Goal: Task Accomplishment & Management: Manage account settings

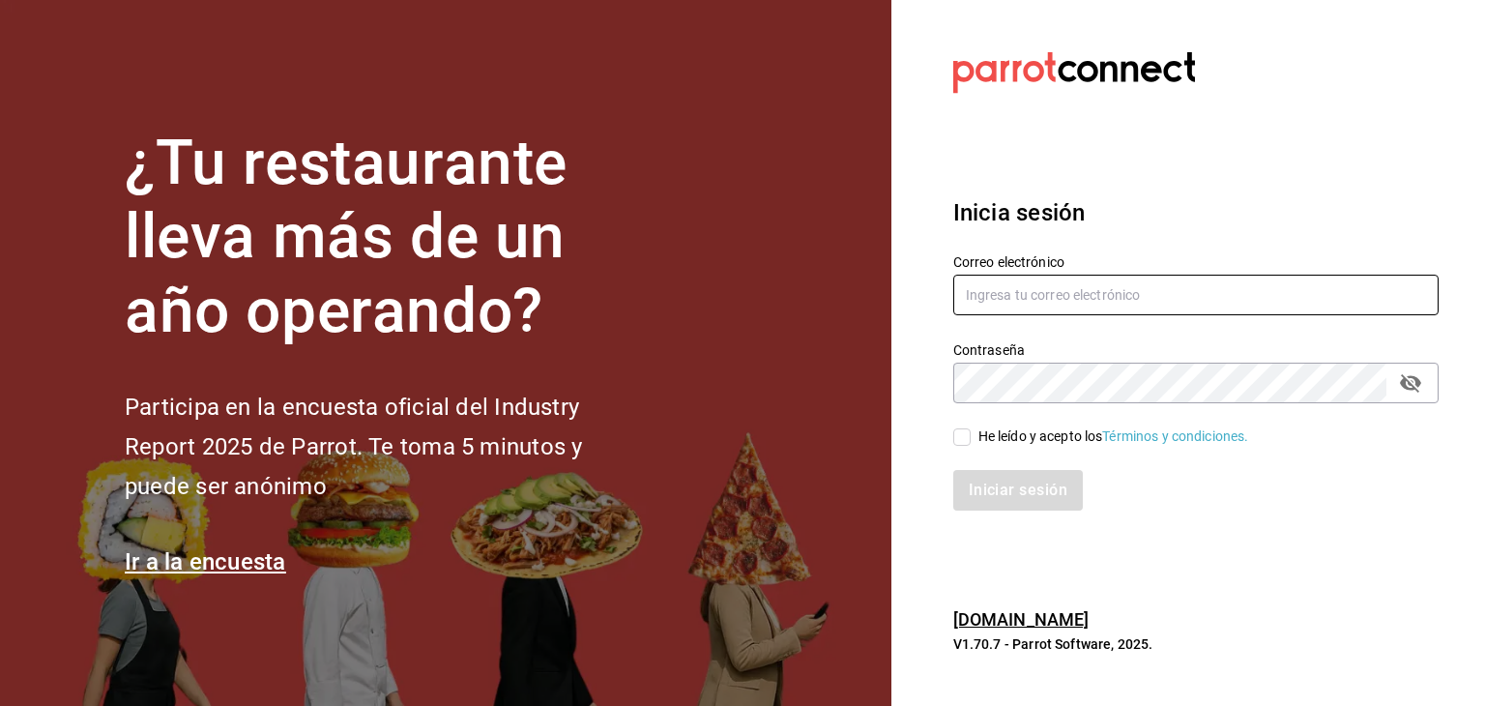
type input "[EMAIL_ADDRESS][DOMAIN_NAME]"
click at [960, 440] on input "He leído y acepto los Términos y condiciones." at bounding box center [961, 436] width 17 height 17
checkbox input "true"
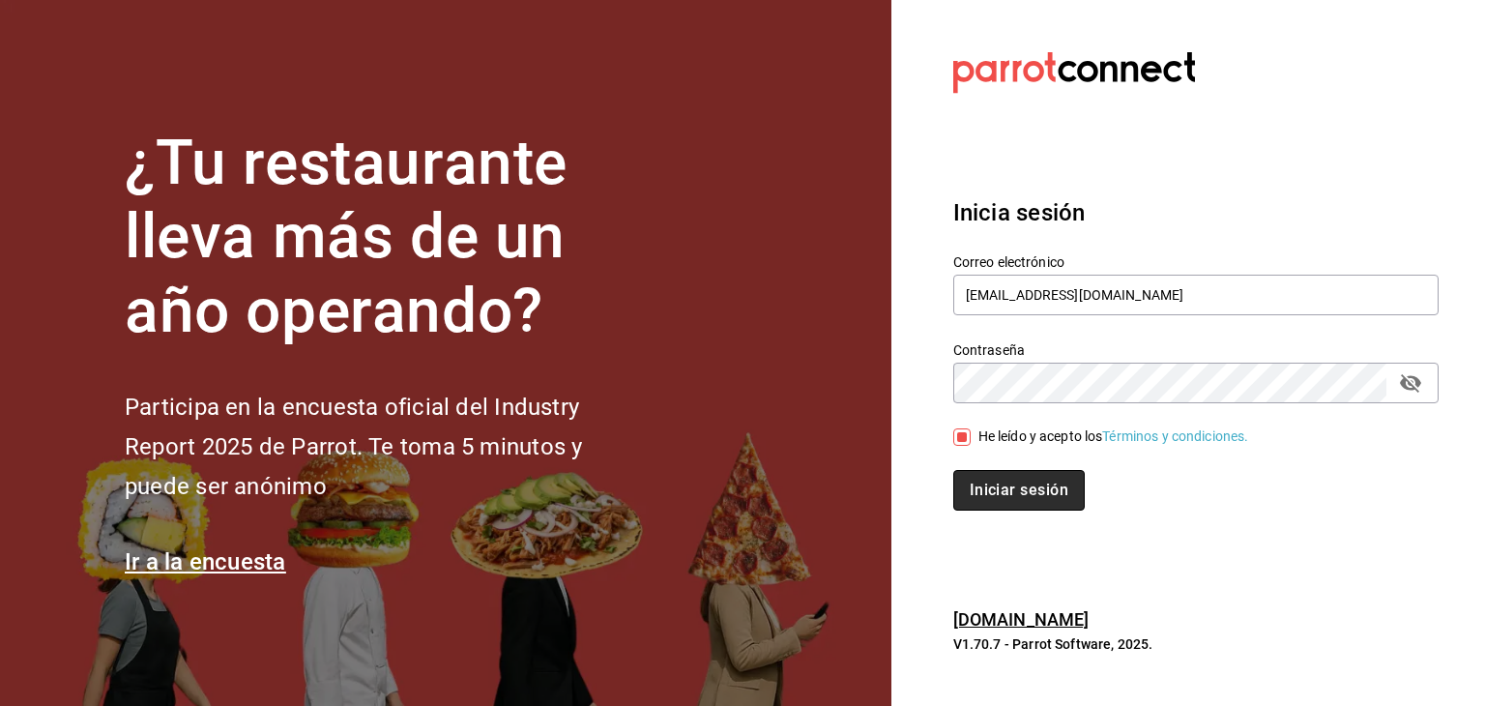
click at [989, 476] on button "Iniciar sesión" at bounding box center [1018, 490] width 131 height 41
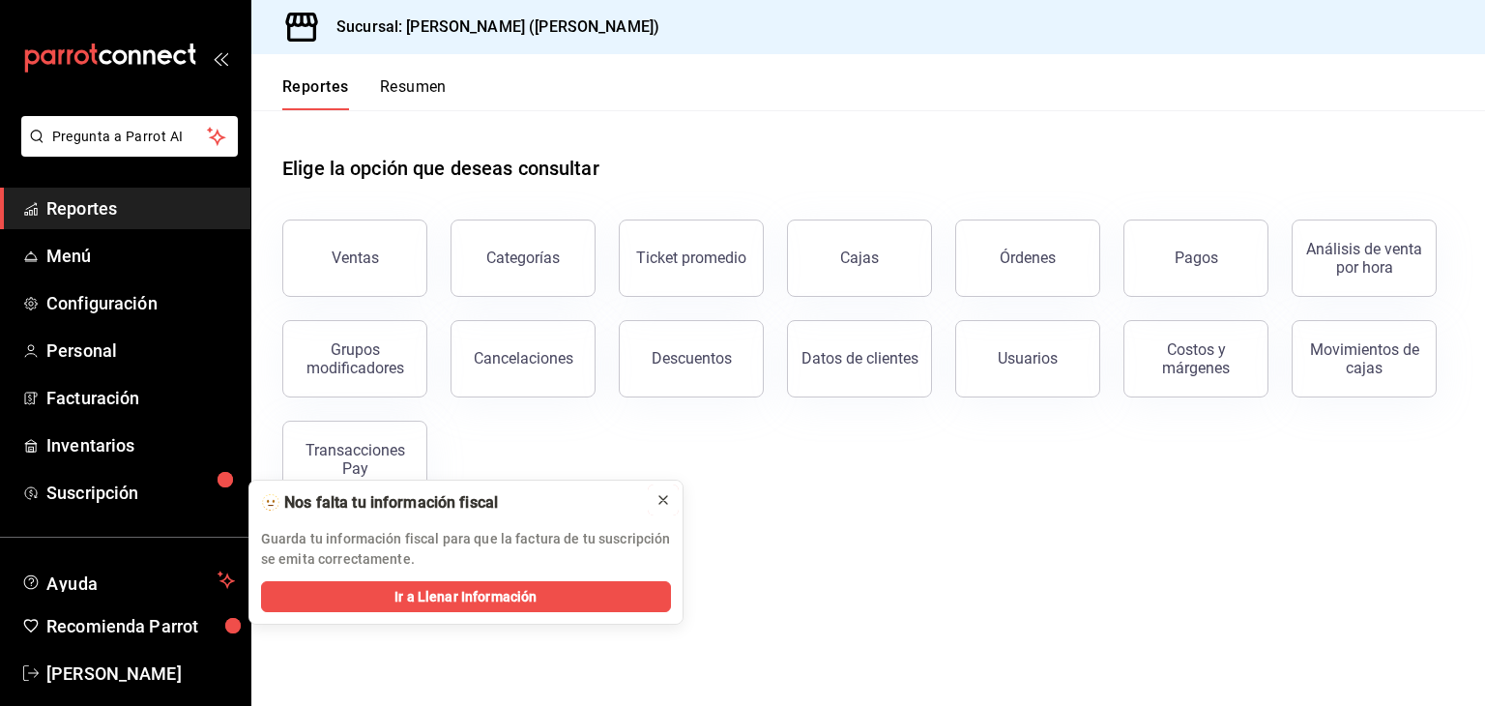
click at [650, 502] on button at bounding box center [663, 499] width 31 height 31
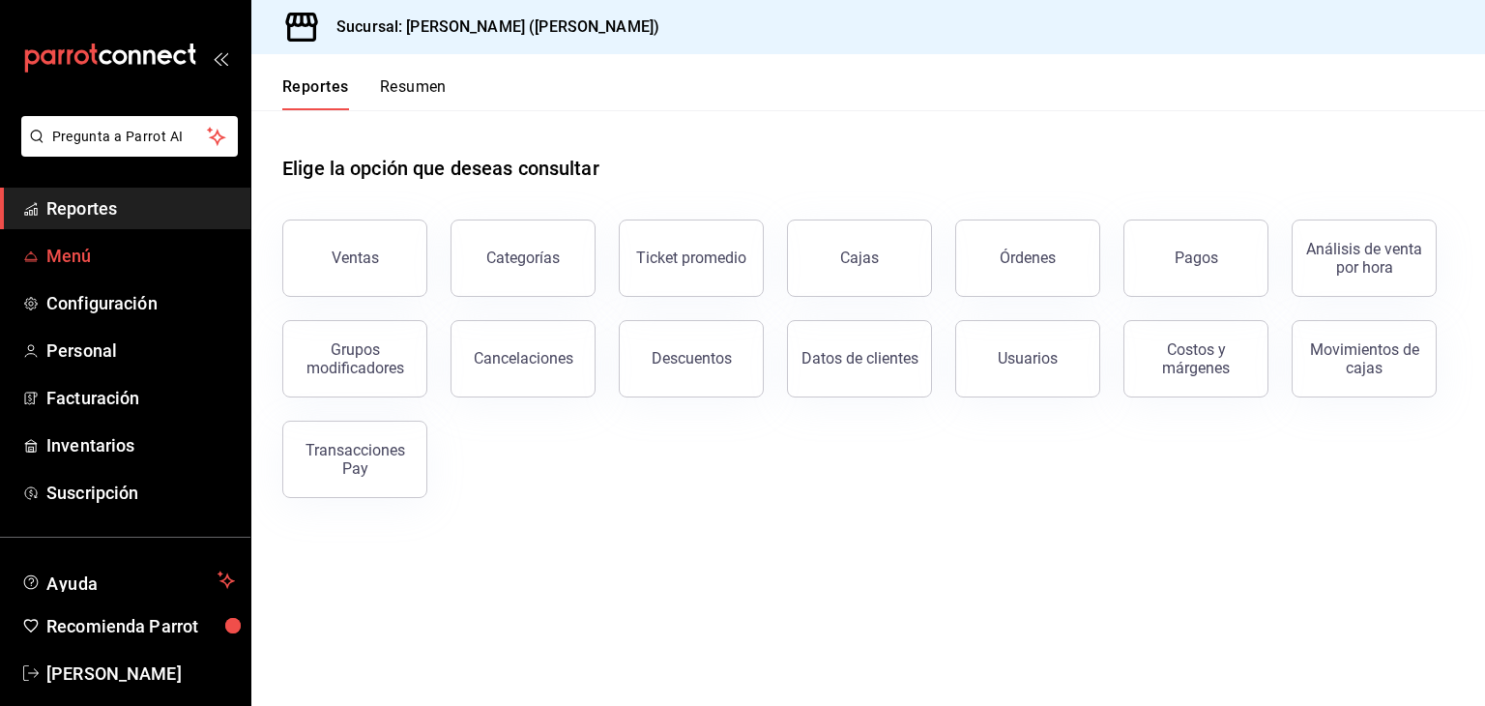
click at [174, 252] on span "Menú" at bounding box center [140, 256] width 188 height 26
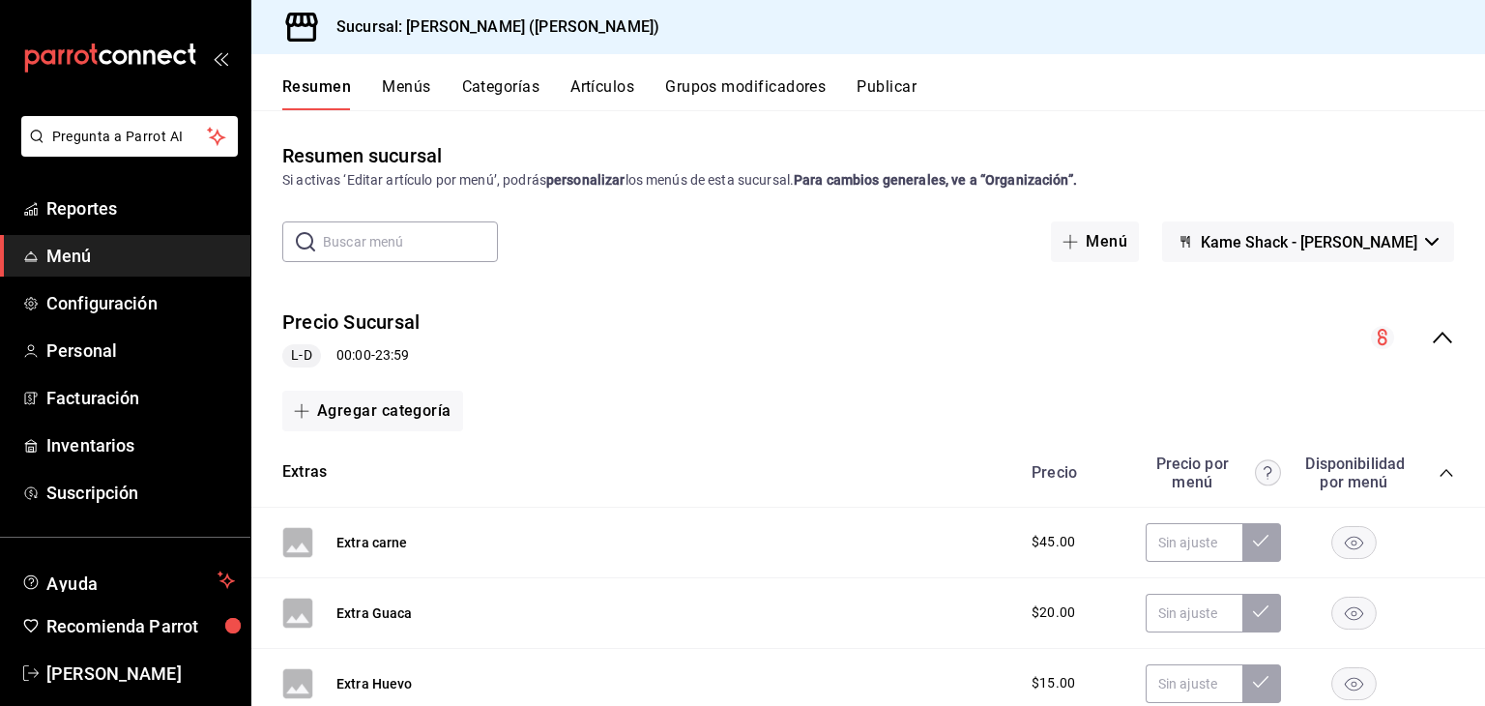
click at [418, 97] on button "Menús" at bounding box center [406, 93] width 48 height 33
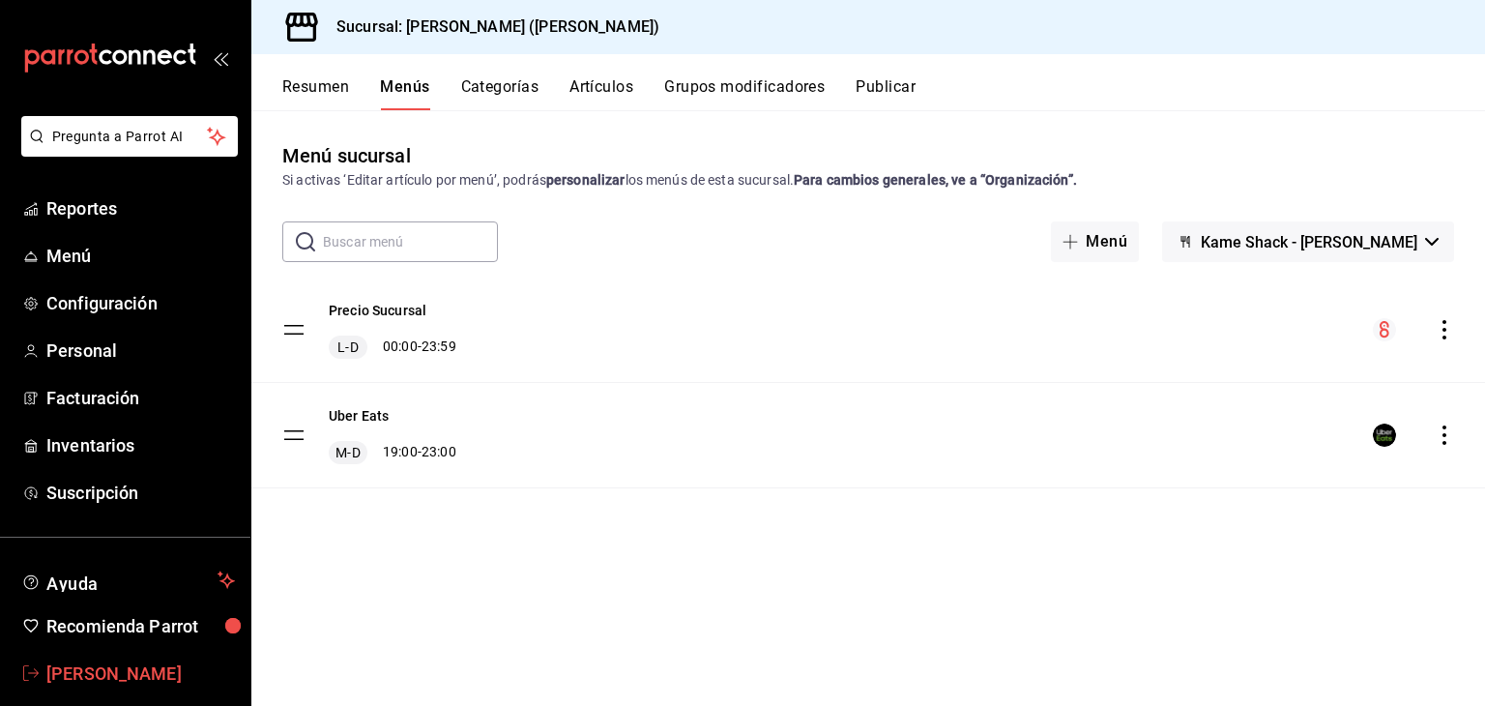
click at [140, 660] on span "[PERSON_NAME]" at bounding box center [140, 673] width 188 height 26
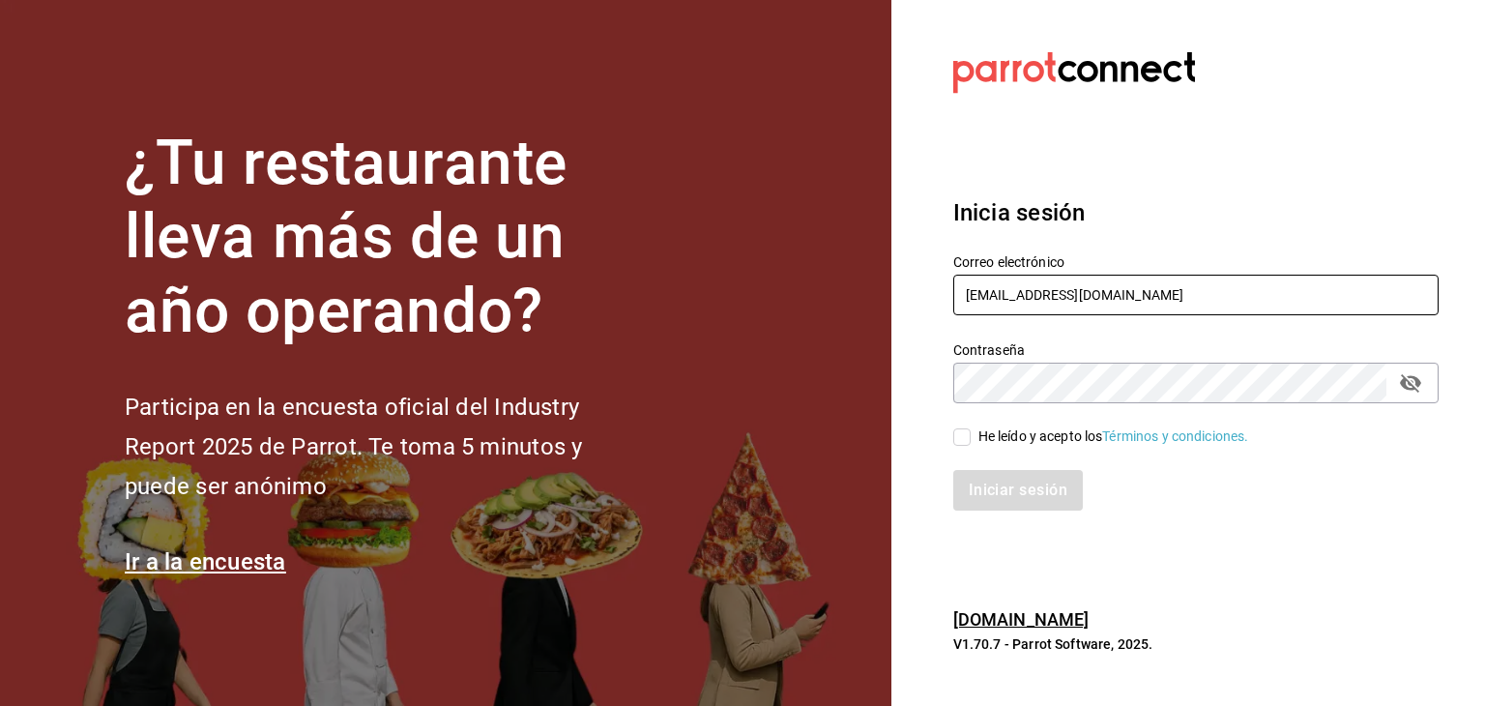
click at [1086, 303] on input "[EMAIL_ADDRESS][DOMAIN_NAME]" at bounding box center [1195, 294] width 485 height 41
type input "[PERSON_NAME][EMAIL_ADDRESS][DOMAIN_NAME]"
click at [967, 430] on input "He leído y acepto los Términos y condiciones." at bounding box center [961, 436] width 17 height 17
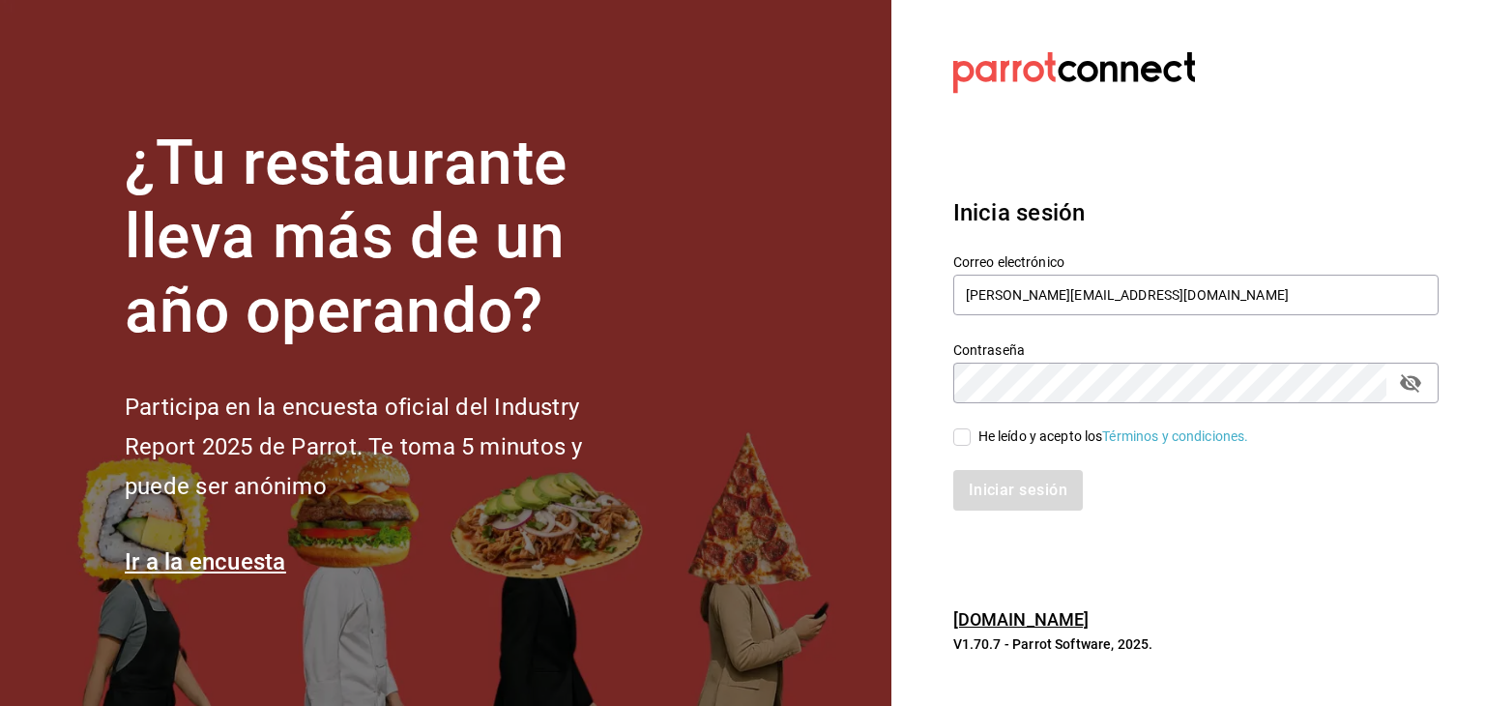
checkbox input "true"
click at [1012, 500] on button "Iniciar sesión" at bounding box center [1018, 490] width 131 height 41
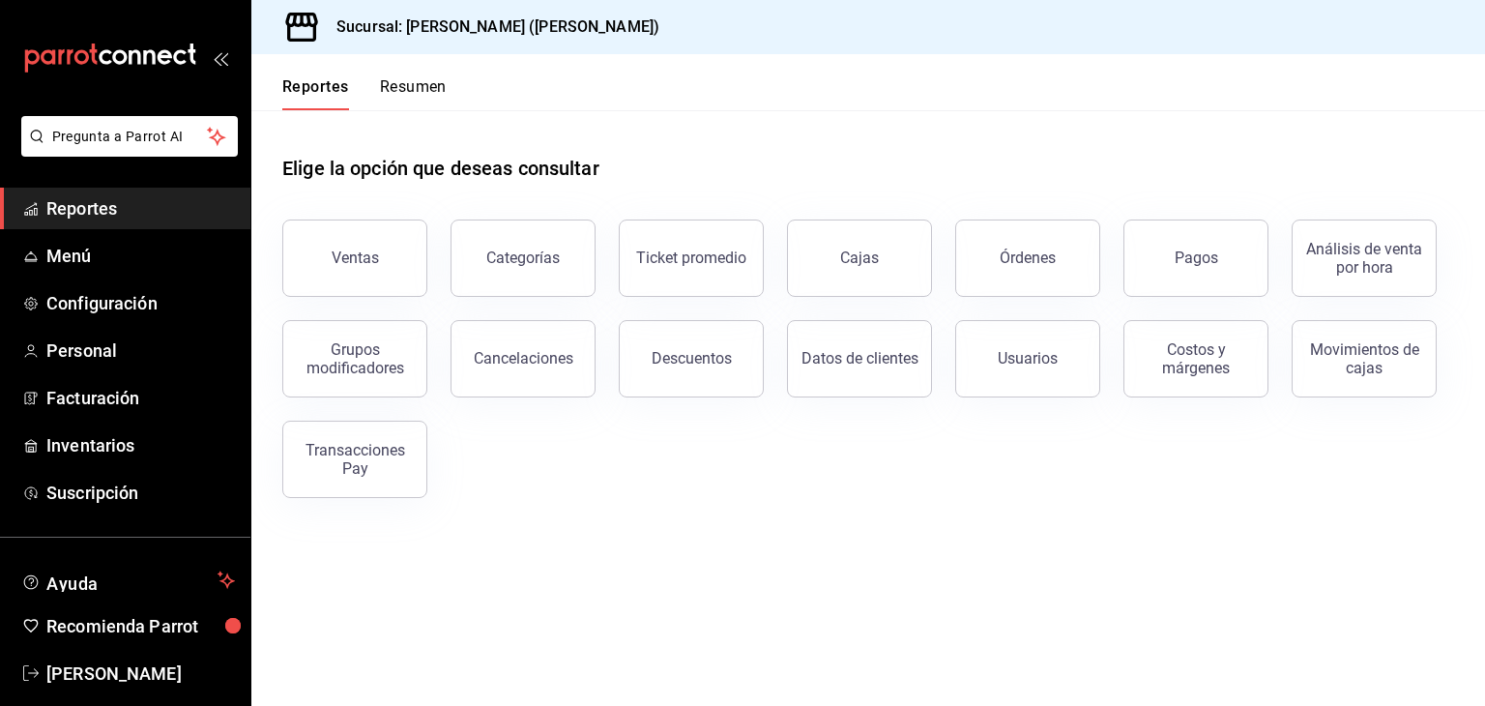
click at [430, 79] on button "Resumen" at bounding box center [413, 93] width 67 height 33
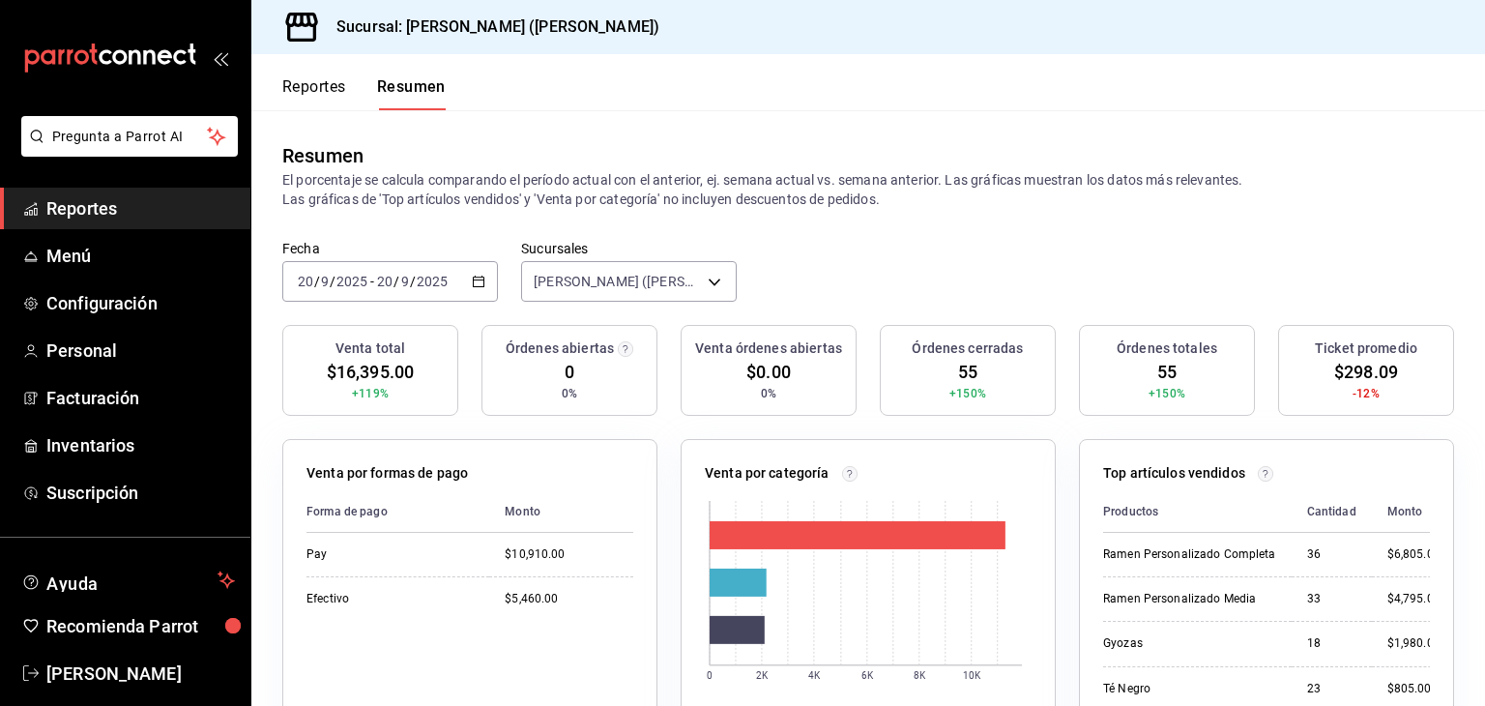
click at [315, 103] on button "Reportes" at bounding box center [314, 93] width 64 height 33
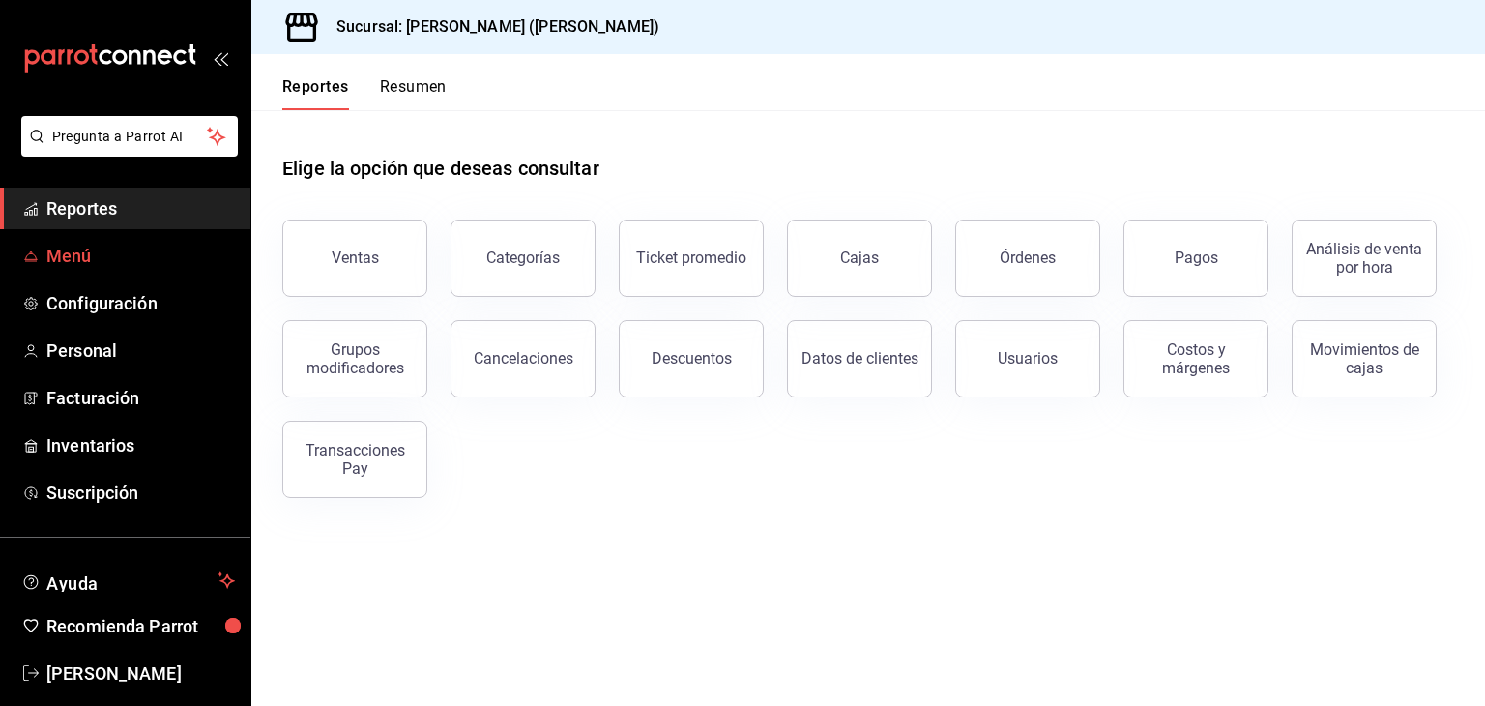
click at [154, 254] on span "Menú" at bounding box center [140, 256] width 188 height 26
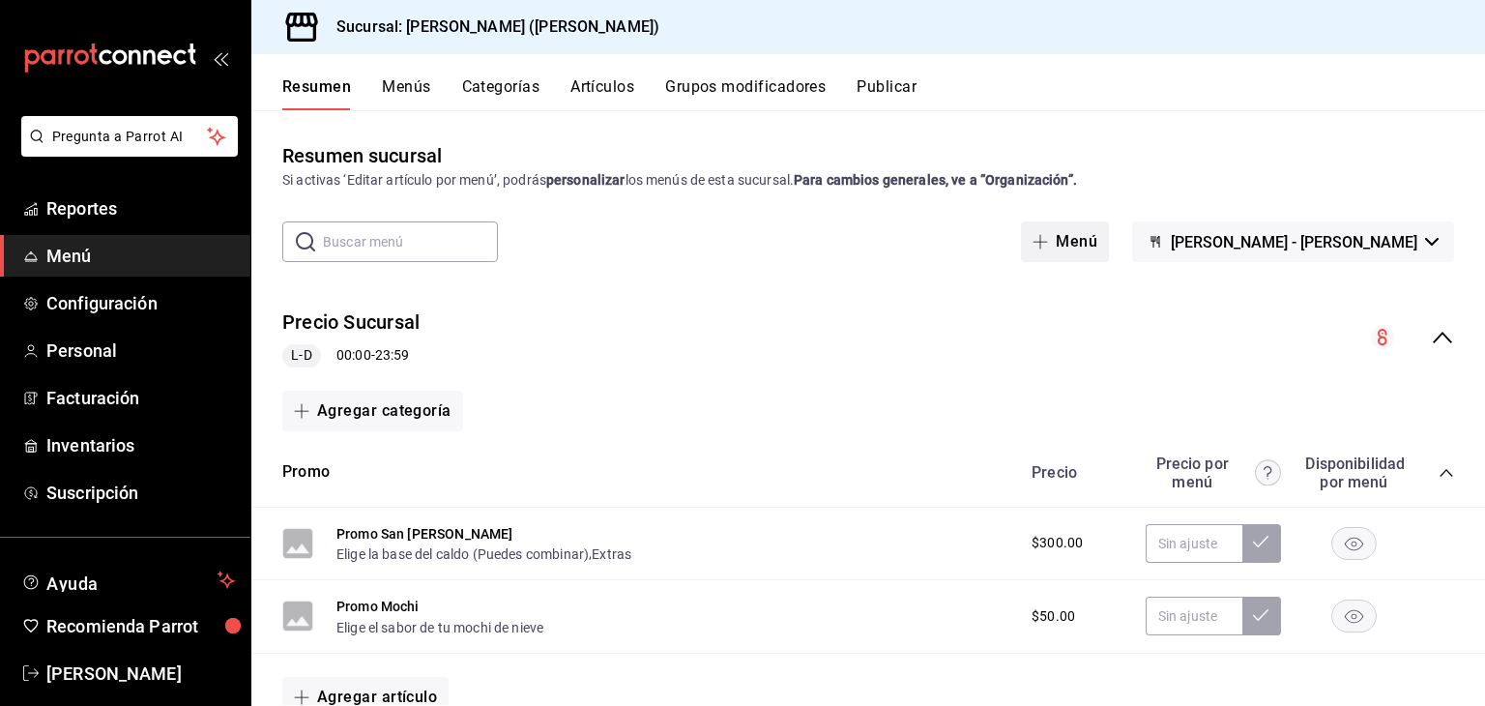
click at [1096, 244] on button "Menú" at bounding box center [1065, 241] width 88 height 41
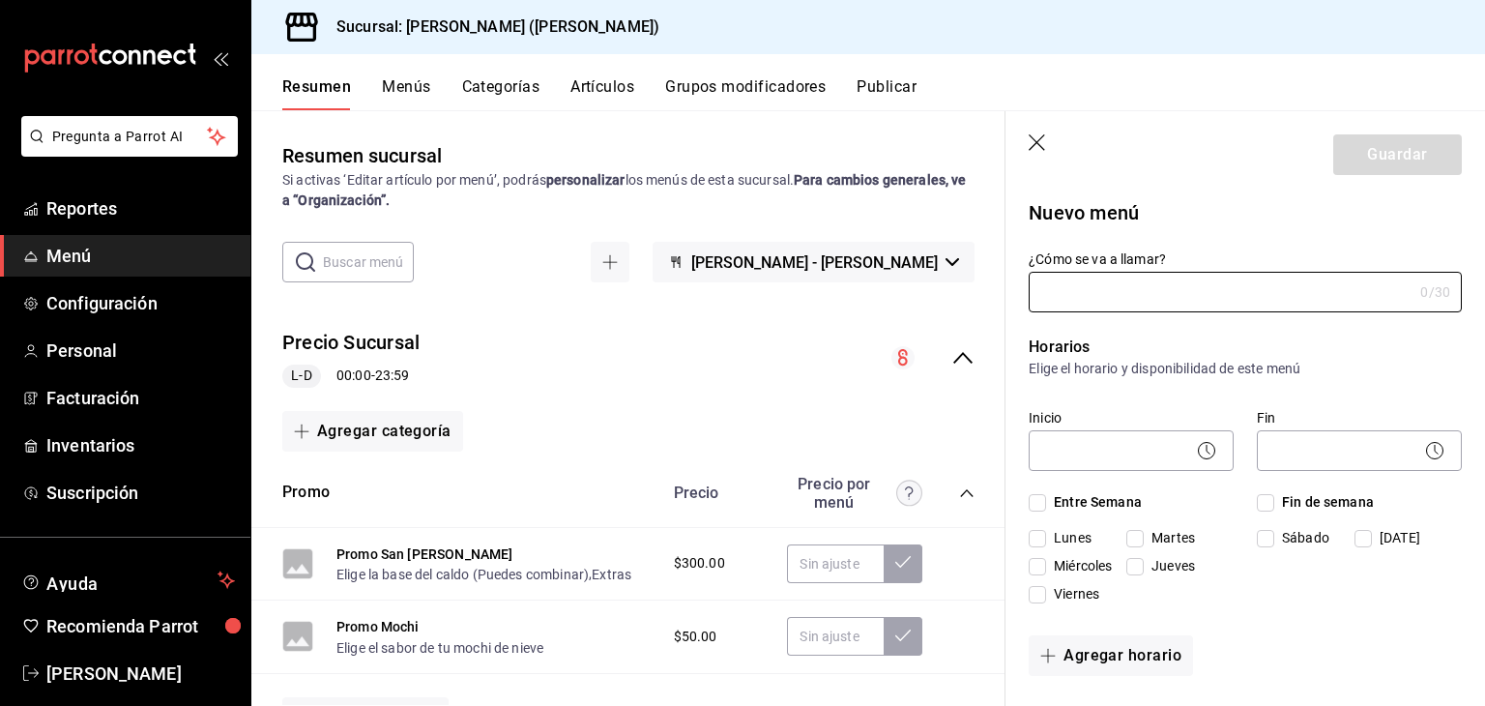
click at [410, 100] on button "Menús" at bounding box center [406, 93] width 48 height 33
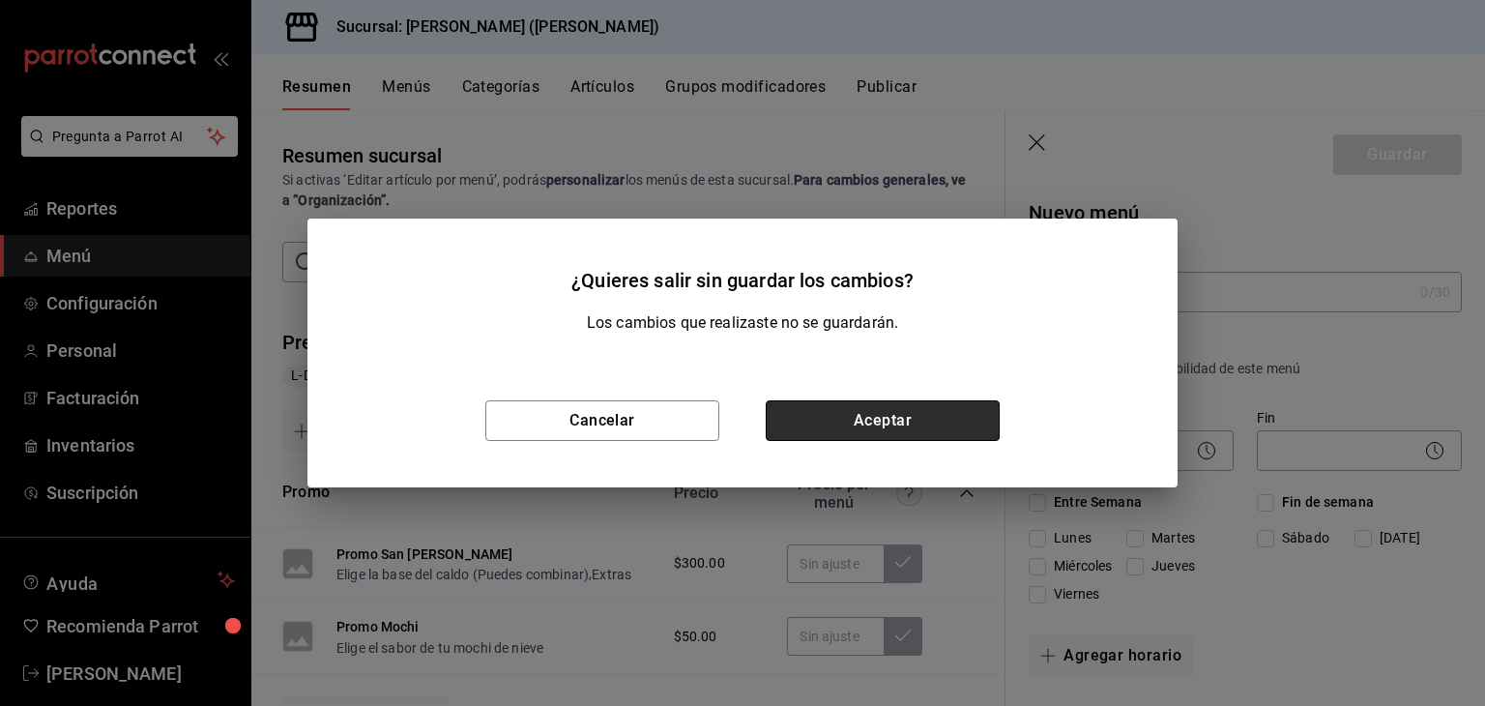
click at [853, 426] on button "Aceptar" at bounding box center [882, 420] width 234 height 41
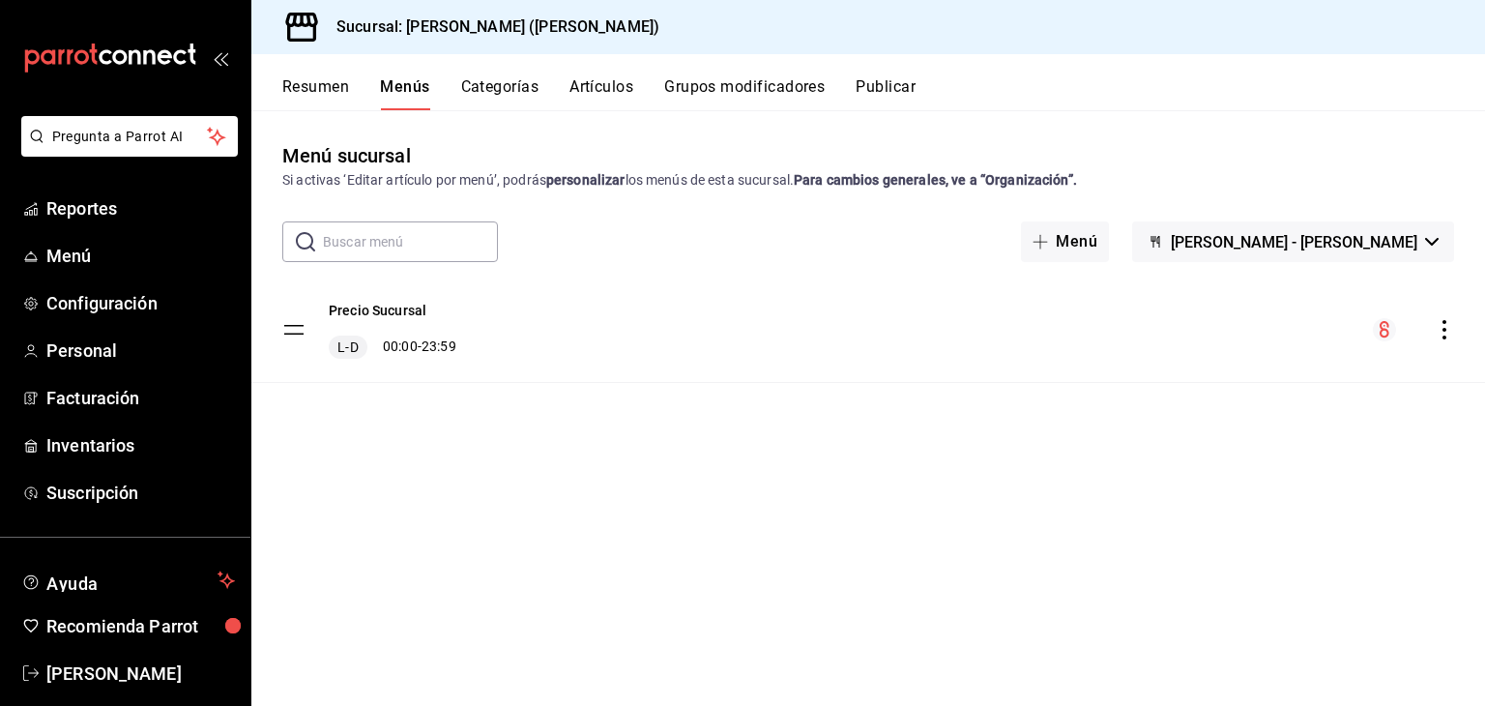
click at [329, 81] on button "Resumen" at bounding box center [315, 93] width 67 height 33
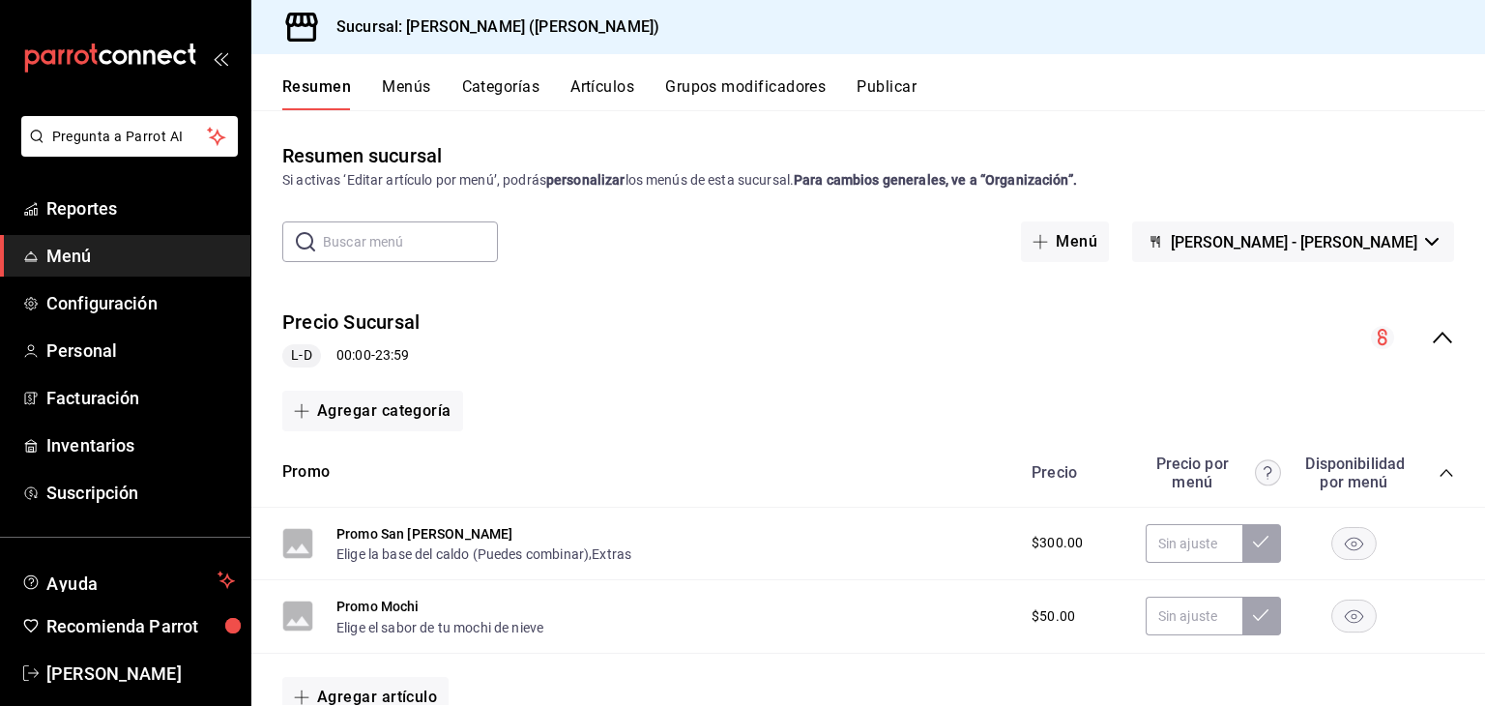
click at [416, 96] on button "Menús" at bounding box center [406, 93] width 48 height 33
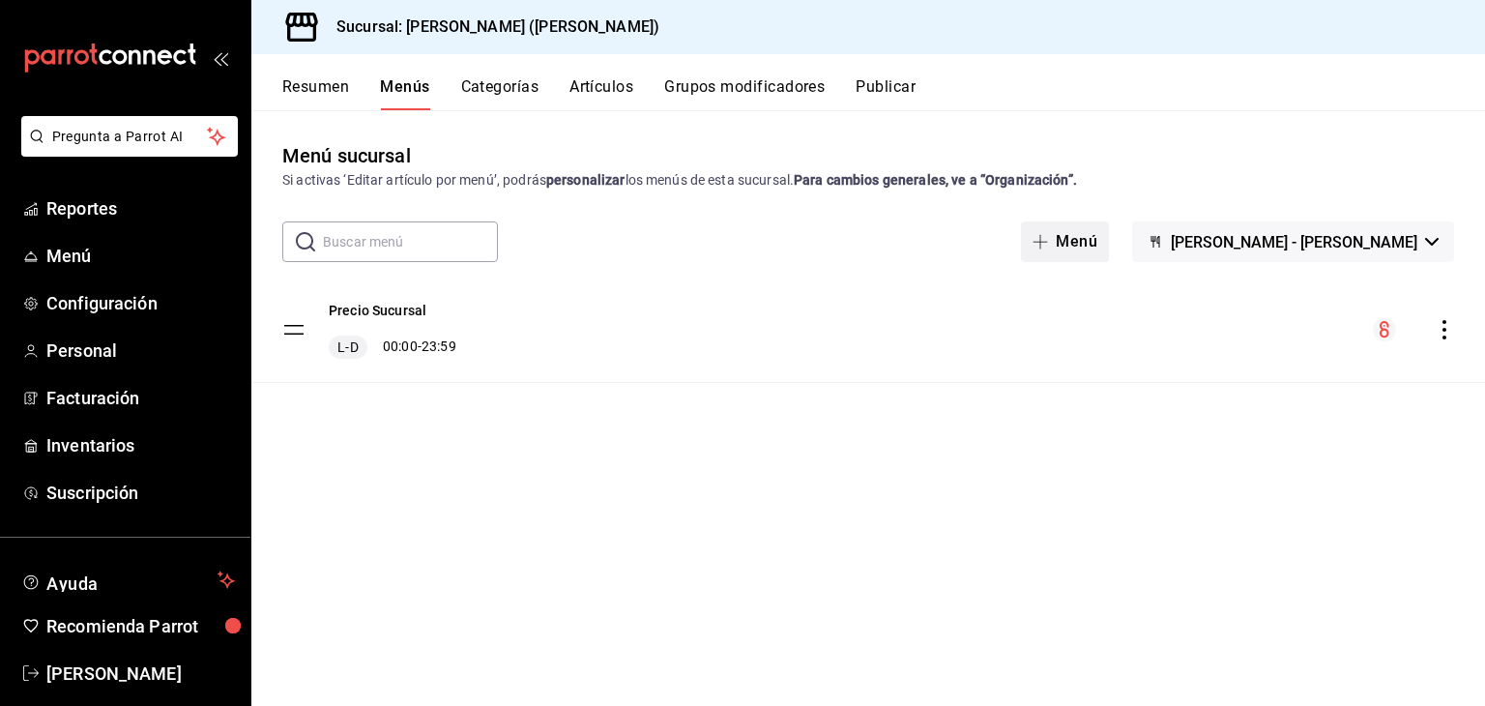
click at [1109, 229] on button "Menú" at bounding box center [1065, 241] width 88 height 41
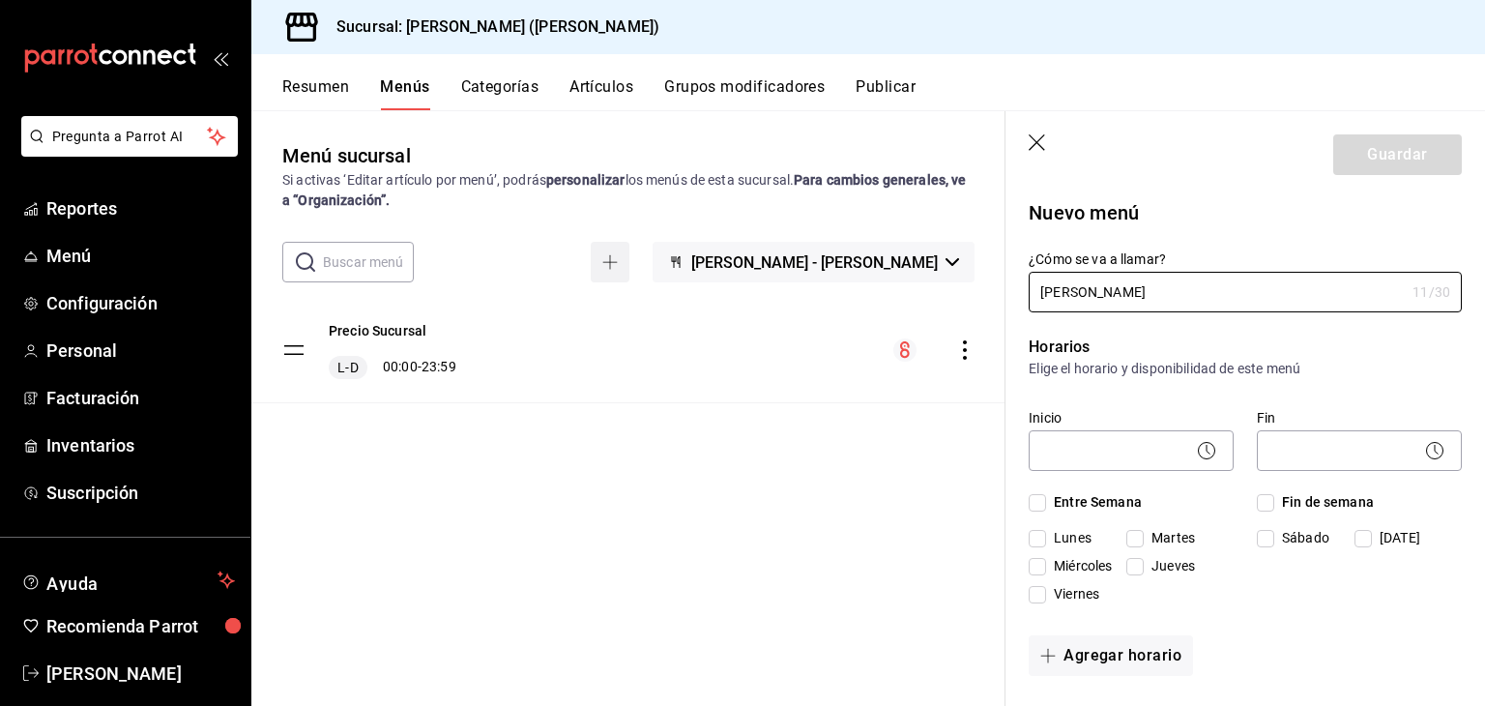
type input "kame shack"
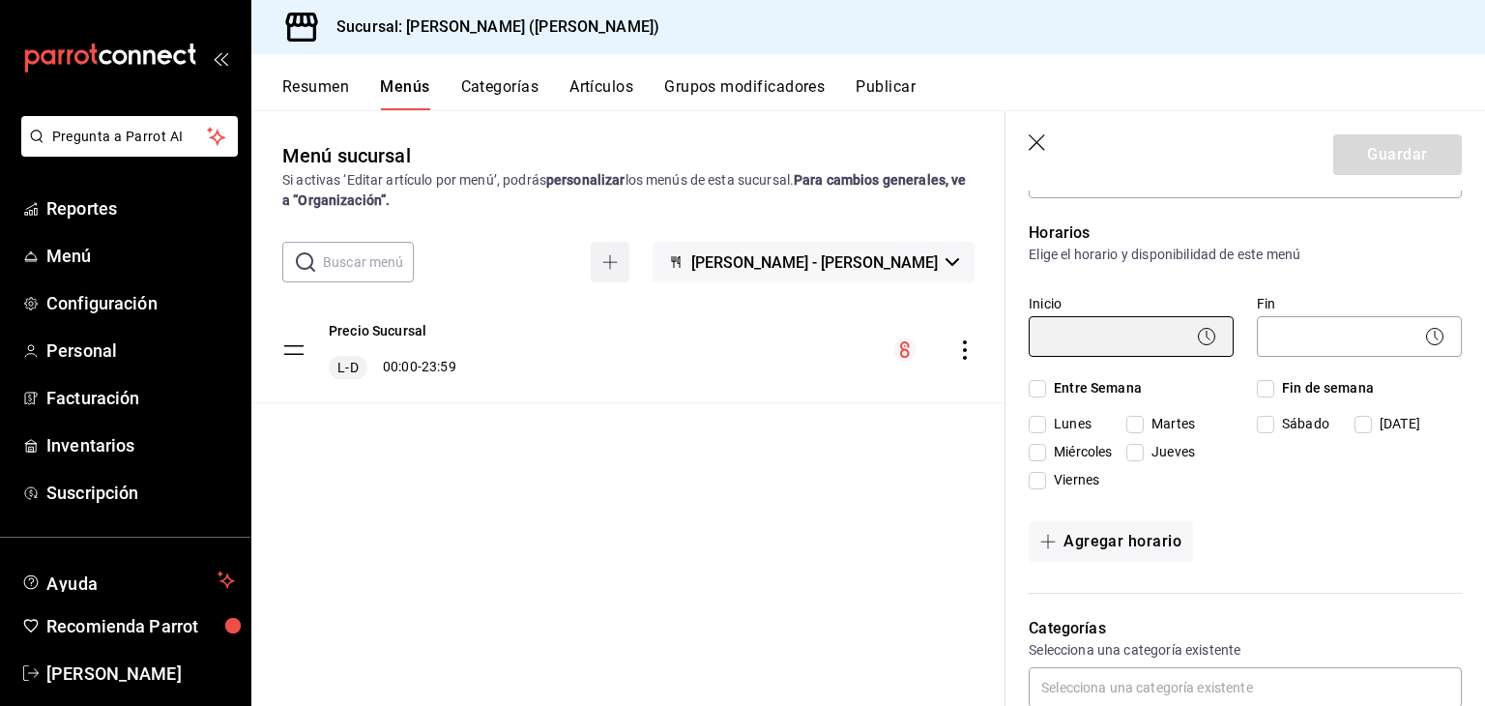
scroll to position [115, 0]
click at [1052, 388] on span "Entre Semana" at bounding box center [1094, 387] width 96 height 20
click at [1046, 388] on input "Entre Semana" at bounding box center [1036, 387] width 17 height 17
checkbox input "true"
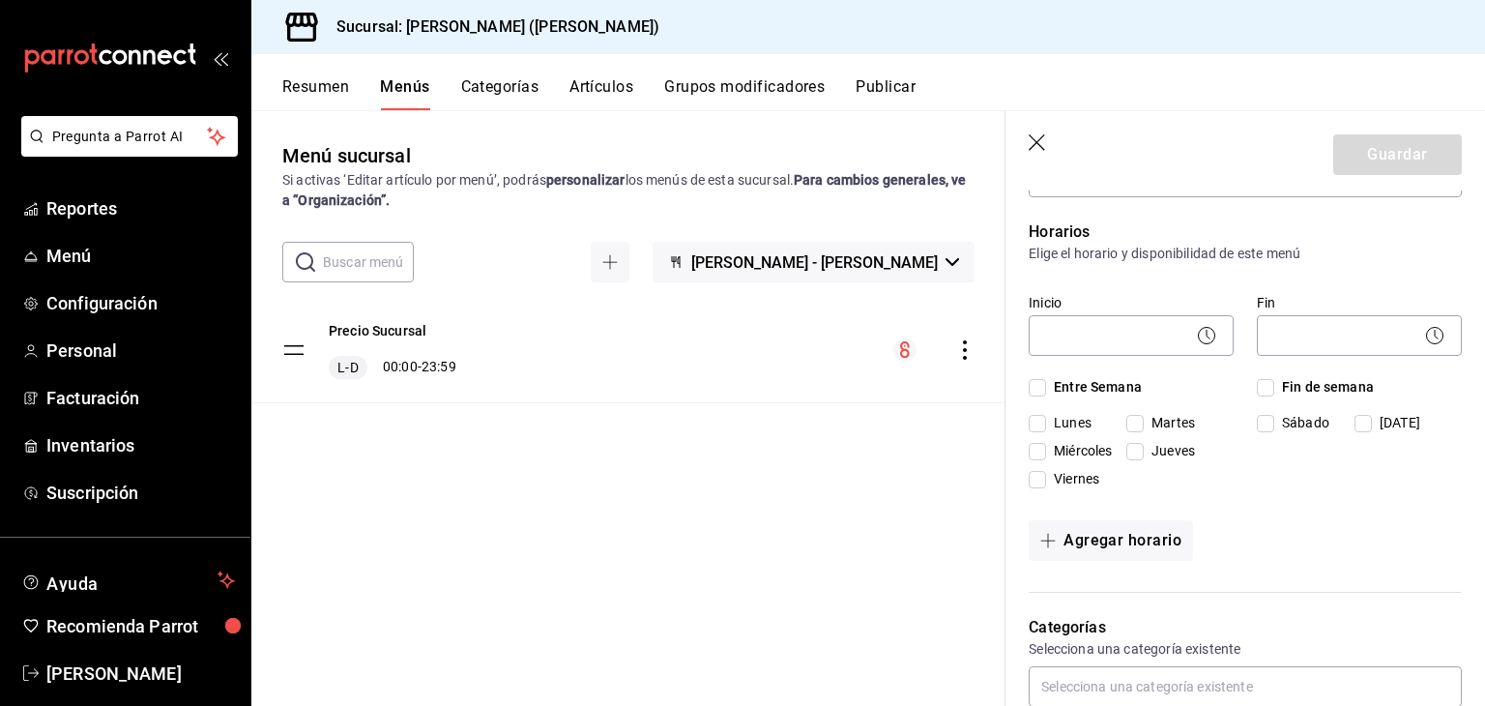
checkbox input "true"
click at [1274, 422] on span "Sábado" at bounding box center [1301, 423] width 55 height 20
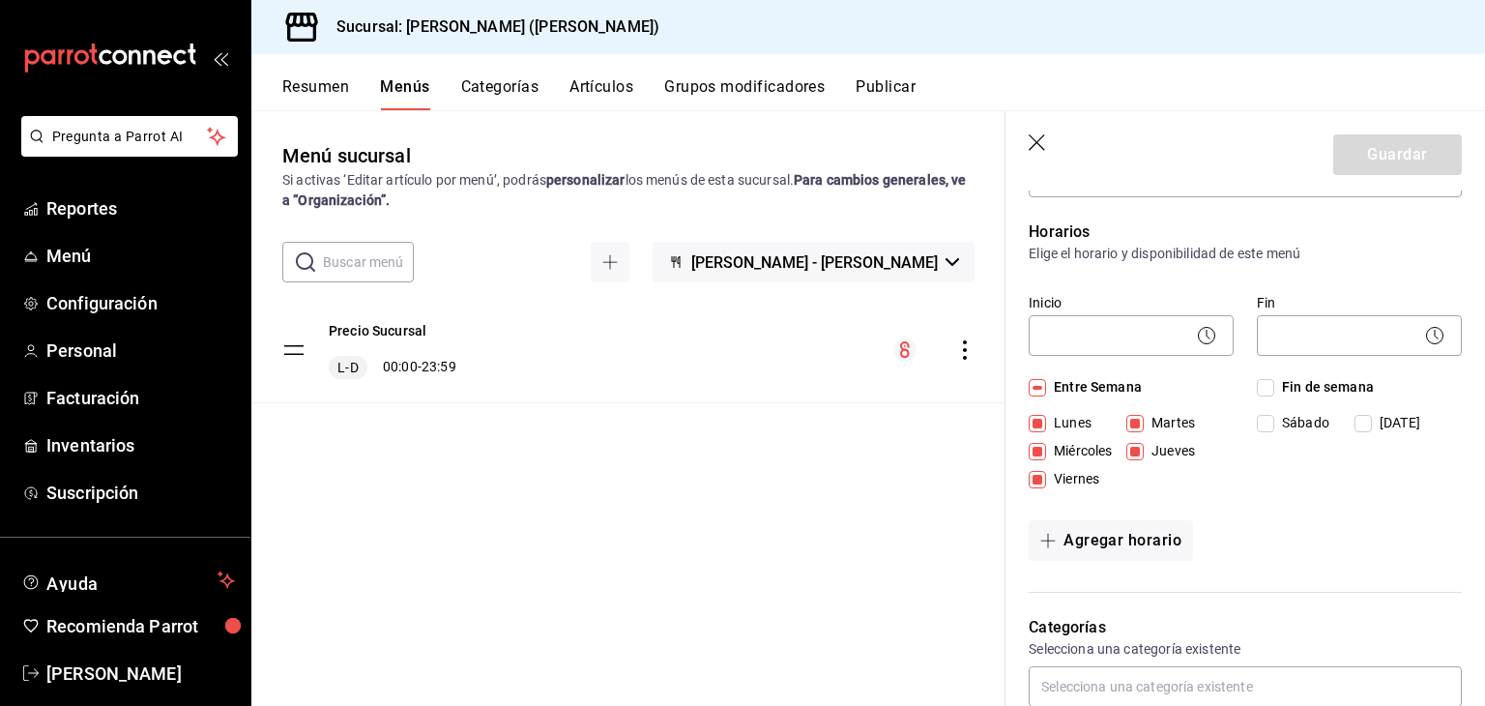
click at [1269, 422] on input "Sábado" at bounding box center [1264, 423] width 17 height 17
checkbox input "true"
click at [1361, 422] on input "Domingo" at bounding box center [1362, 423] width 17 height 17
checkbox input "true"
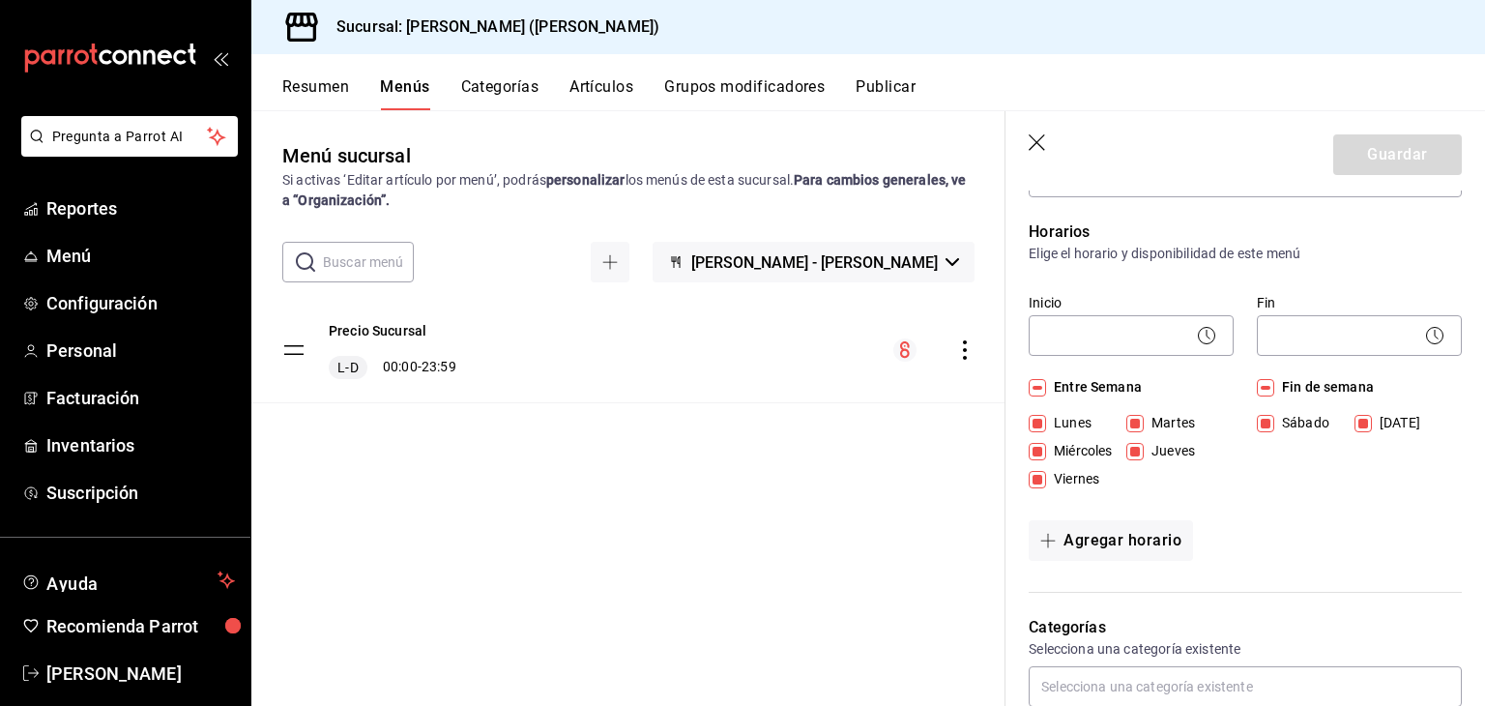
click at [1040, 430] on input "Lunes" at bounding box center [1036, 423] width 17 height 17
checkbox input "false"
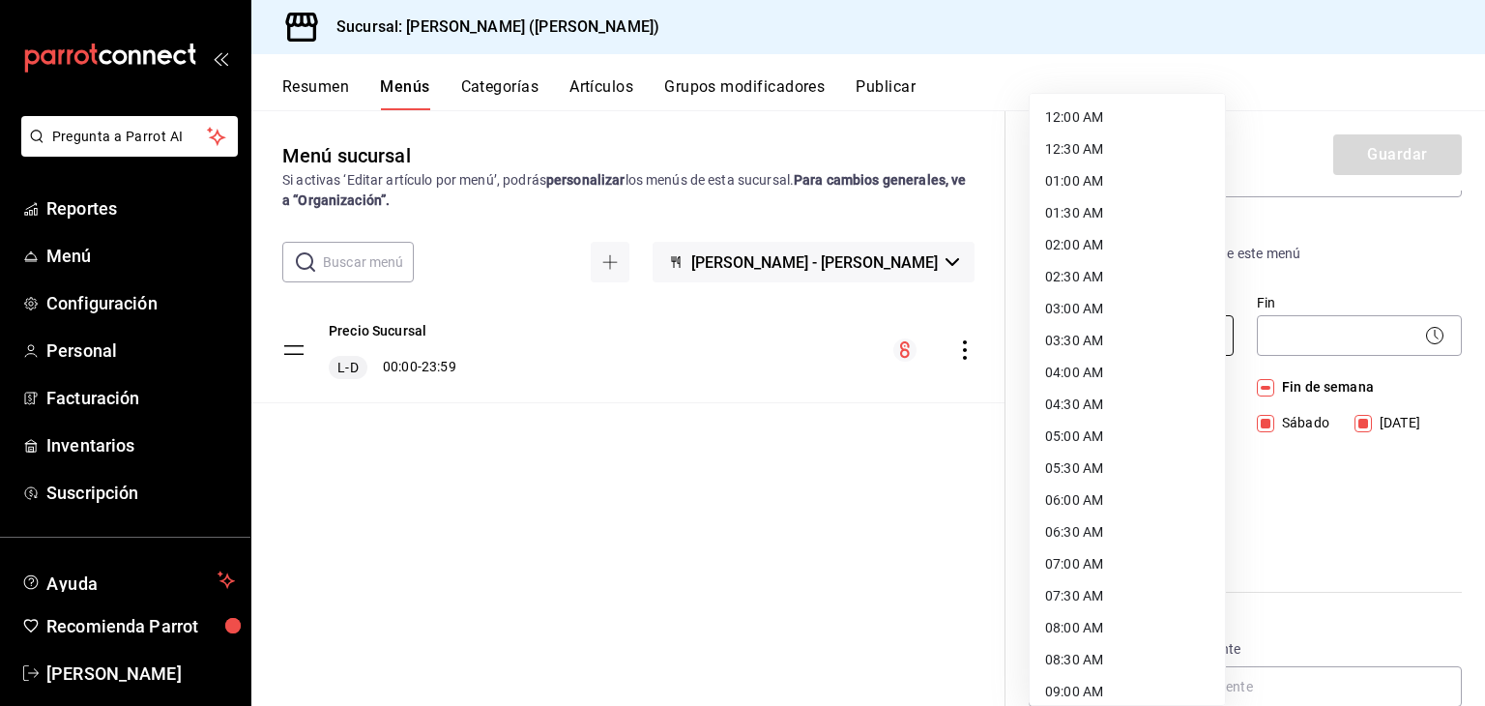
click at [1111, 335] on body "Pregunta a Parrot AI Reportes Menú Configuración Personal Facturación Inventari…" at bounding box center [742, 353] width 1485 height 706
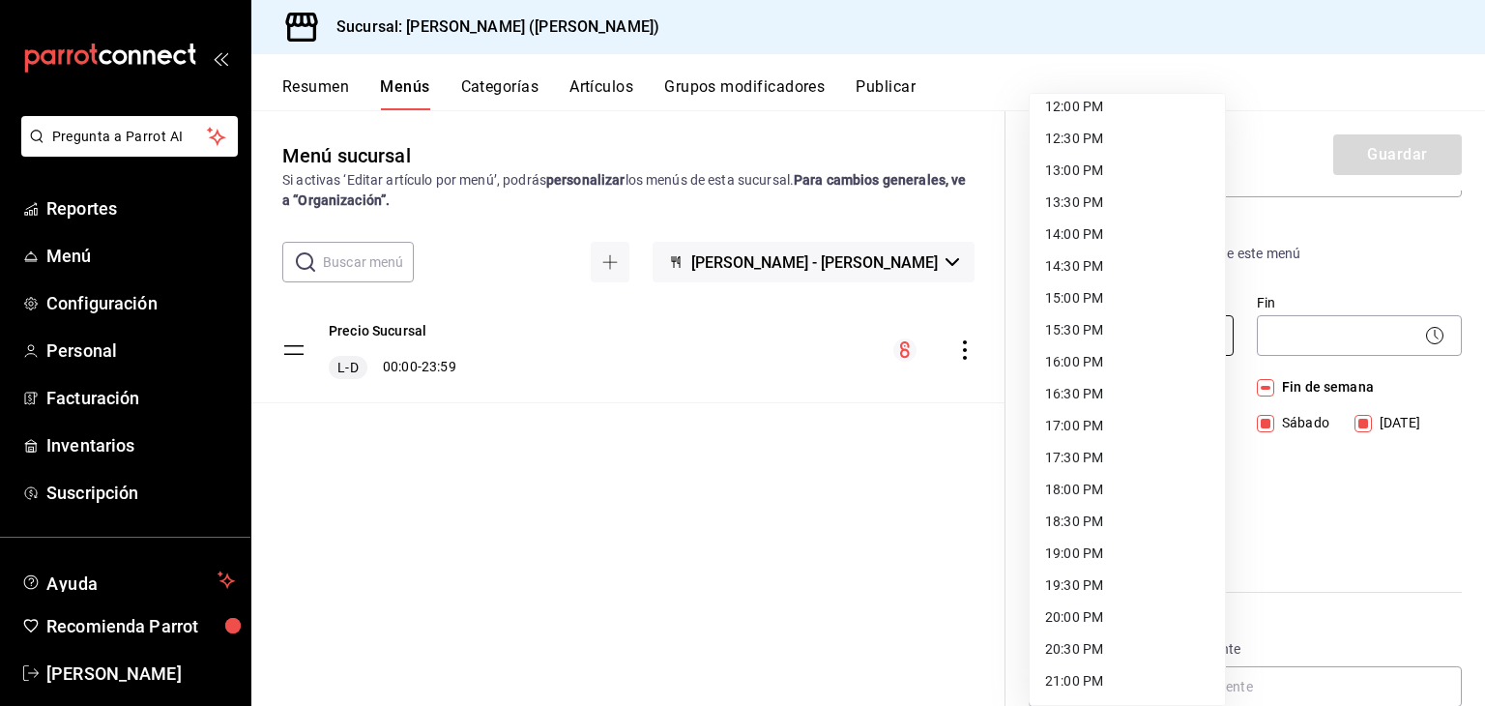
scroll to position [967, 0]
click at [1167, 355] on li "19:00 PM" at bounding box center [1126, 363] width 195 height 32
type input "19:00"
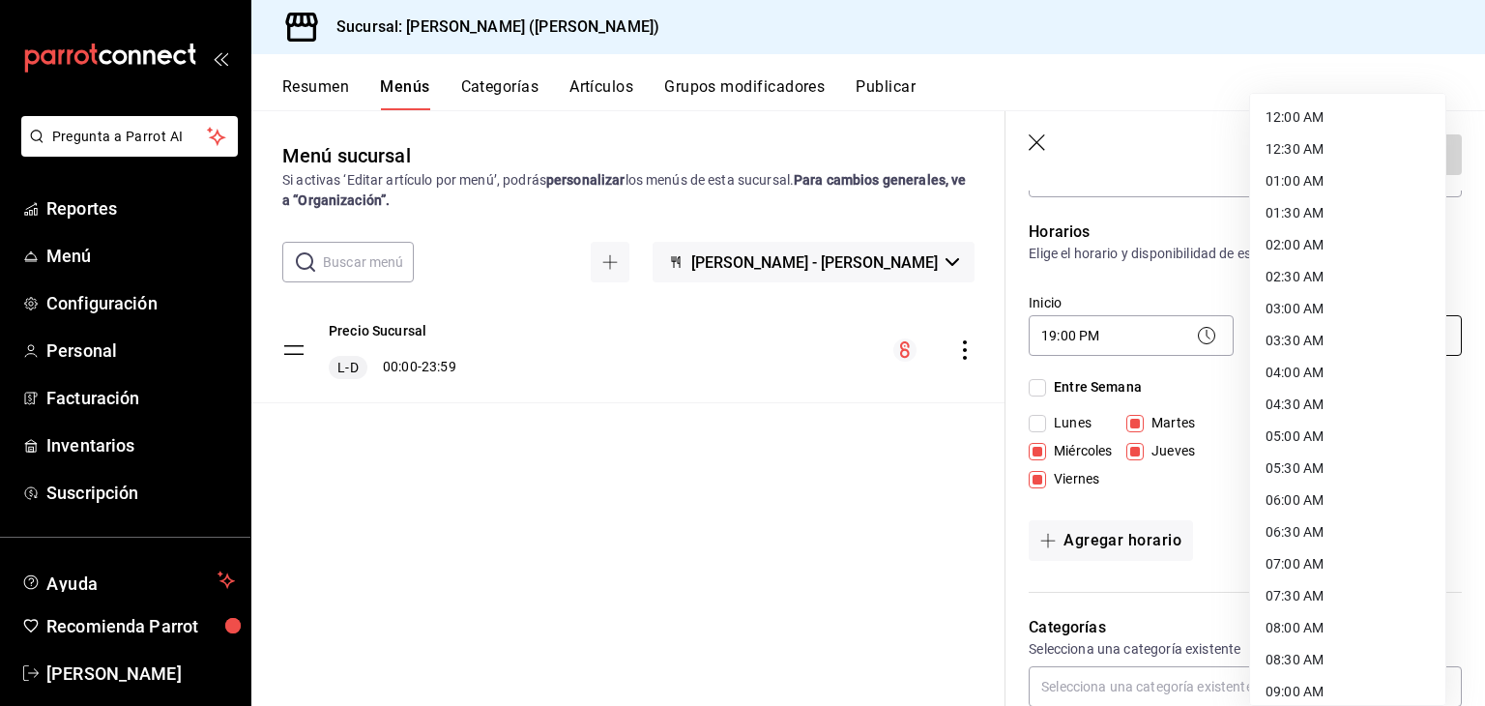
click at [1302, 331] on body "Pregunta a Parrot AI Reportes Menú Configuración Personal Facturación Inventari…" at bounding box center [742, 353] width 1485 height 706
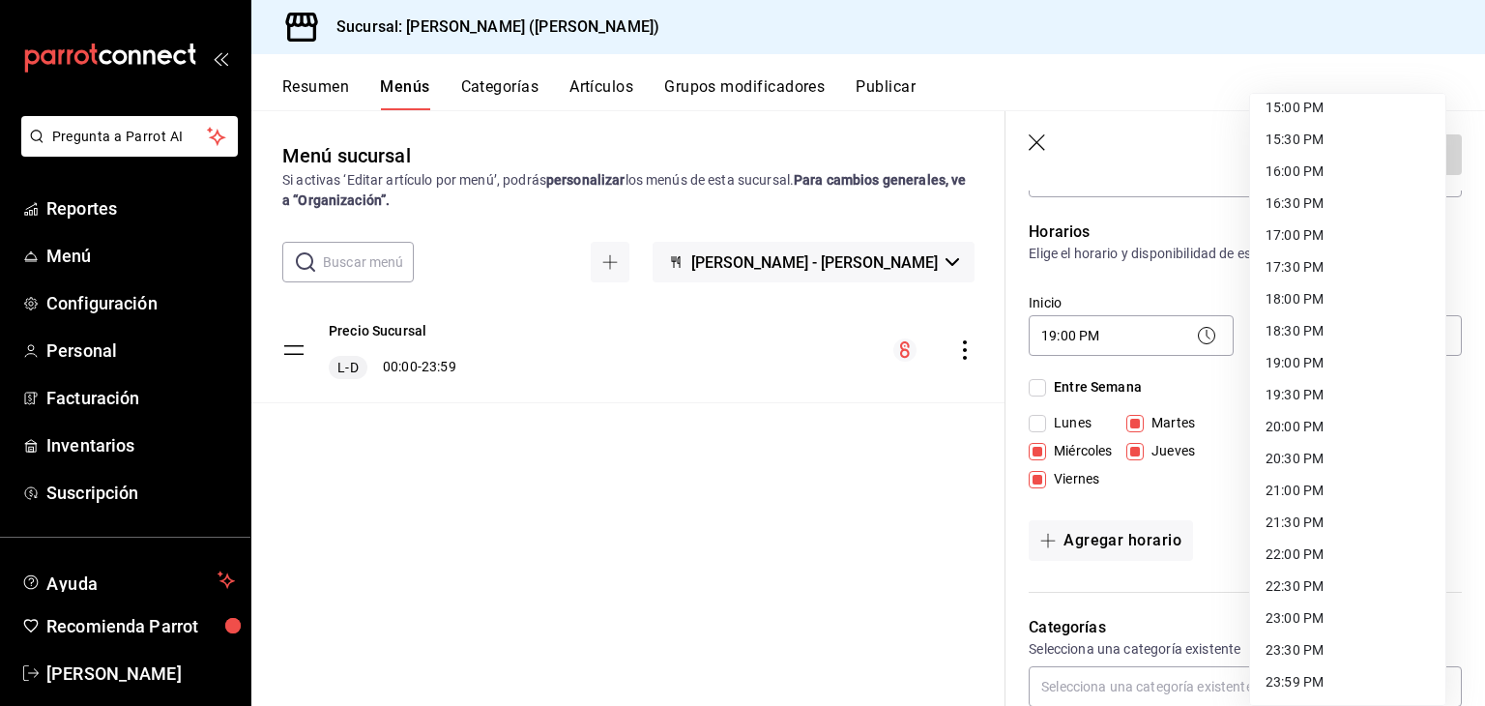
click at [1345, 681] on li "23:59 PM" at bounding box center [1347, 682] width 195 height 32
type input "23:59"
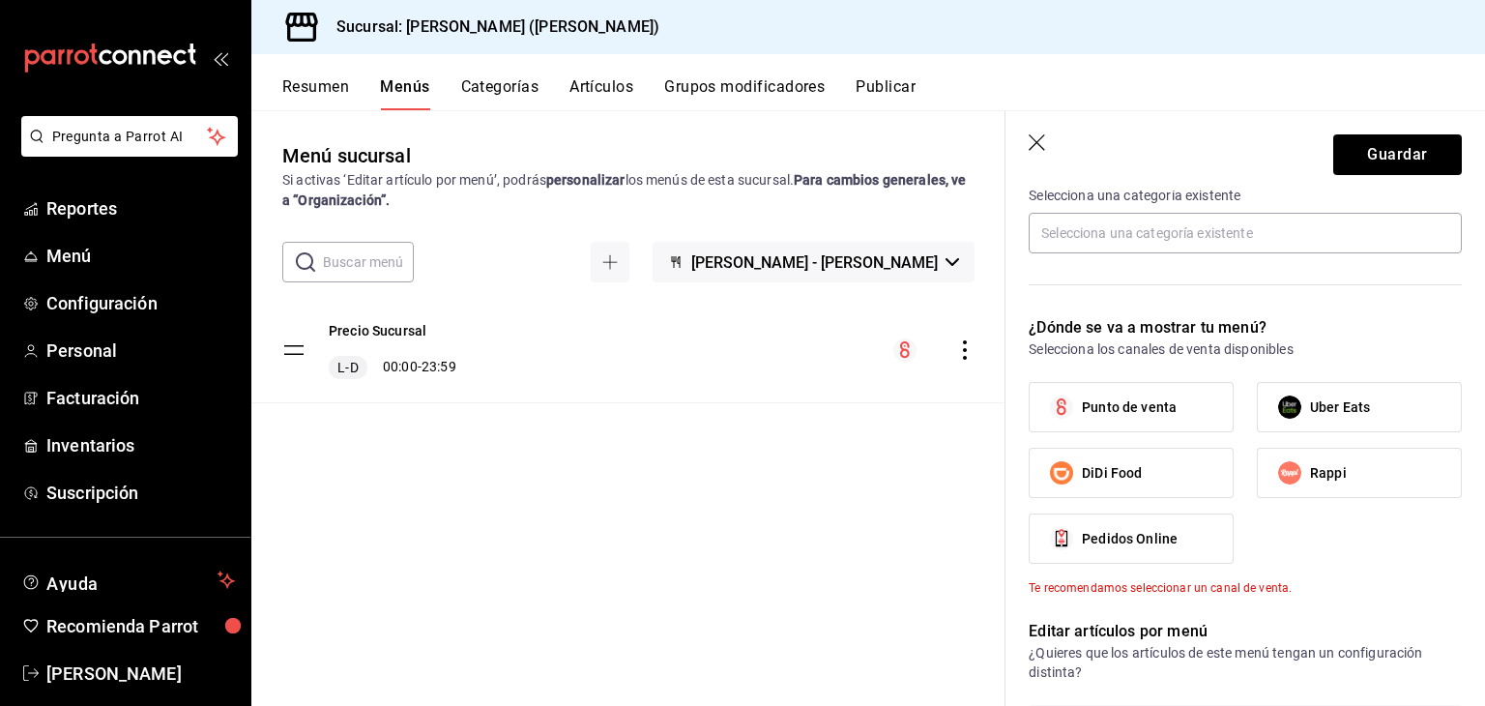
scroll to position [525, 0]
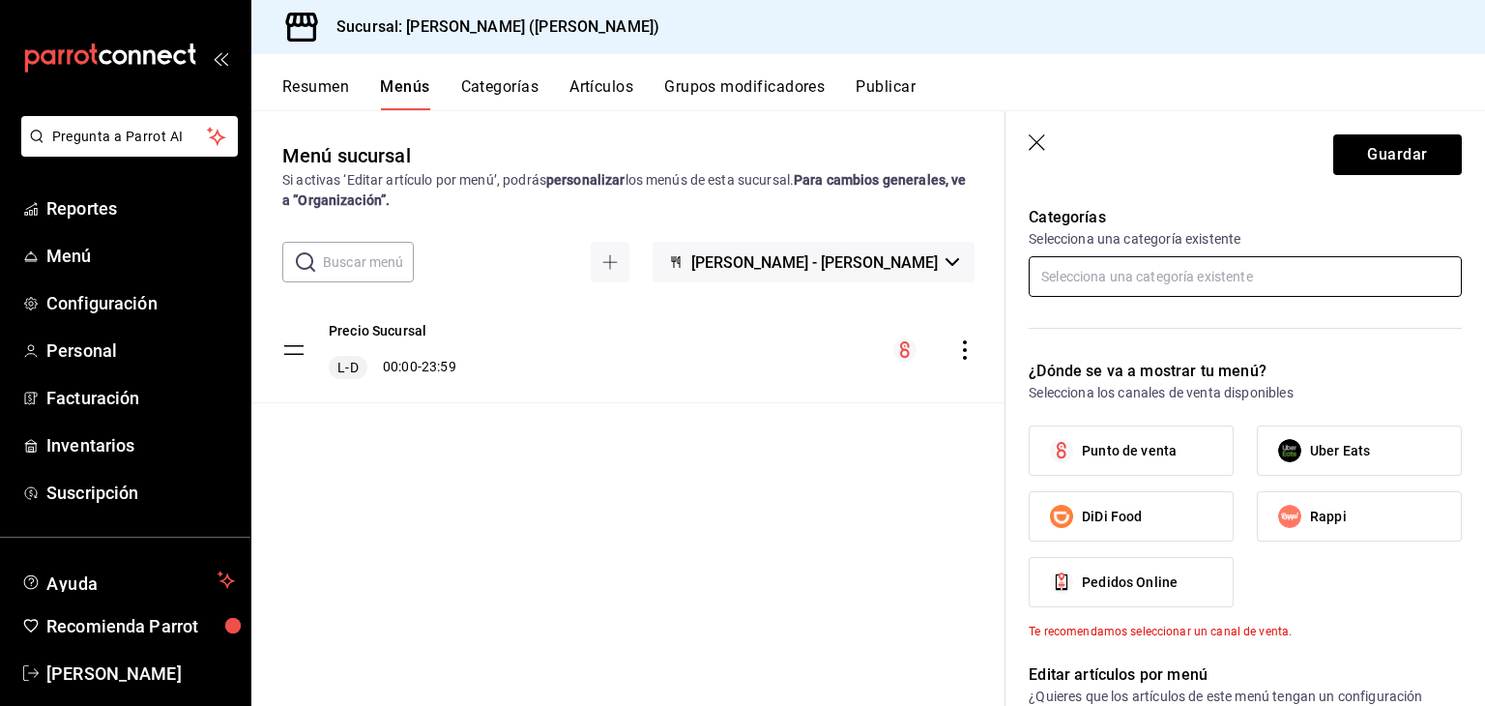
click at [1056, 274] on input "text" at bounding box center [1244, 276] width 433 height 41
click at [1308, 229] on p "Selecciona una categoría existente" at bounding box center [1244, 238] width 433 height 19
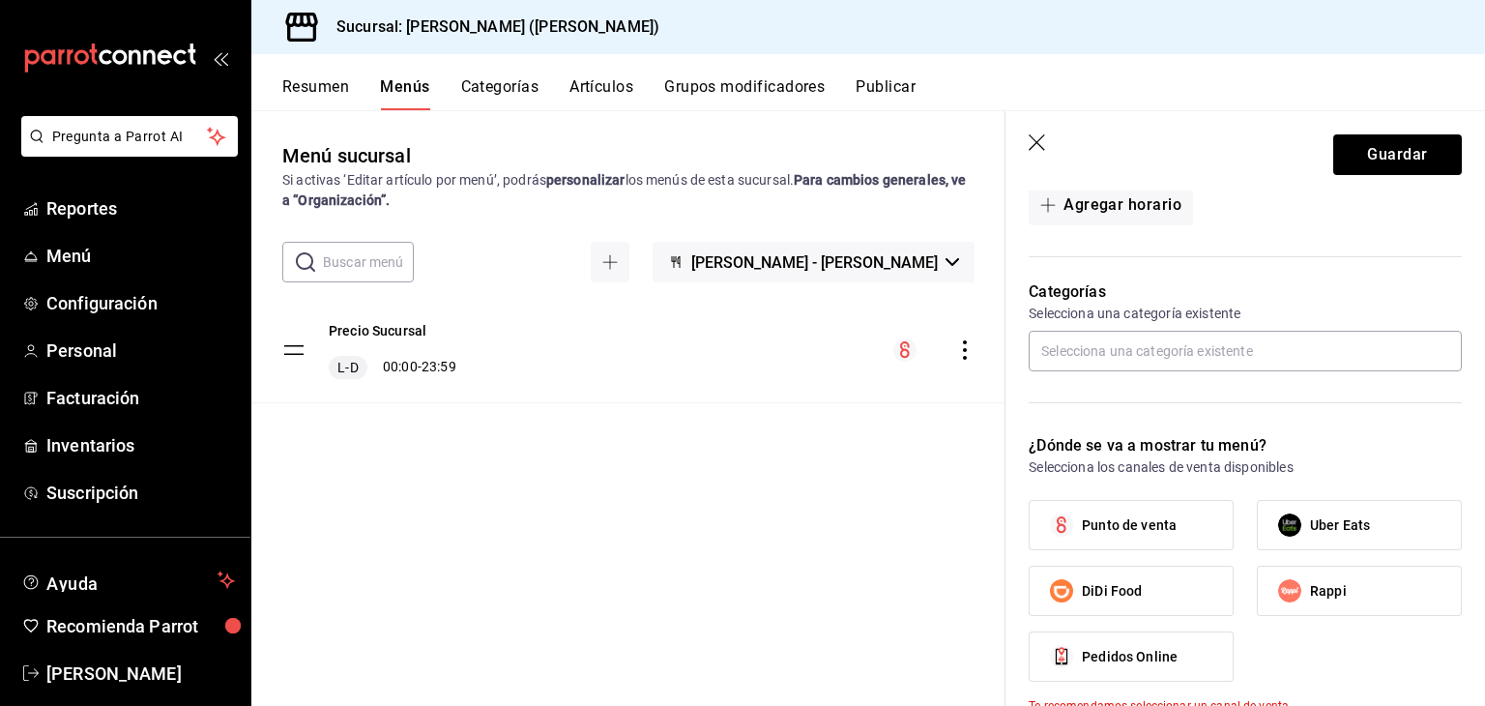
scroll to position [451, 0]
click at [512, 92] on button "Categorías" at bounding box center [500, 93] width 78 height 33
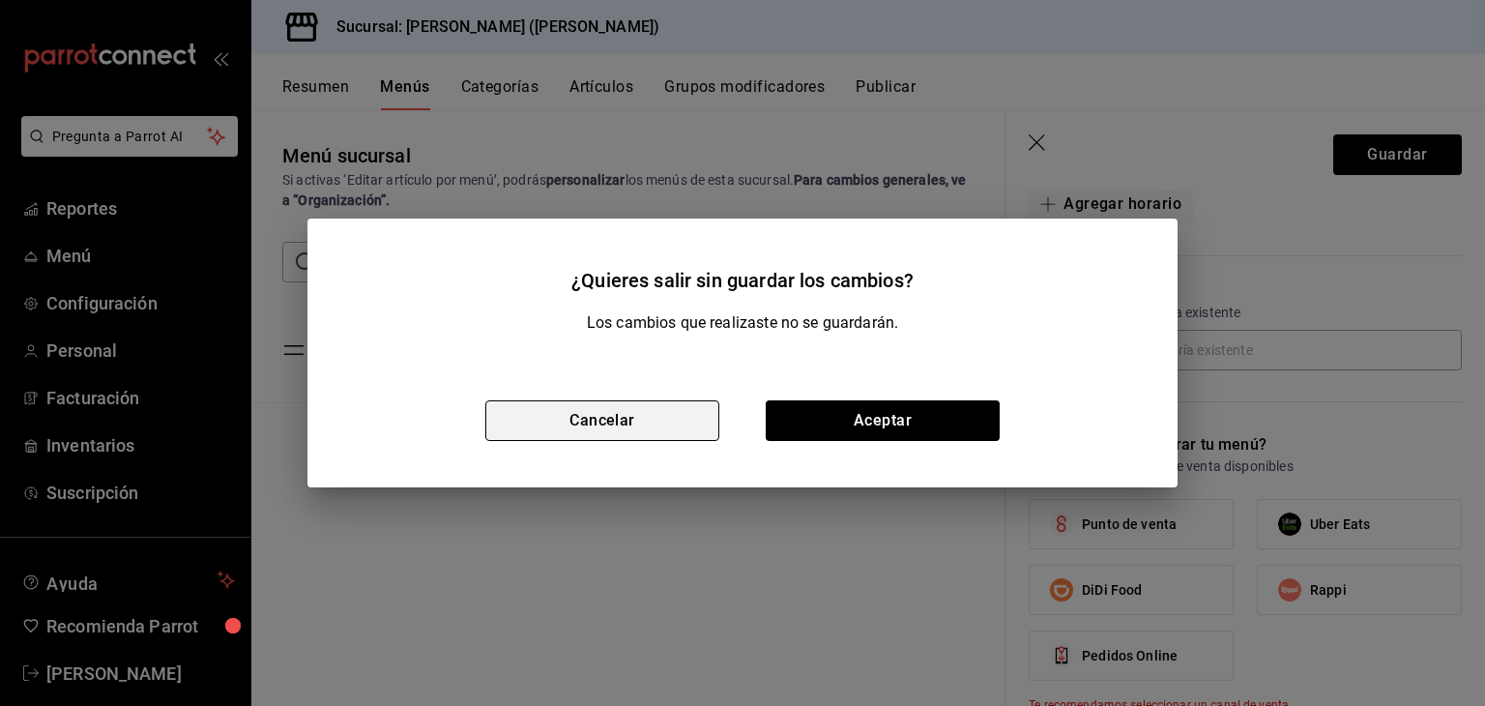
click at [647, 439] on button "Cancelar" at bounding box center [602, 420] width 234 height 41
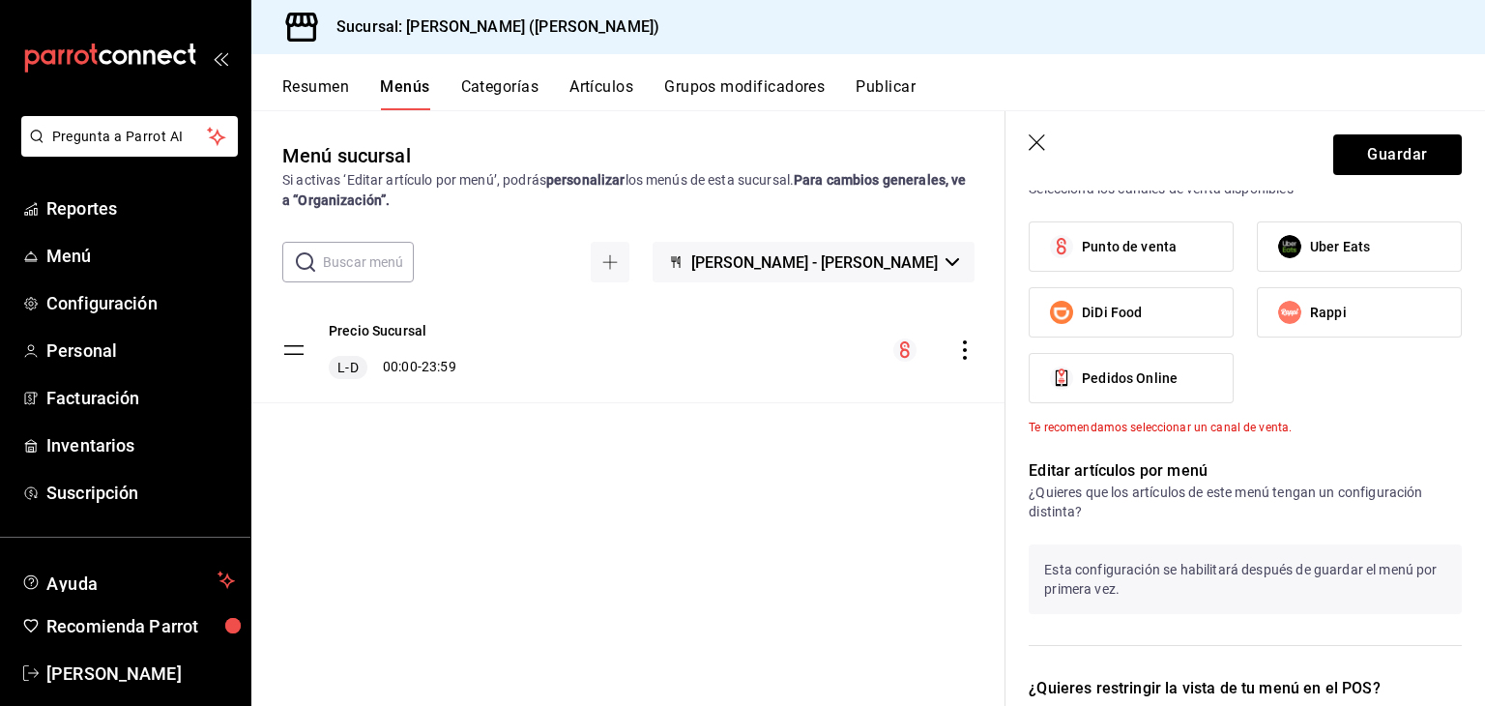
scroll to position [730, 0]
click at [1165, 252] on span "Punto de venta" at bounding box center [1129, 246] width 95 height 20
click at [1082, 252] on input "Punto de venta" at bounding box center [1061, 245] width 41 height 41
checkbox input "true"
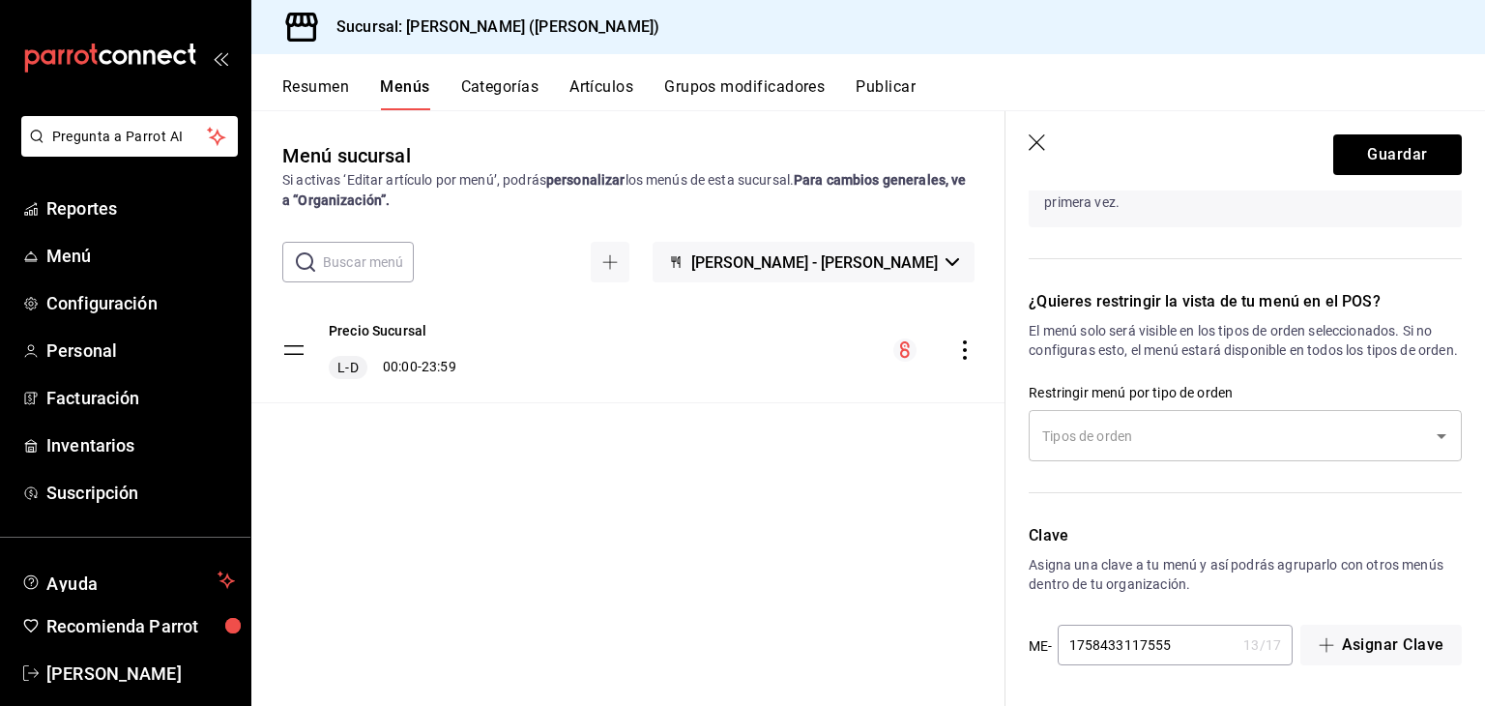
scroll to position [1115, 0]
click at [1350, 157] on button "Guardar" at bounding box center [1397, 154] width 129 height 41
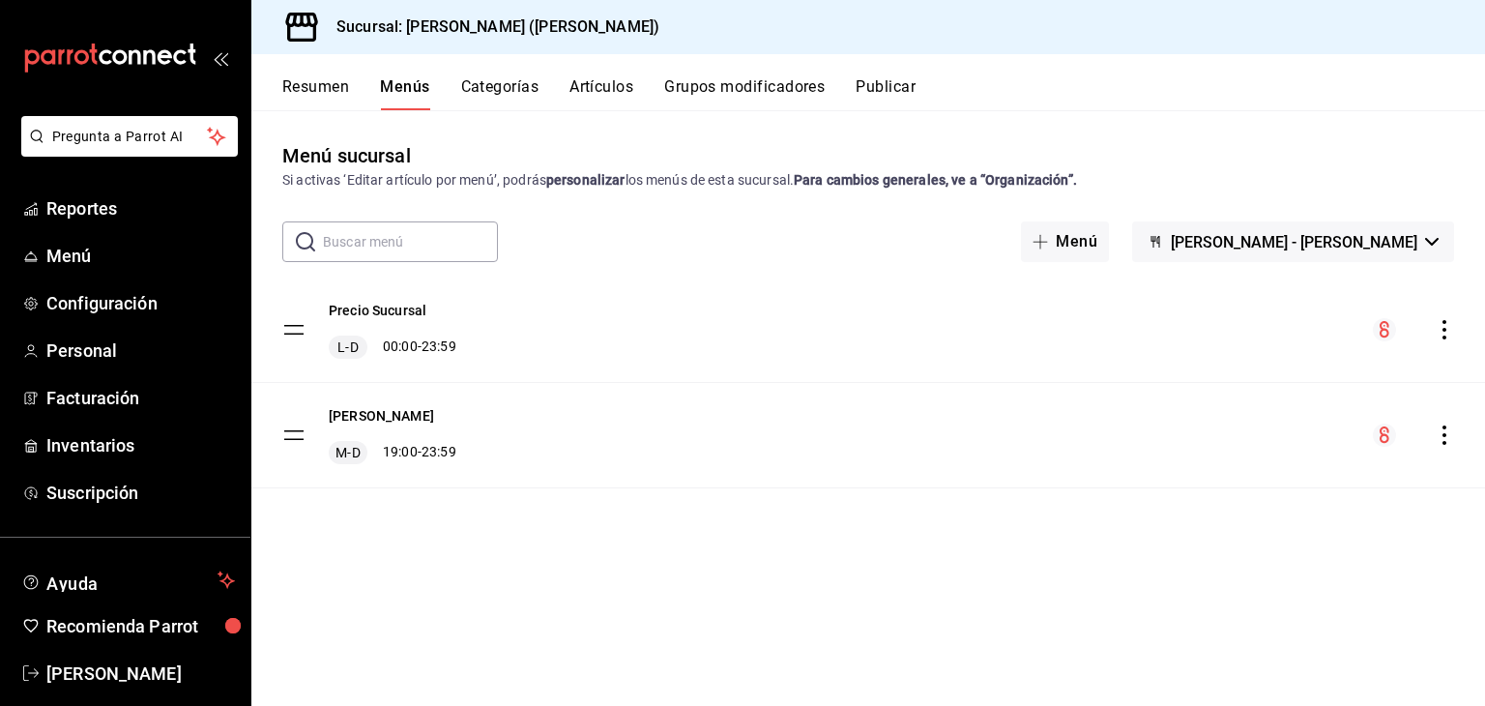
click at [1457, 437] on div "kame shack M-D 19:00 - 23:59" at bounding box center [867, 435] width 1233 height 104
click at [1450, 438] on icon "actions" at bounding box center [1443, 434] width 19 height 19
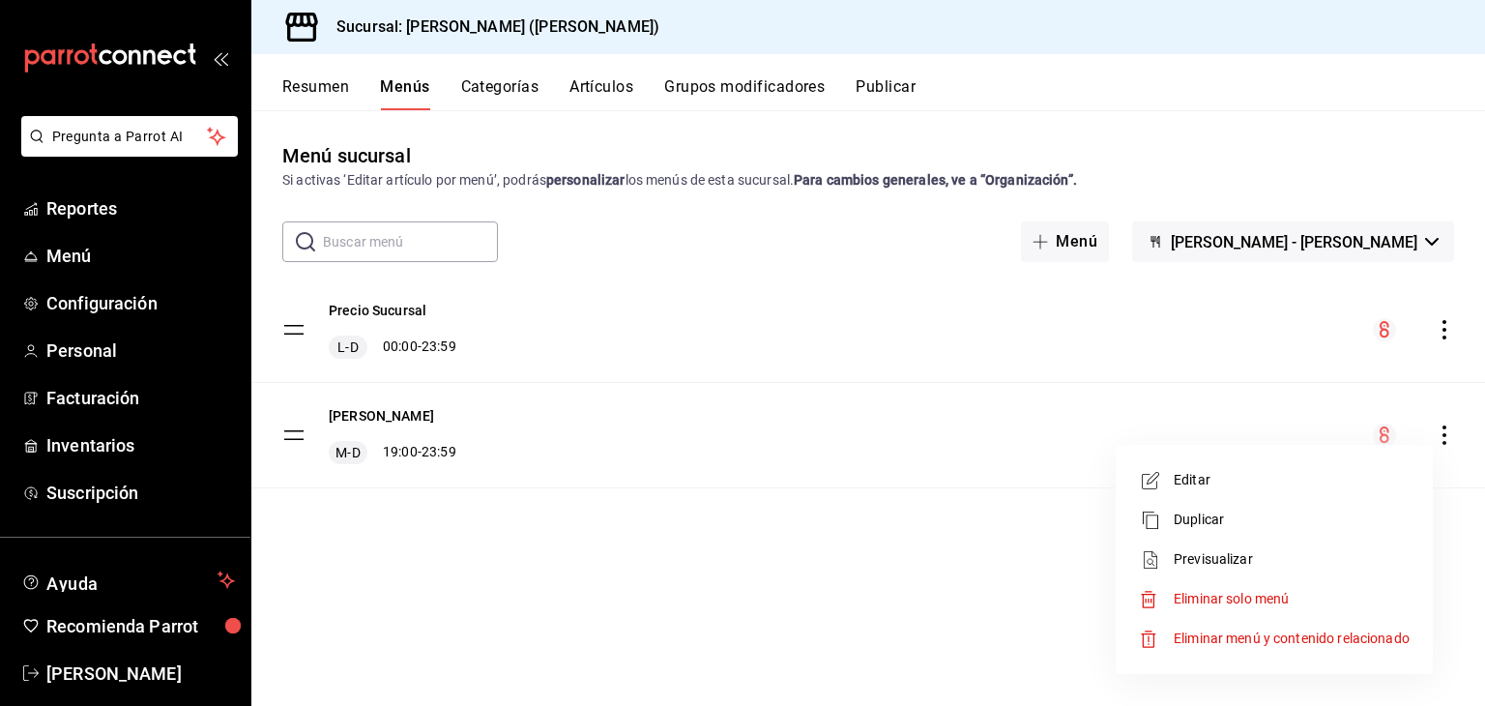
click at [1310, 483] on span "Editar" at bounding box center [1291, 480] width 236 height 20
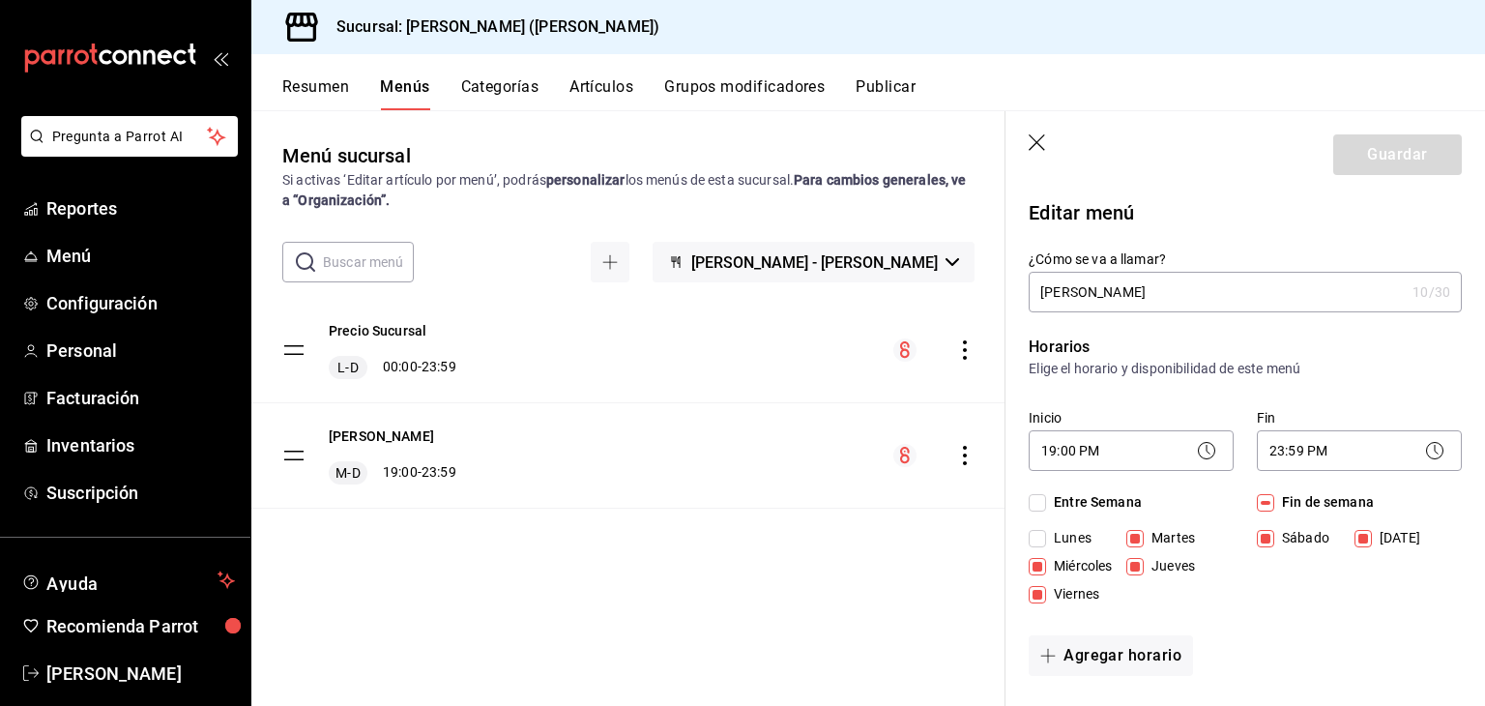
click at [1069, 505] on span "Entre Semana" at bounding box center [1094, 502] width 96 height 20
click at [1046, 505] on input "Entre Semana" at bounding box center [1036, 502] width 17 height 17
checkbox input "true"
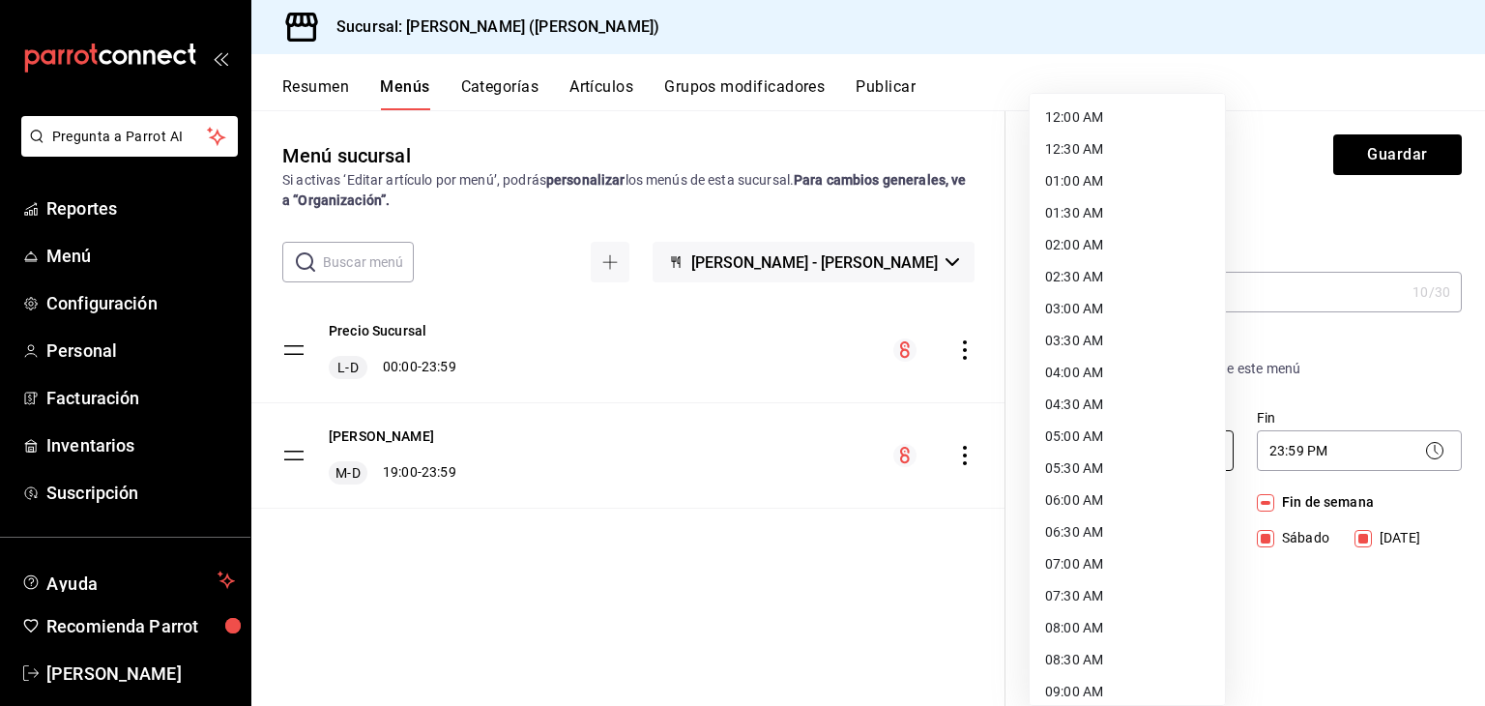
click at [1121, 453] on body "Pregunta a Parrot AI Reportes Menú Configuración Personal Facturación Inventari…" at bounding box center [742, 353] width 1485 height 706
click at [1084, 119] on li "12:00 AM" at bounding box center [1126, 117] width 195 height 32
type input "00:00"
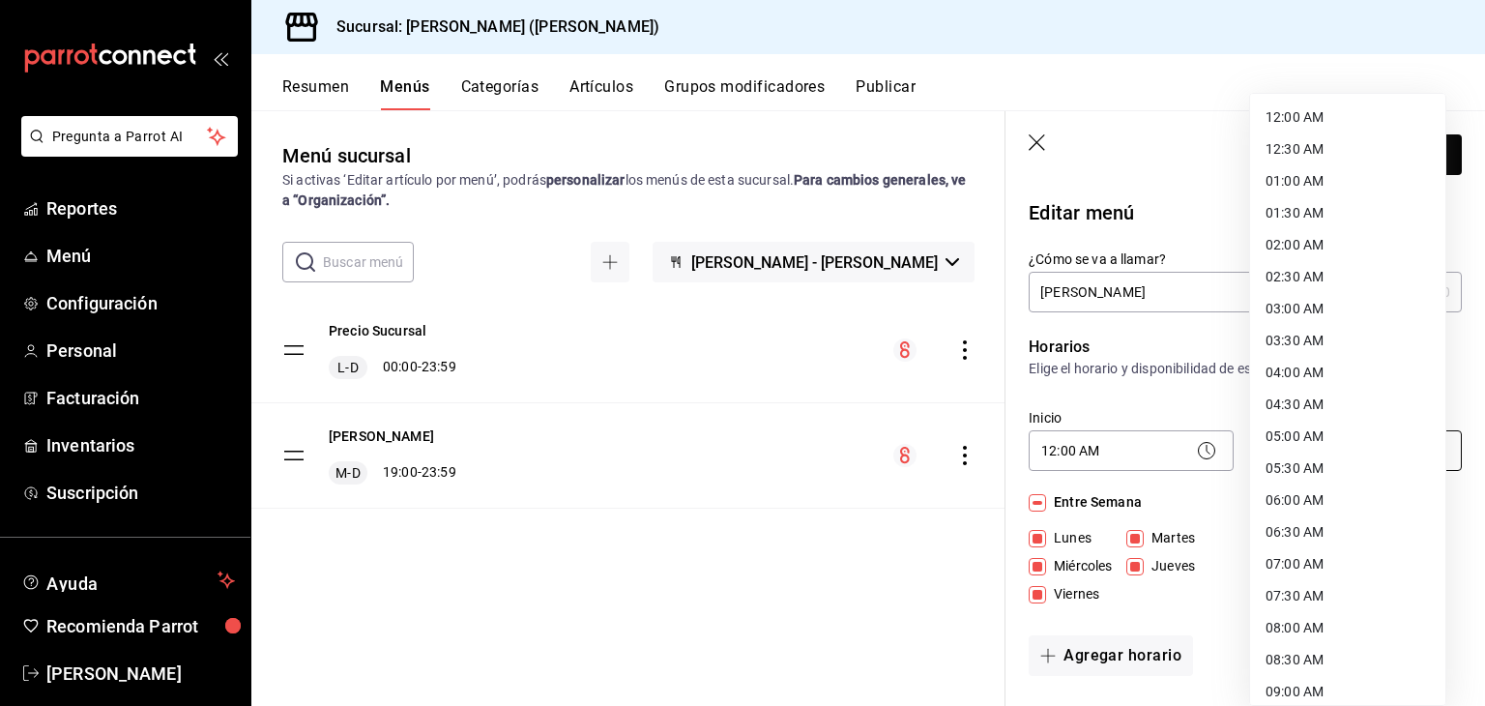
click at [1342, 446] on body "Pregunta a Parrot AI Reportes Menú Configuración Personal Facturación Inventari…" at bounding box center [742, 353] width 1485 height 706
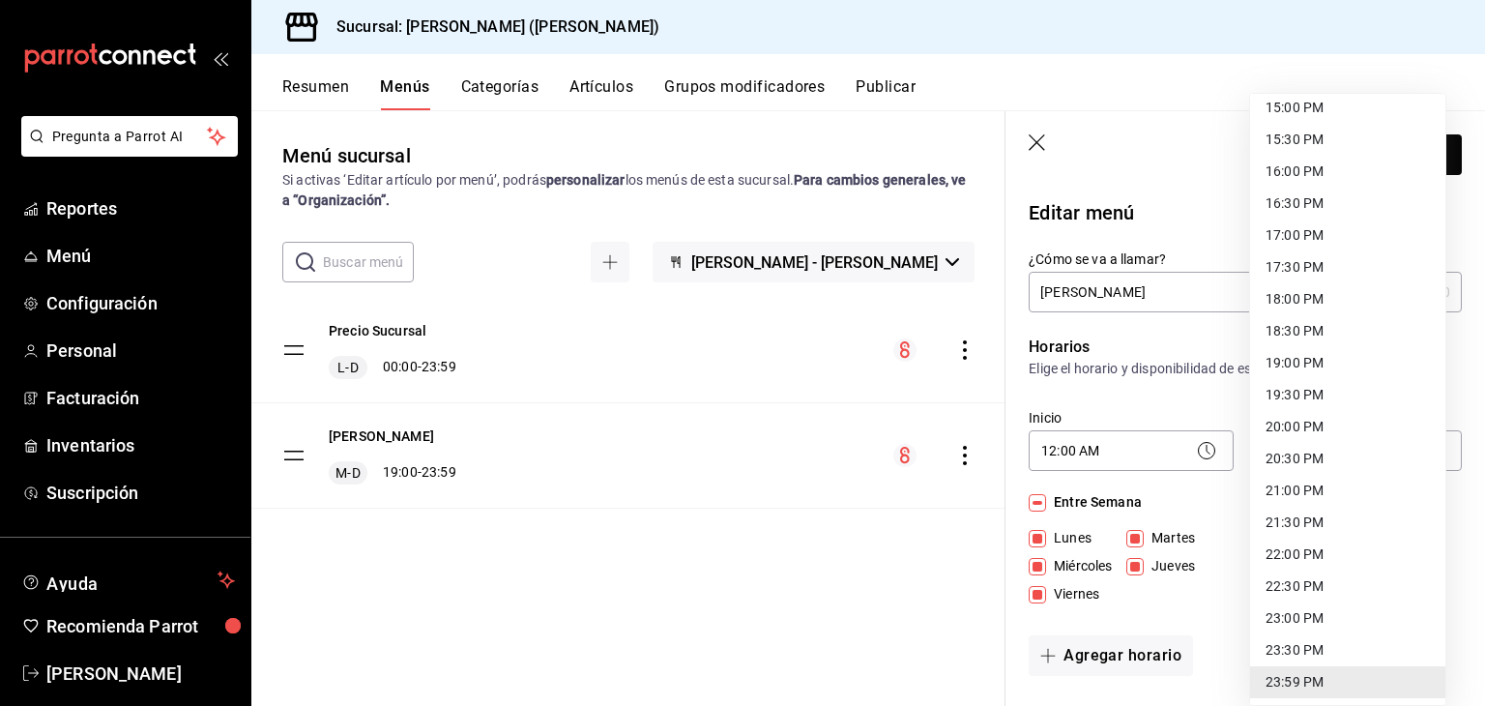
click at [1313, 685] on li "23:59 PM" at bounding box center [1347, 682] width 195 height 32
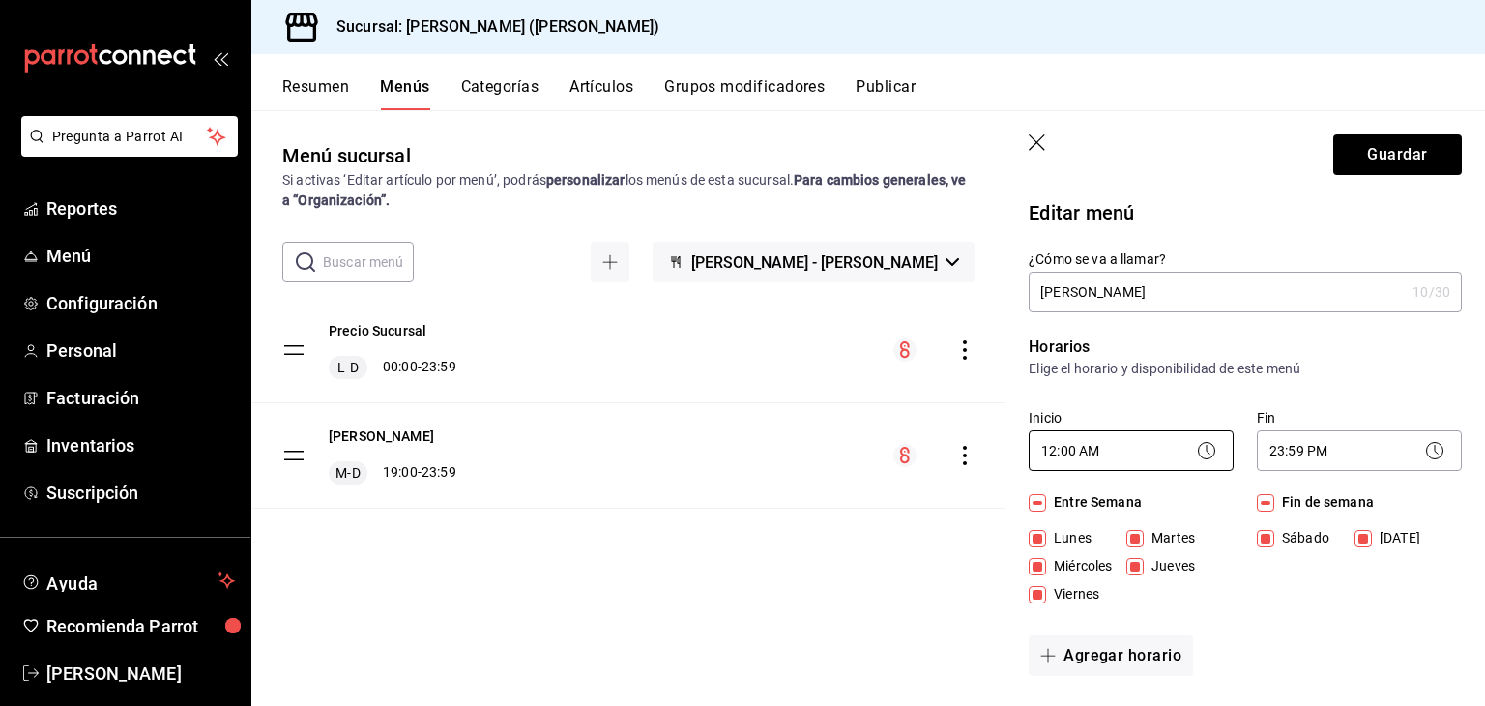
click at [1152, 463] on body "Pregunta a Parrot AI Reportes Menú Configuración Personal Facturación Inventari…" at bounding box center [742, 353] width 1485 height 706
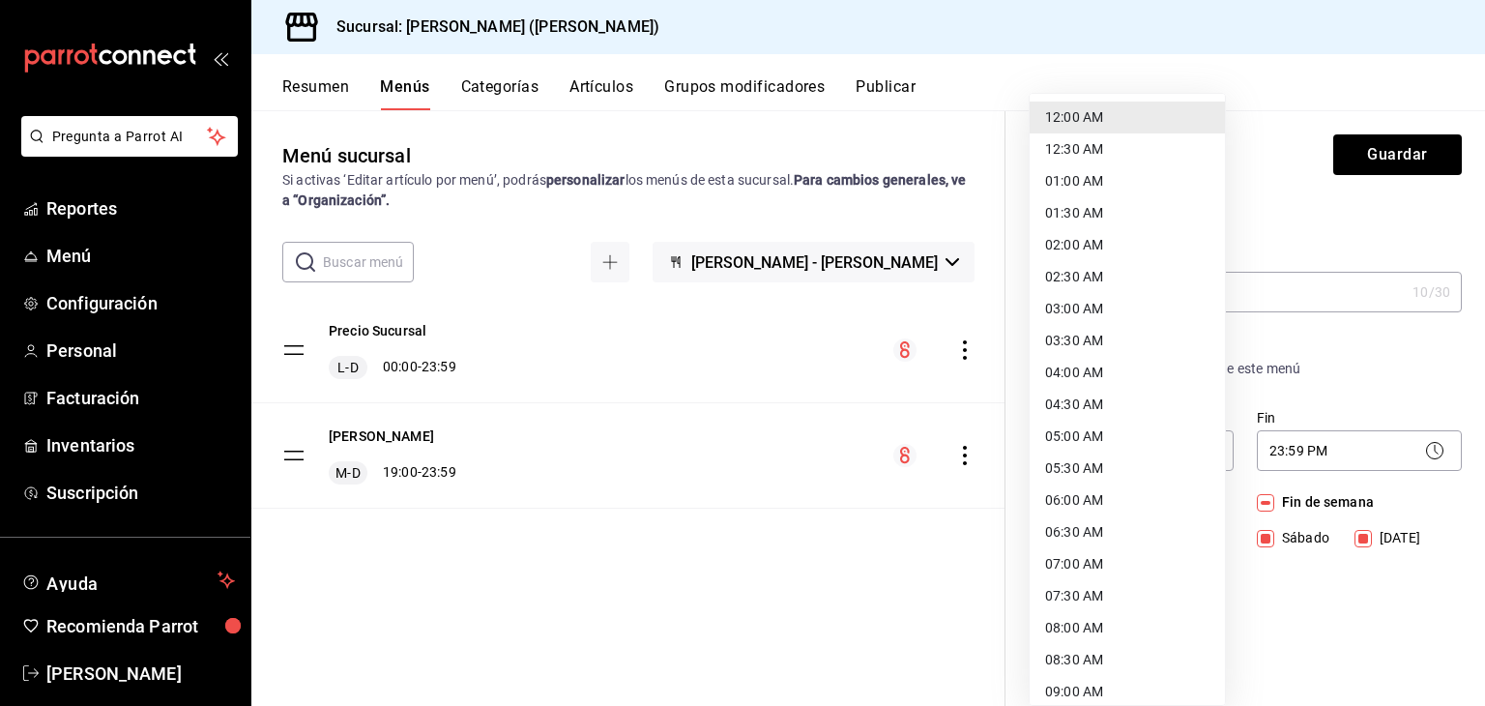
click at [1129, 122] on li "12:00 AM" at bounding box center [1126, 117] width 195 height 32
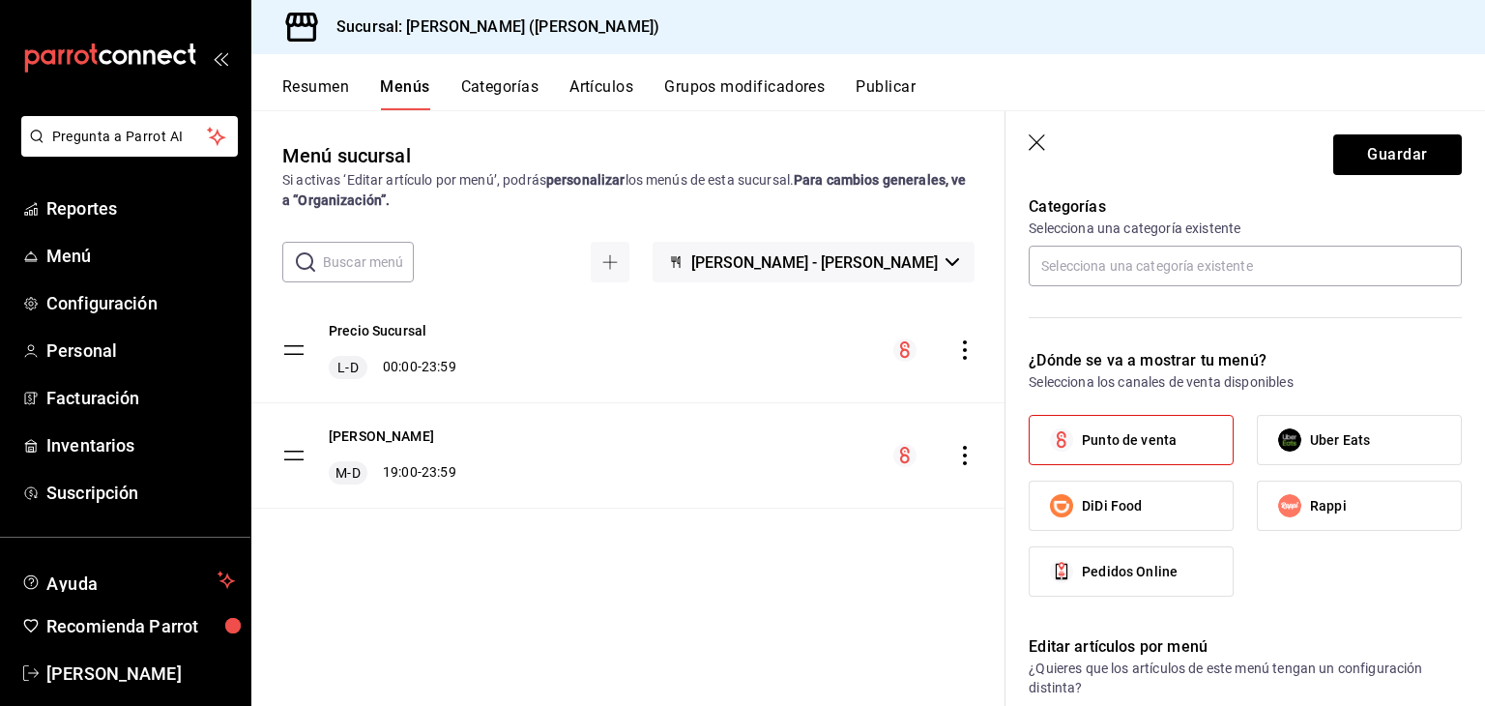
scroll to position [572, 0]
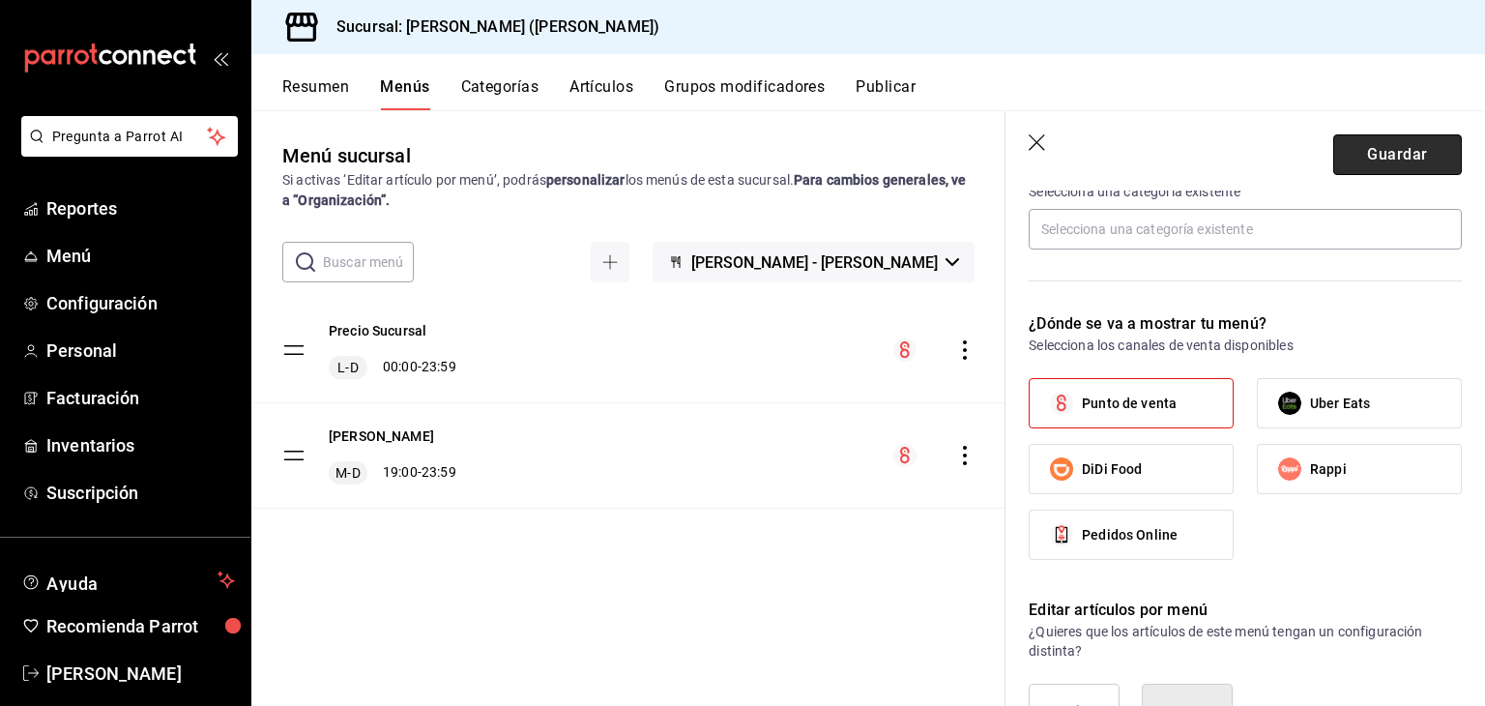
click at [1385, 158] on button "Guardar" at bounding box center [1397, 154] width 129 height 41
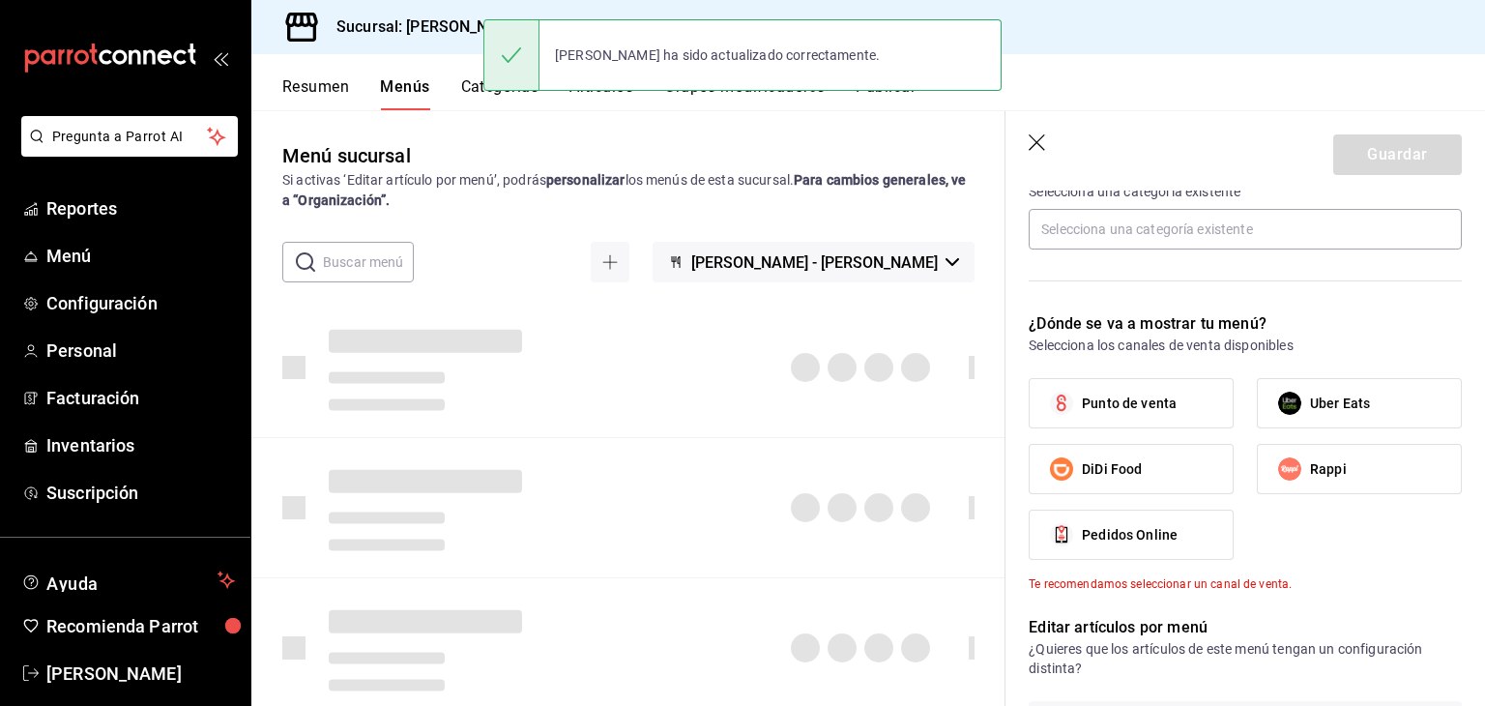
checkbox input "false"
type input "1758433237113"
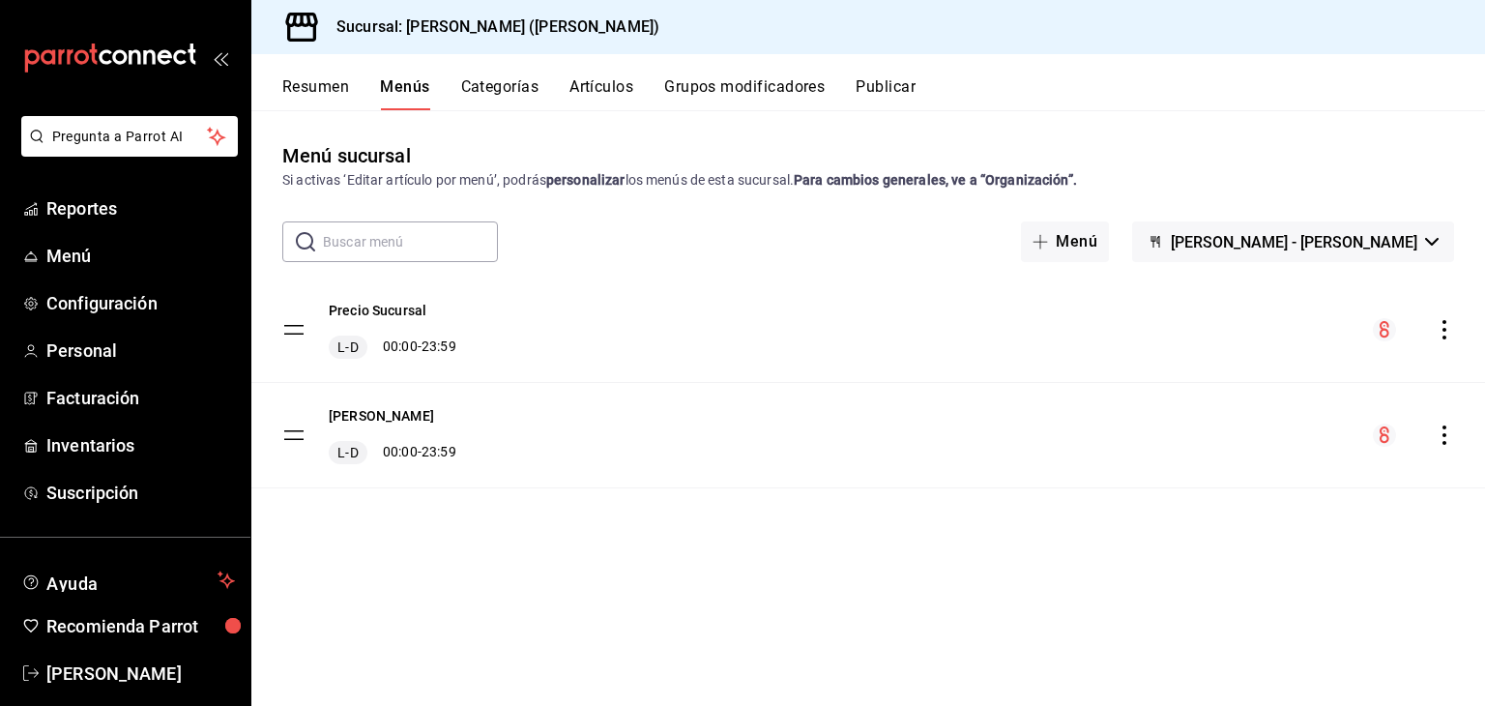
click at [530, 90] on button "Categorías" at bounding box center [500, 93] width 78 height 33
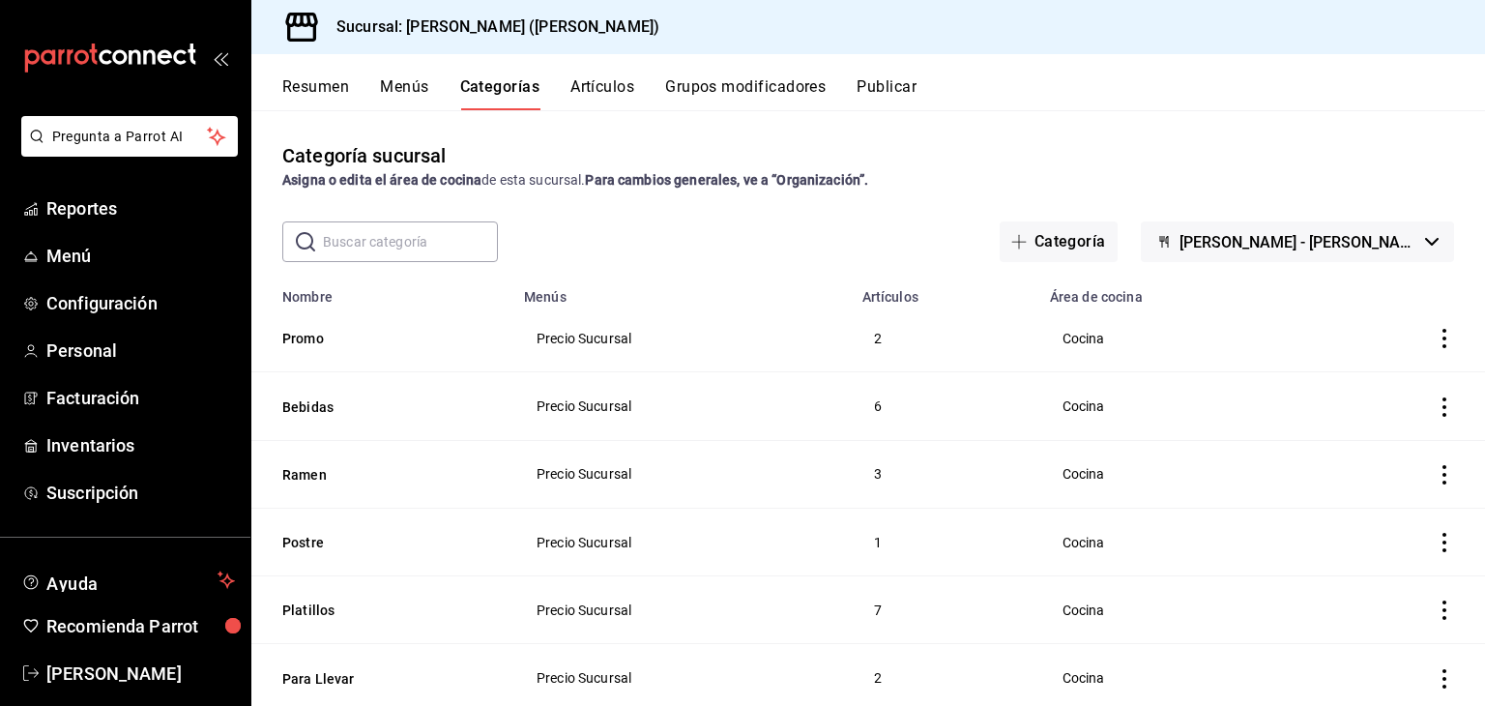
scroll to position [54, 0]
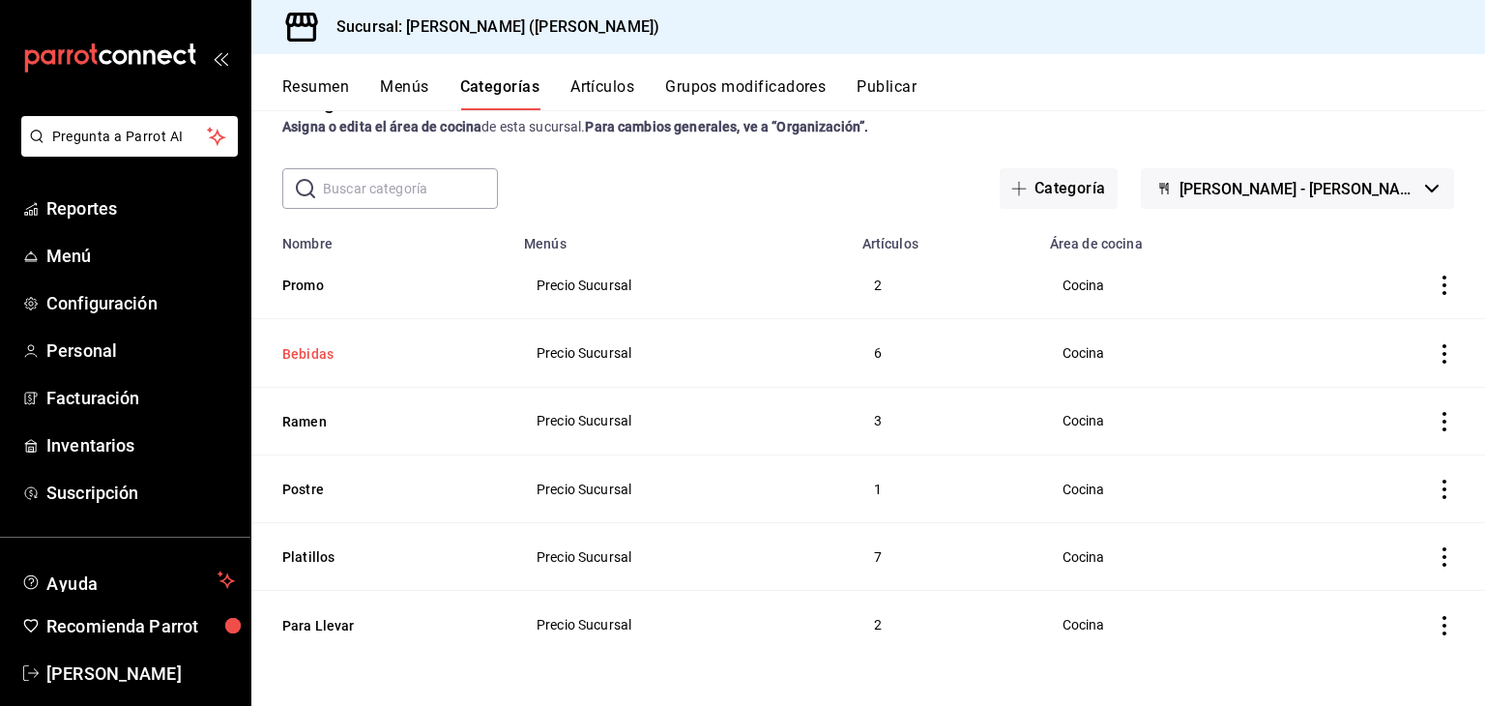
click at [319, 350] on button "Bebidas" at bounding box center [378, 353] width 193 height 19
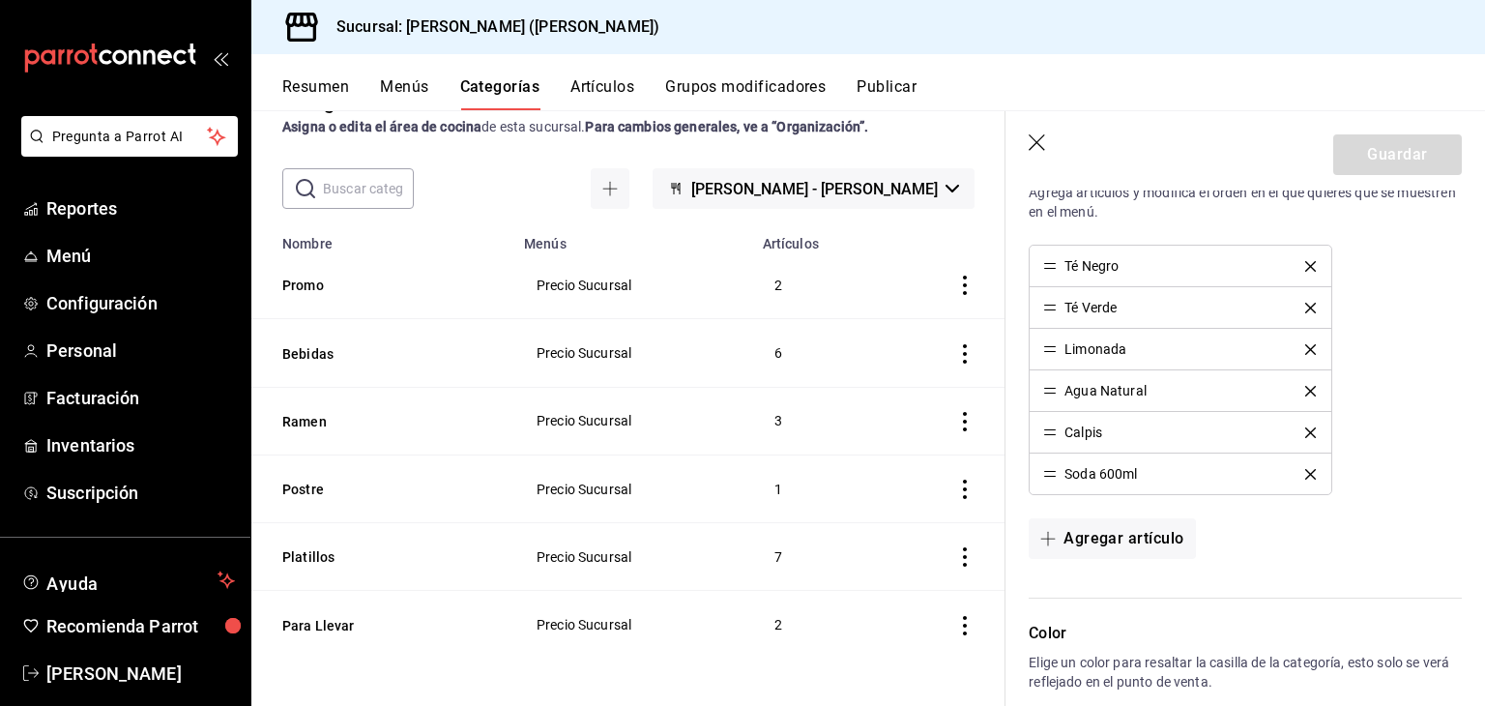
scroll to position [521, 0]
click at [1121, 542] on button "Agregar artículo" at bounding box center [1111, 537] width 166 height 41
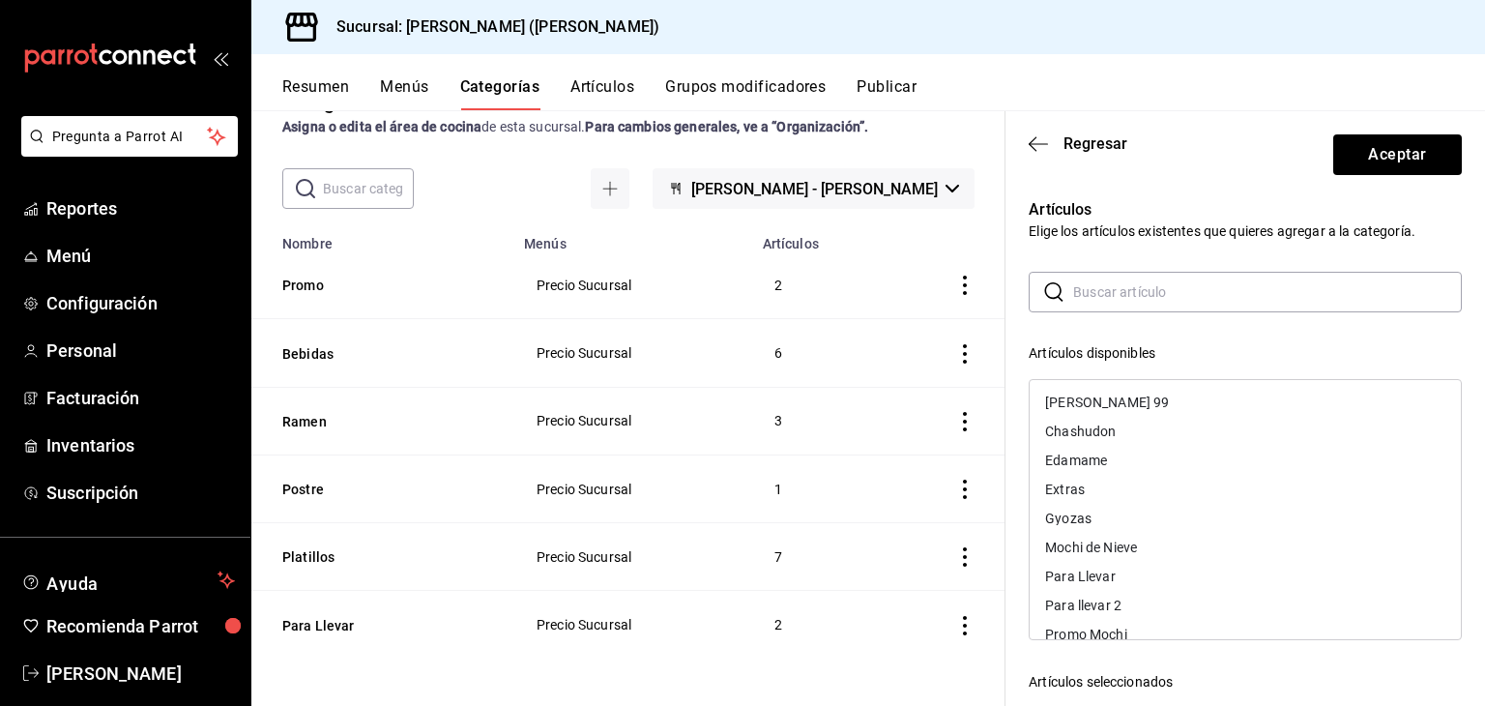
click at [1188, 297] on input "text" at bounding box center [1267, 292] width 389 height 39
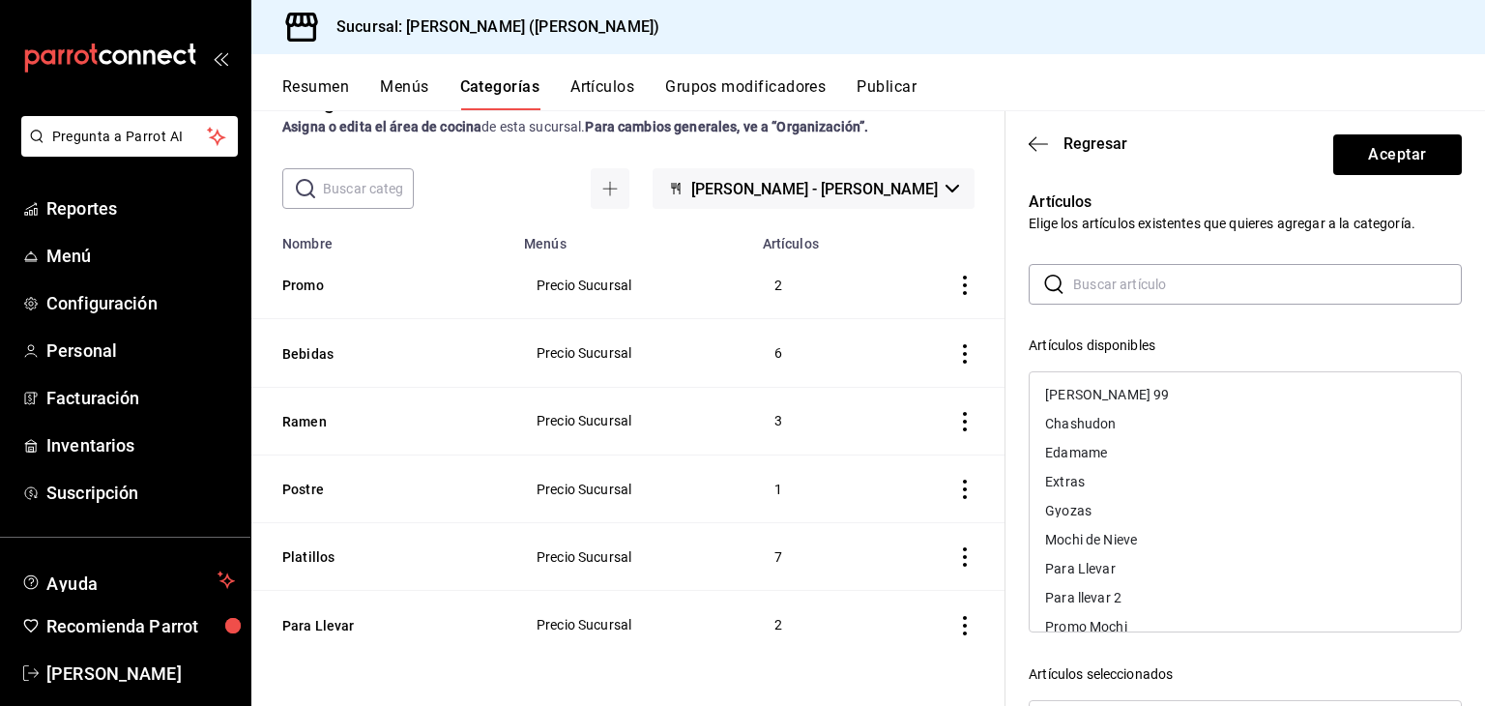
scroll to position [0, 0]
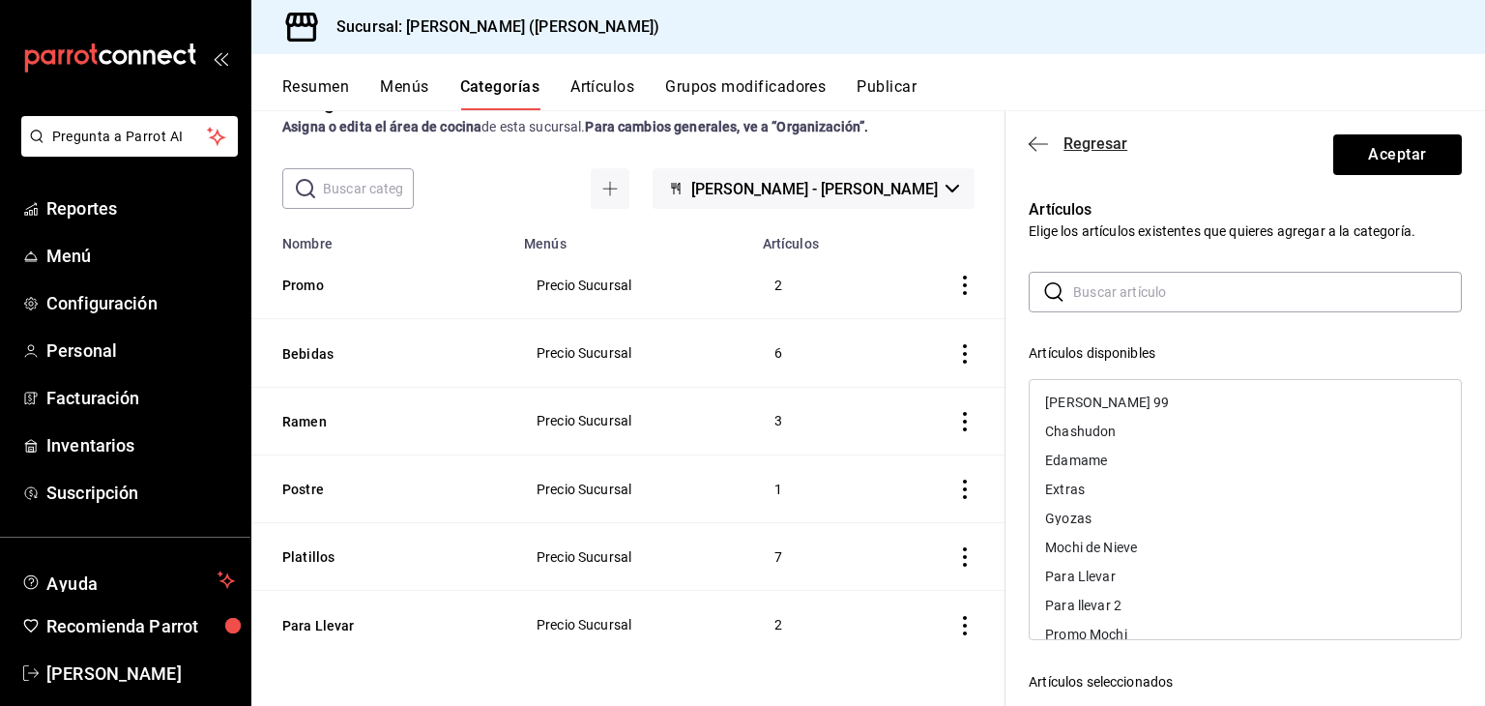
click at [1048, 144] on span "Regresar" at bounding box center [1077, 143] width 99 height 18
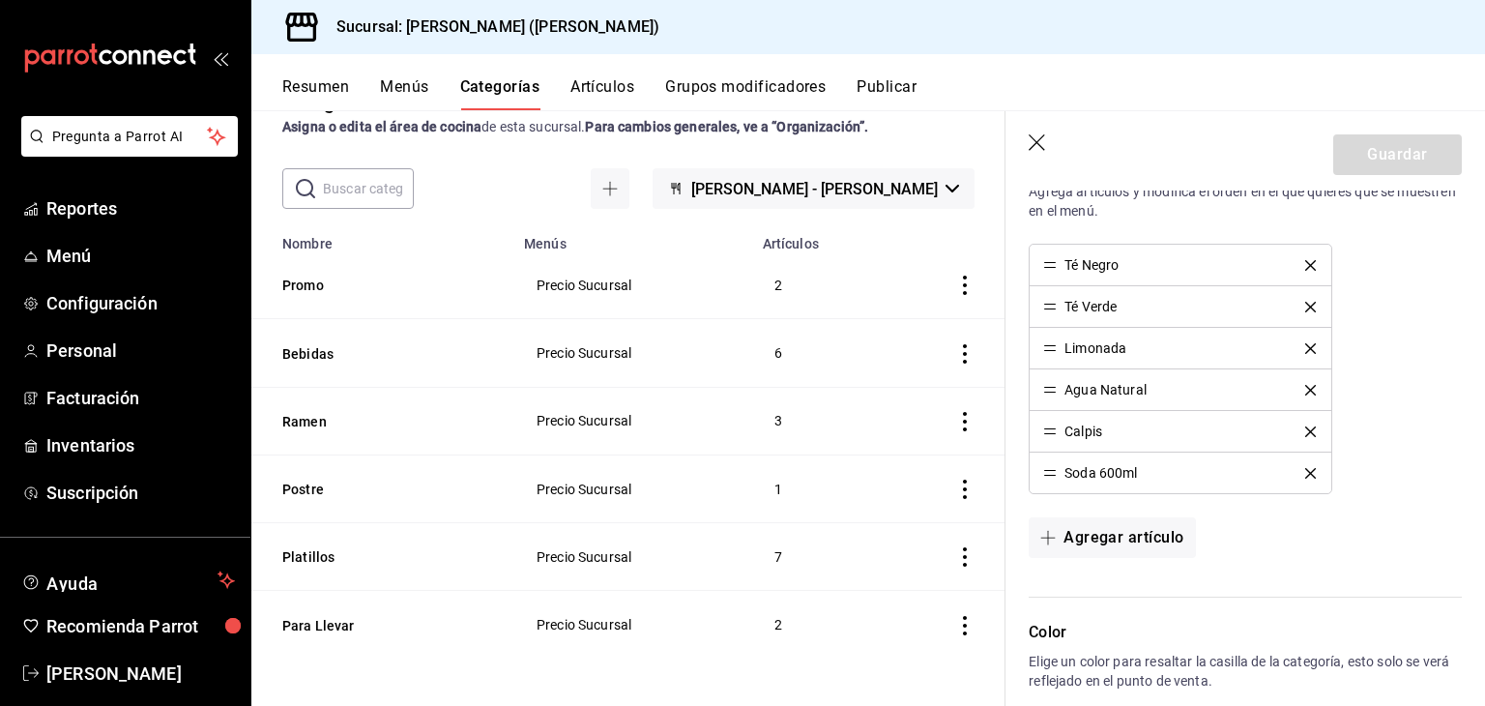
click at [591, 77] on button "Artículos" at bounding box center [602, 93] width 64 height 33
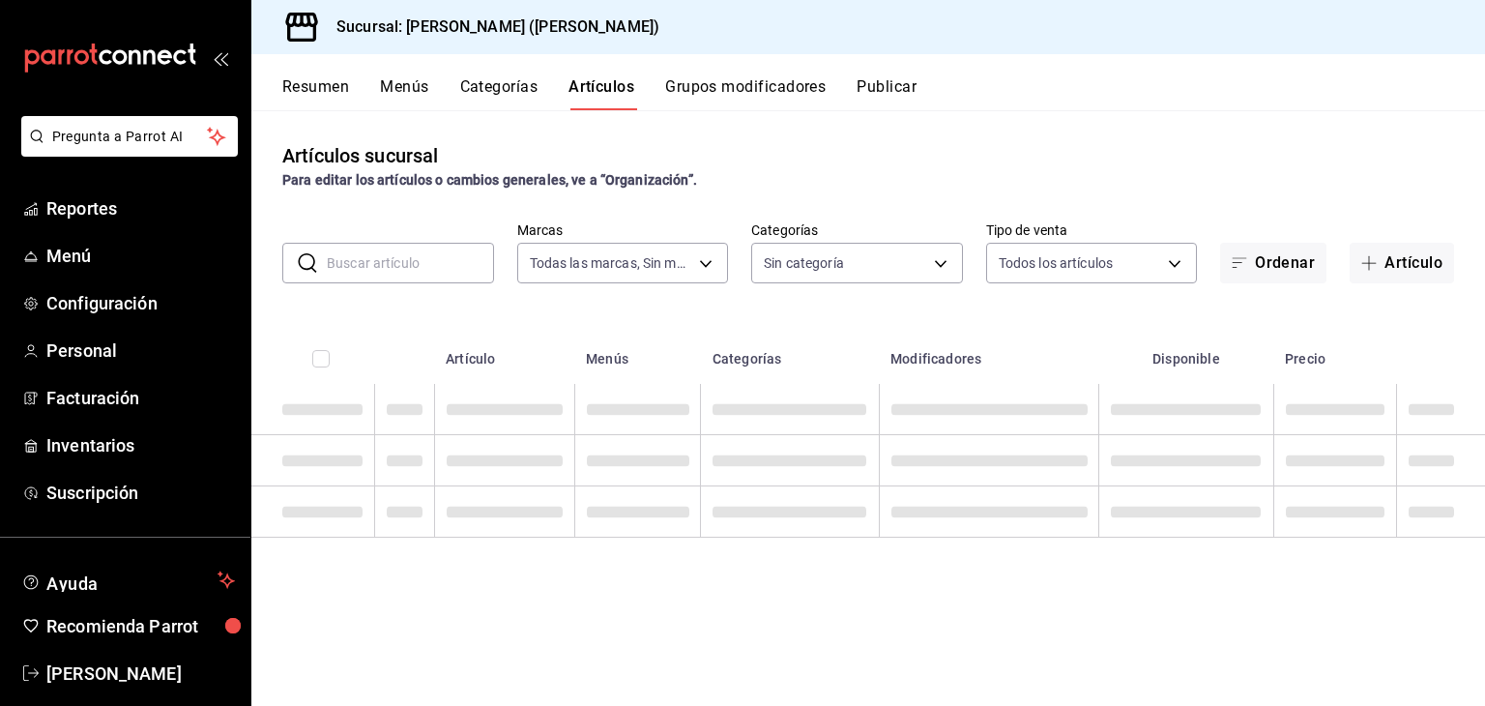
type input "6841be72-d65a-4251-8292-80b023b38635"
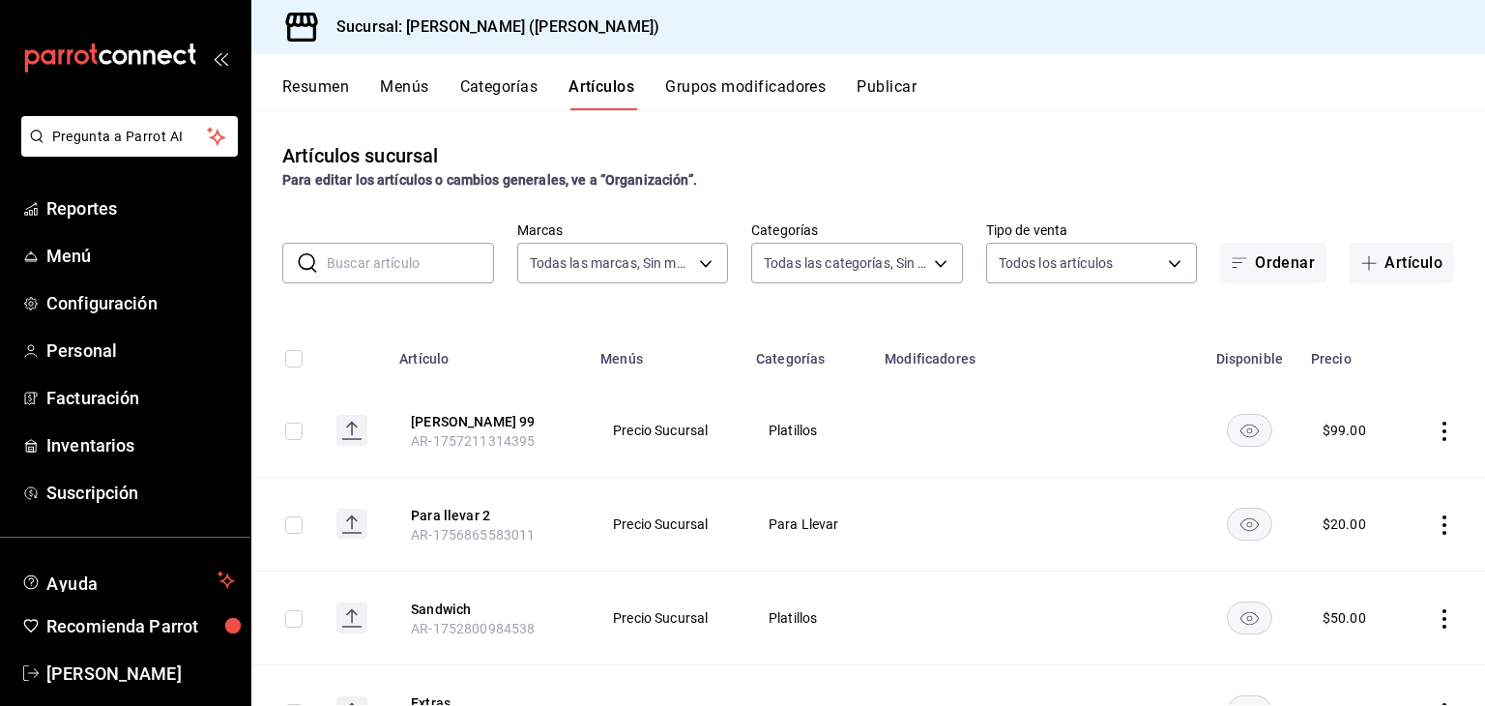
type input "8510ea79-44a4-4b0e-81ed-f5503c7c6041,1dfd99b9-9267-4388-be6f-77a12d4937e4,e2d66…"
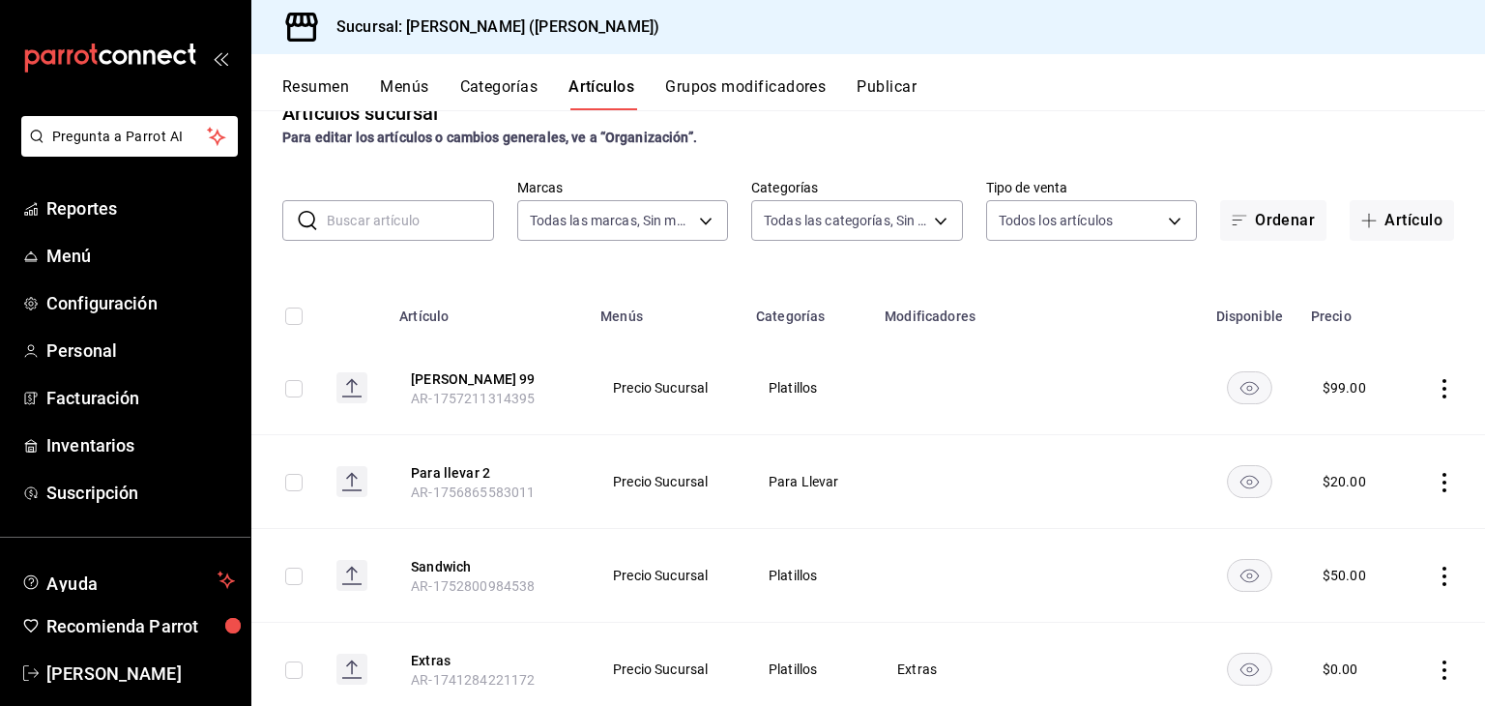
click at [429, 216] on input "text" at bounding box center [410, 220] width 167 height 39
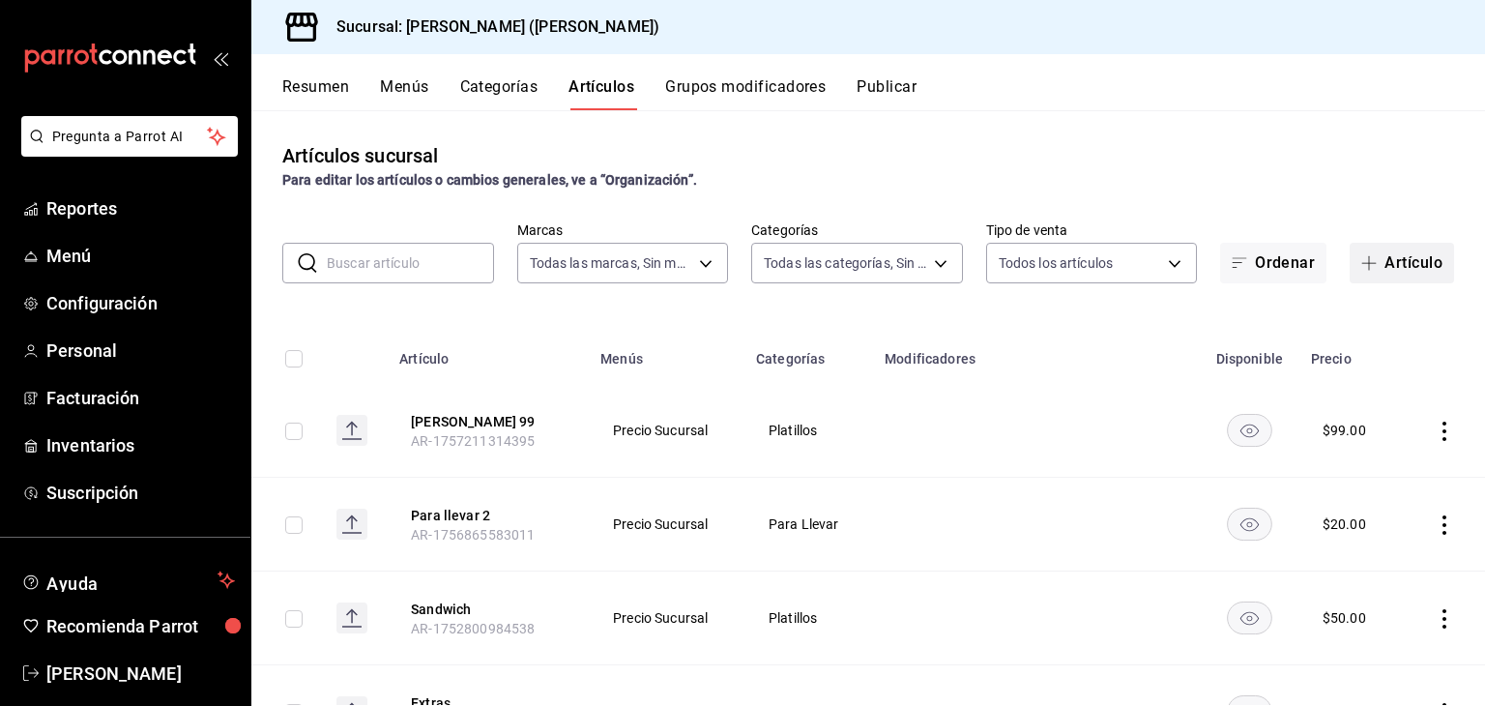
click at [1361, 261] on icon "button" at bounding box center [1368, 262] width 15 height 15
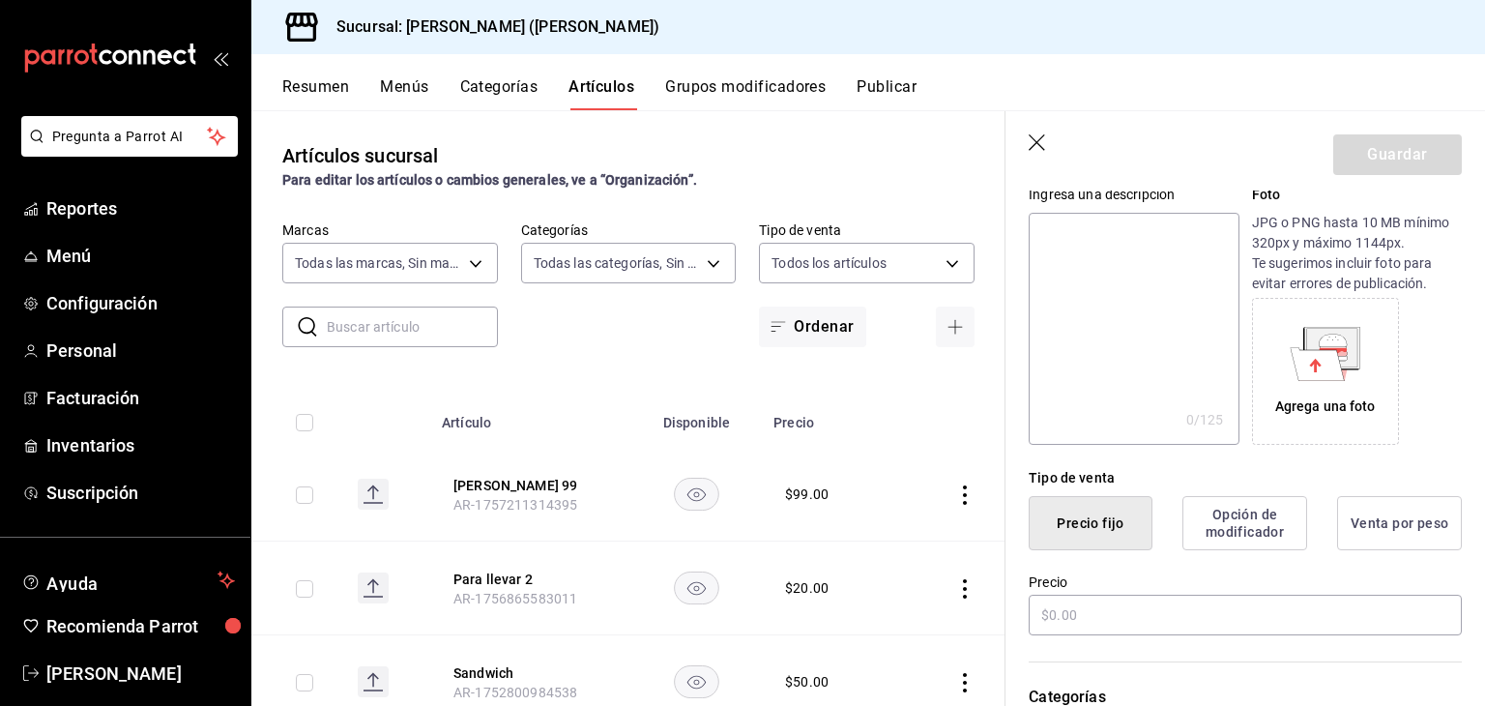
scroll to position [336, 0]
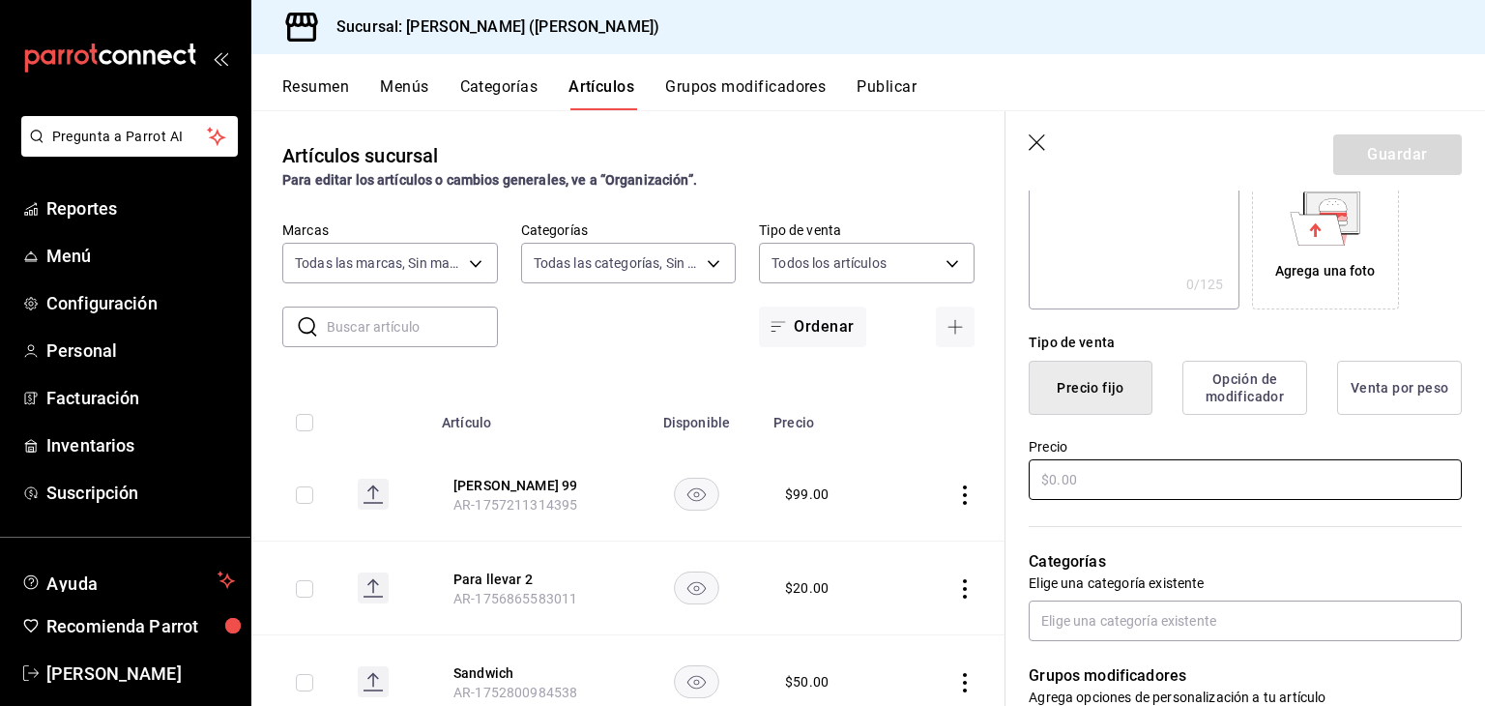
type input "Te frambuesa"
click at [1253, 483] on input "text" at bounding box center [1244, 479] width 433 height 41
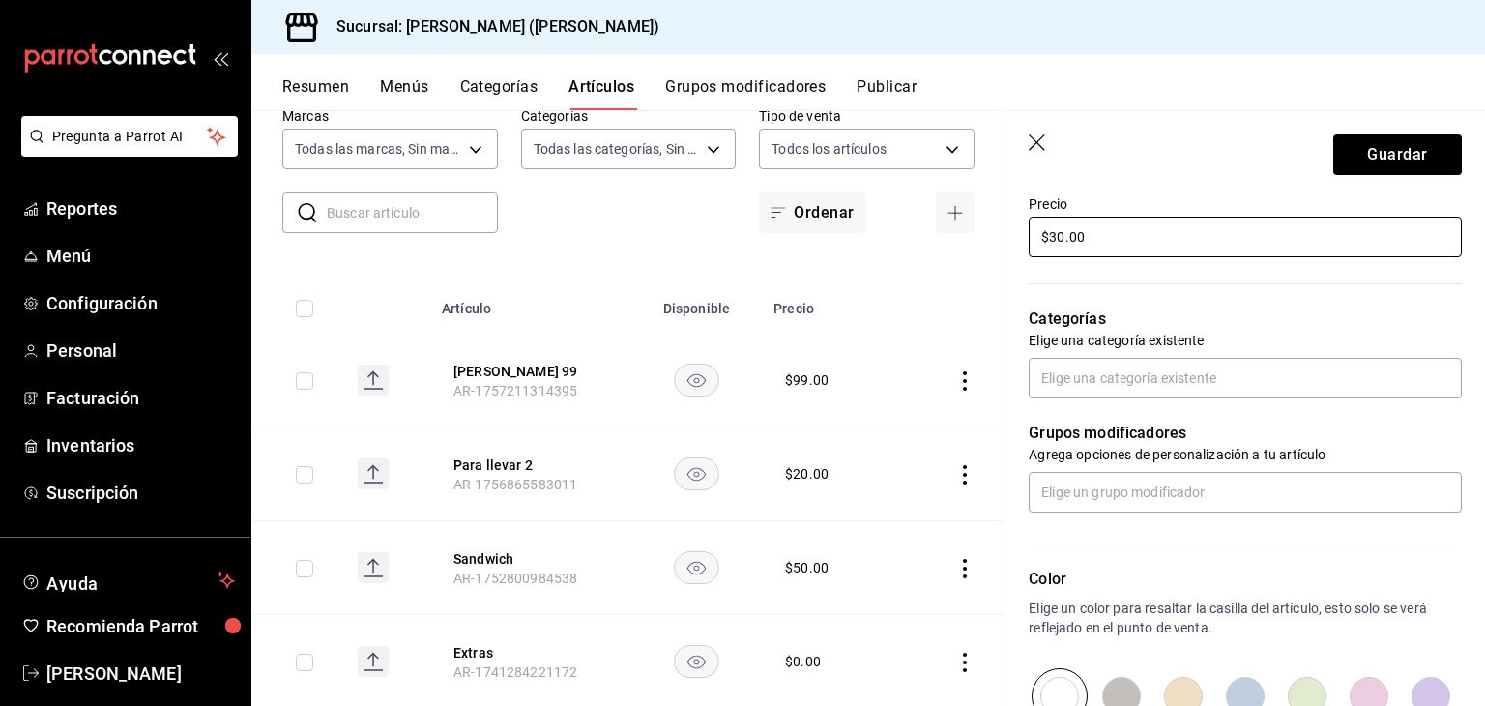
scroll to position [580, 0]
type input "$30.00"
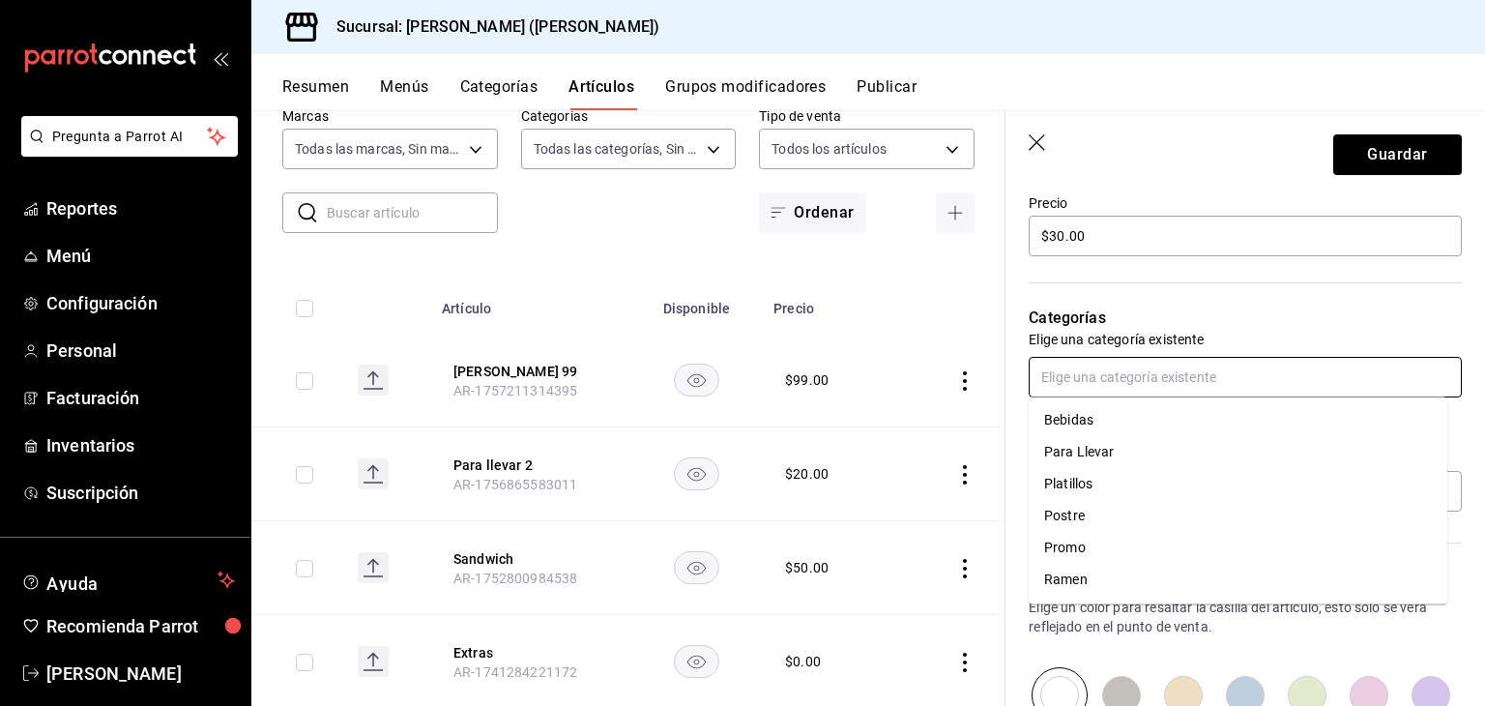
click at [1203, 382] on input "text" at bounding box center [1244, 377] width 433 height 41
click at [1202, 407] on li "Bebidas" at bounding box center [1237, 420] width 418 height 32
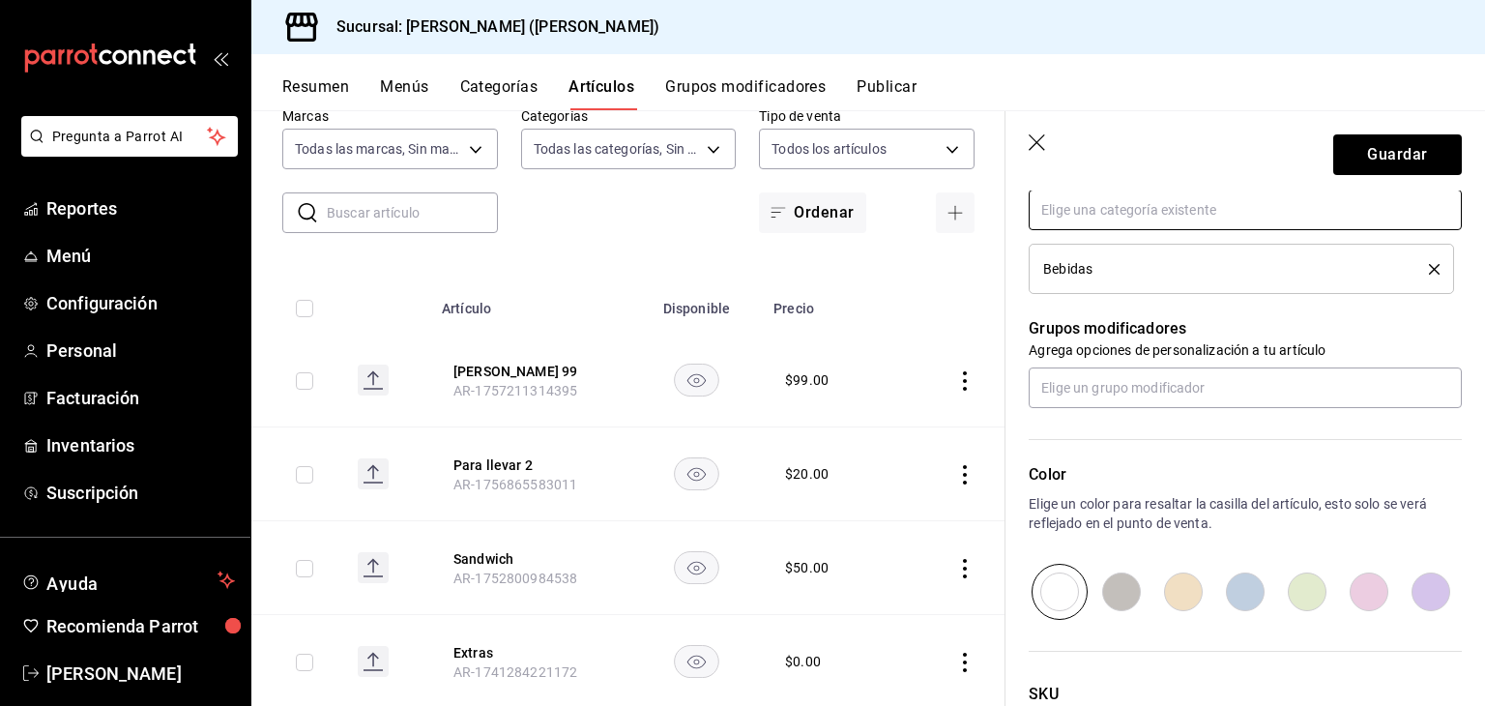
scroll to position [765, 0]
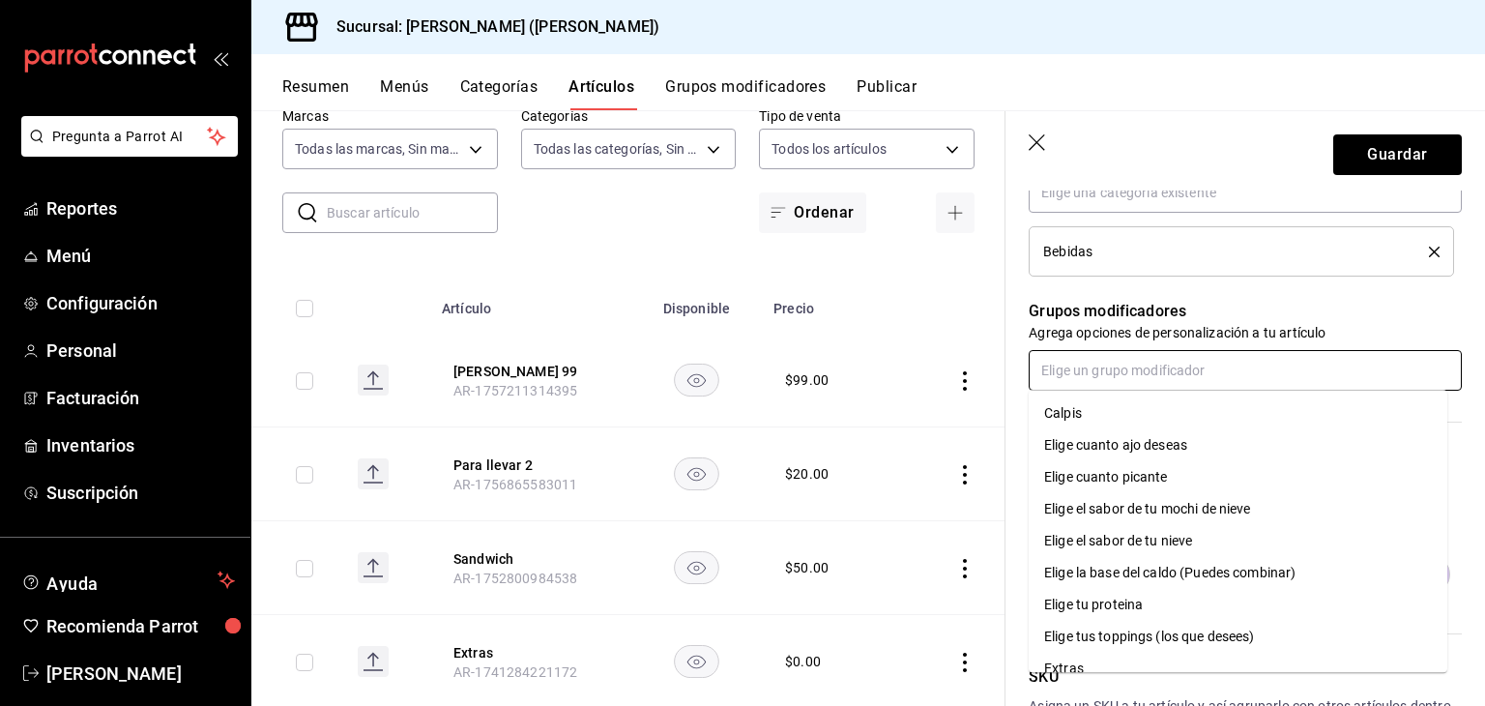
click at [1237, 369] on input "text" at bounding box center [1244, 370] width 433 height 41
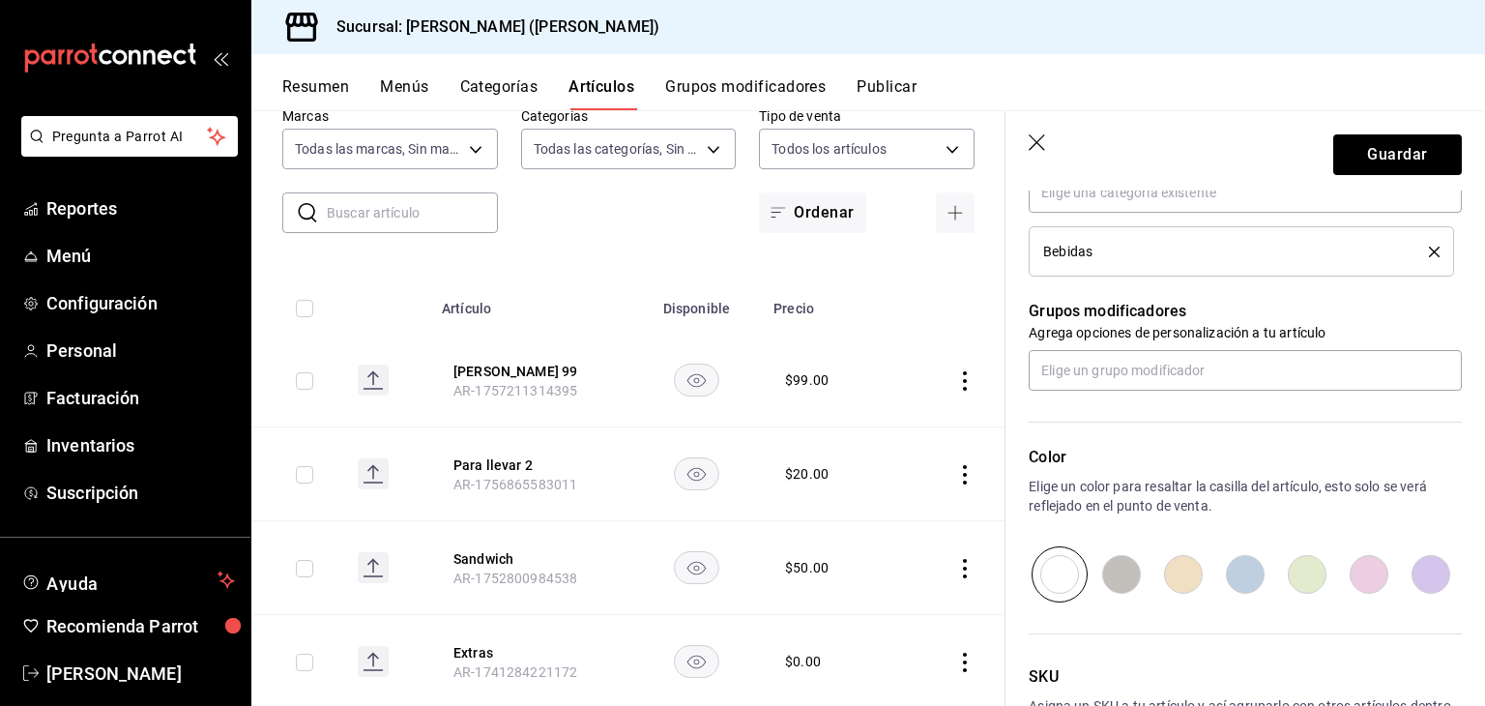
click at [1406, 287] on div "Grupos modificadores Agrega opciones de personalización a tu artículo" at bounding box center [1233, 333] width 456 height 114
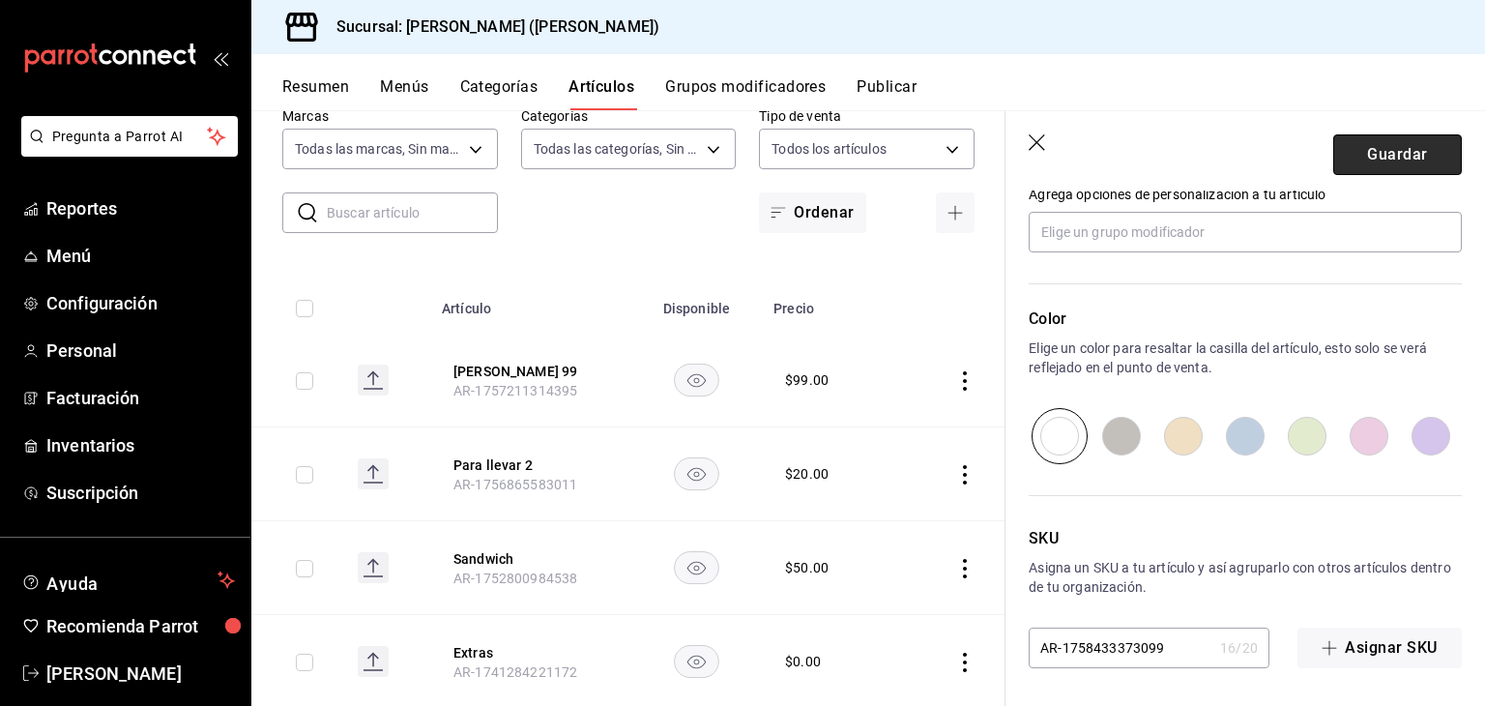
click at [1401, 164] on button "Guardar" at bounding box center [1397, 154] width 129 height 41
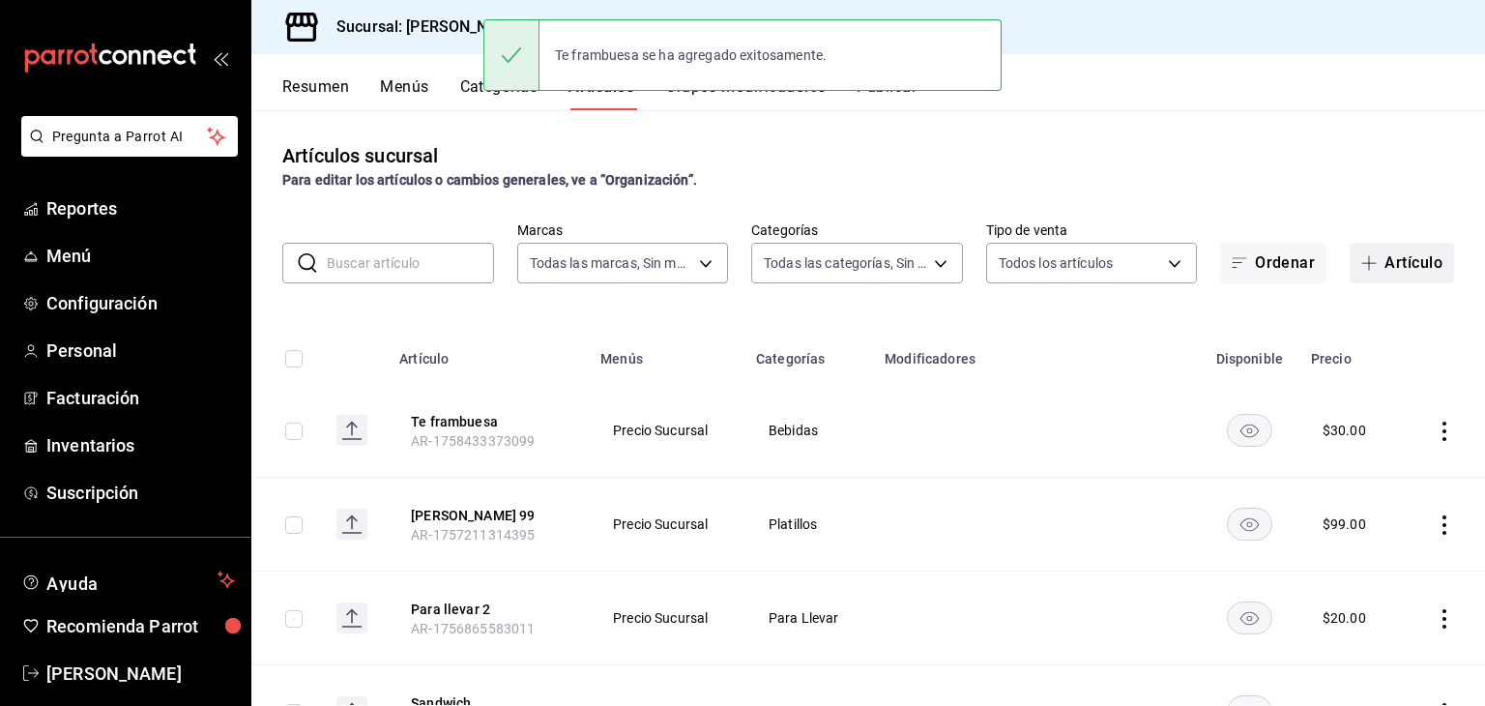
click at [1400, 259] on button "Artículo" at bounding box center [1401, 263] width 104 height 41
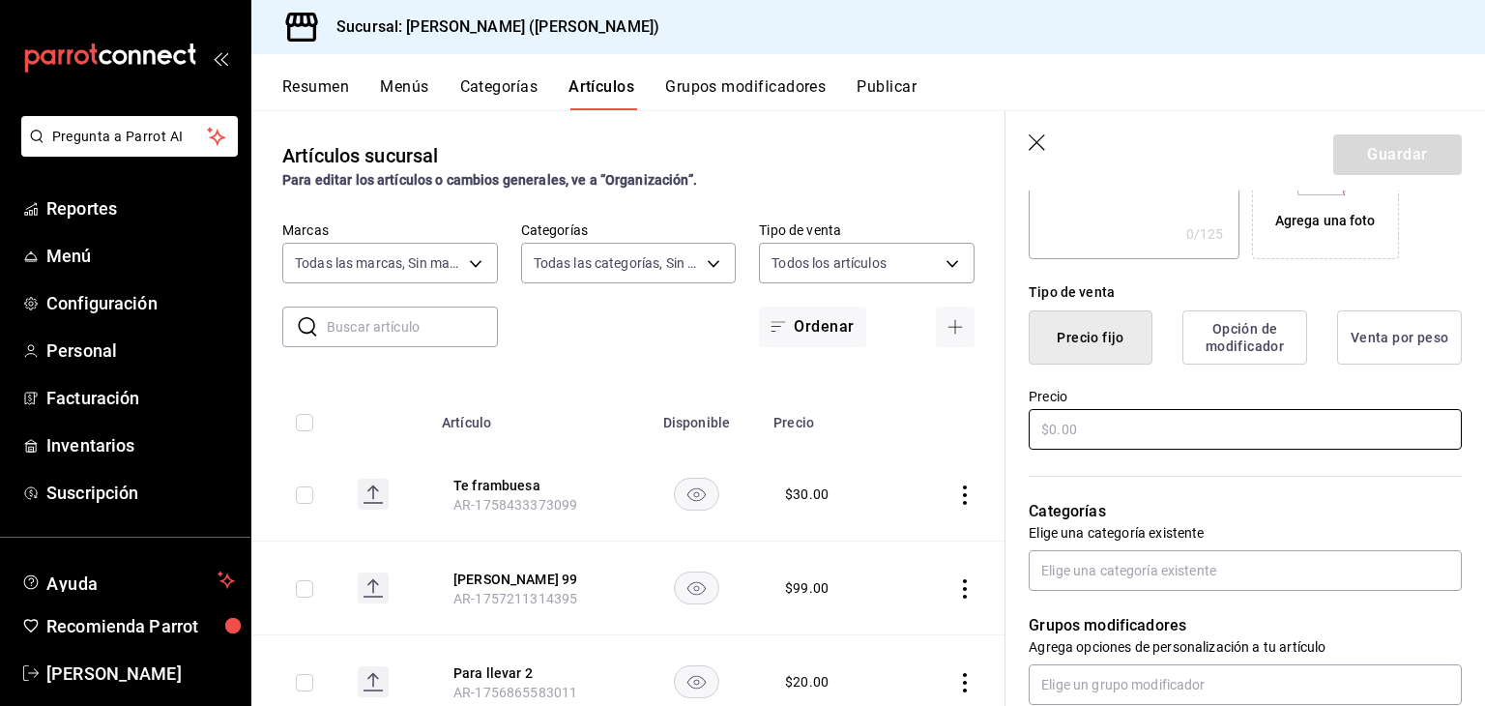
scroll to position [394, 0]
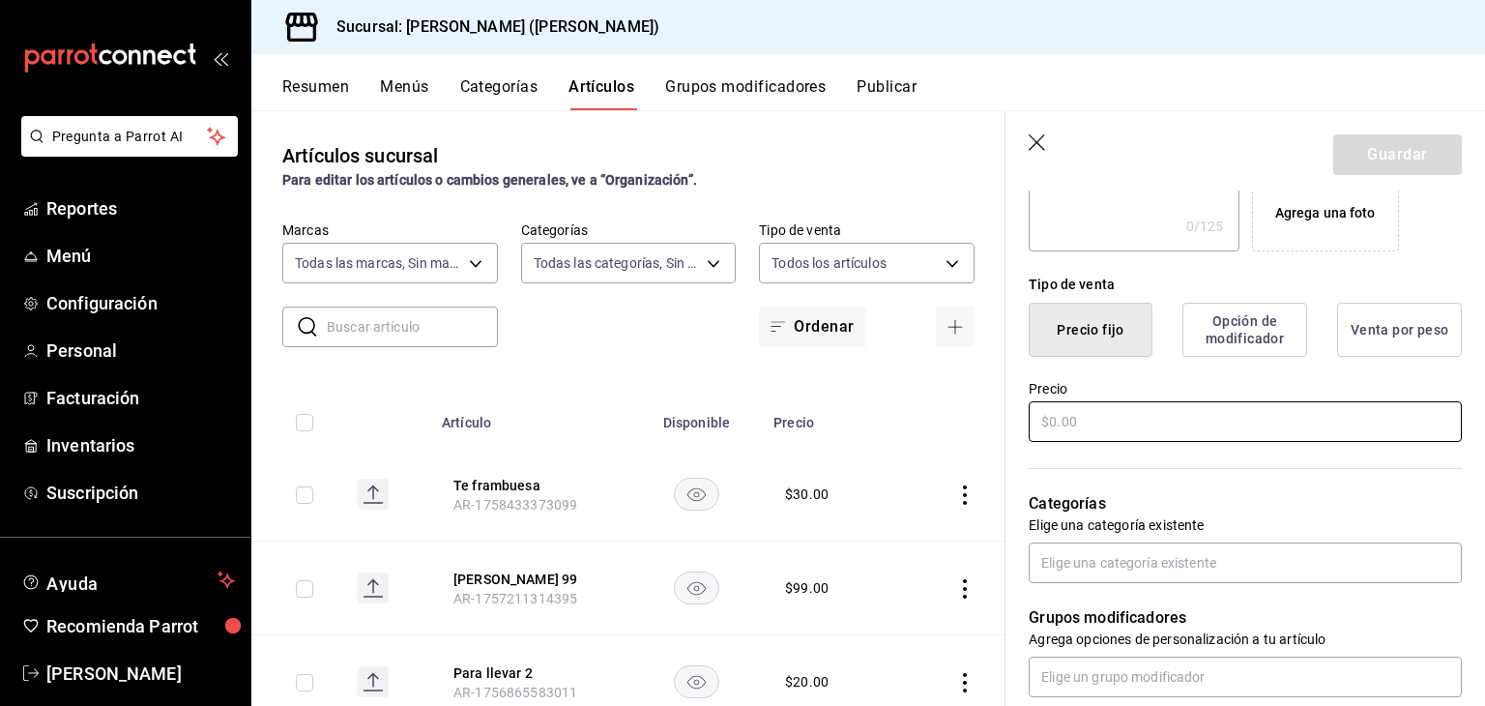
type input "Urban Clasic"
click at [1245, 411] on input "text" at bounding box center [1244, 421] width 433 height 41
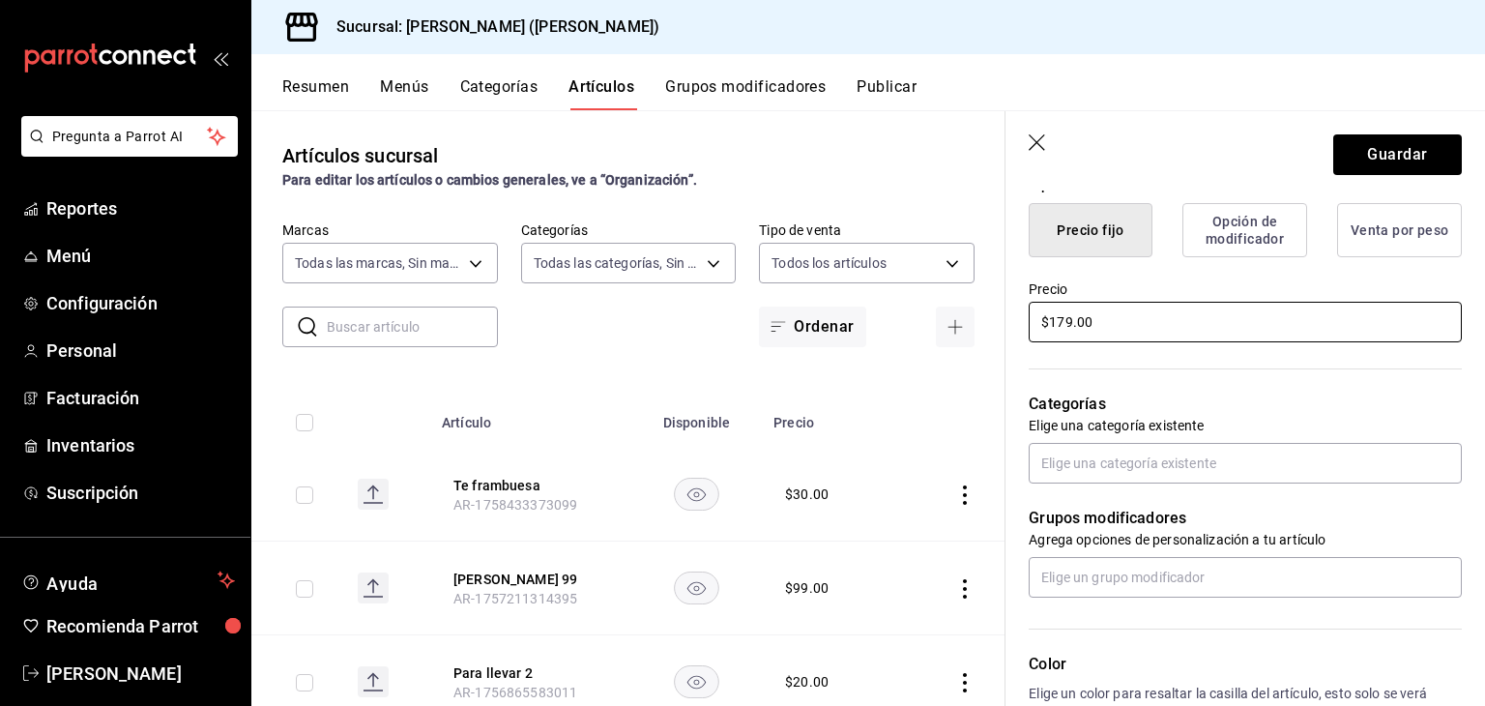
scroll to position [495, 0]
type input "$179.00"
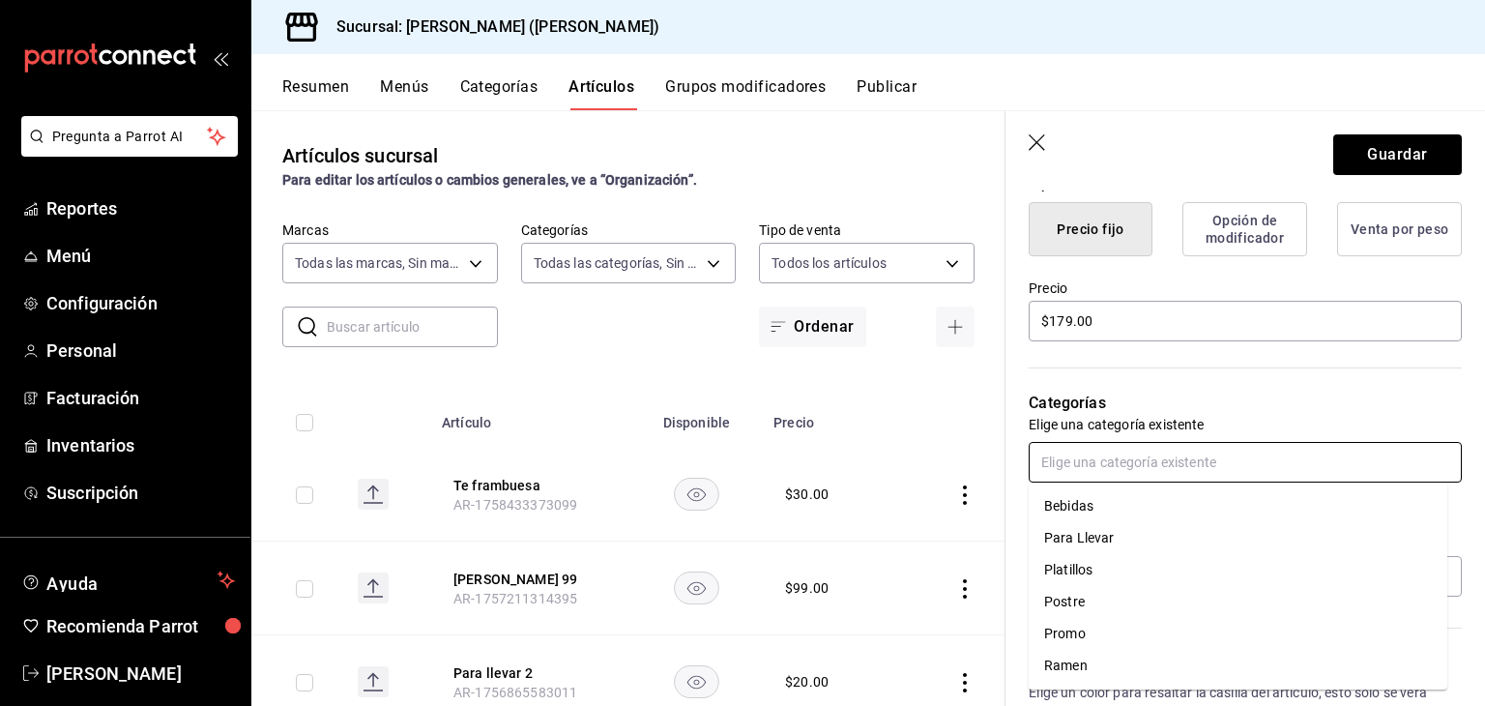
click at [1249, 469] on input "text" at bounding box center [1244, 462] width 433 height 41
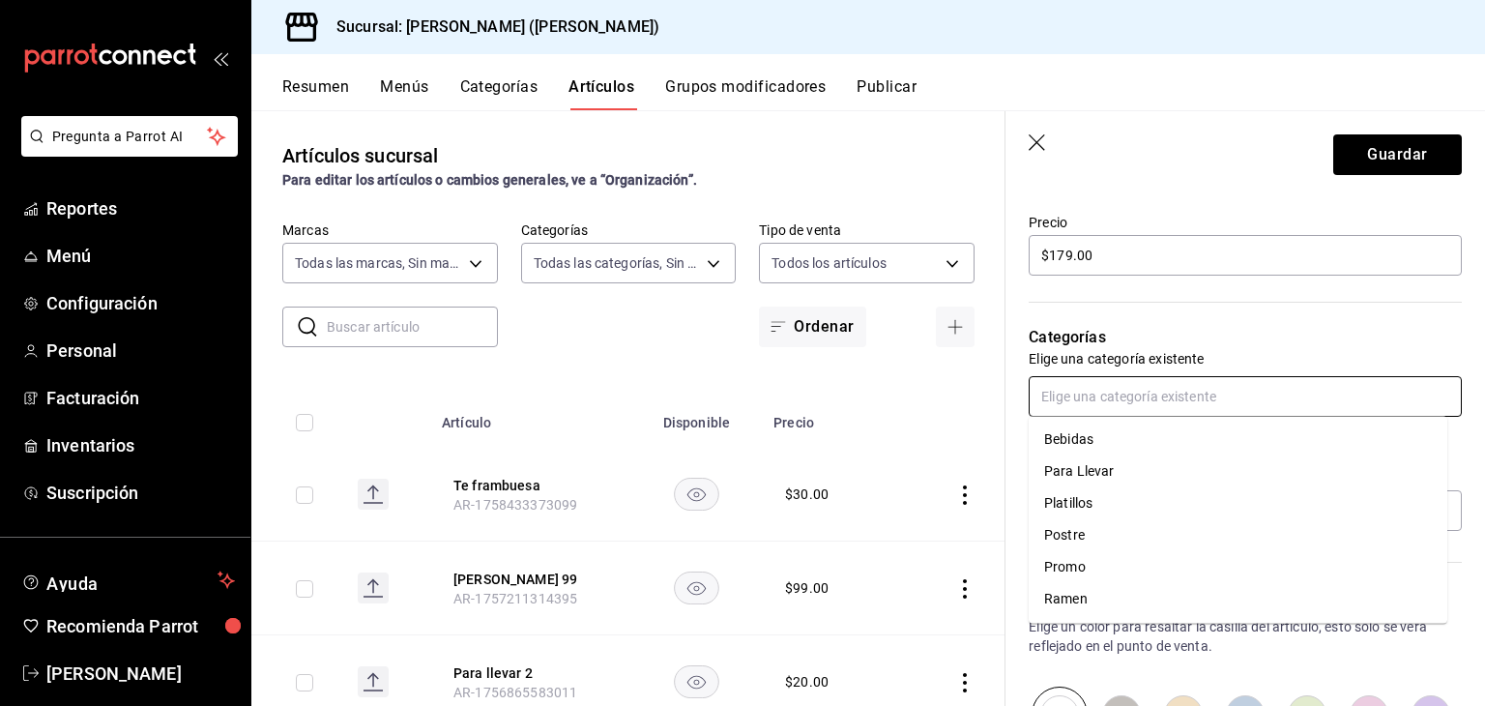
scroll to position [561, 0]
click at [1153, 507] on li "Platillos" at bounding box center [1237, 503] width 418 height 32
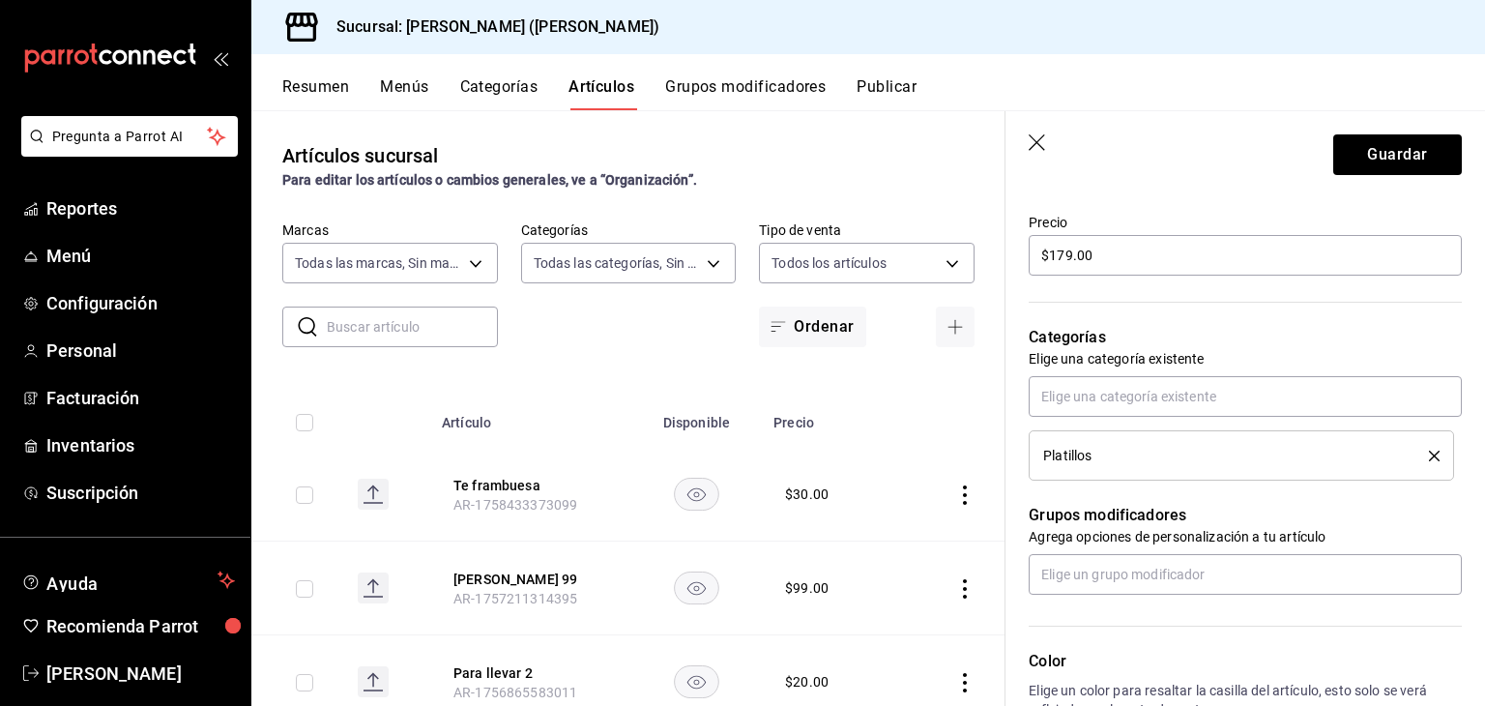
click at [1426, 456] on li "Platillos" at bounding box center [1240, 455] width 425 height 50
click at [1415, 457] on button "delete" at bounding box center [1427, 455] width 24 height 11
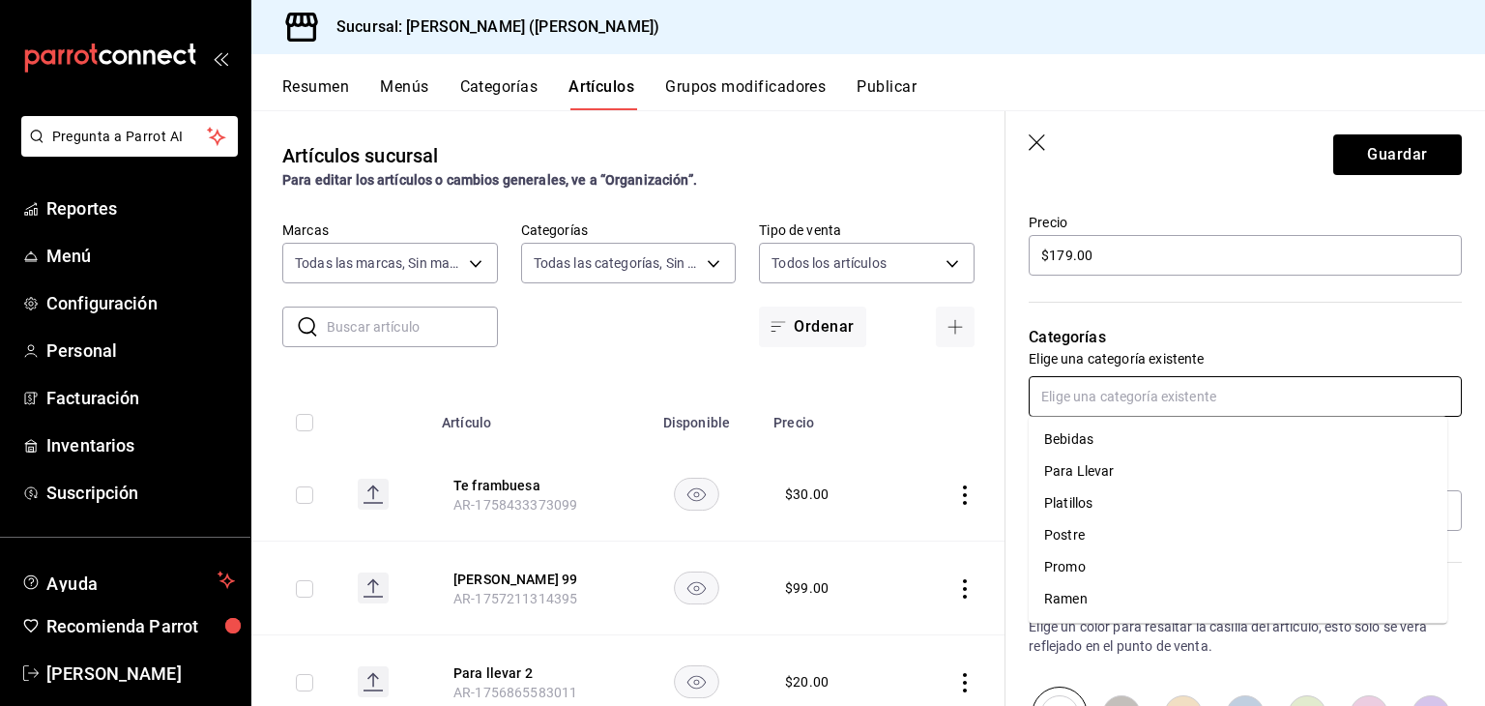
click at [1176, 403] on input "text" at bounding box center [1244, 396] width 433 height 41
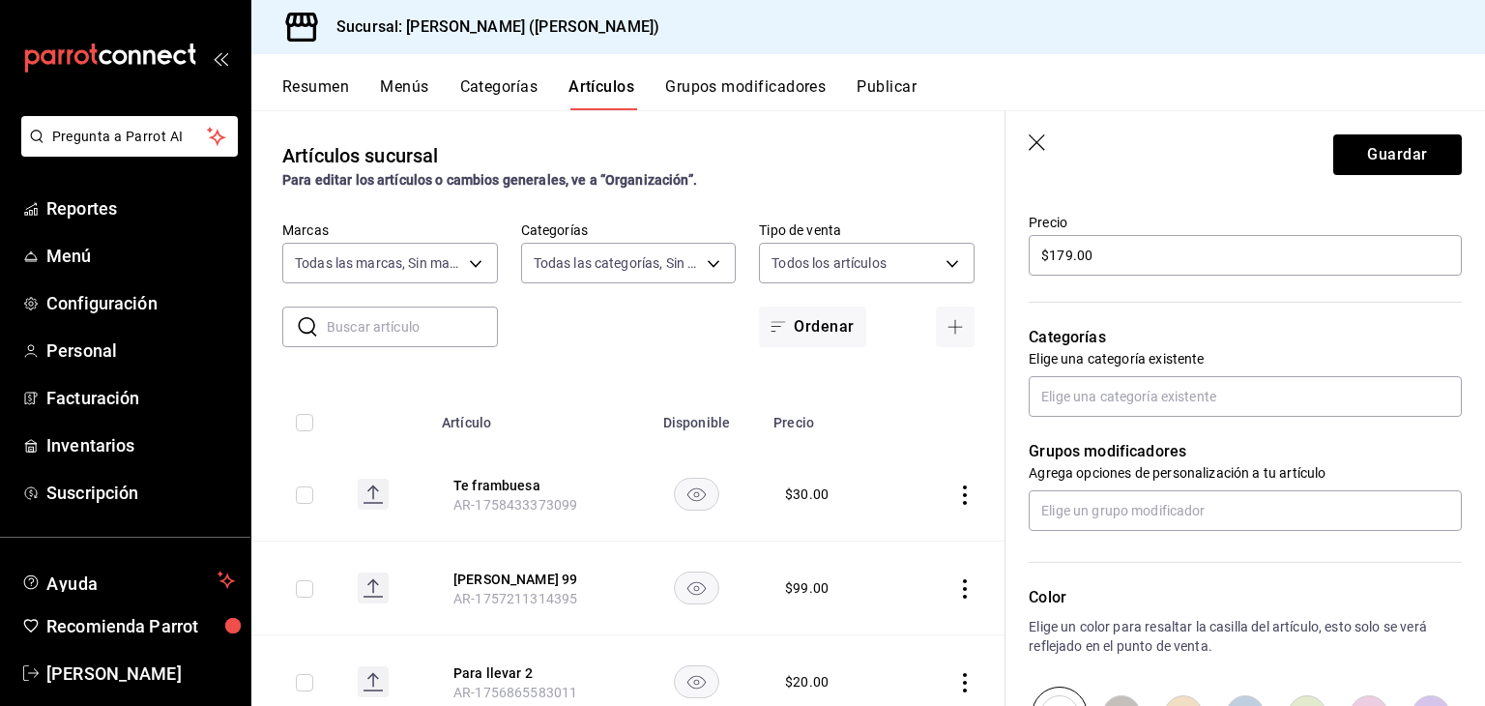
click at [1313, 333] on p "Categorías" at bounding box center [1244, 337] width 433 height 23
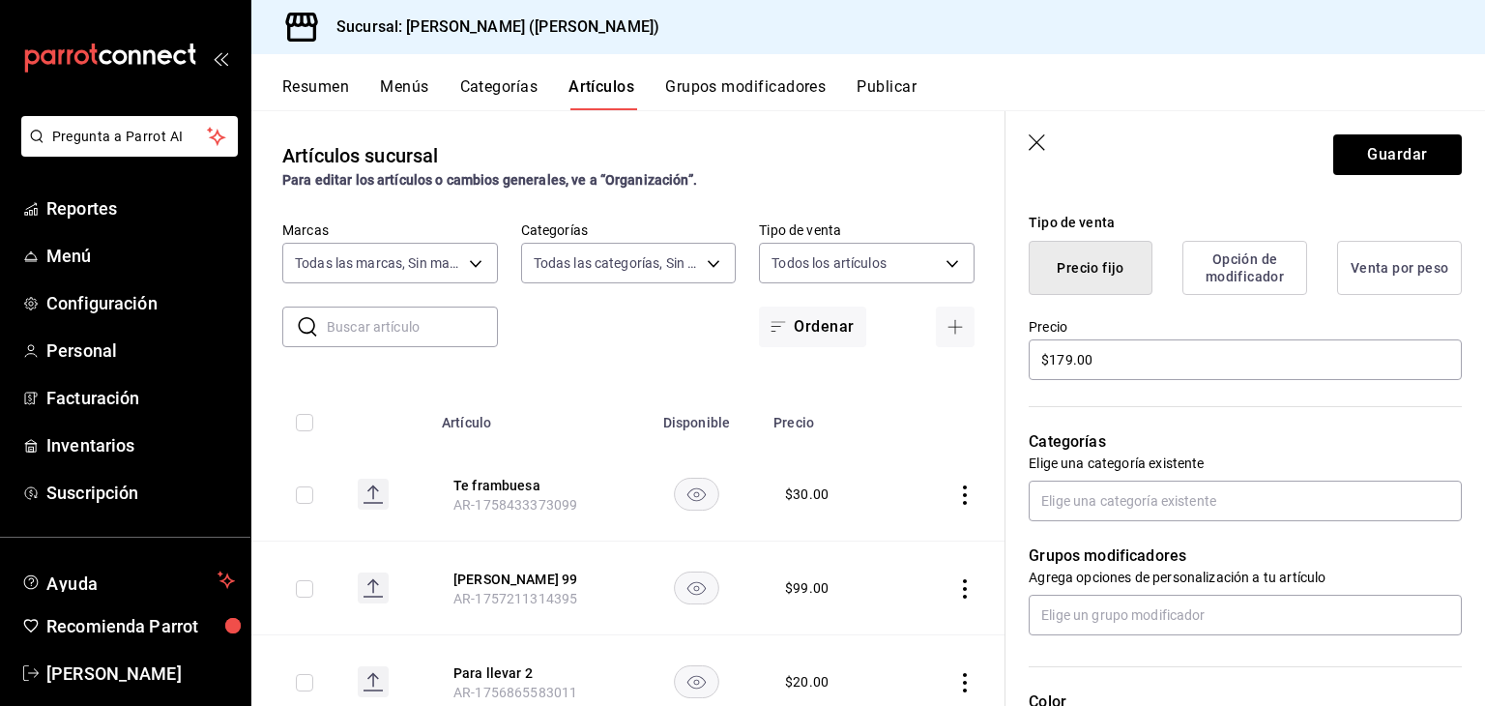
click at [417, 94] on button "Menús" at bounding box center [404, 93] width 48 height 33
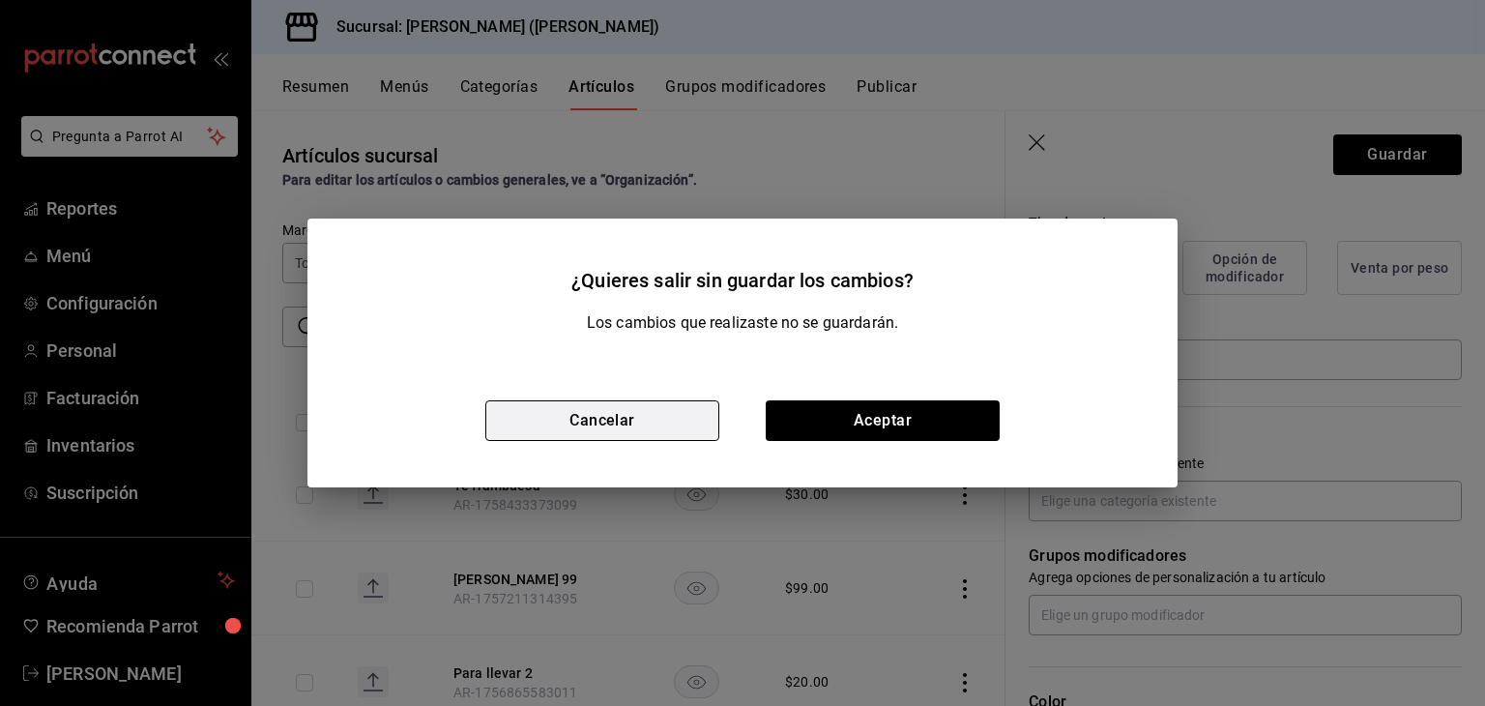
click at [610, 423] on button "Cancelar" at bounding box center [602, 420] width 234 height 41
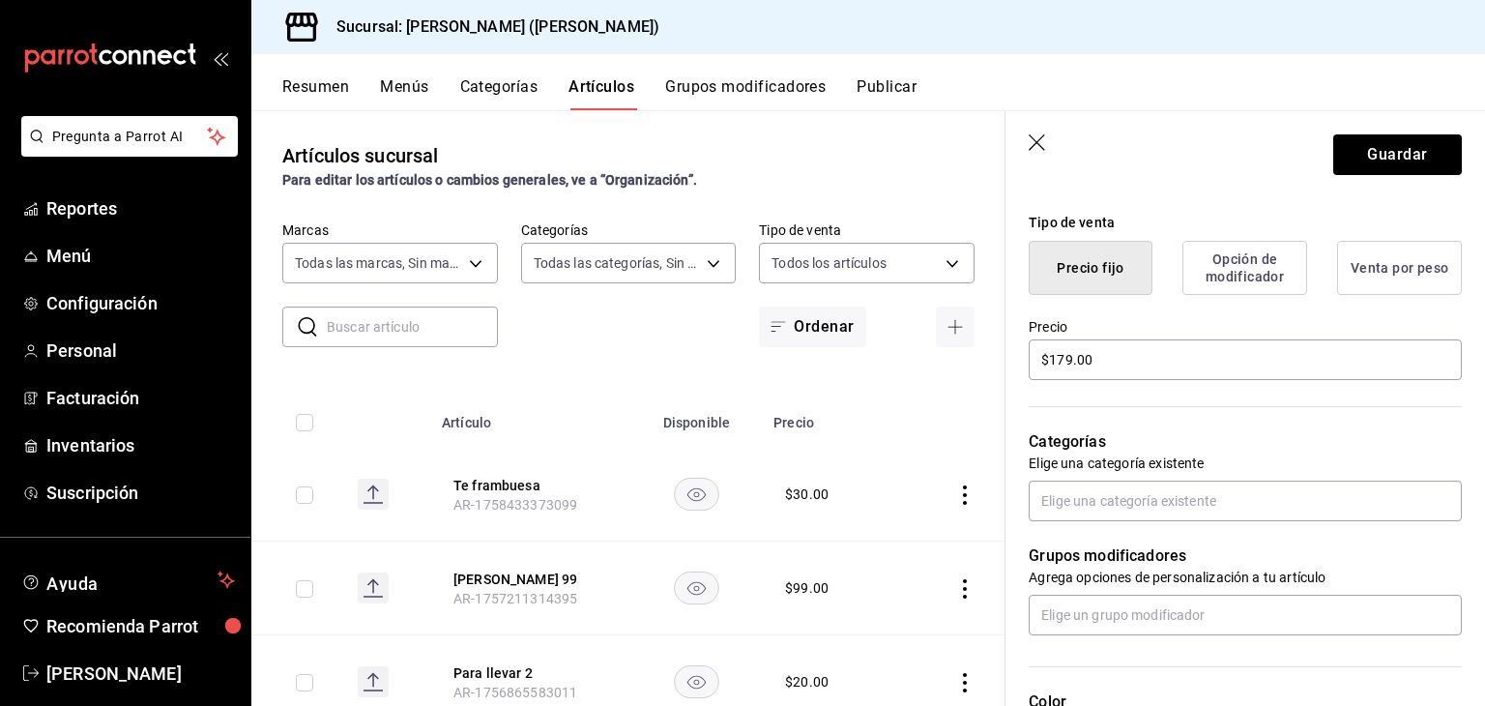
click at [510, 99] on button "Categorías" at bounding box center [499, 93] width 78 height 33
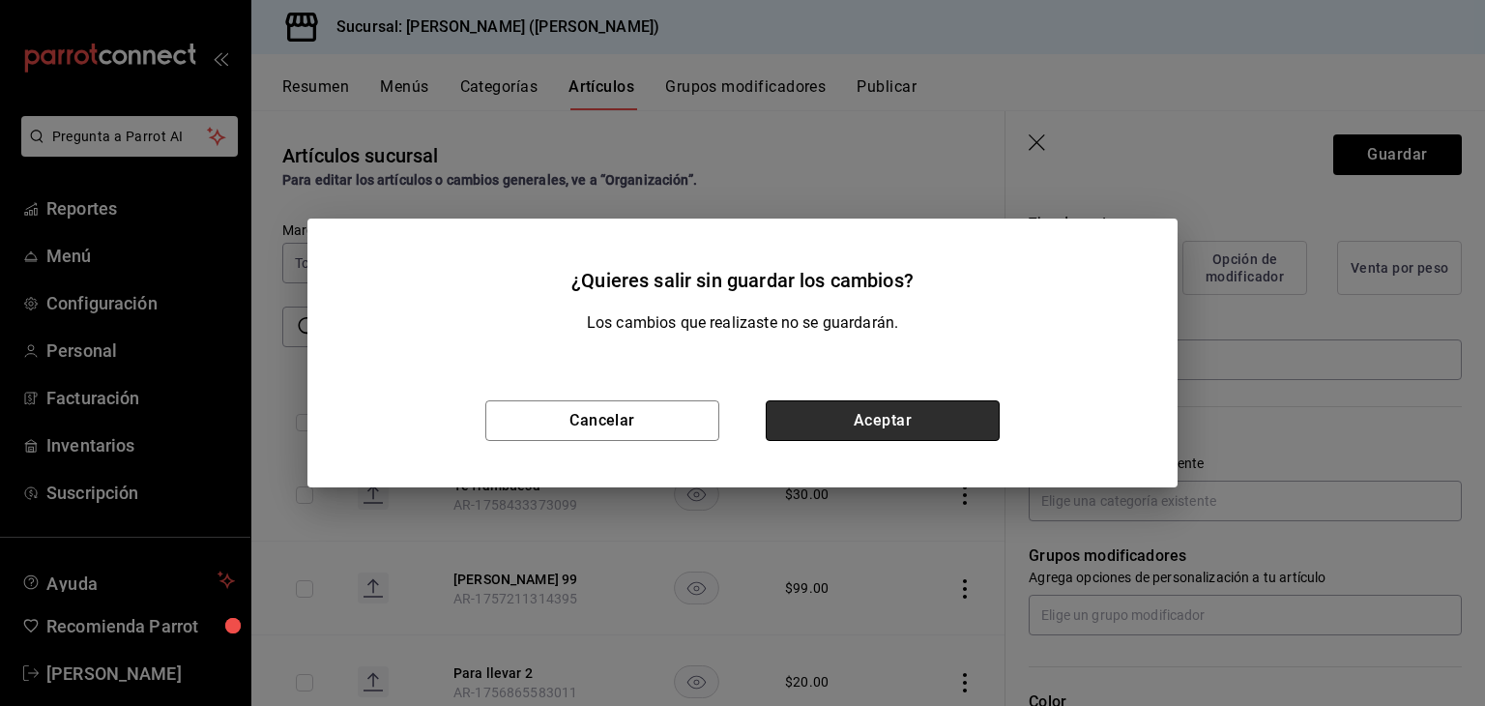
click at [851, 418] on button "Aceptar" at bounding box center [882, 420] width 234 height 41
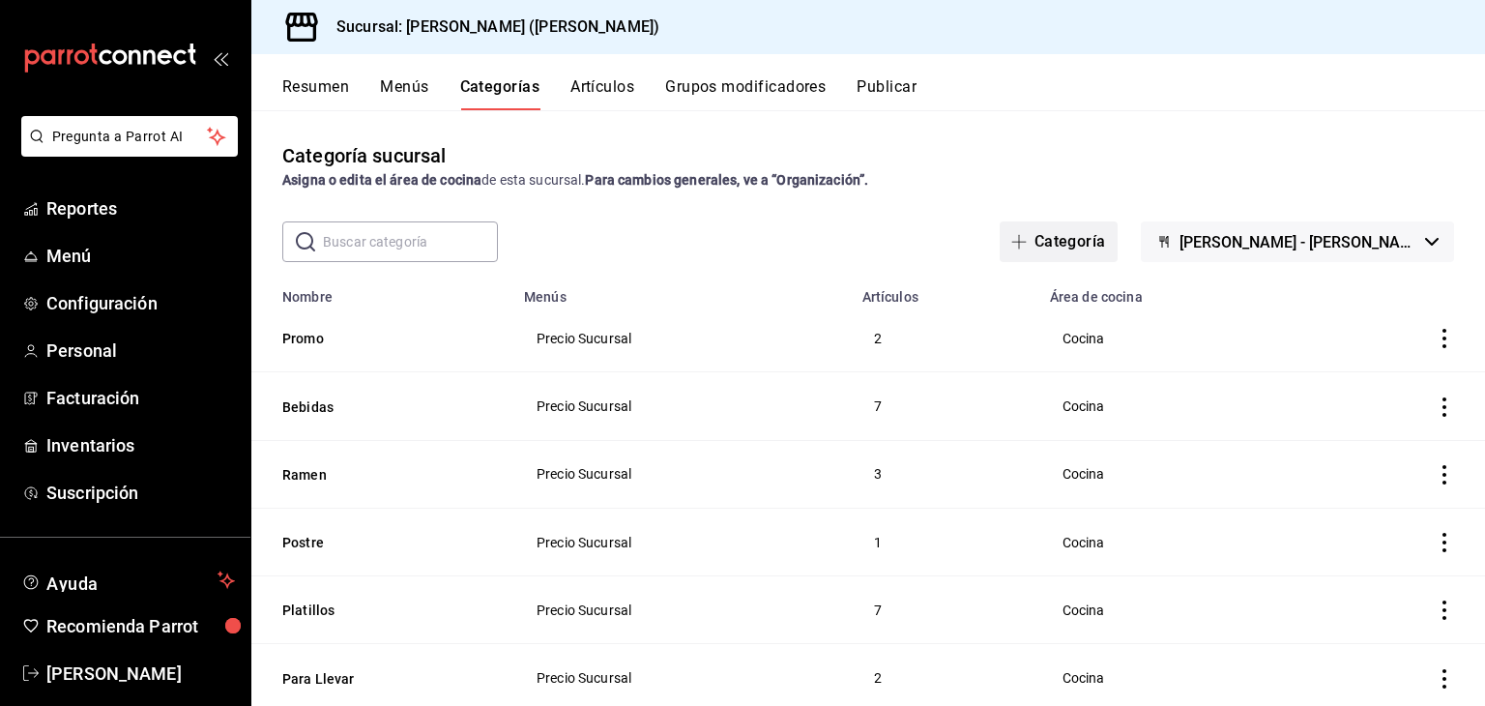
click at [1026, 248] on icon "button" at bounding box center [1018, 241] width 15 height 15
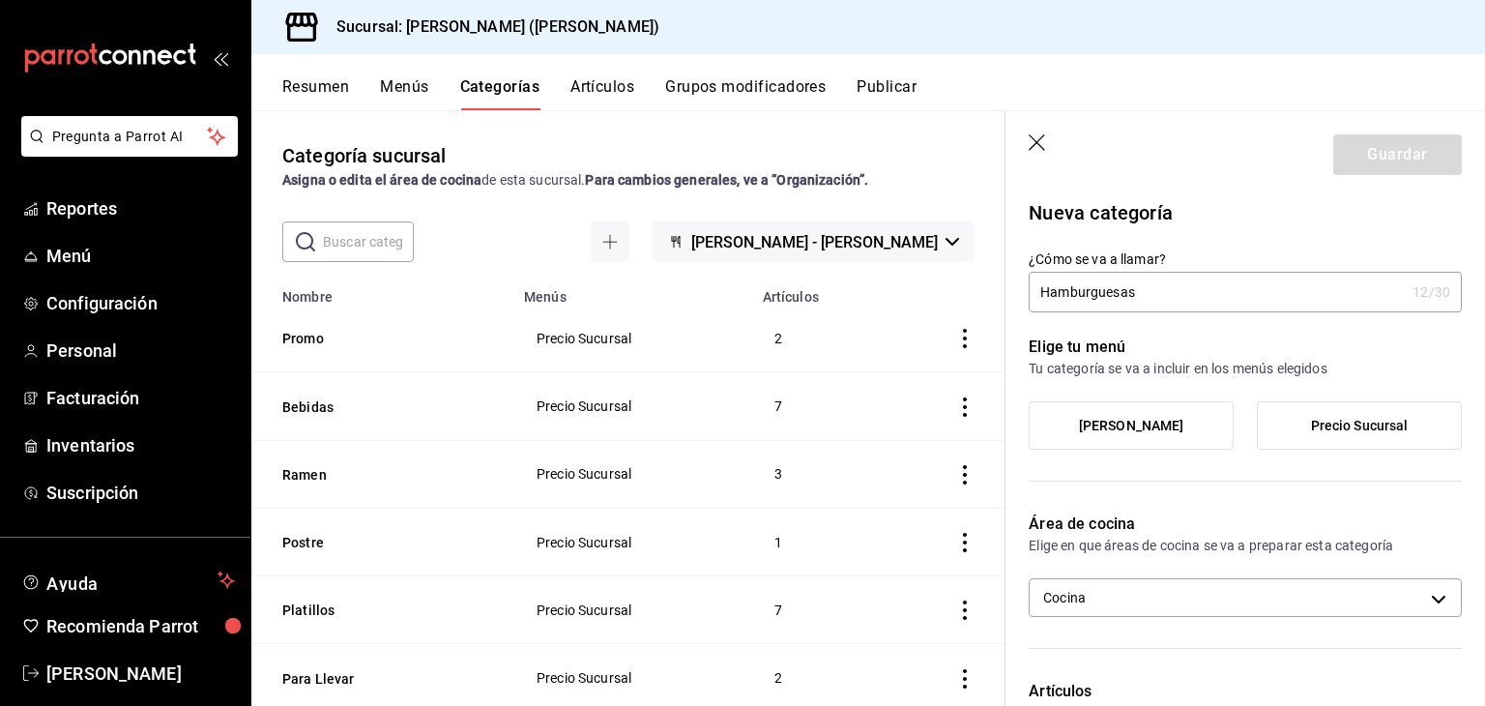
click at [1150, 422] on span "kame shack" at bounding box center [1131, 426] width 105 height 16
click at [0, 0] on input "kame shack" at bounding box center [0, 0] width 0 height 0
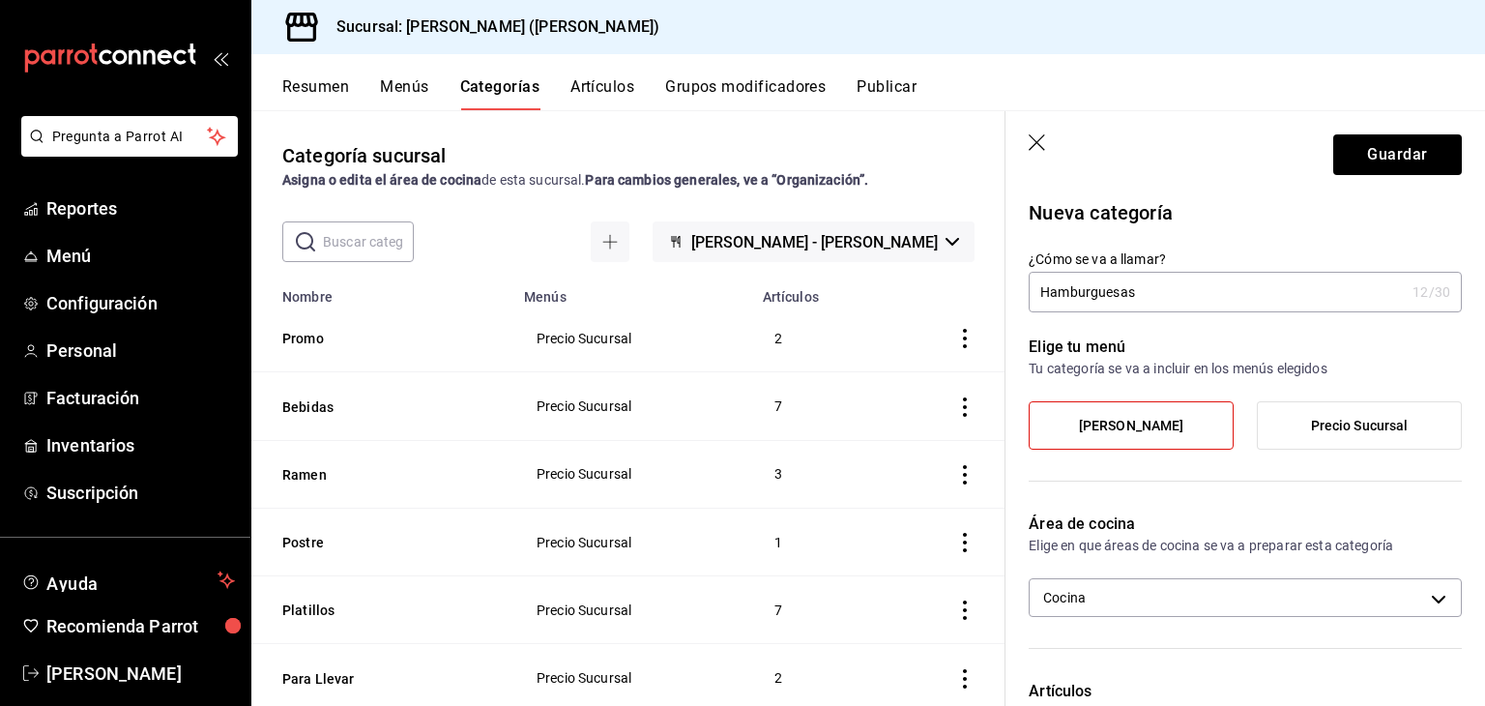
click at [1211, 296] on input "Hamburguesas" at bounding box center [1216, 292] width 376 height 39
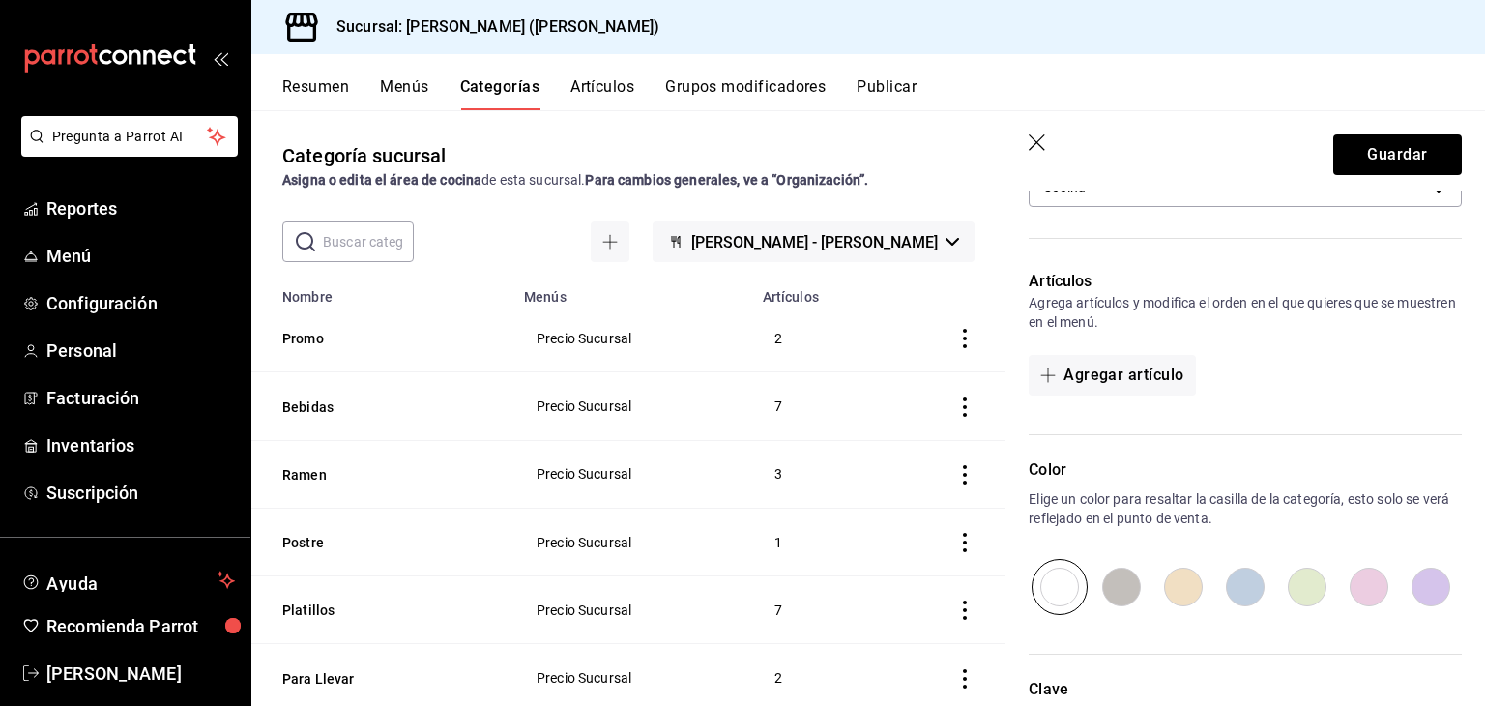
scroll to position [414, 0]
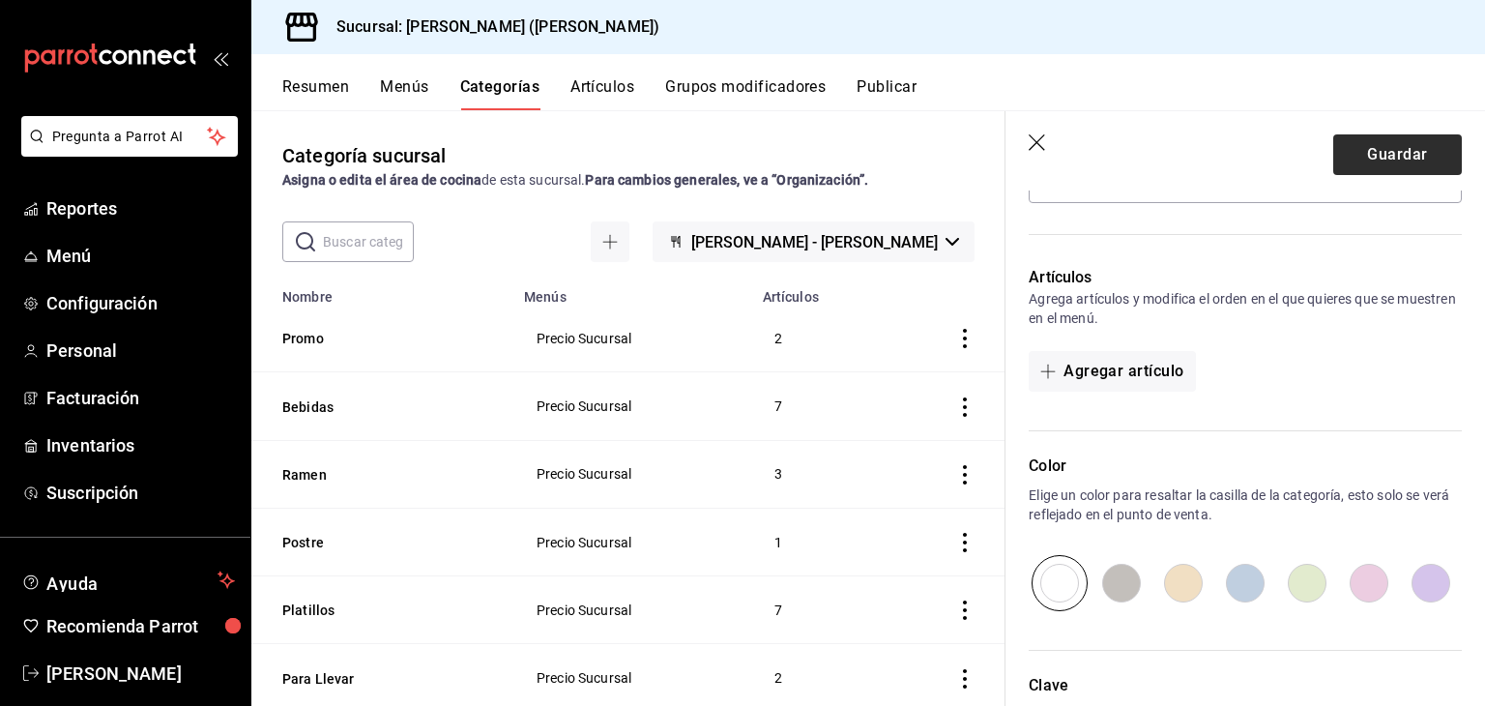
type input "Hamburguesas y papas"
click at [1402, 150] on button "Guardar" at bounding box center [1397, 154] width 129 height 41
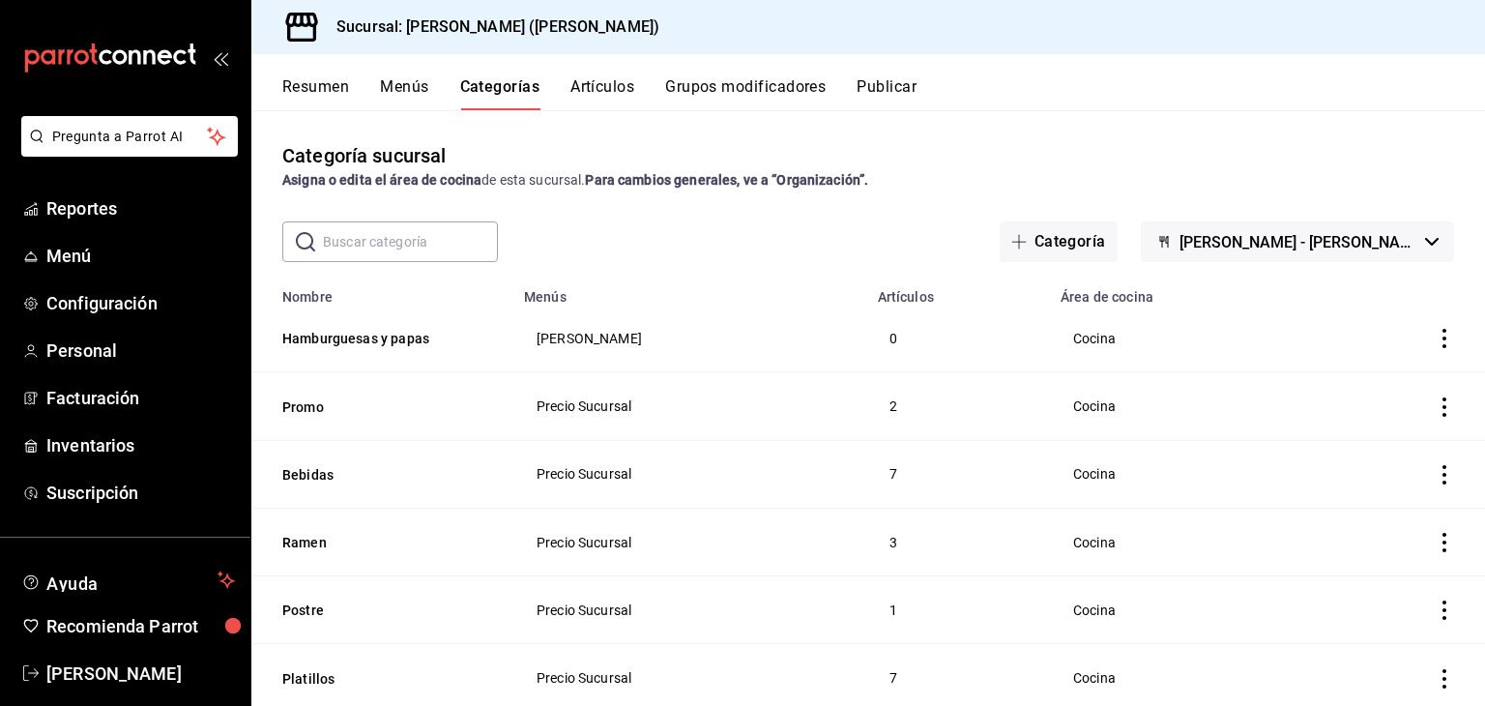
click at [873, 82] on button "Publicar" at bounding box center [886, 93] width 60 height 33
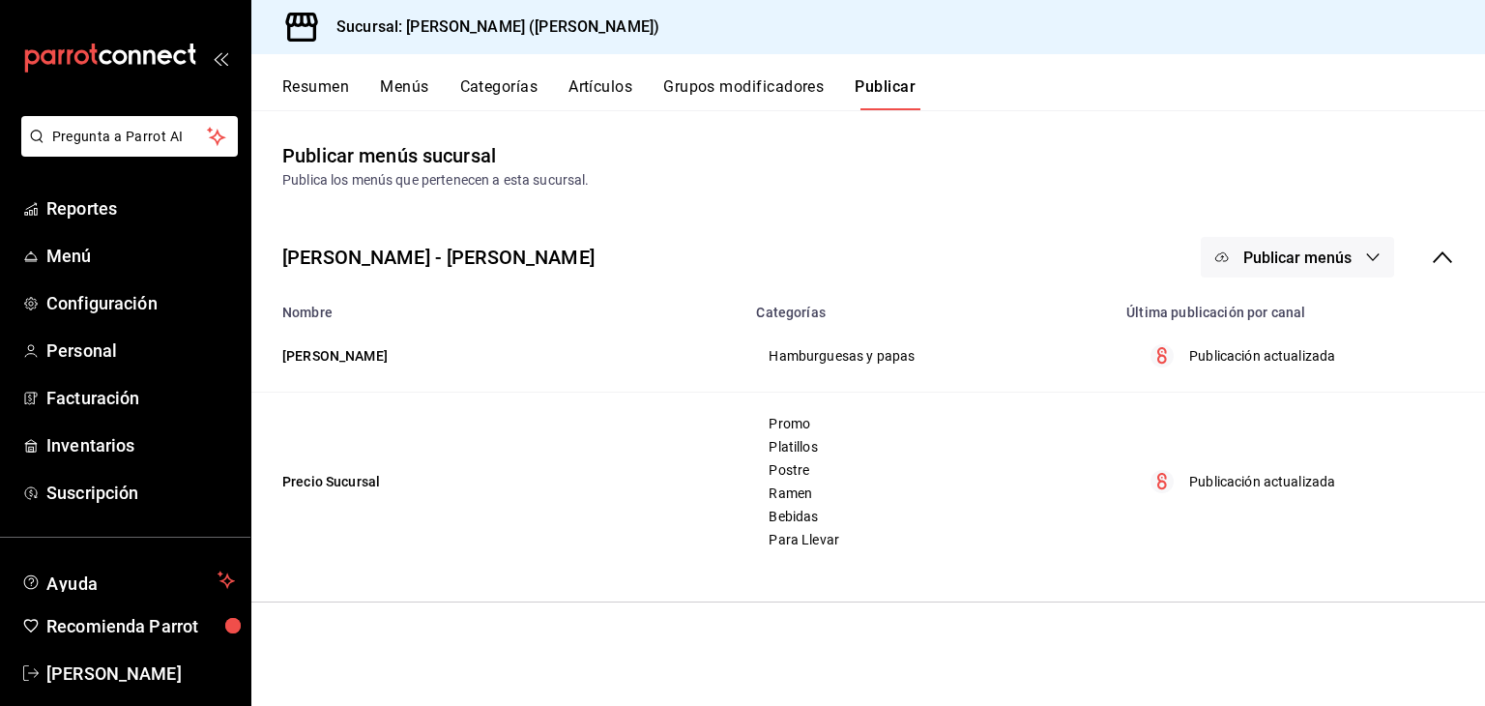
click at [622, 86] on button "Artículos" at bounding box center [600, 93] width 64 height 33
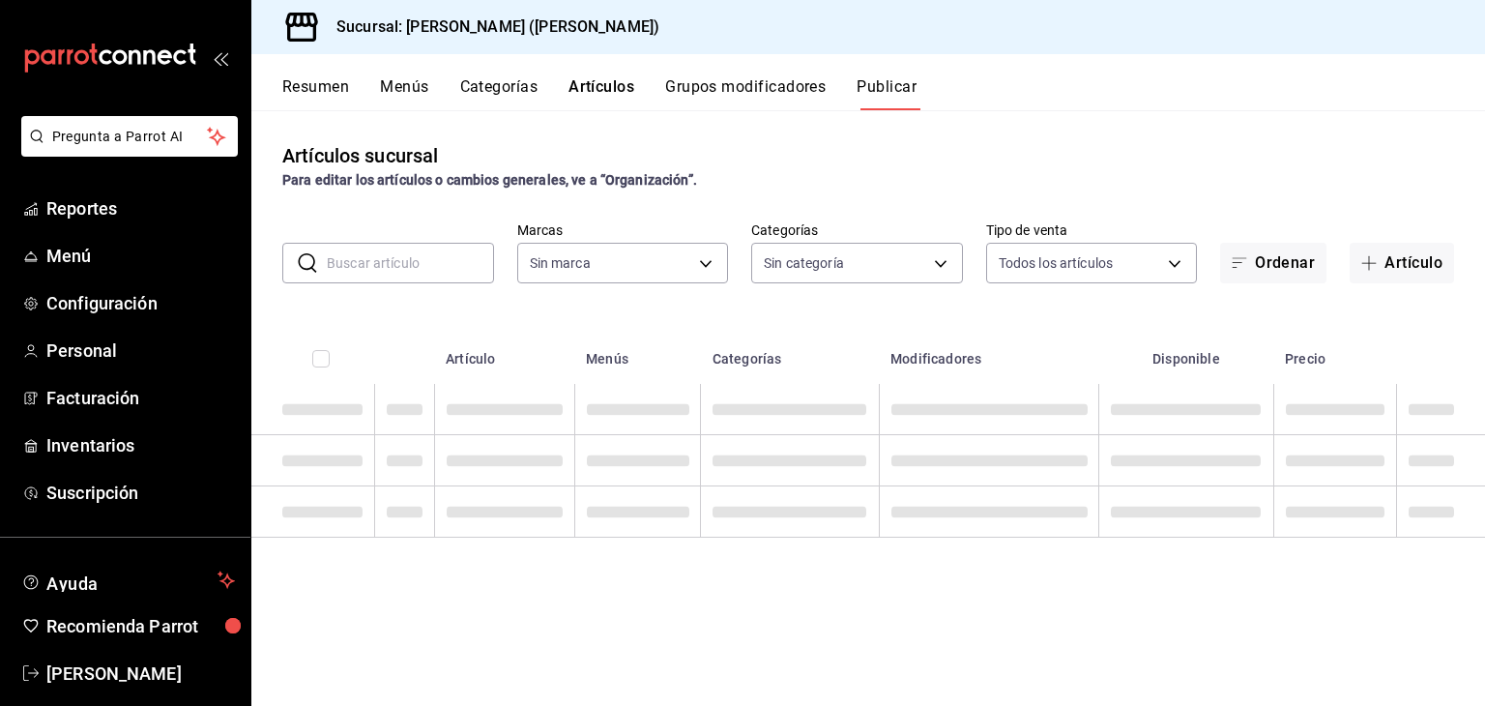
type input "6841be72-d65a-4251-8292-80b023b38635"
type input "fb4d2a33-1878-4b7b-aced-b552671b0d5e,8510ea79-44a4-4b0e-81ed-f5503c7c6041,1dfd9…"
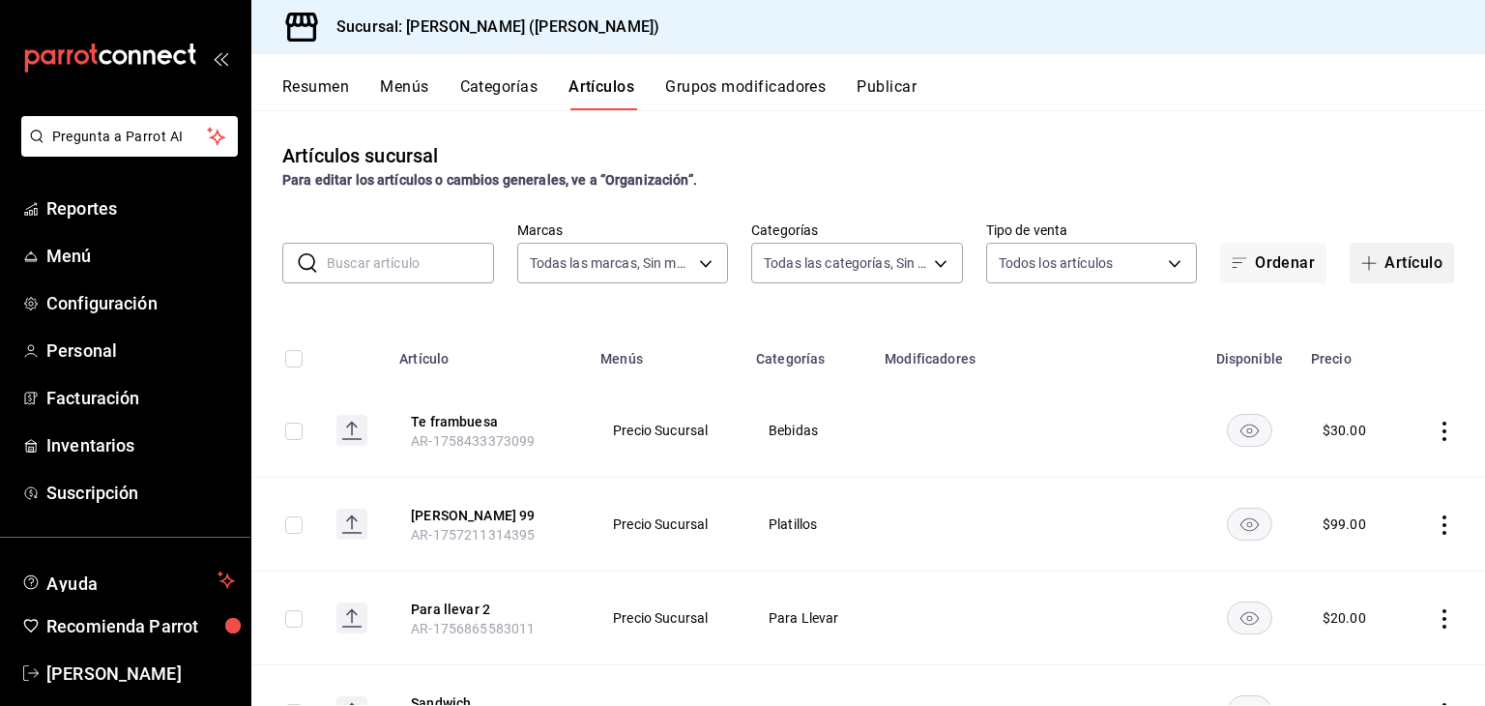
click at [1392, 264] on button "Artículo" at bounding box center [1401, 263] width 104 height 41
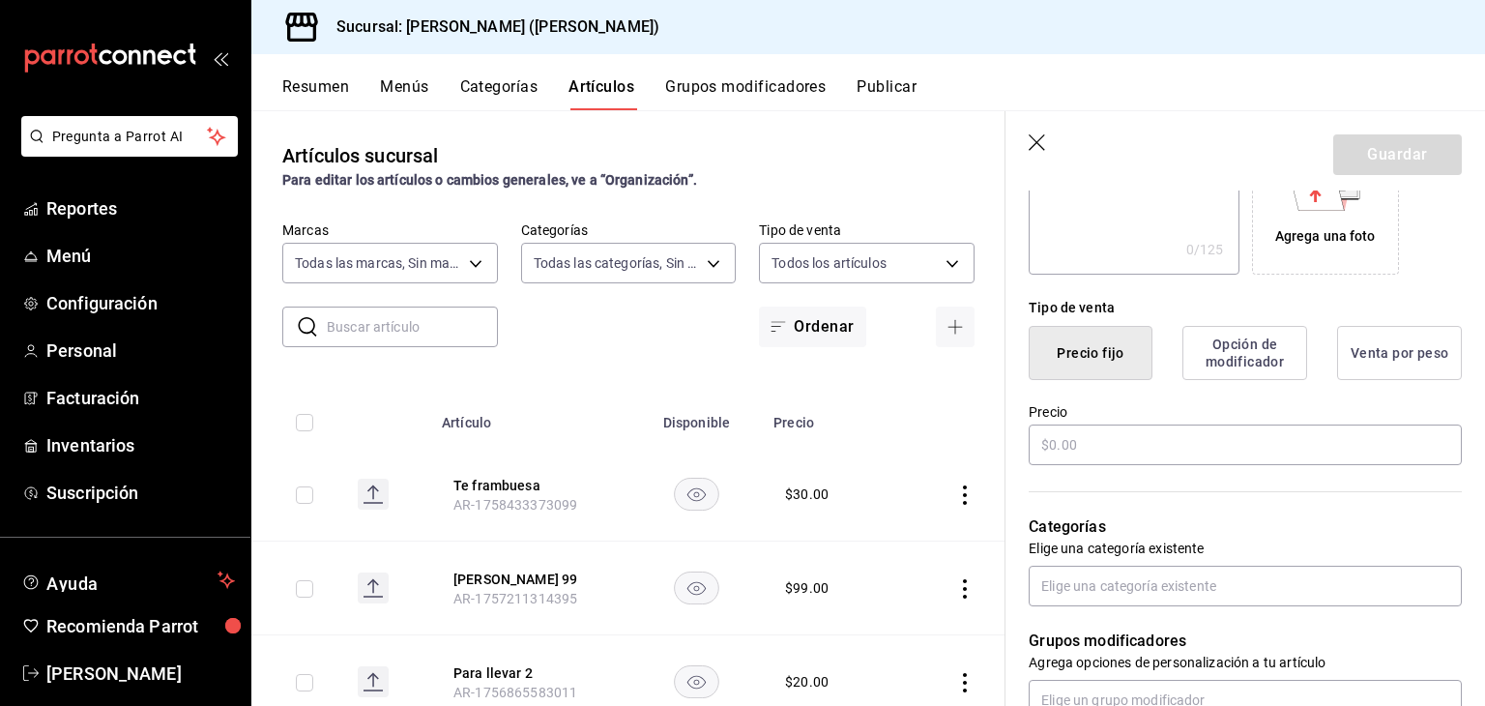
scroll to position [374, 0]
type input "Urban Clasic"
click at [1326, 452] on input "text" at bounding box center [1244, 441] width 433 height 41
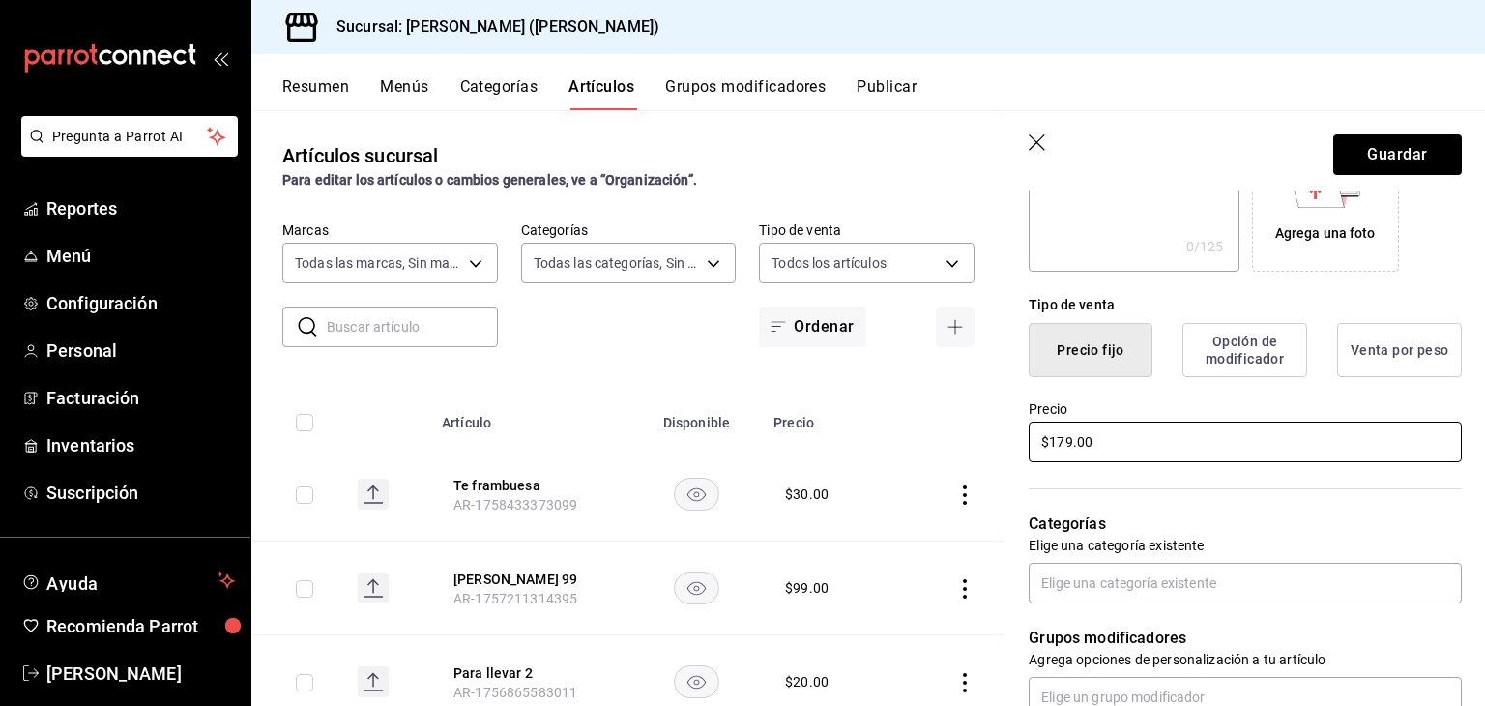
type input "$179.00"
click at [1335, 526] on p "Categorías" at bounding box center [1244, 523] width 433 height 23
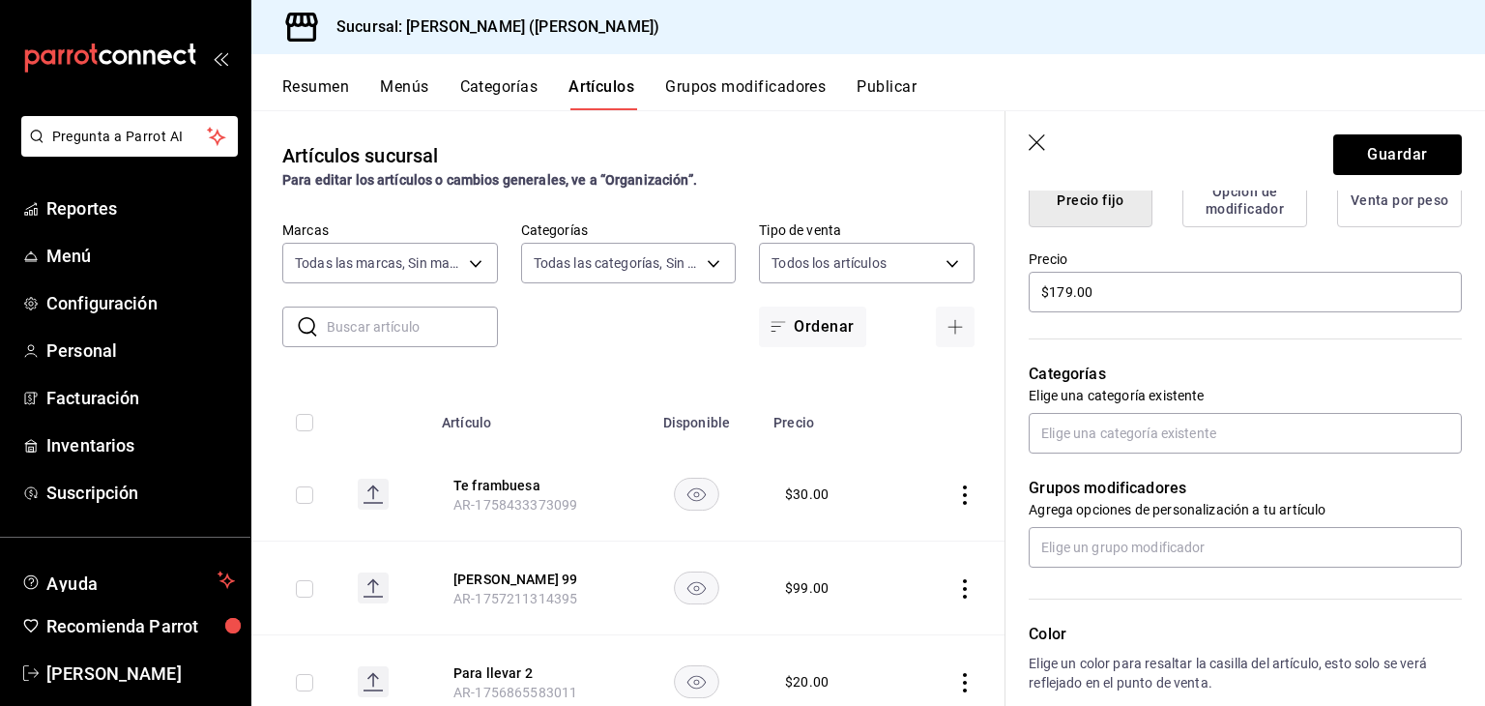
scroll to position [525, 0]
click at [1322, 452] on div "Grupos modificadores Agrega opciones de personalización a tu artículo" at bounding box center [1233, 509] width 456 height 114
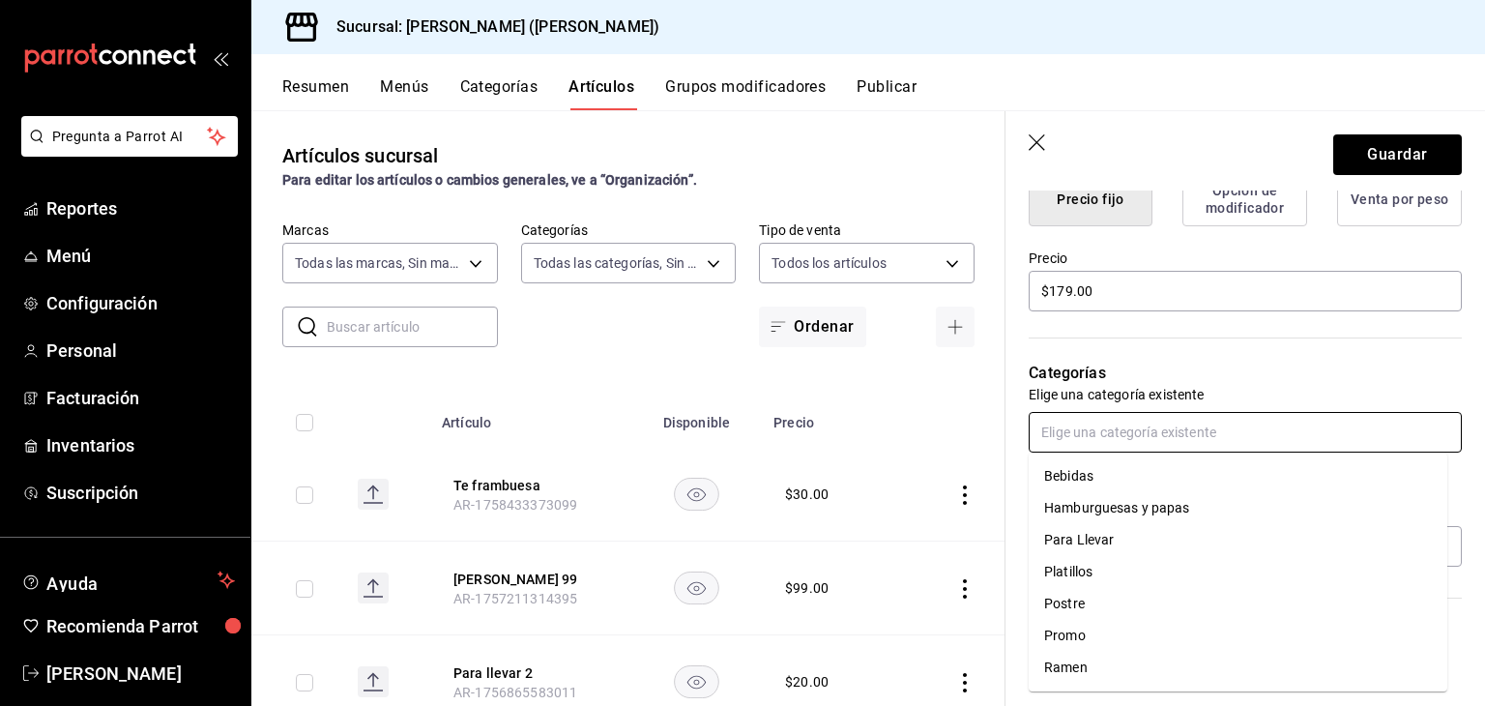
click at [1345, 430] on input "text" at bounding box center [1244, 432] width 433 height 41
click at [1159, 509] on li "Hamburguesas y papas" at bounding box center [1237, 508] width 418 height 32
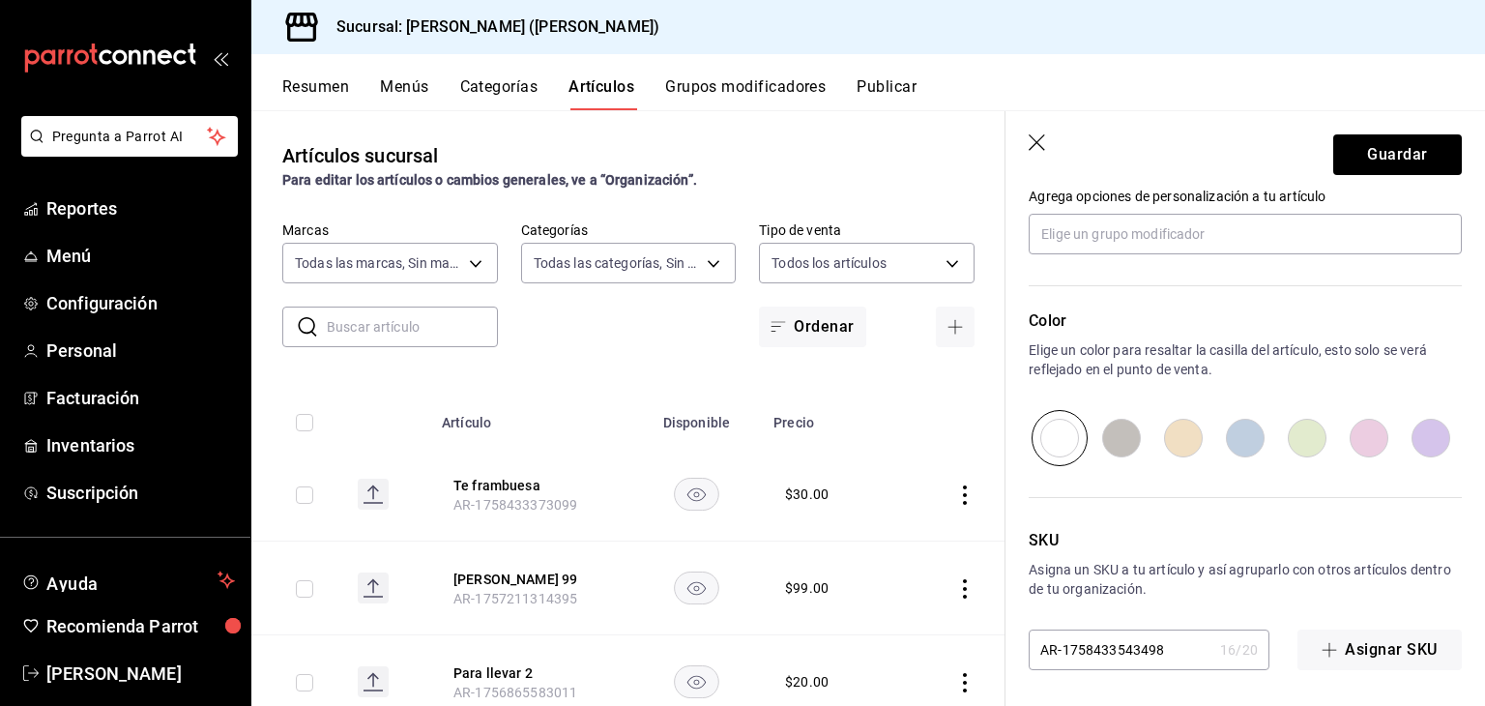
scroll to position [903, 0]
click at [1424, 140] on button "Guardar" at bounding box center [1397, 154] width 129 height 41
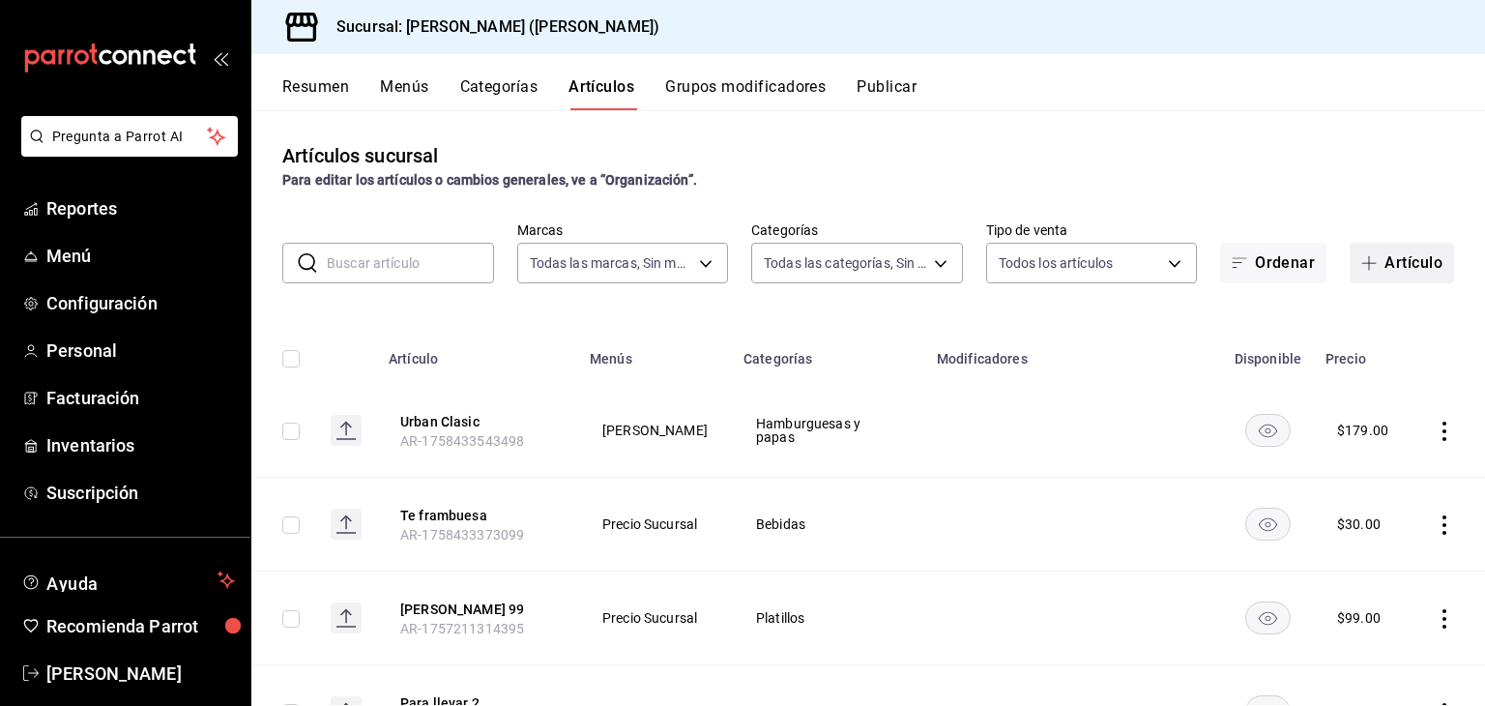
click at [1415, 245] on button "Artículo" at bounding box center [1401, 263] width 104 height 41
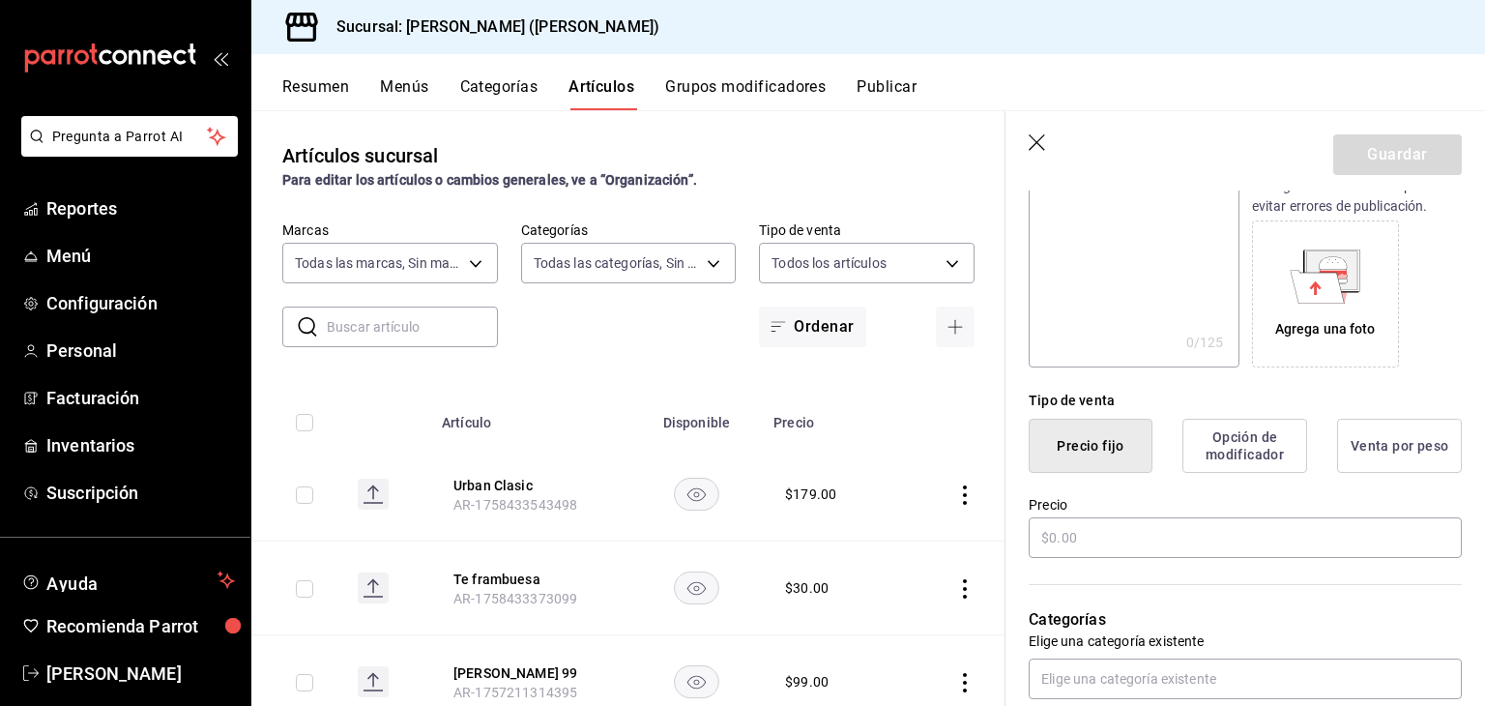
scroll to position [286, 0]
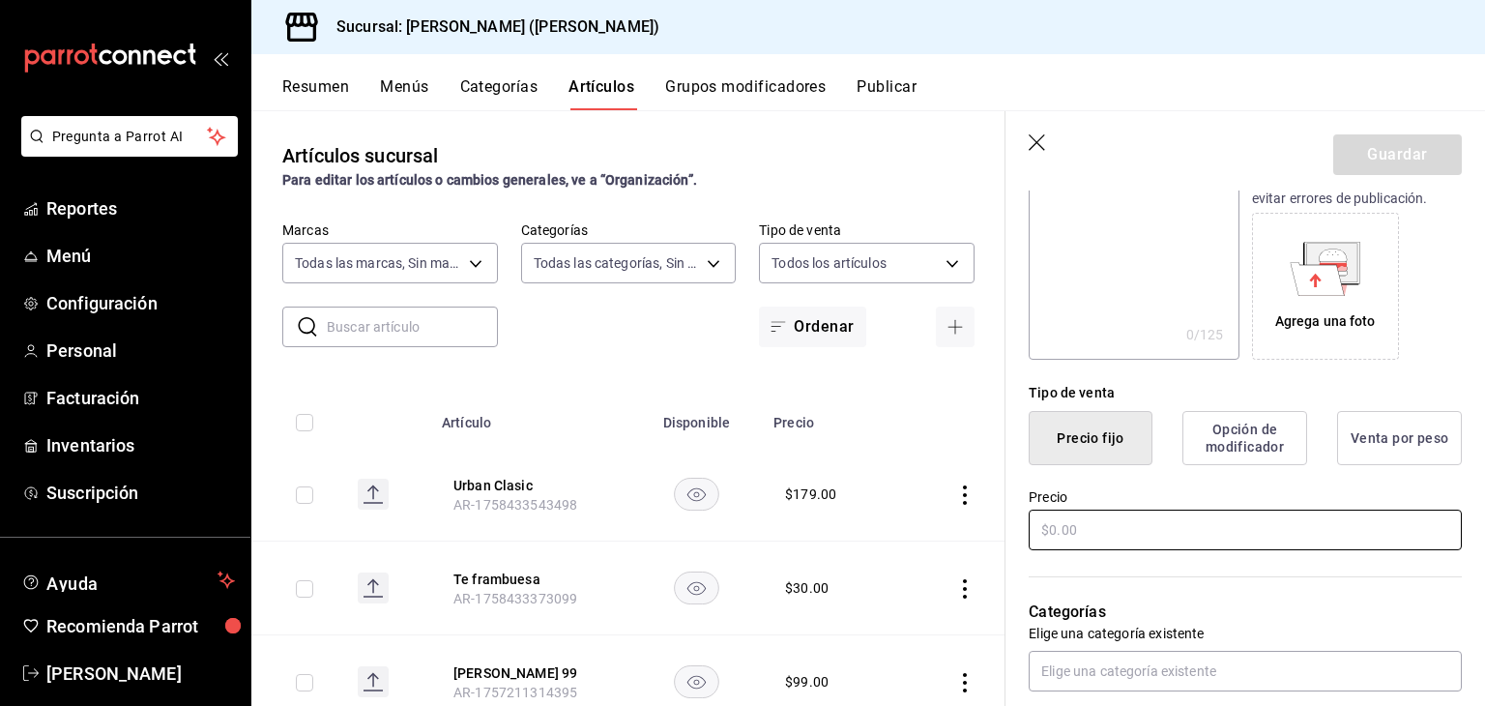
type input "Guac and Roll"
click at [1165, 526] on input "text" at bounding box center [1244, 529] width 433 height 41
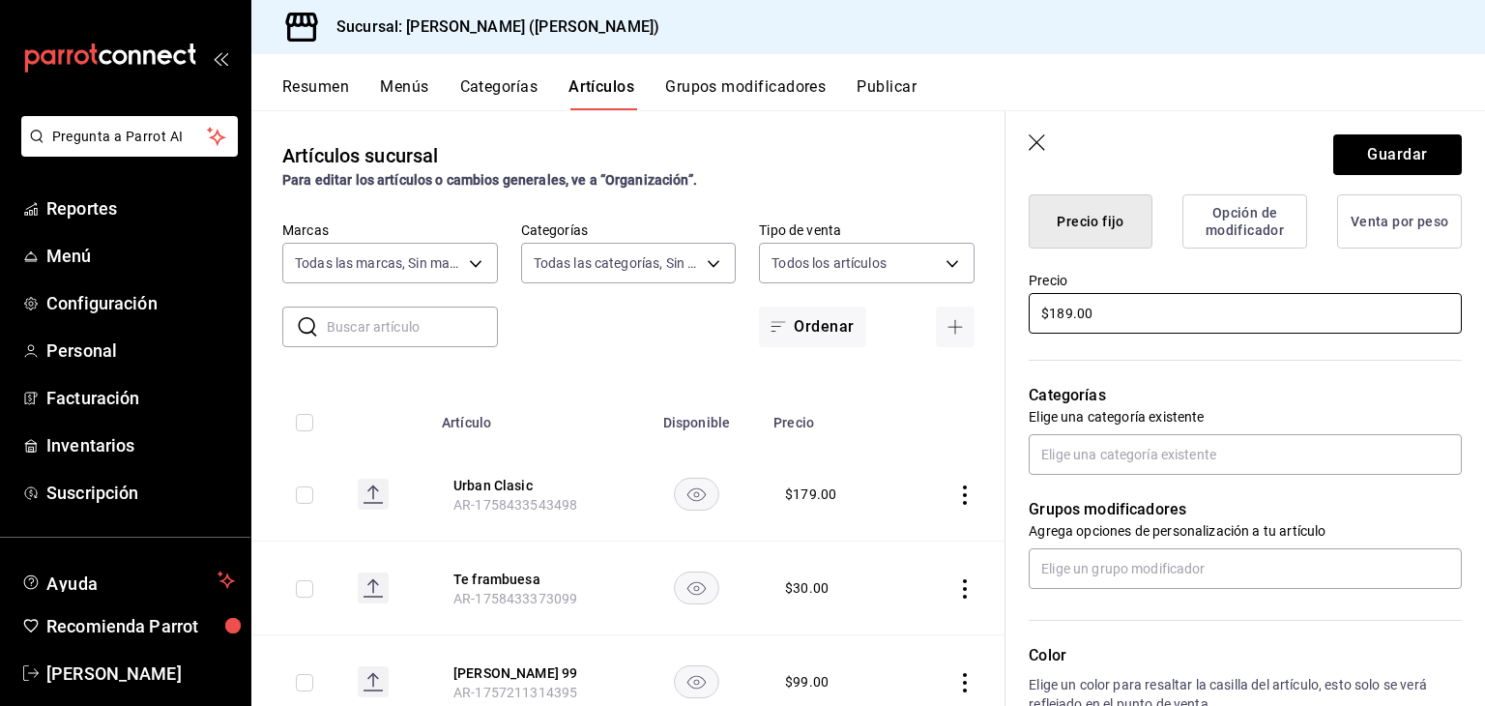
scroll to position [514, 0]
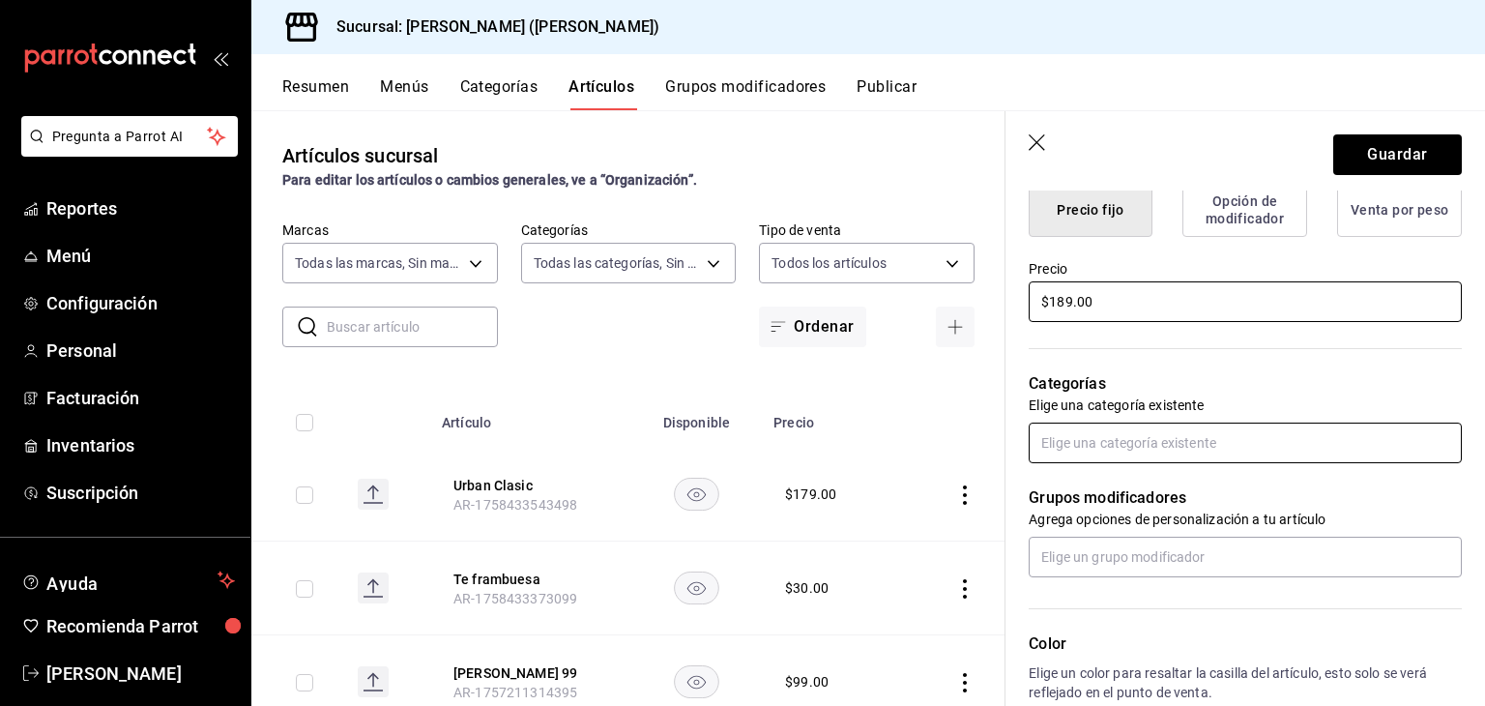
type input "$189.00"
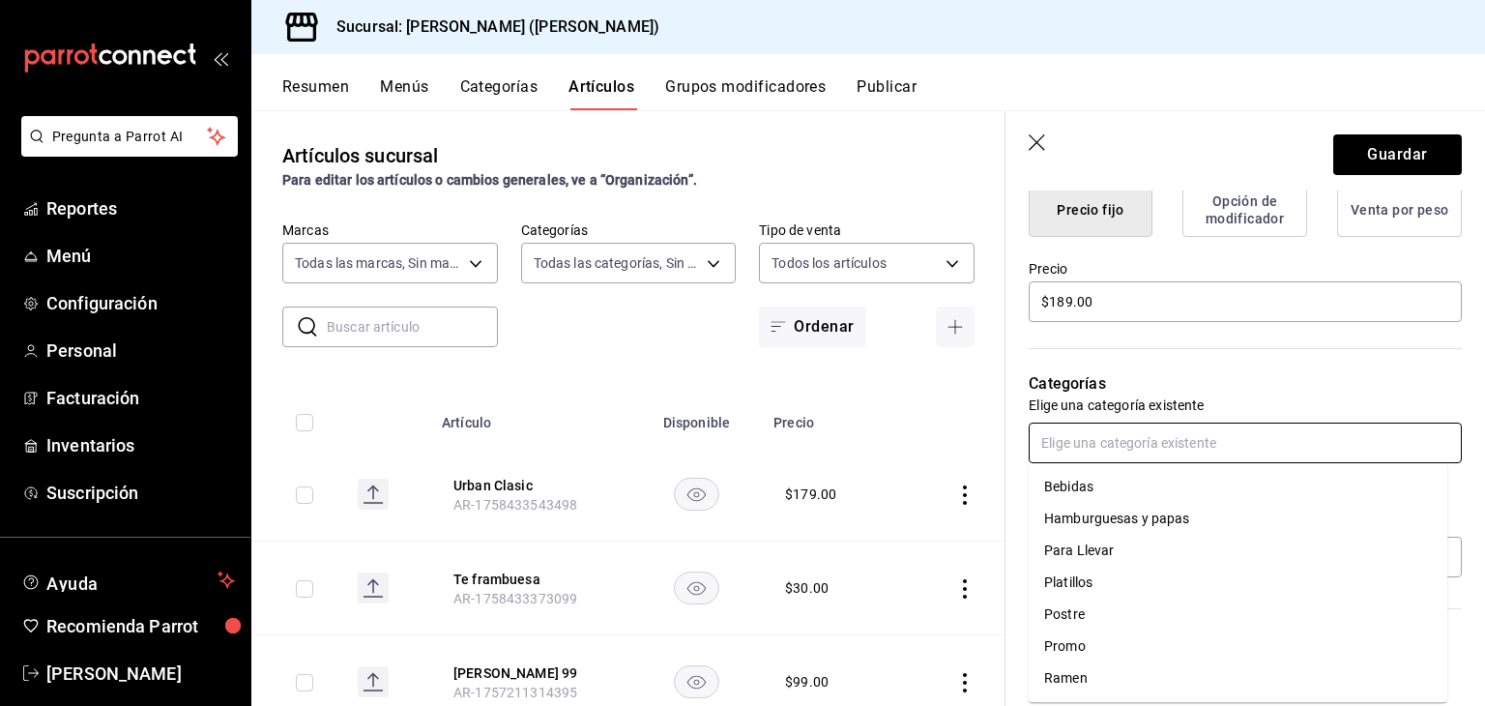
click at [1275, 446] on input "text" at bounding box center [1244, 442] width 433 height 41
click at [1210, 519] on li "Hamburguesas y papas" at bounding box center [1237, 519] width 418 height 32
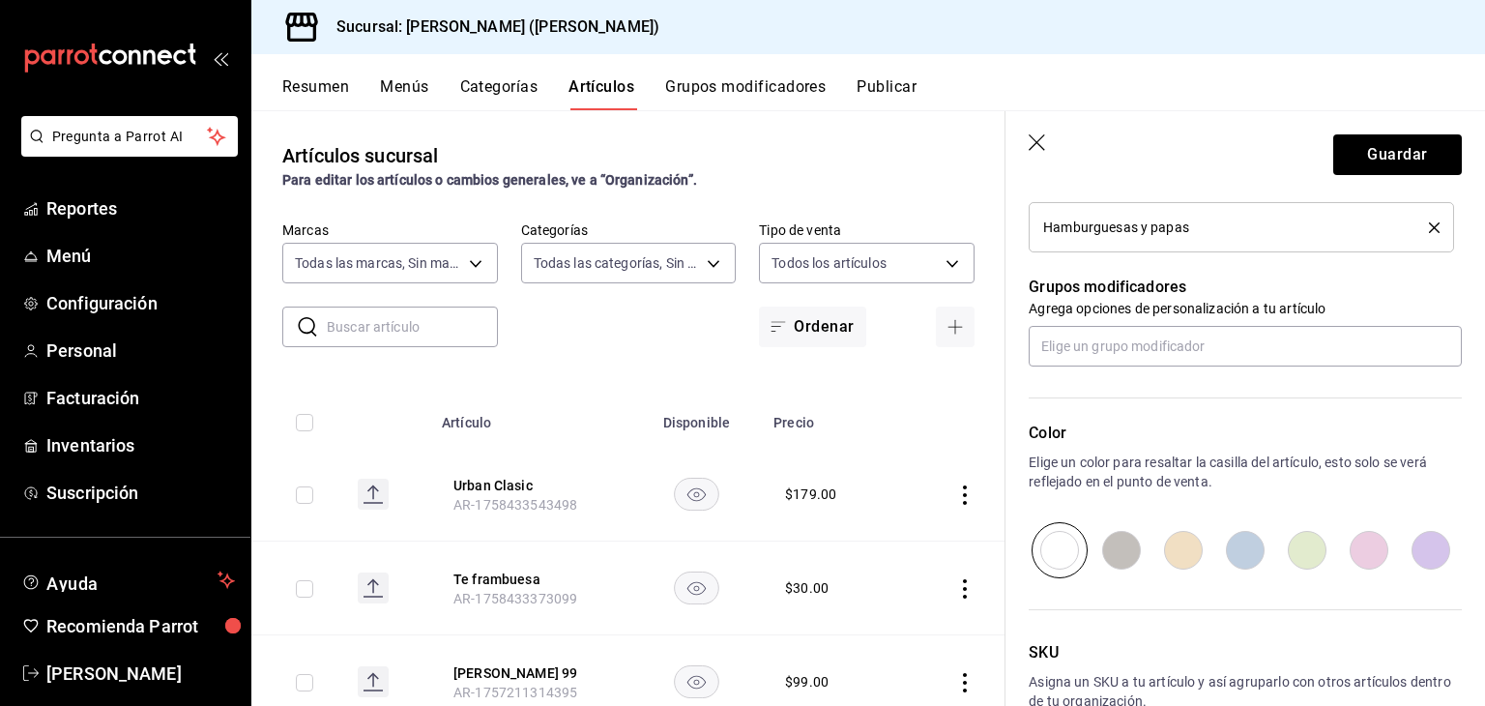
scroll to position [903, 0]
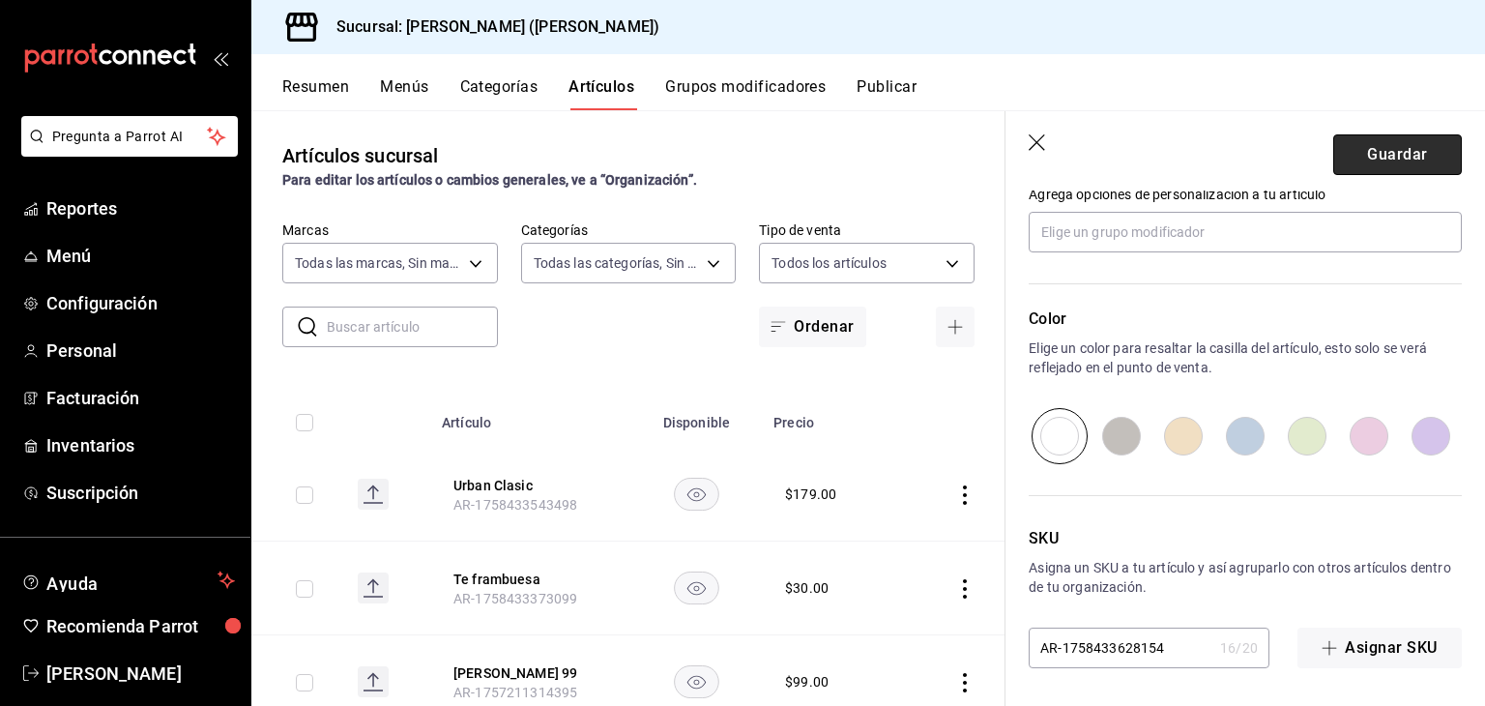
click at [1376, 138] on button "Guardar" at bounding box center [1397, 154] width 129 height 41
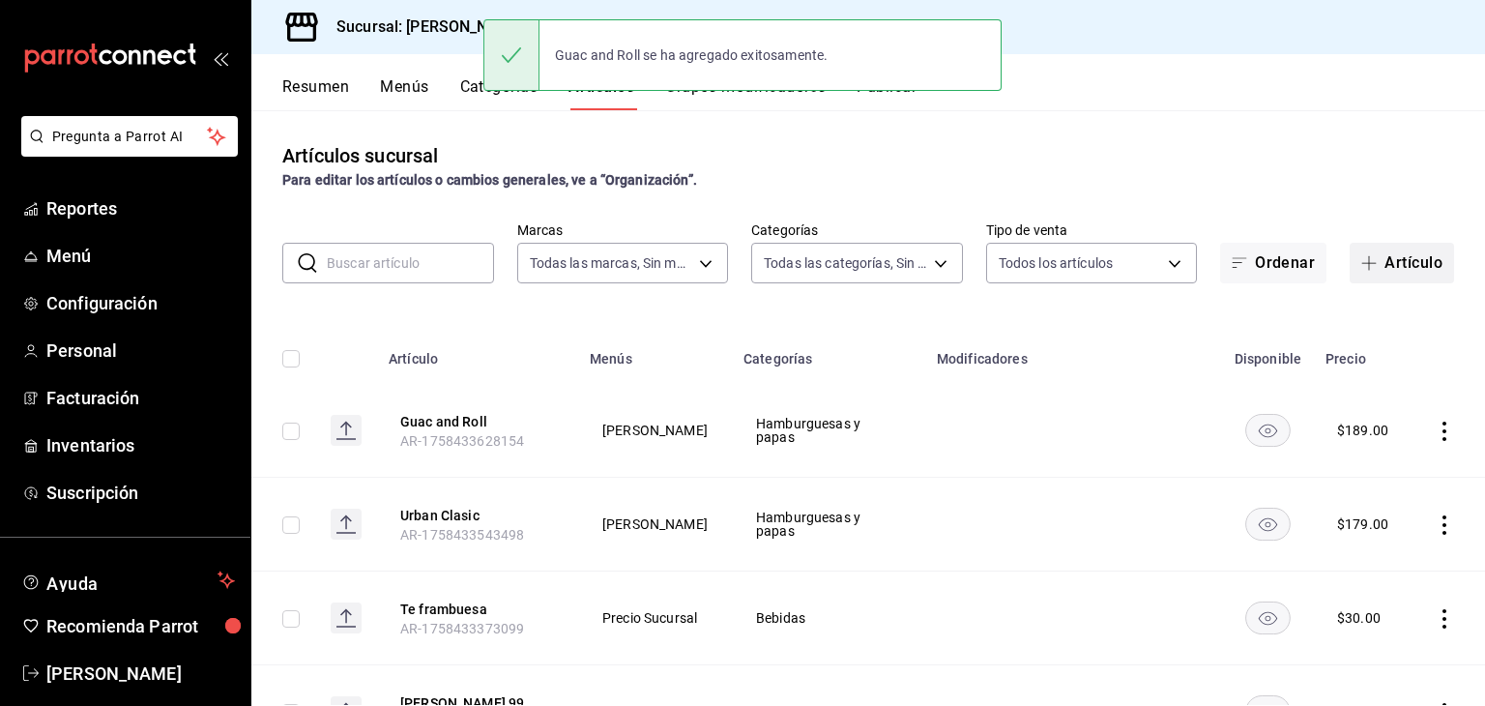
click at [1400, 277] on button "Artículo" at bounding box center [1401, 263] width 104 height 41
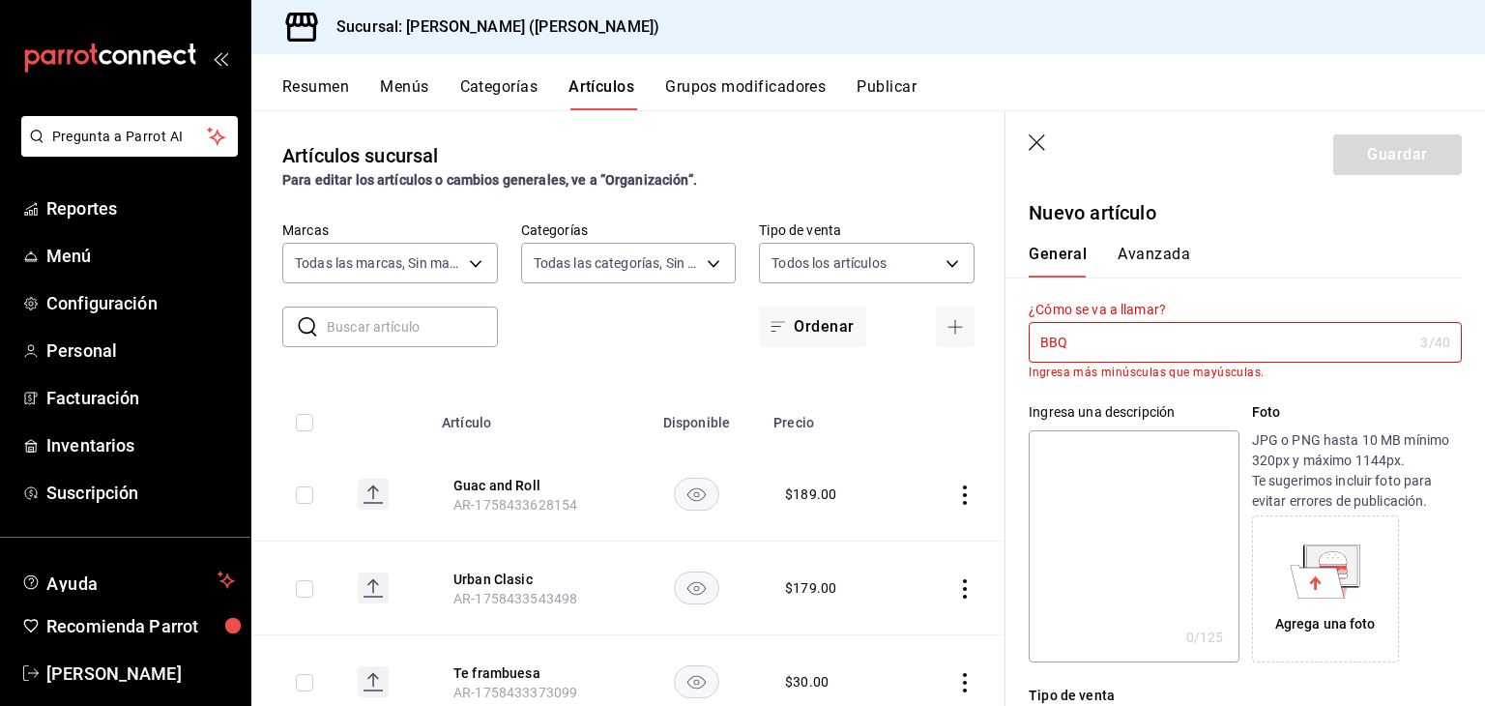
type input "BBQ"
type textarea "x"
click at [1349, 319] on div "¿Cómo se va a llamar? BBQ 3 /40 ¿Cómo se va a llamar? Ingresa más minúsculas qu…" at bounding box center [1244, 340] width 433 height 78
click at [1343, 346] on input "BBQ" at bounding box center [1220, 342] width 384 height 39
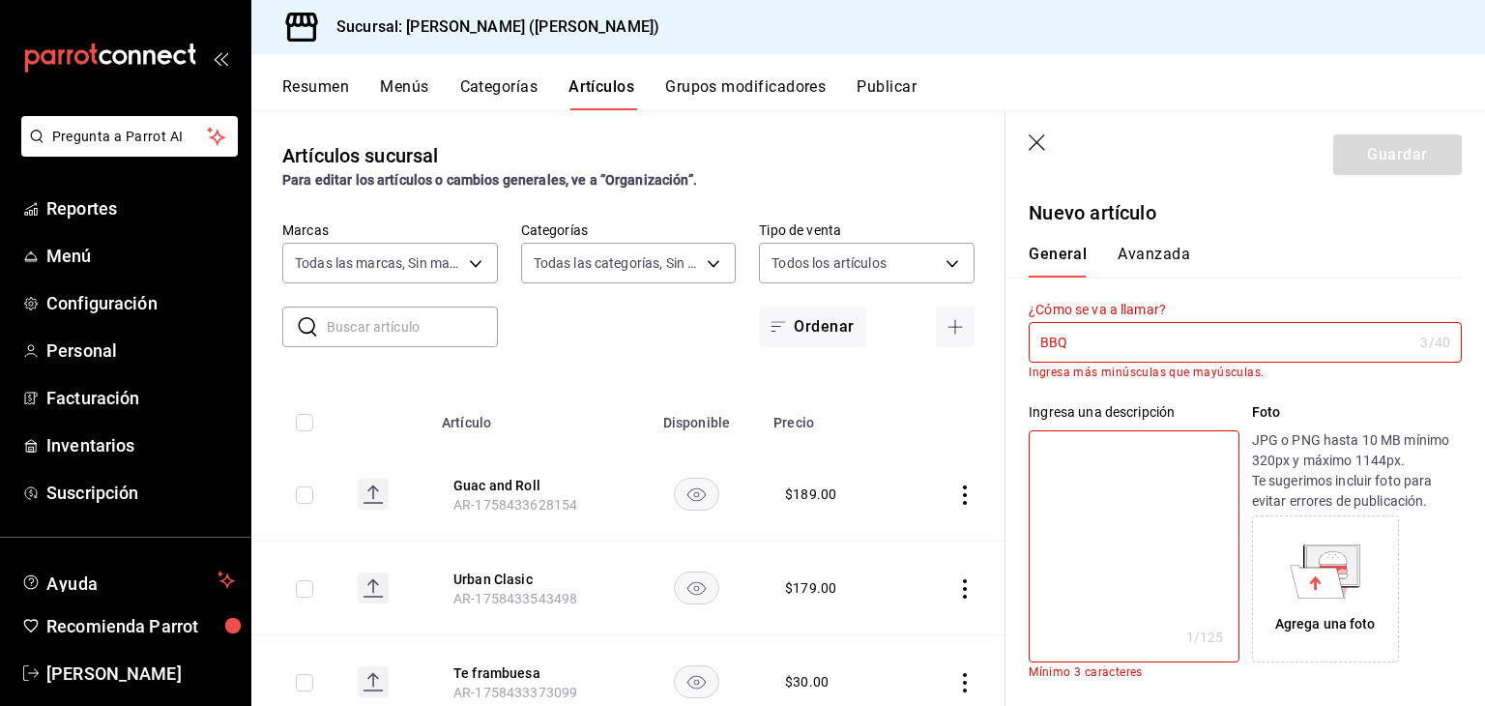
type input "BBQ"
type textarea "x"
type input "BBQ B"
type textarea "x"
type input "BBQ"
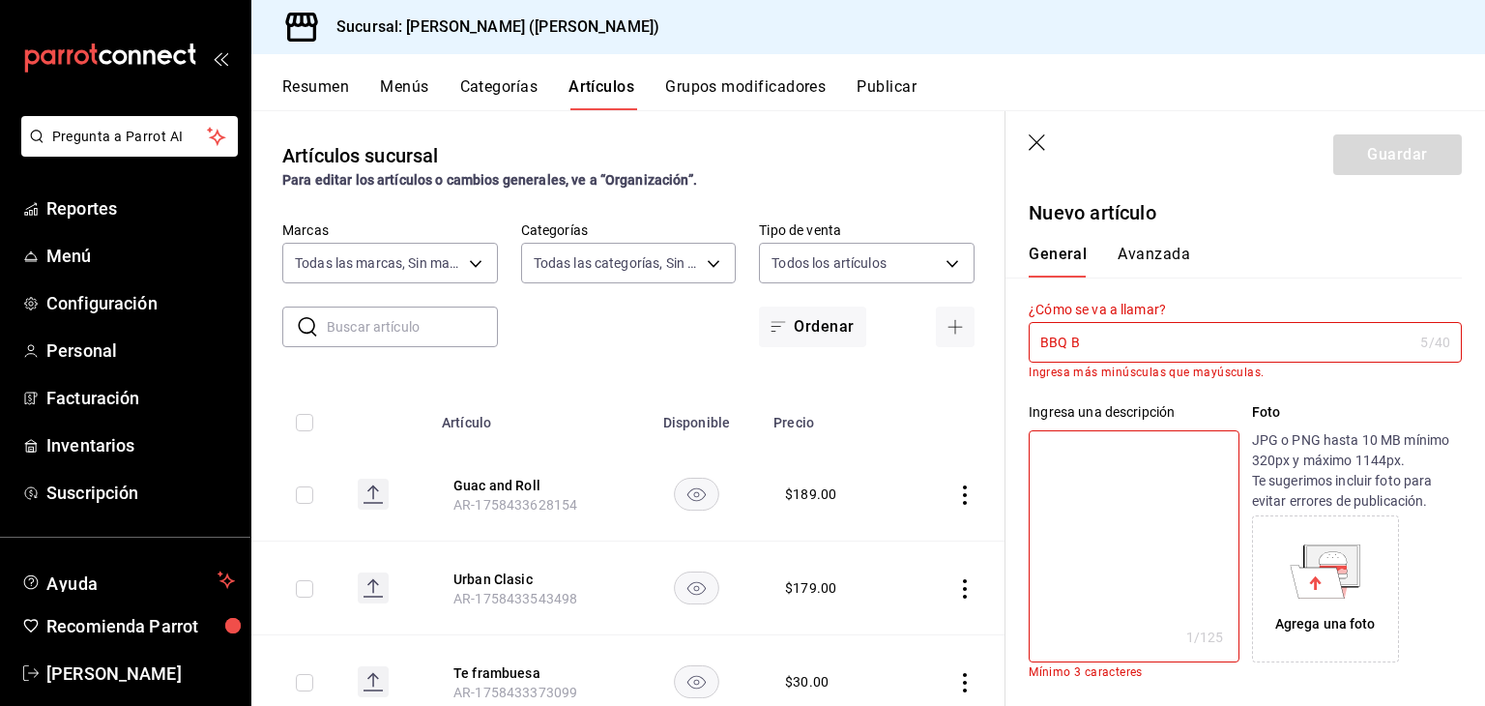
type textarea "x"
type input "BBQ b"
type textarea "x"
type input "BBQ bl"
type textarea "x"
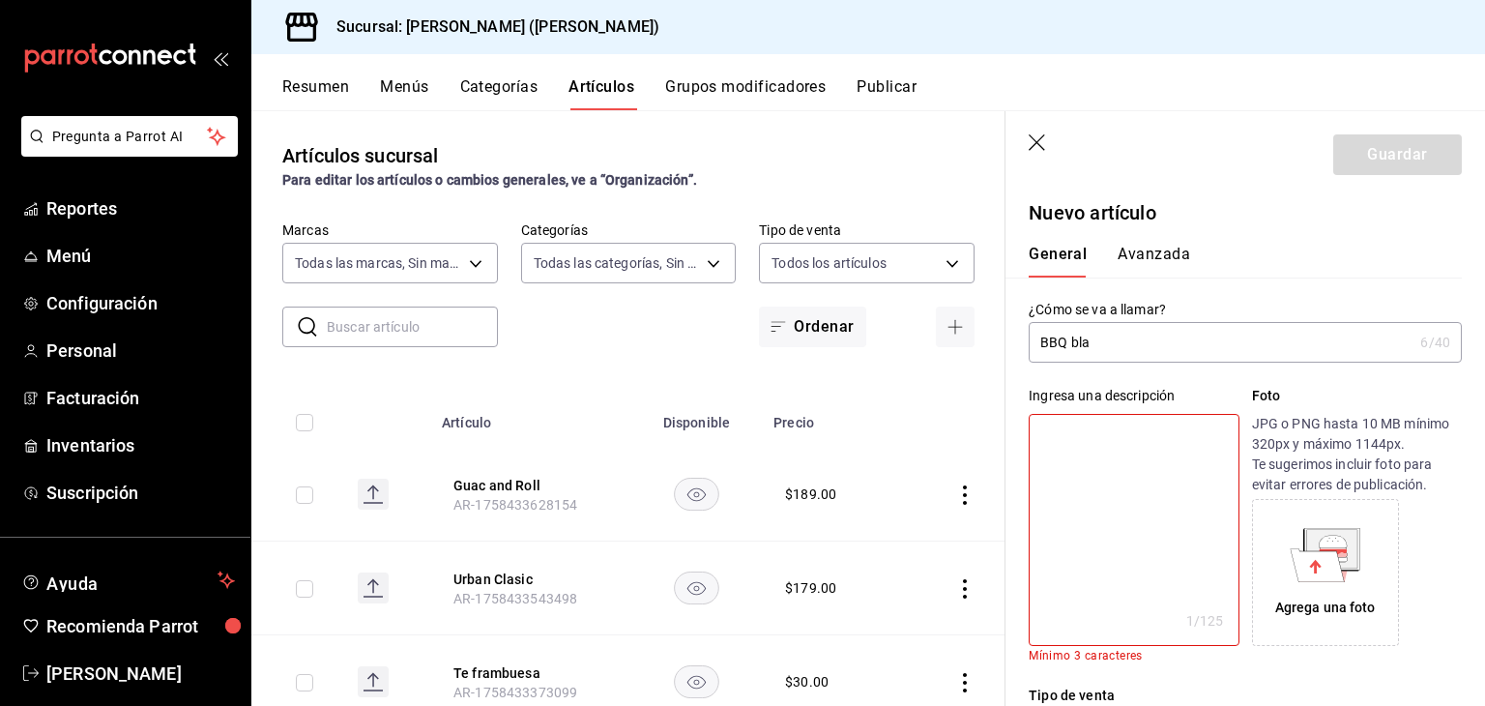
type input "BBQ blas"
type textarea "x"
type input "BBQ blast"
type textarea "x"
type input "BBQ last"
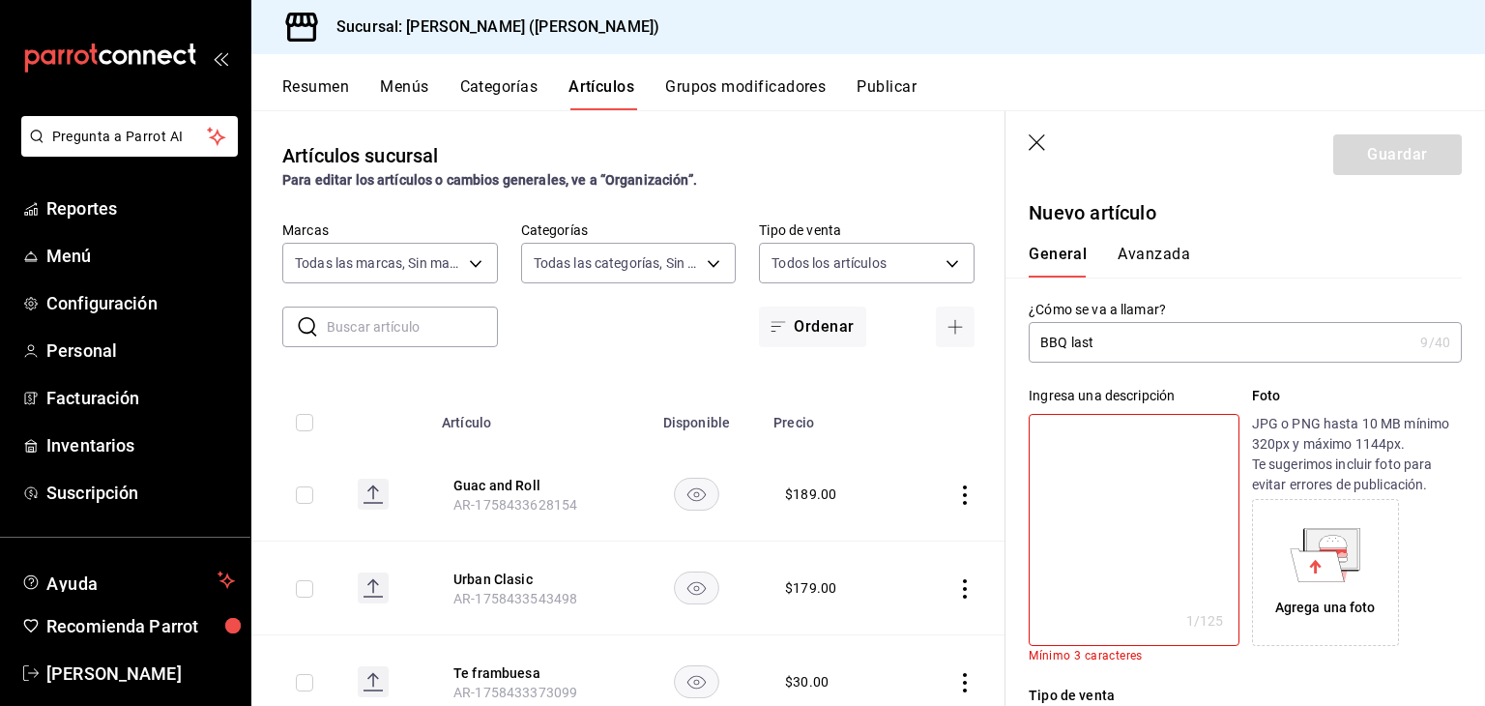
type textarea "x"
type input "BBQ Blast"
type textarea "x"
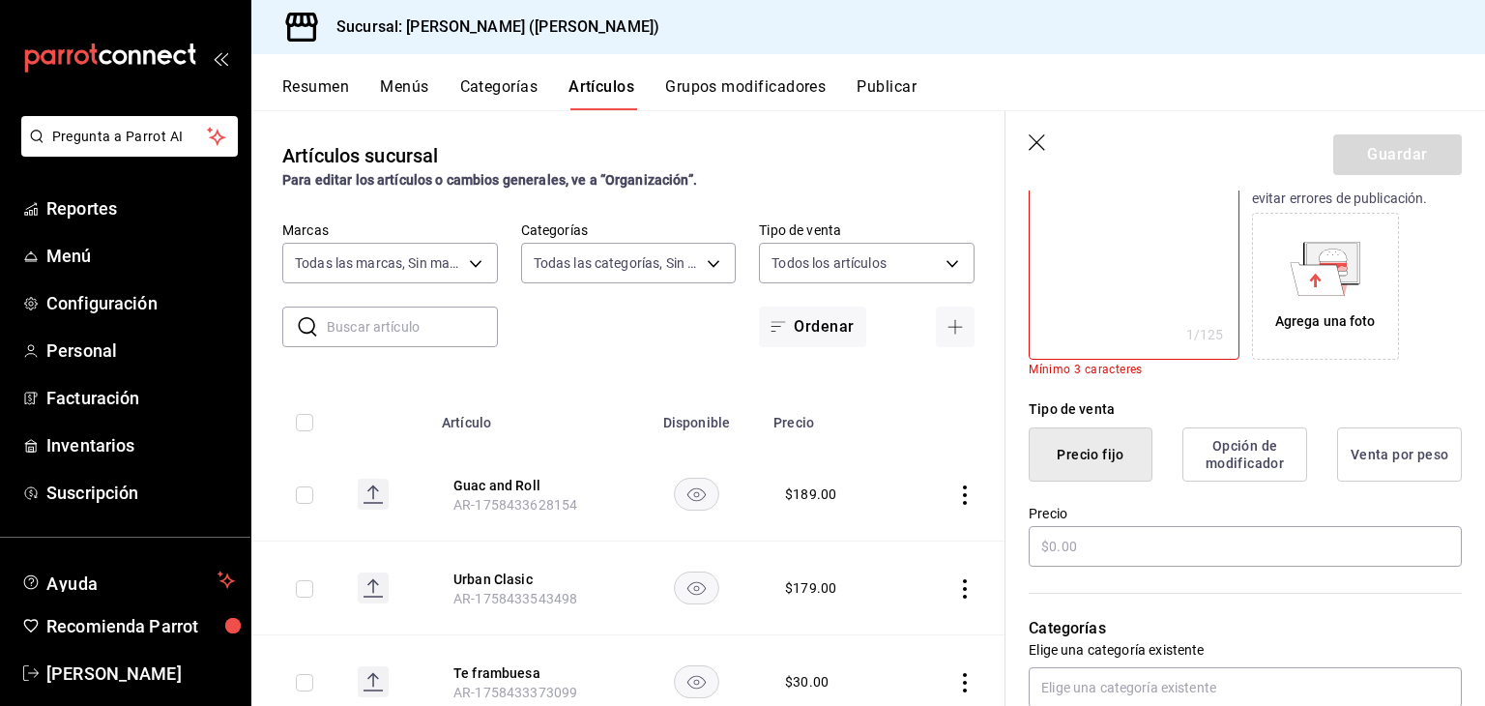
scroll to position [289, 0]
type input "BBQ Blast"
click at [1134, 549] on input "text" at bounding box center [1244, 543] width 433 height 41
type input "$189.00"
type textarea "x"
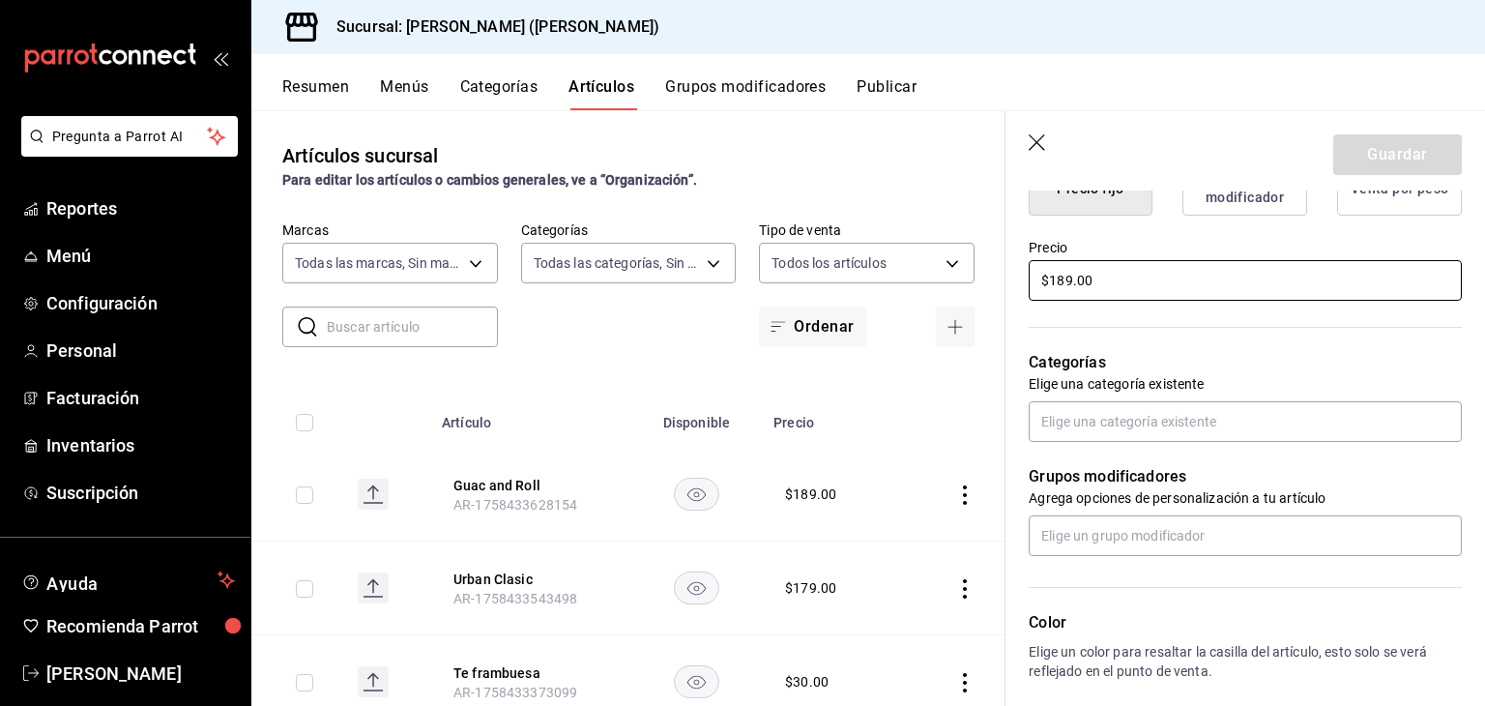
scroll to position [548, 0]
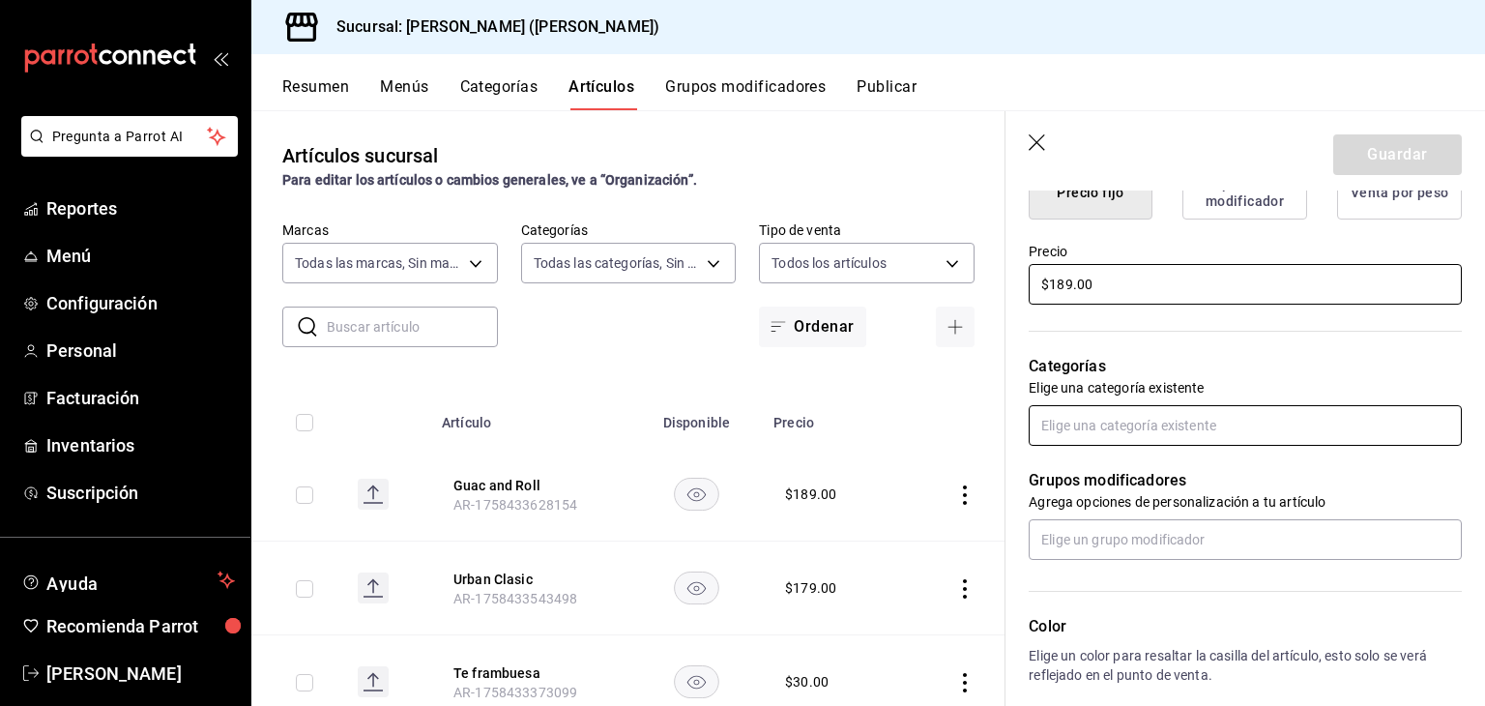
type input "$189.00"
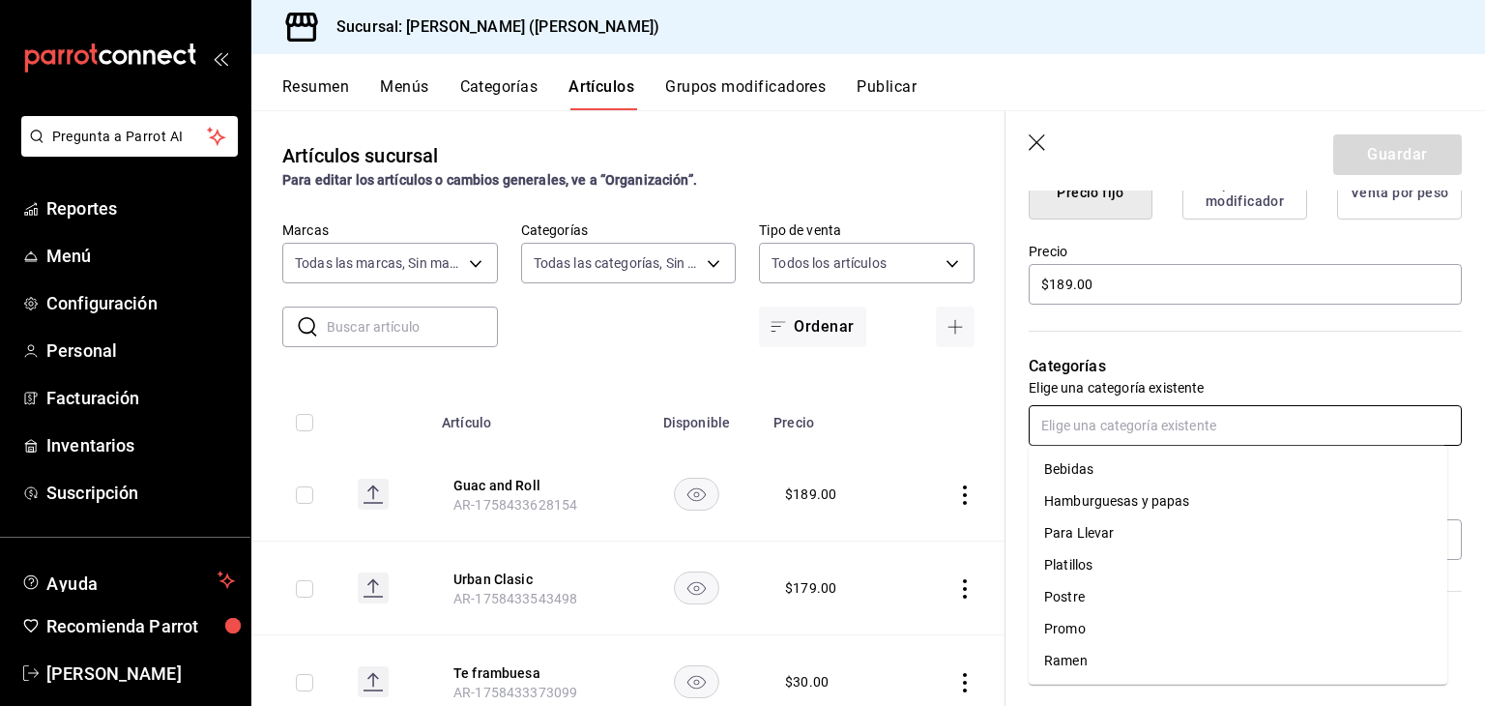
click at [1183, 434] on input "text" at bounding box center [1244, 425] width 433 height 41
click at [1185, 492] on li "Hamburguesas y papas" at bounding box center [1237, 501] width 418 height 32
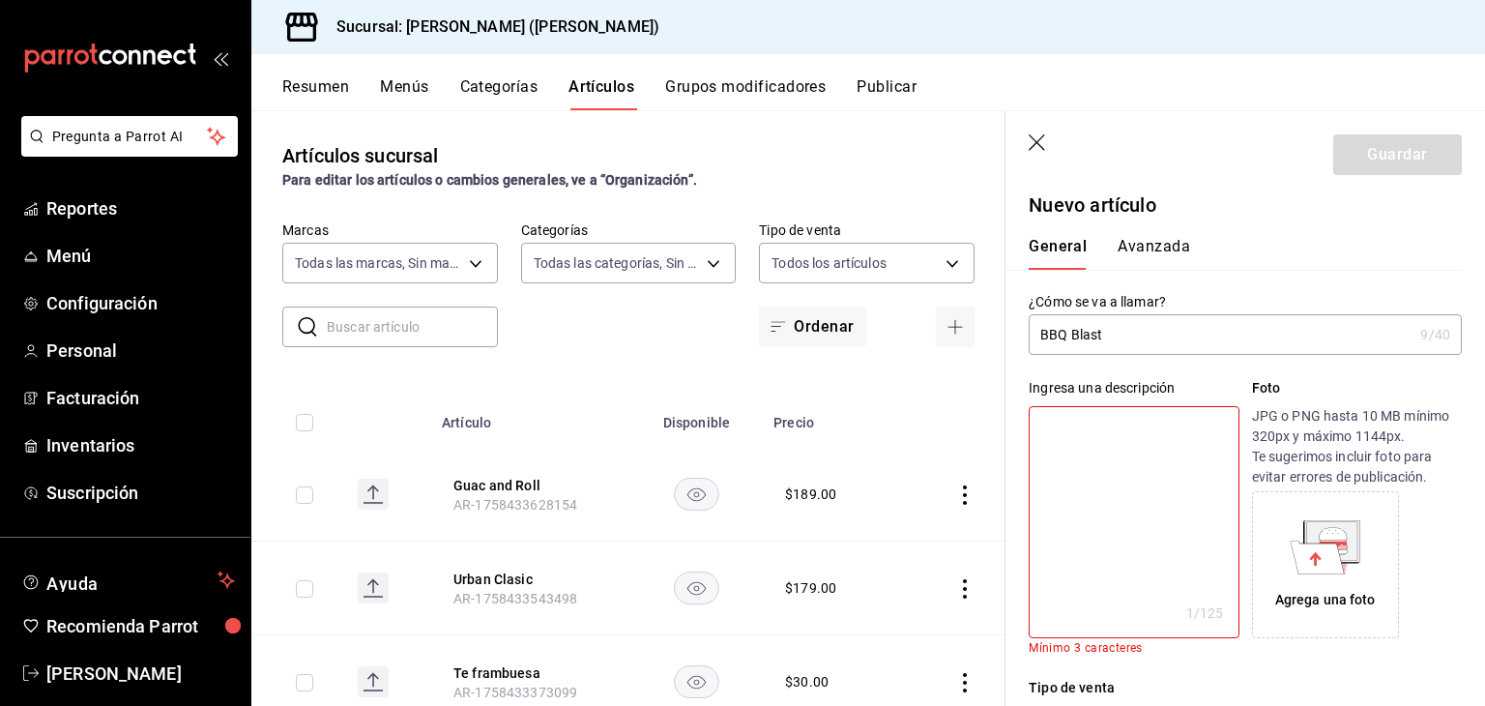
scroll to position [4, 0]
click at [1257, 432] on p "JPG o PNG hasta 10 MB mínimo 320px y máximo 1144px. Te sugerimos incluir foto p…" at bounding box center [1357, 450] width 210 height 81
type textarea "x"
click at [1182, 481] on textarea at bounding box center [1133, 526] width 210 height 232
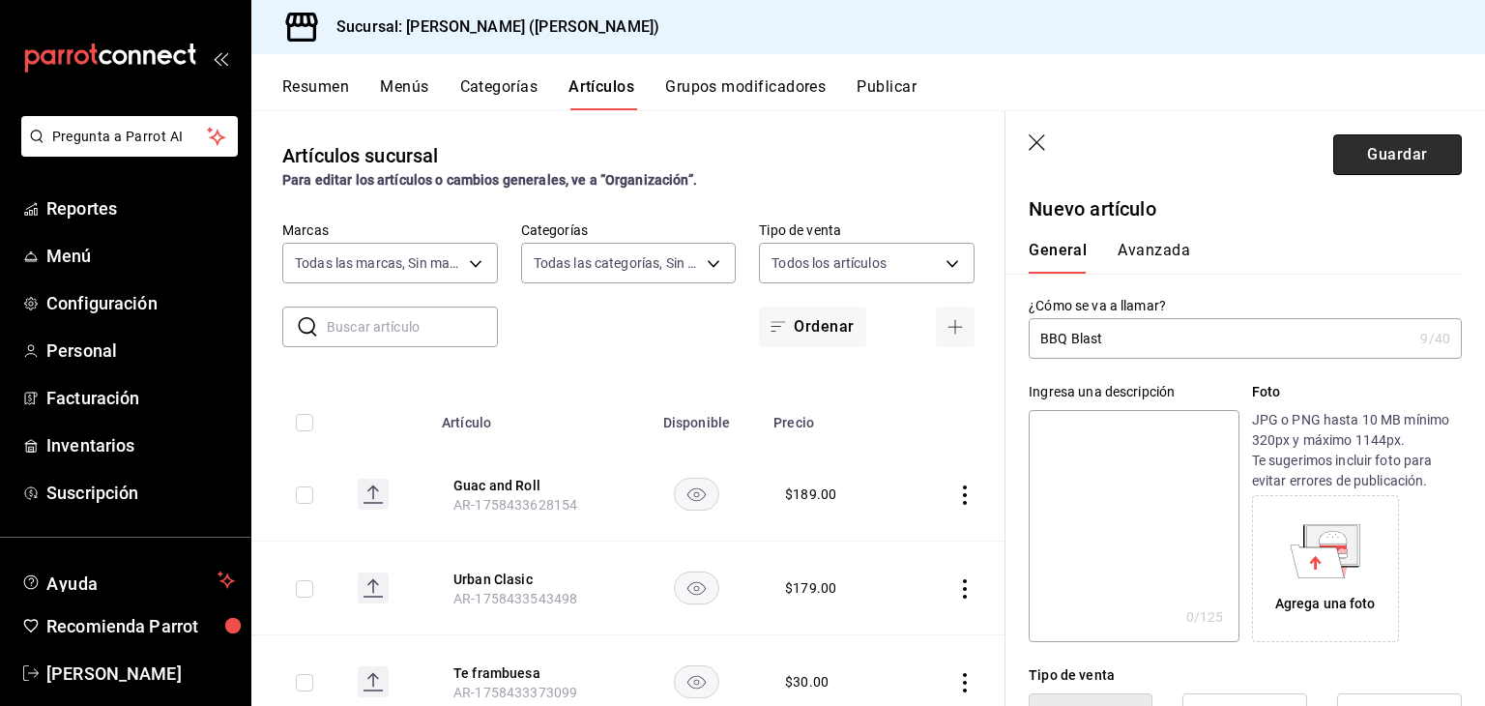
click at [1396, 147] on button "Guardar" at bounding box center [1397, 154] width 129 height 41
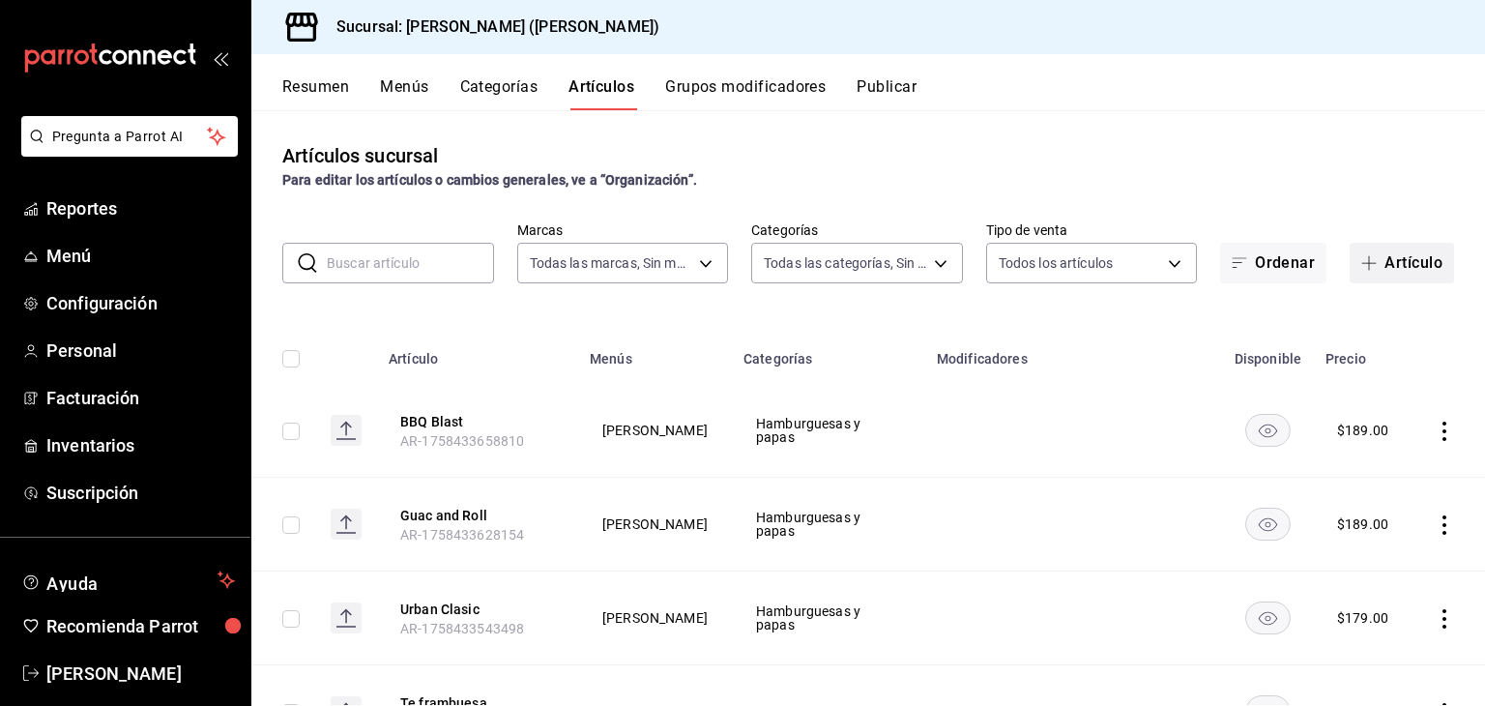
click at [1403, 249] on button "Artículo" at bounding box center [1401, 263] width 104 height 41
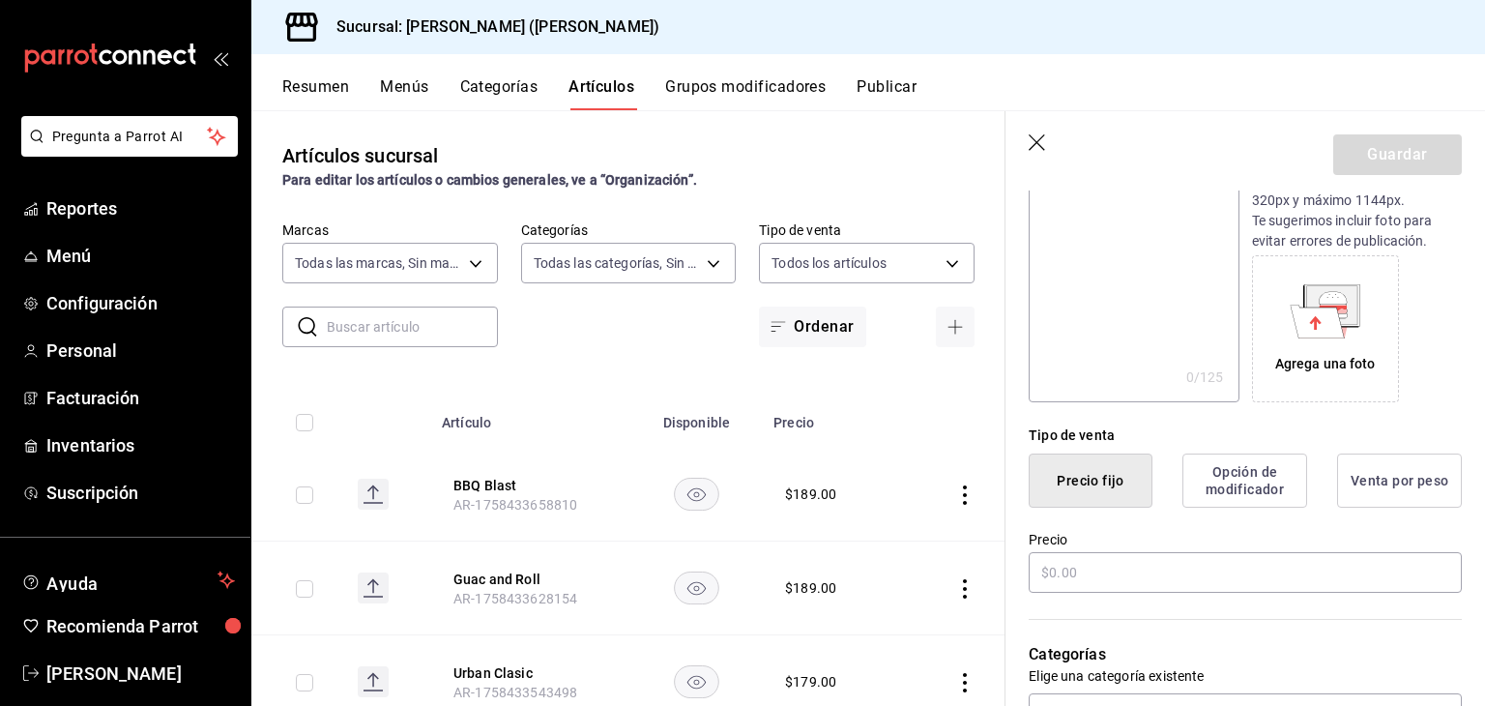
scroll to position [244, 0]
type input "Crispy Onion"
click at [1156, 575] on input "text" at bounding box center [1244, 572] width 433 height 41
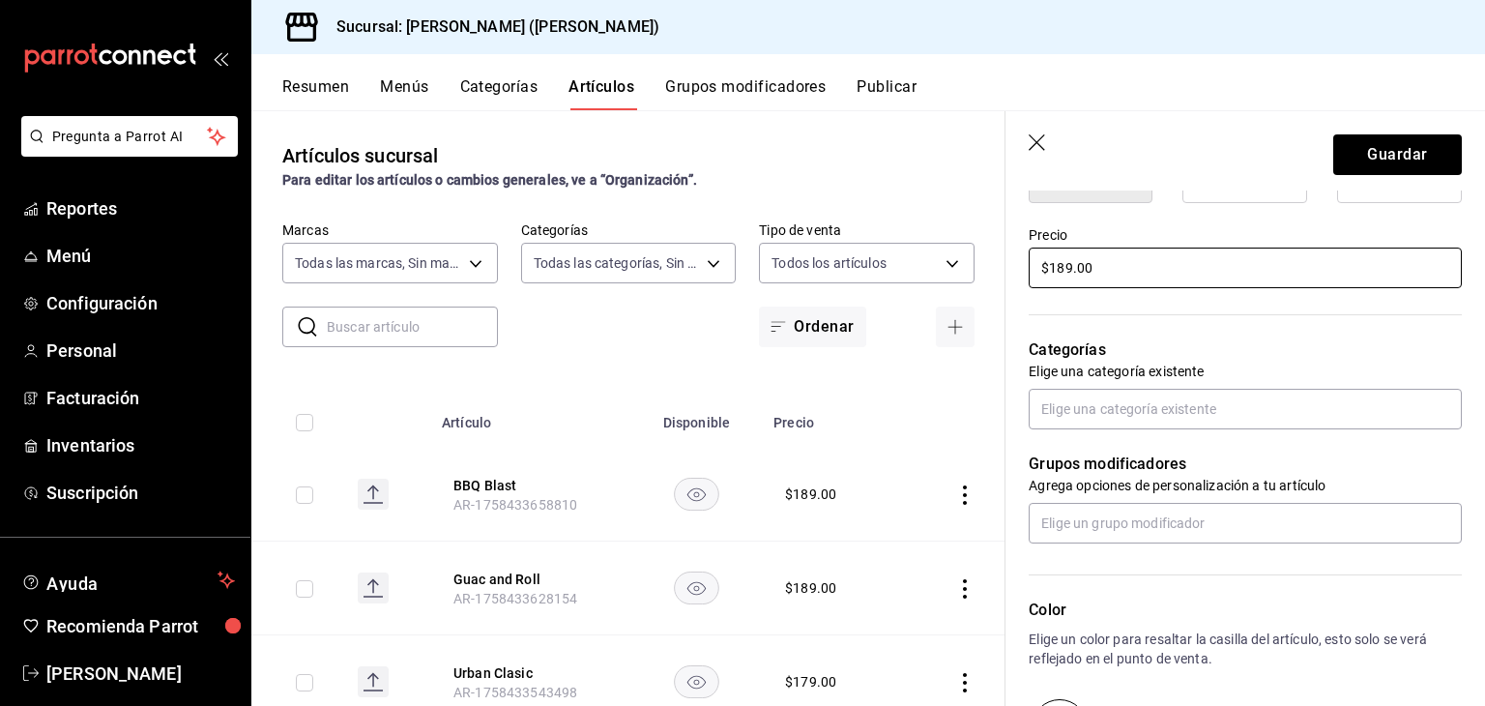
scroll to position [551, 0]
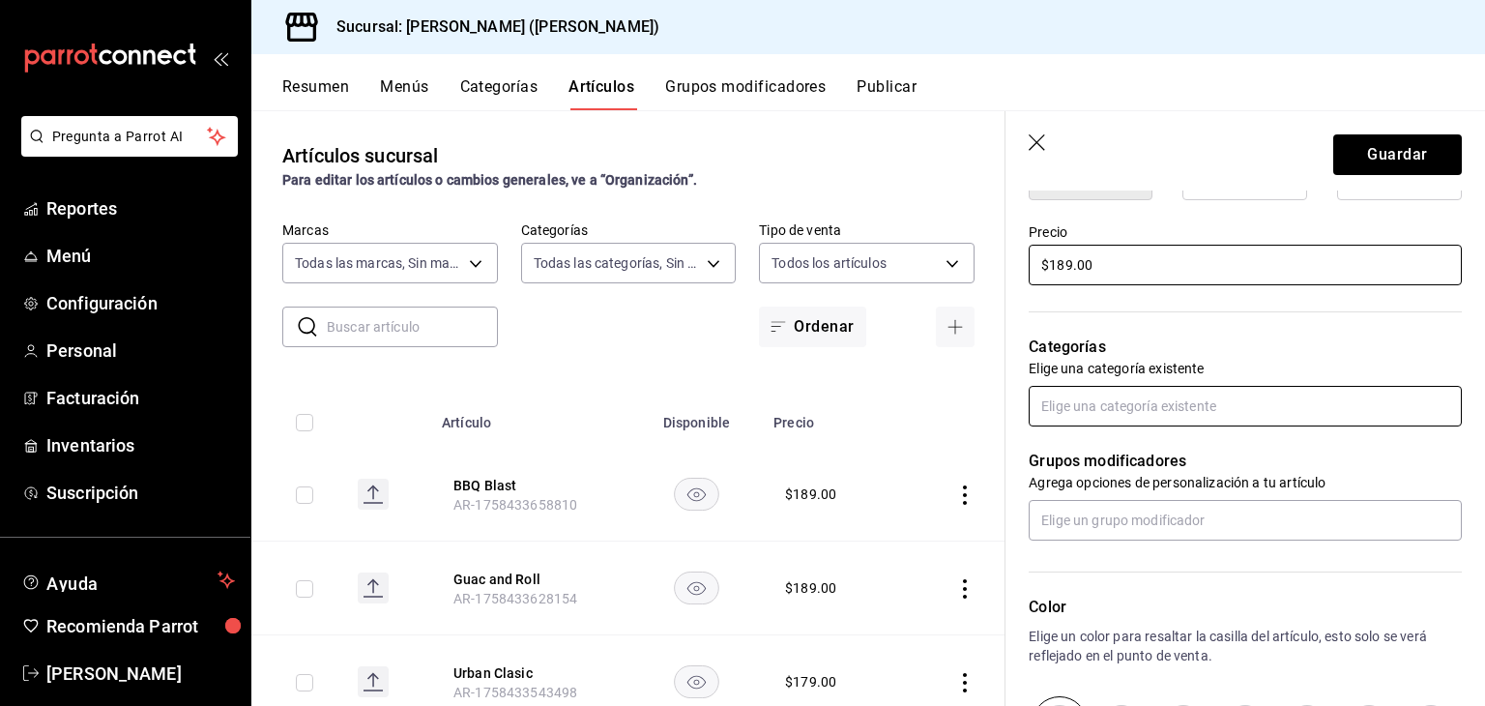
type input "$189.00"
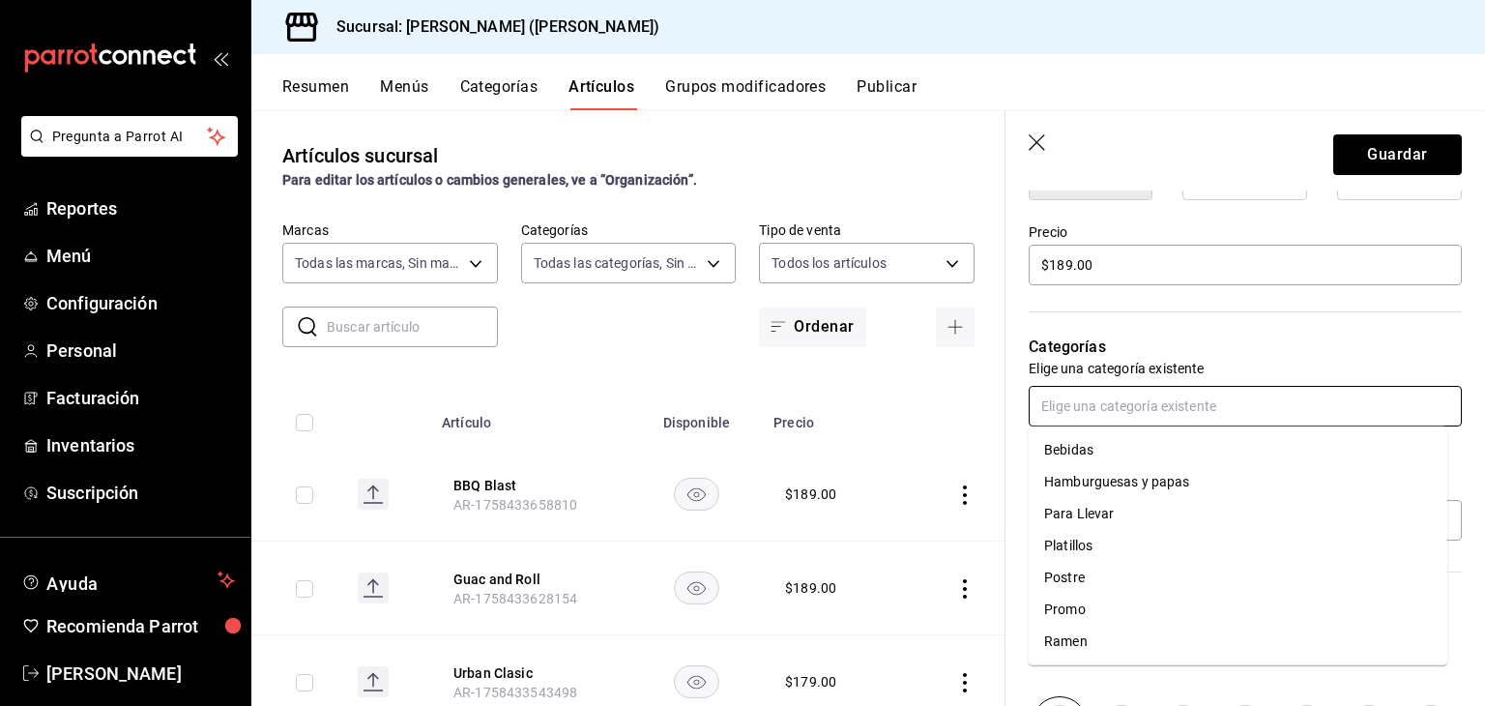
click at [1253, 388] on input "text" at bounding box center [1244, 406] width 433 height 41
click at [1178, 472] on li "Hamburguesas y papas" at bounding box center [1237, 482] width 418 height 32
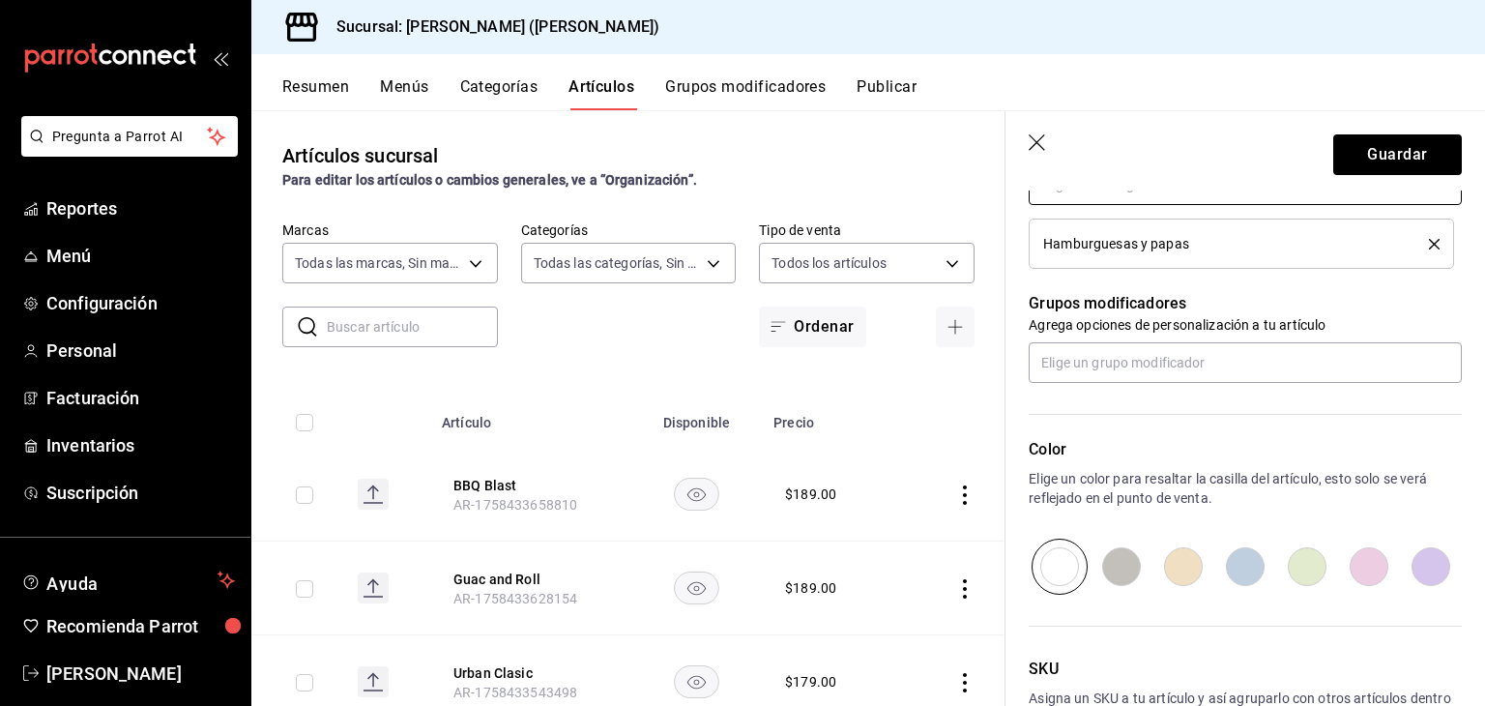
scroll to position [903, 0]
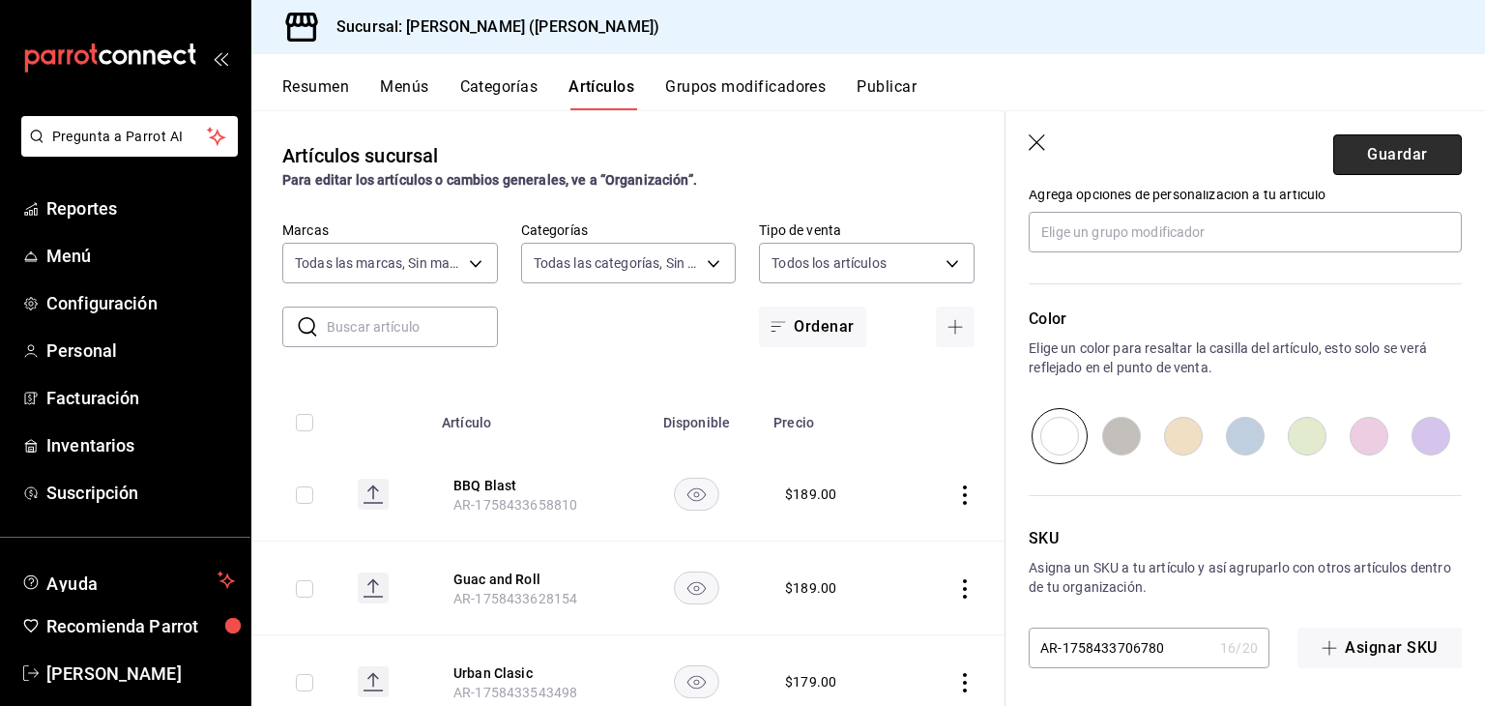
click at [1422, 159] on button "Guardar" at bounding box center [1397, 154] width 129 height 41
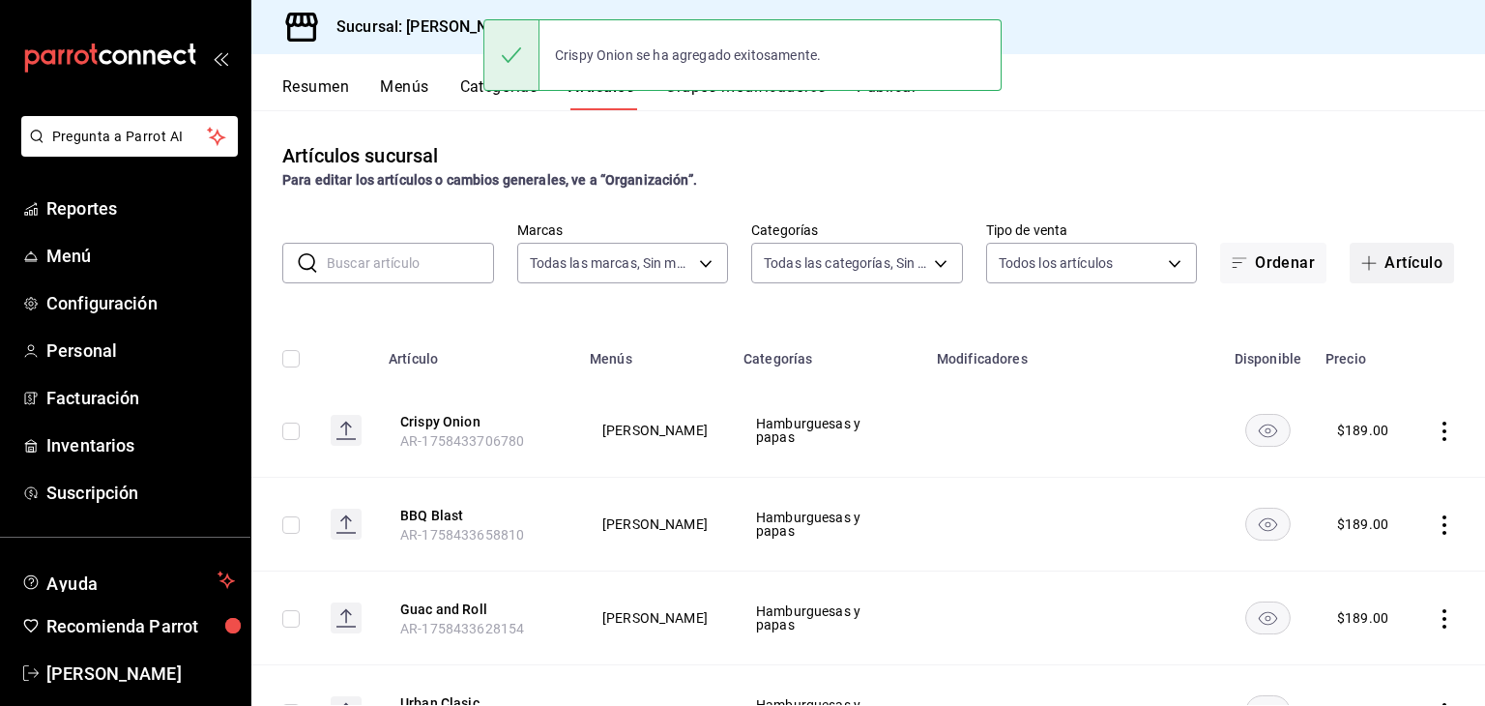
click at [1376, 257] on button "Artículo" at bounding box center [1401, 263] width 104 height 41
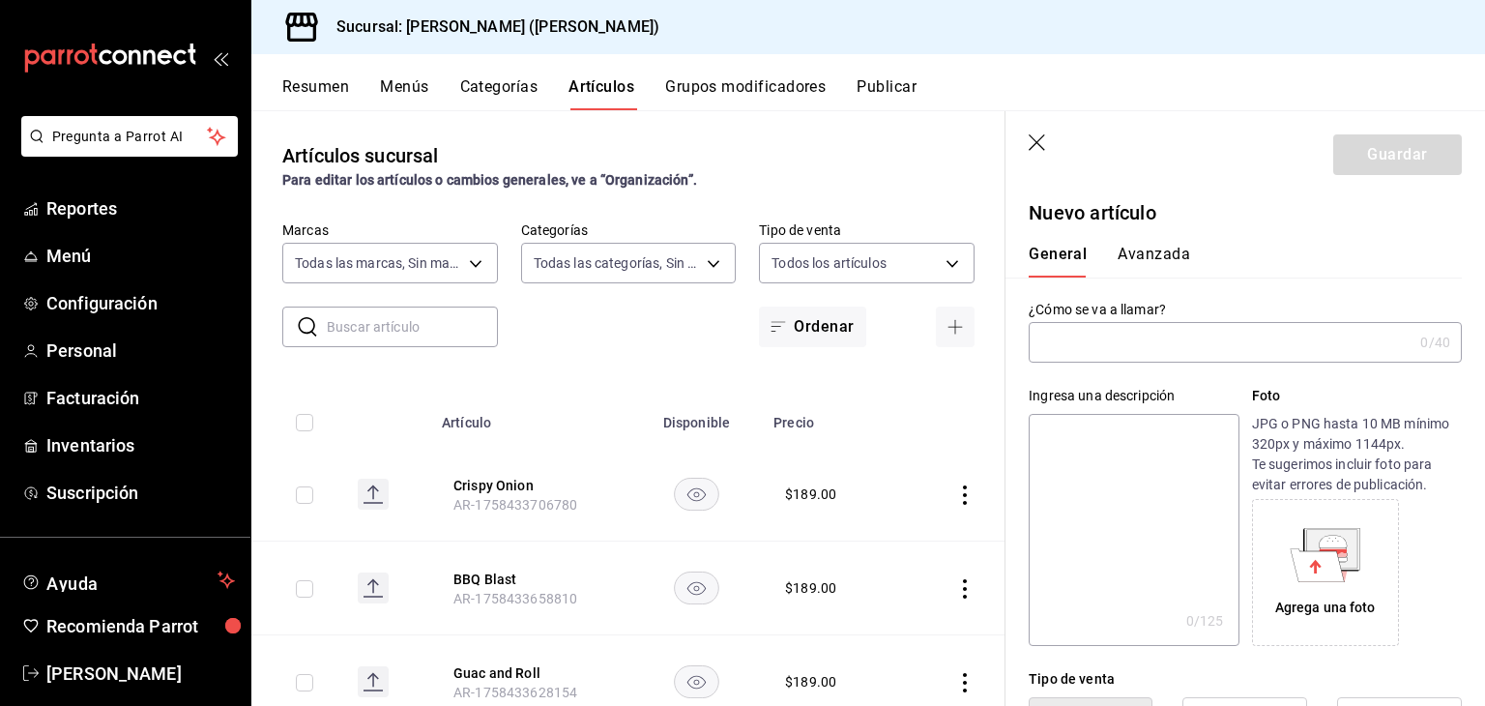
click at [1199, 341] on input "text" at bounding box center [1220, 342] width 384 height 39
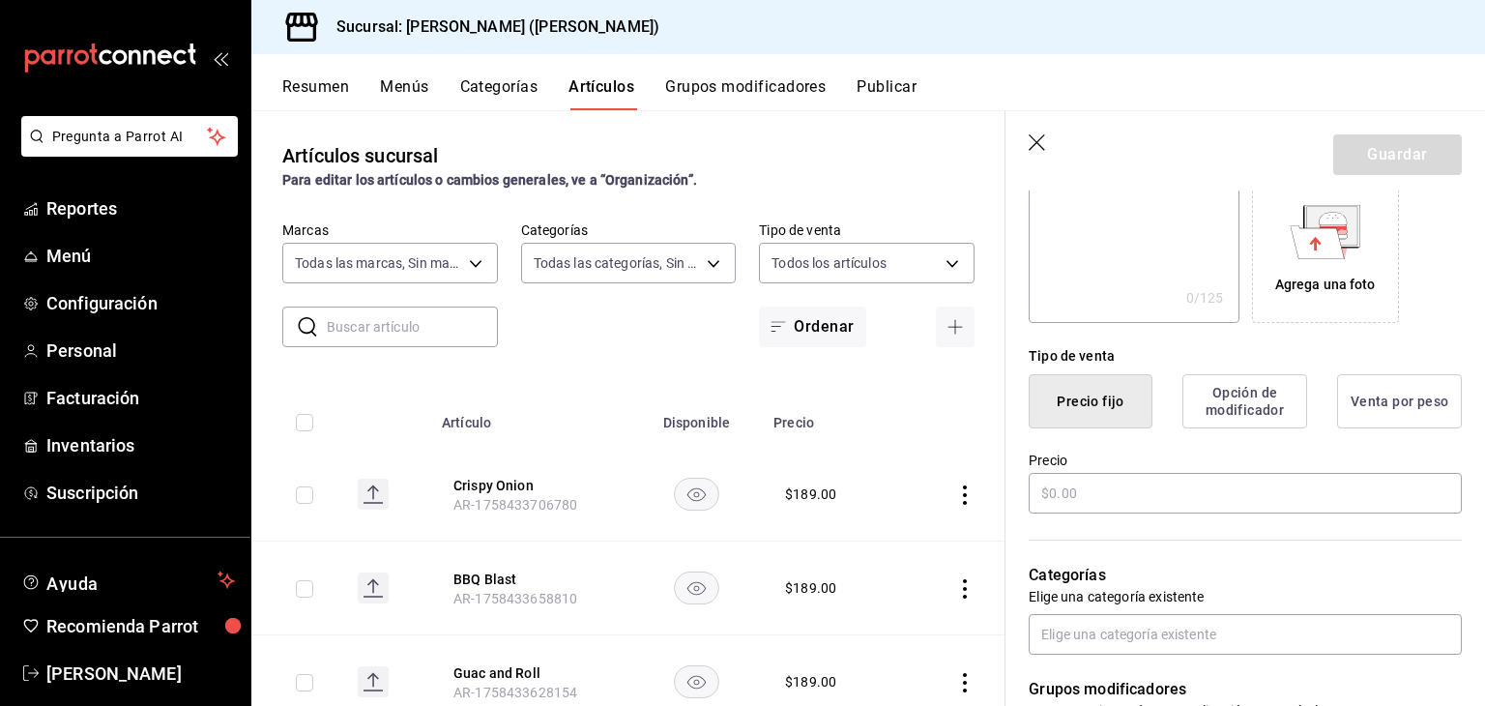
scroll to position [325, 0]
type input "Chashu Sunrise"
click at [1140, 504] on input "text" at bounding box center [1244, 491] width 433 height 41
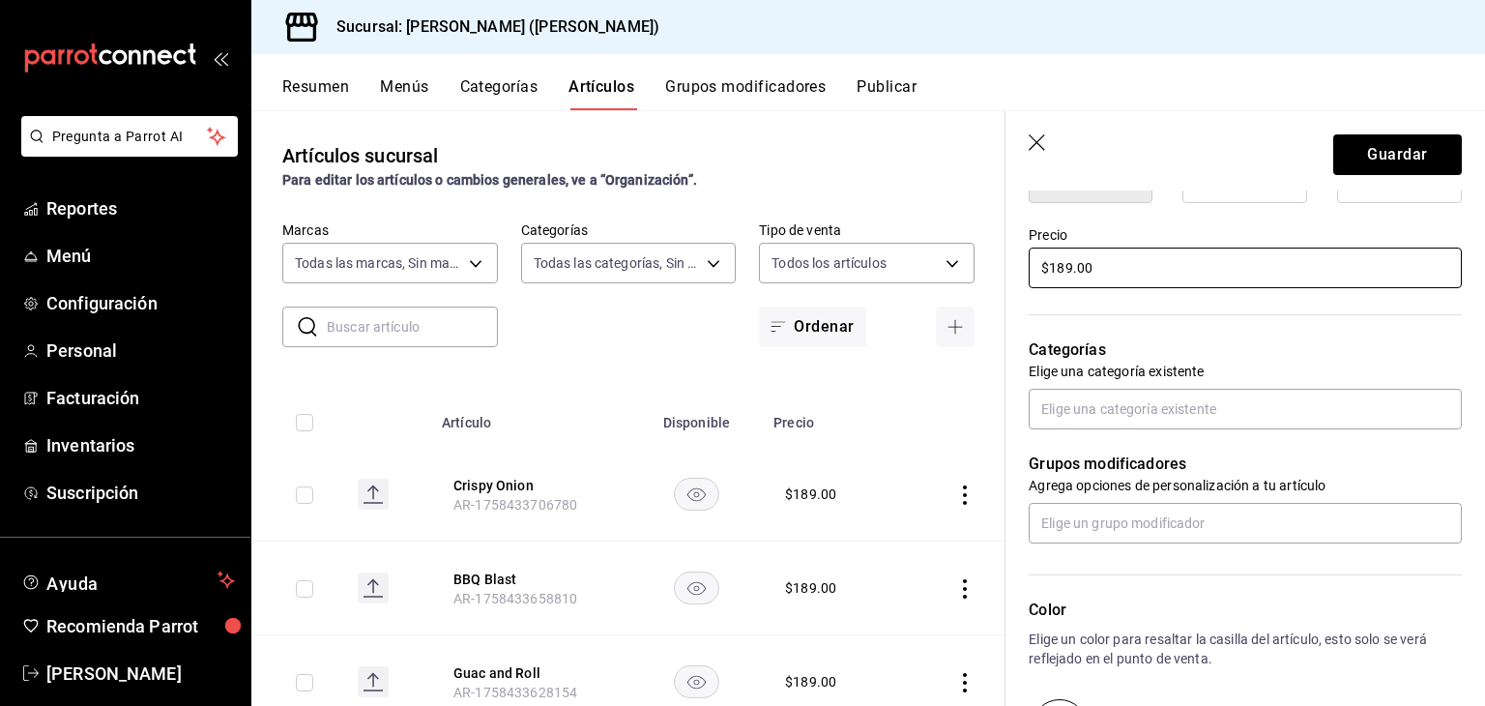
scroll to position [551, 0]
type input "$189.00"
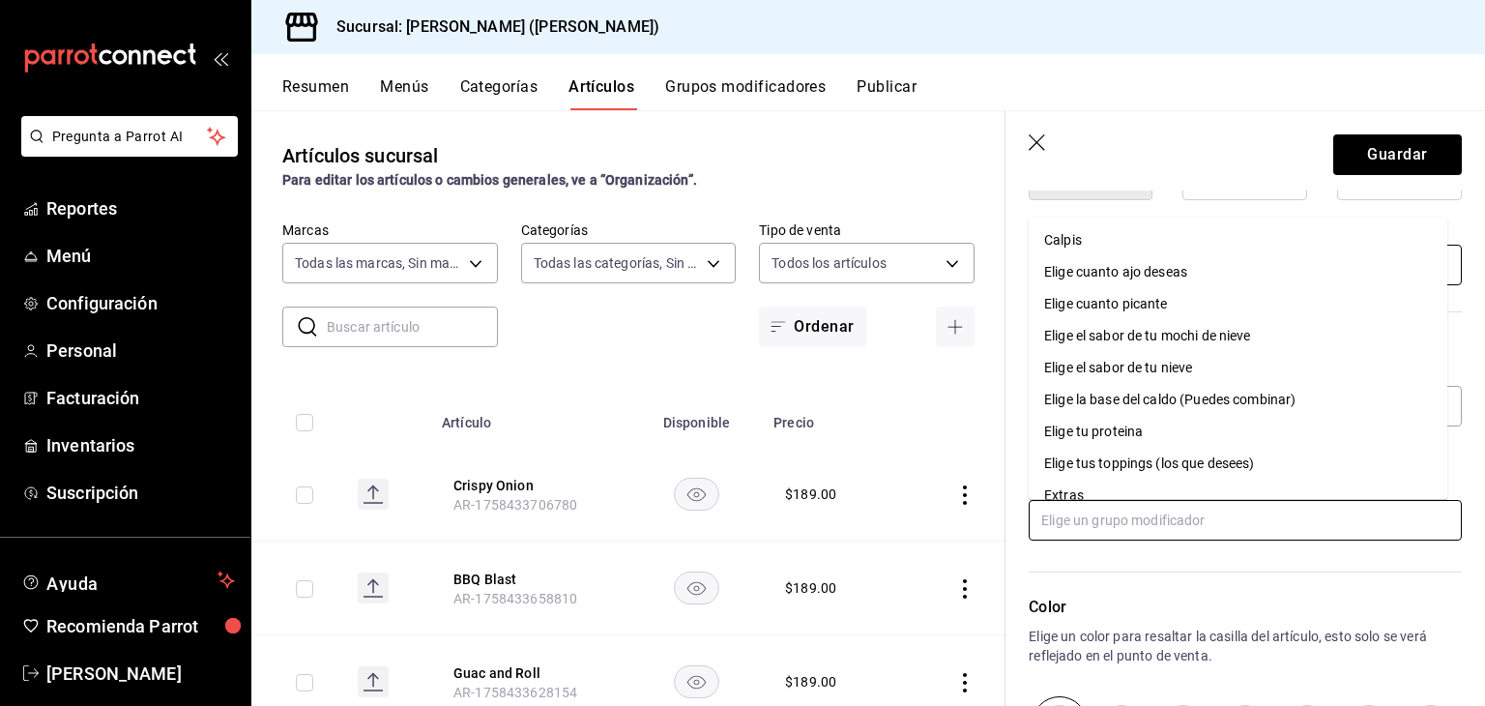
click at [1140, 504] on input "text" at bounding box center [1244, 520] width 433 height 41
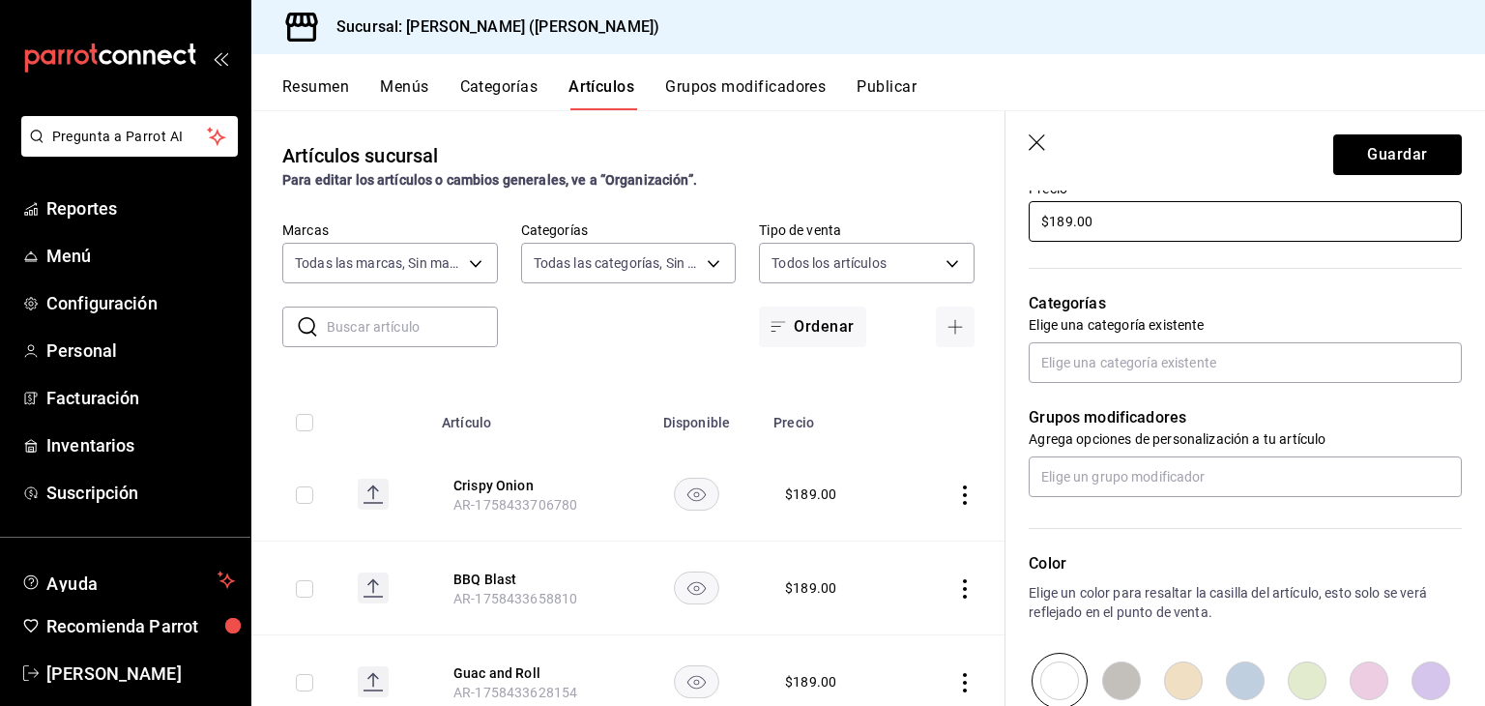
click at [1140, 504] on div "Color Elige un color para resaltar la casilla del artículo, esto solo se verá r…" at bounding box center [1233, 603] width 456 height 212
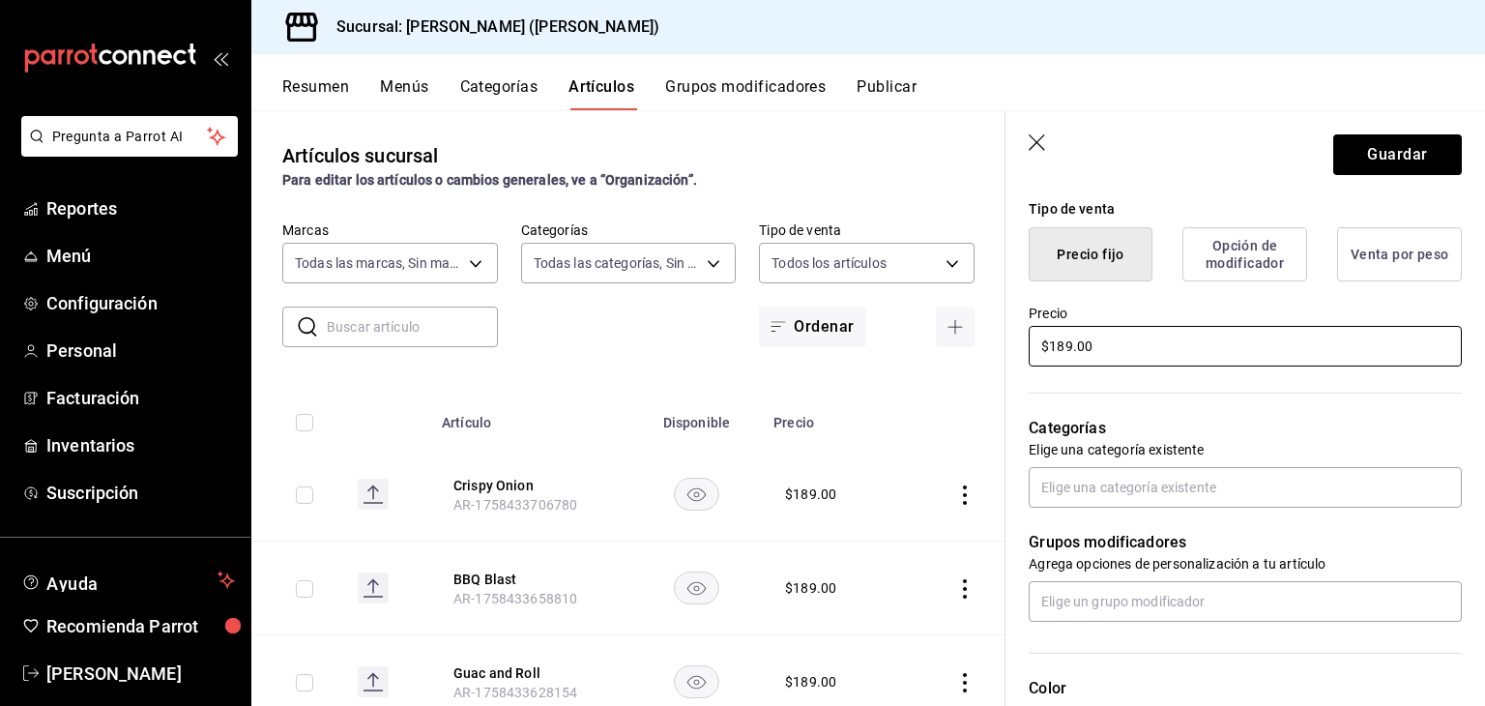
scroll to position [437, 0]
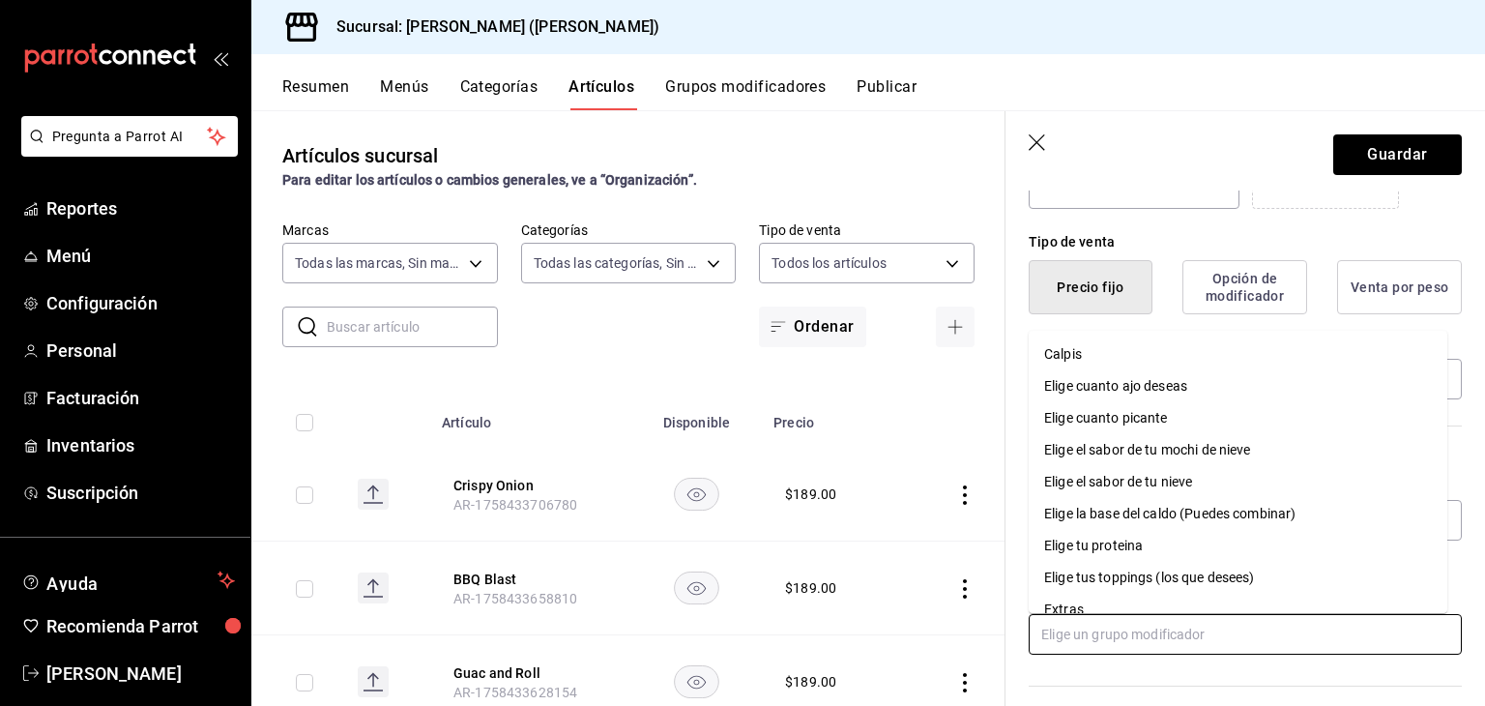
click at [1160, 628] on input "text" at bounding box center [1244, 634] width 433 height 41
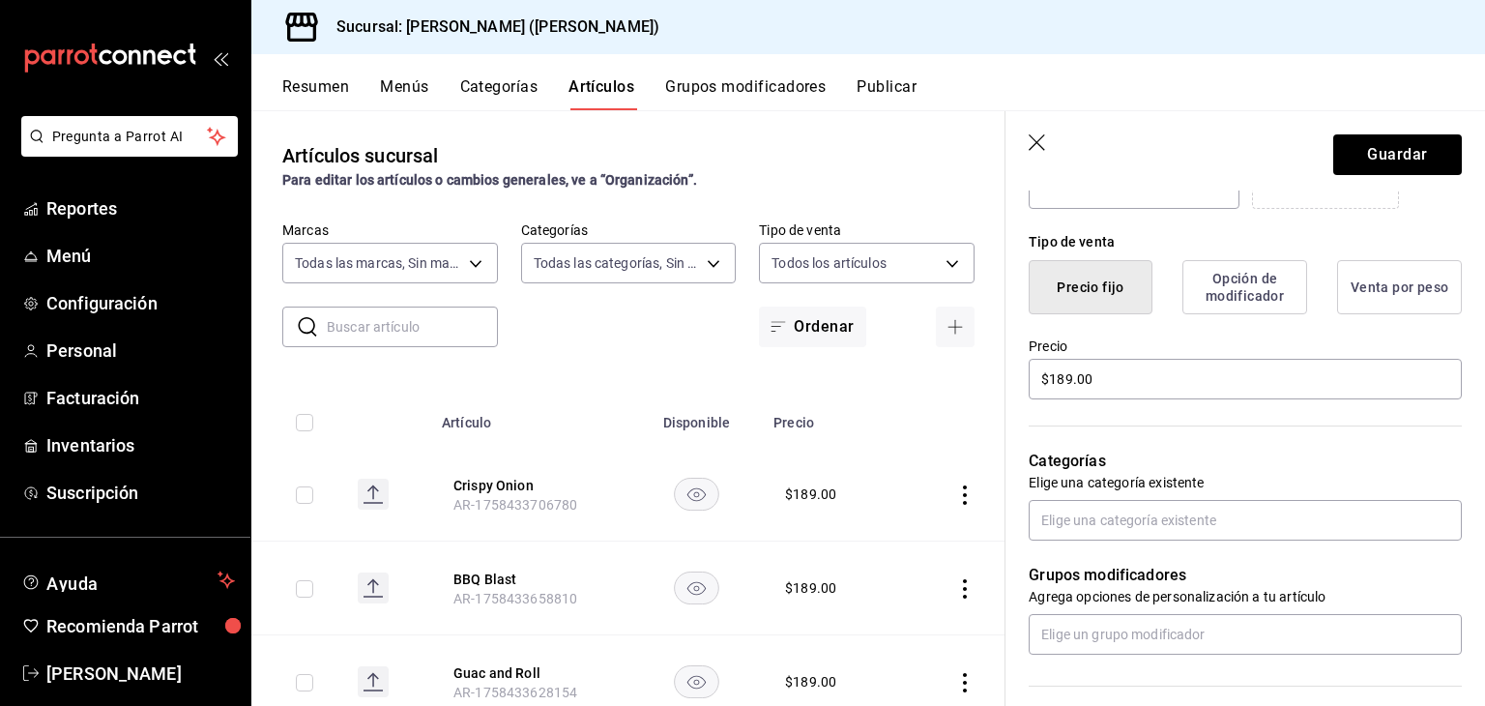
click at [1294, 229] on div "Tipo de venta Precio fijo Opción de modificador Venta por peso" at bounding box center [1233, 261] width 456 height 105
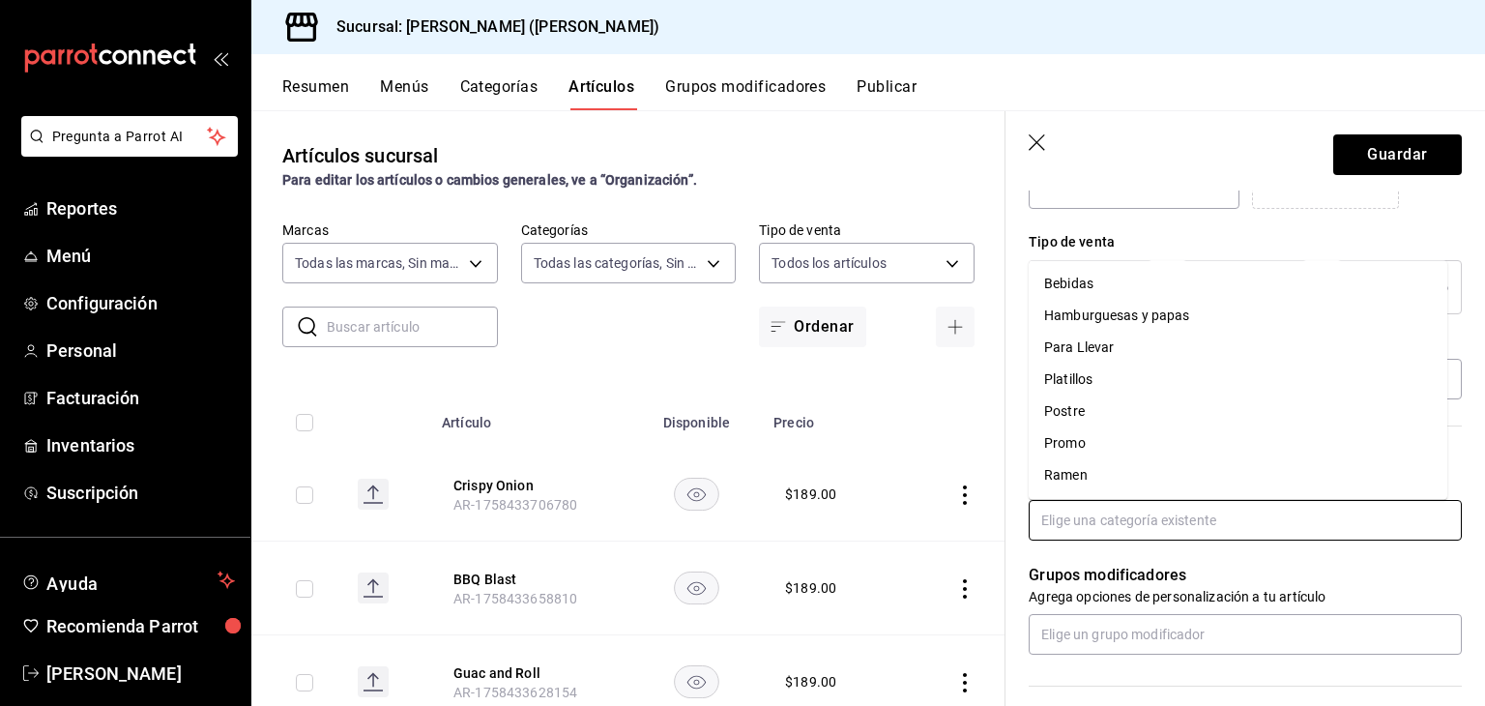
click at [1222, 531] on input "text" at bounding box center [1244, 520] width 433 height 41
click at [1237, 318] on li "Hamburguesas y papas" at bounding box center [1237, 316] width 418 height 32
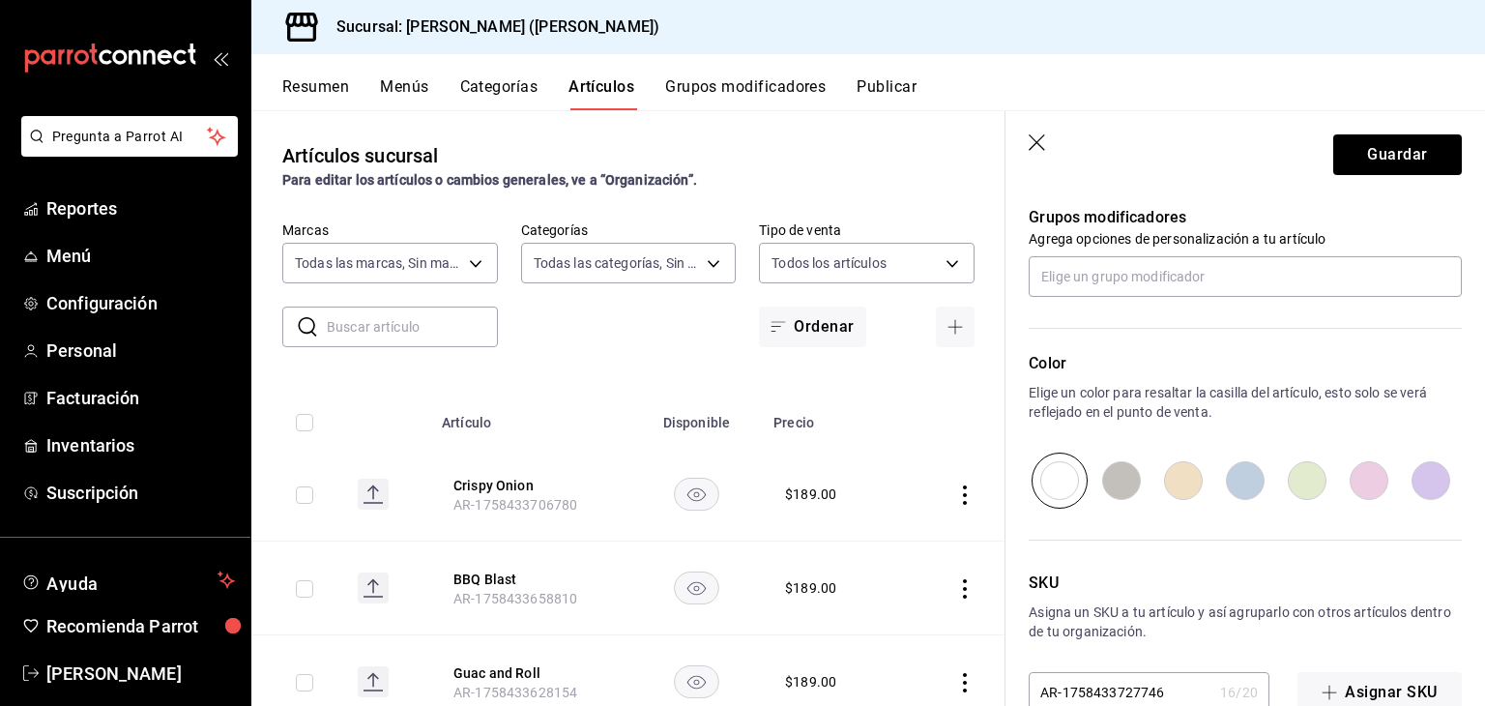
scroll to position [903, 0]
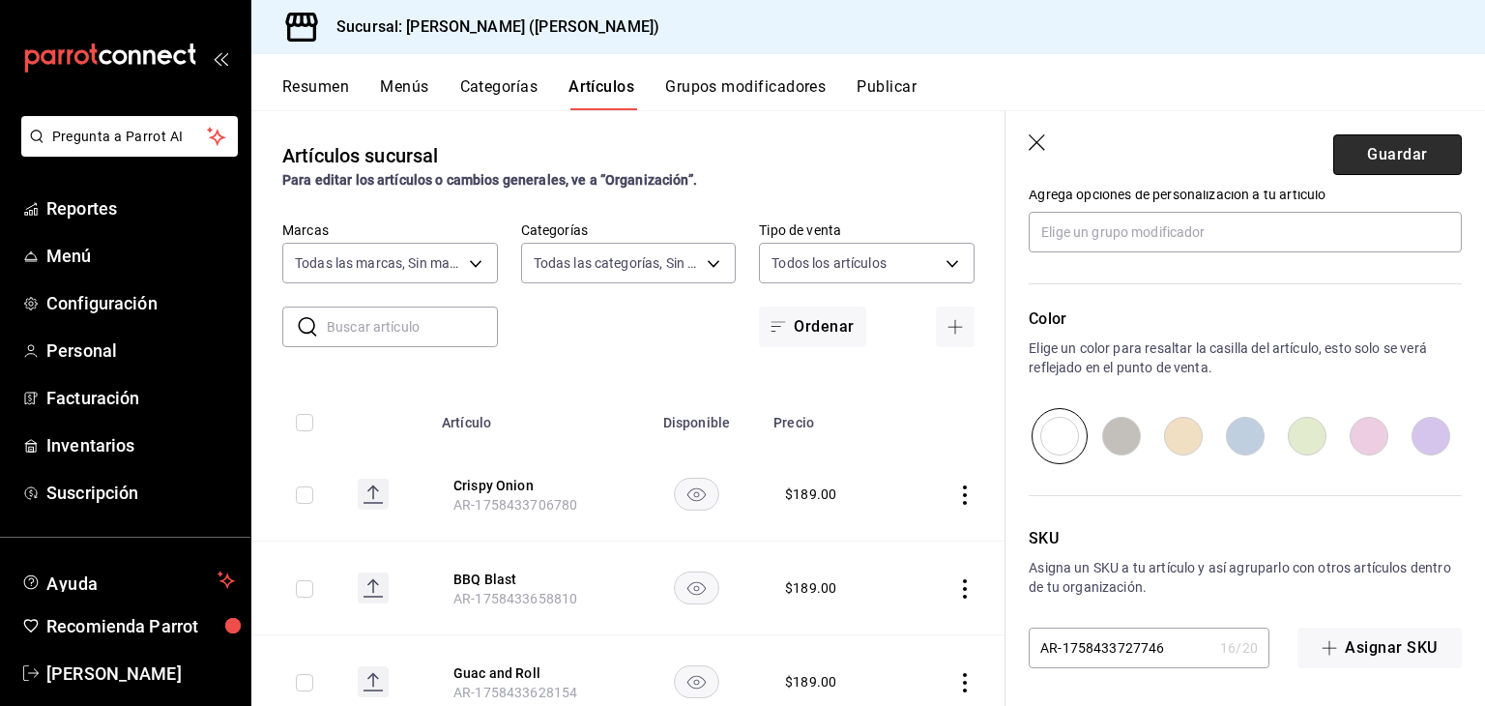
click at [1427, 164] on button "Guardar" at bounding box center [1397, 154] width 129 height 41
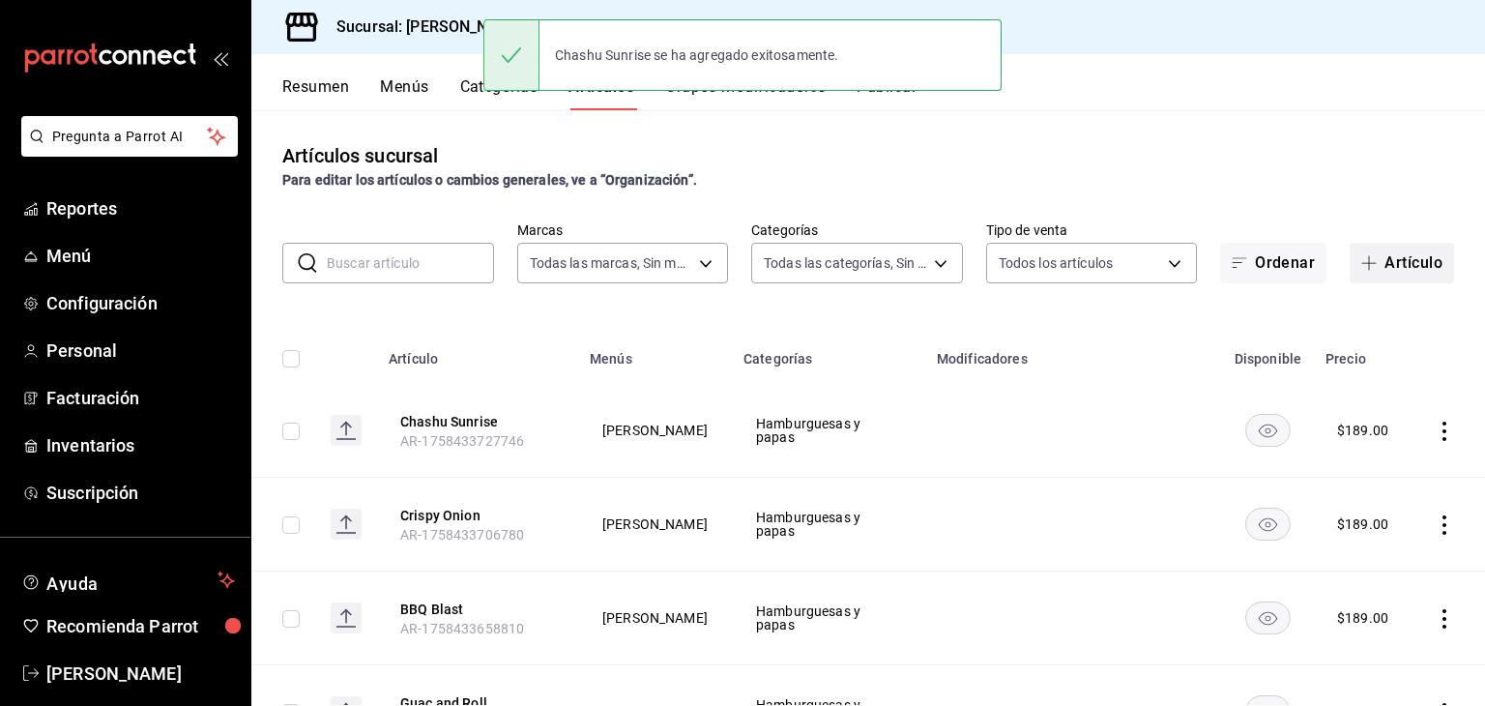
click at [1400, 268] on button "Artículo" at bounding box center [1401, 263] width 104 height 41
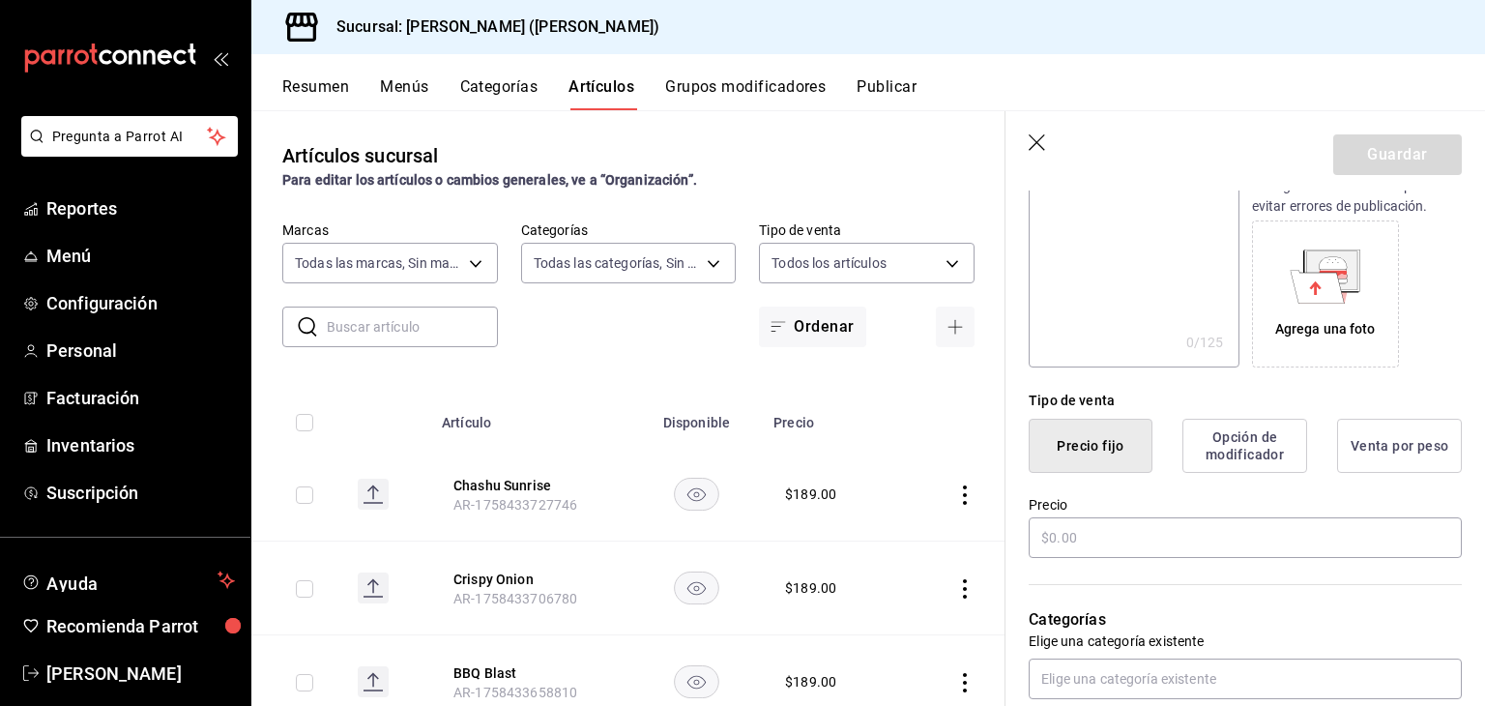
scroll to position [323, 0]
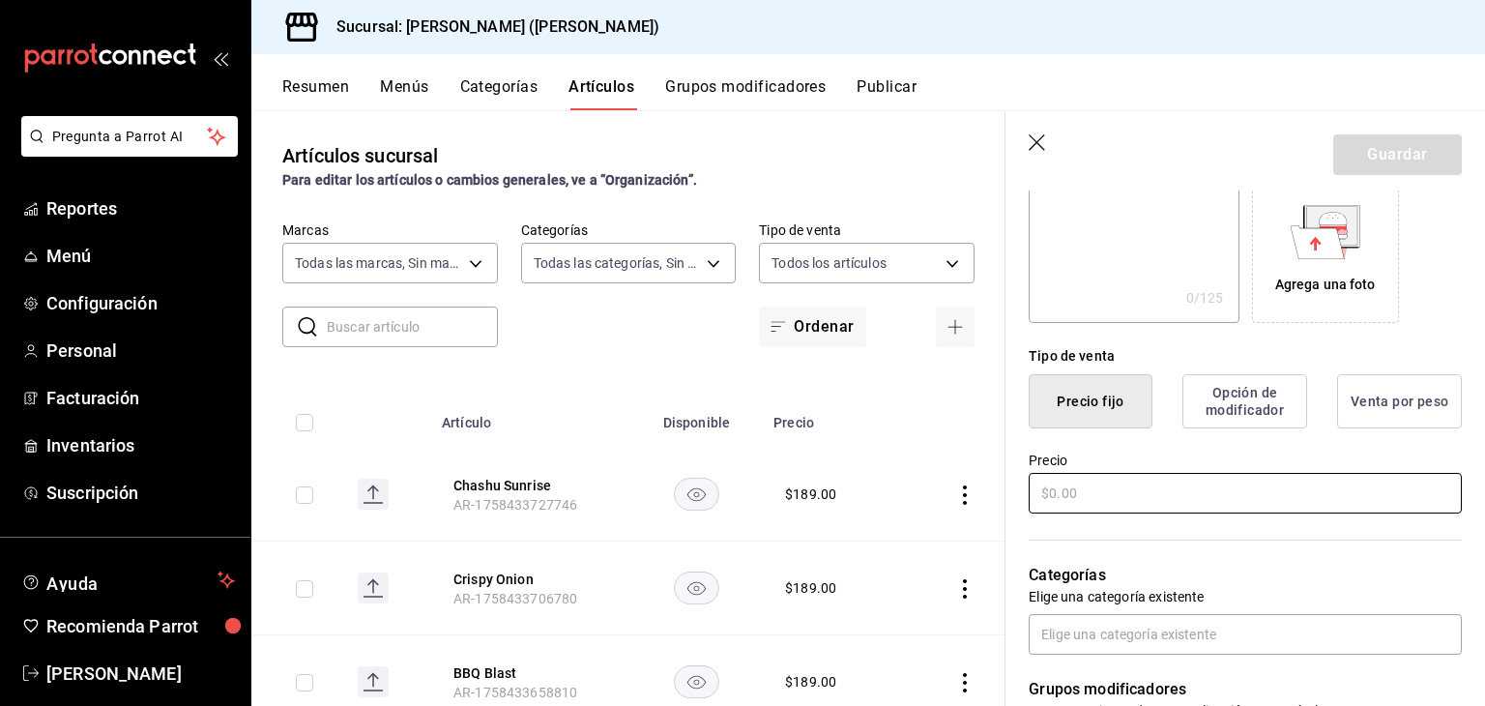
type input "Loaded City Fries"
click at [1140, 507] on input "text" at bounding box center [1244, 493] width 433 height 41
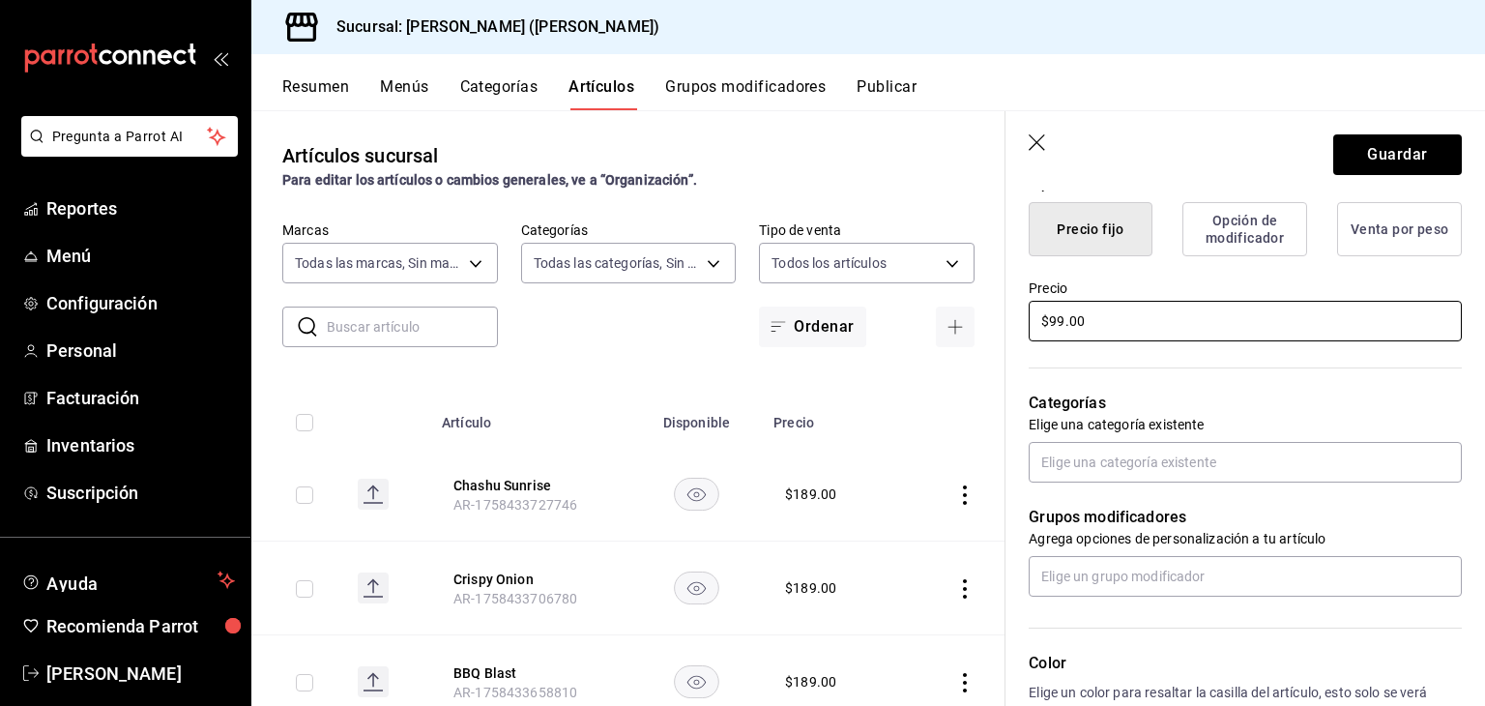
scroll to position [516, 0]
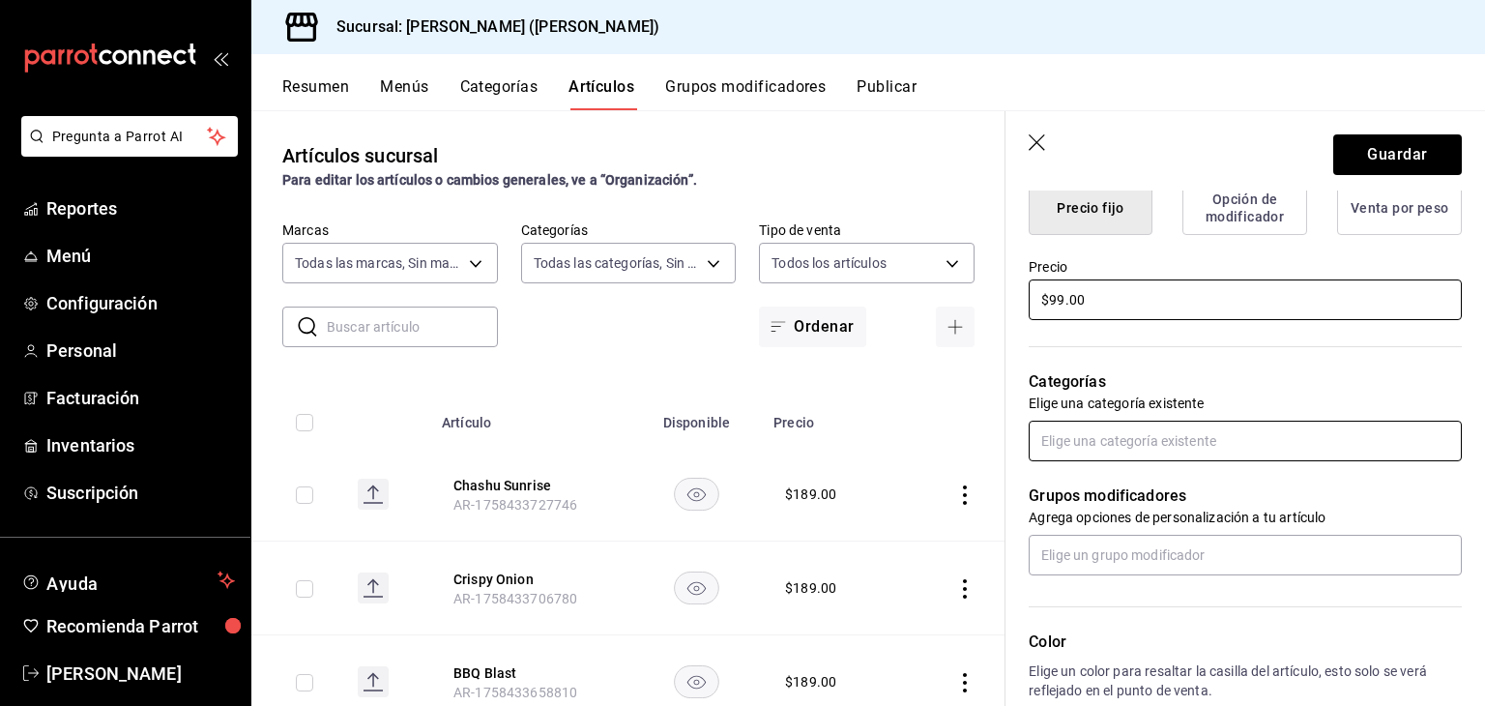
type input "$99.00"
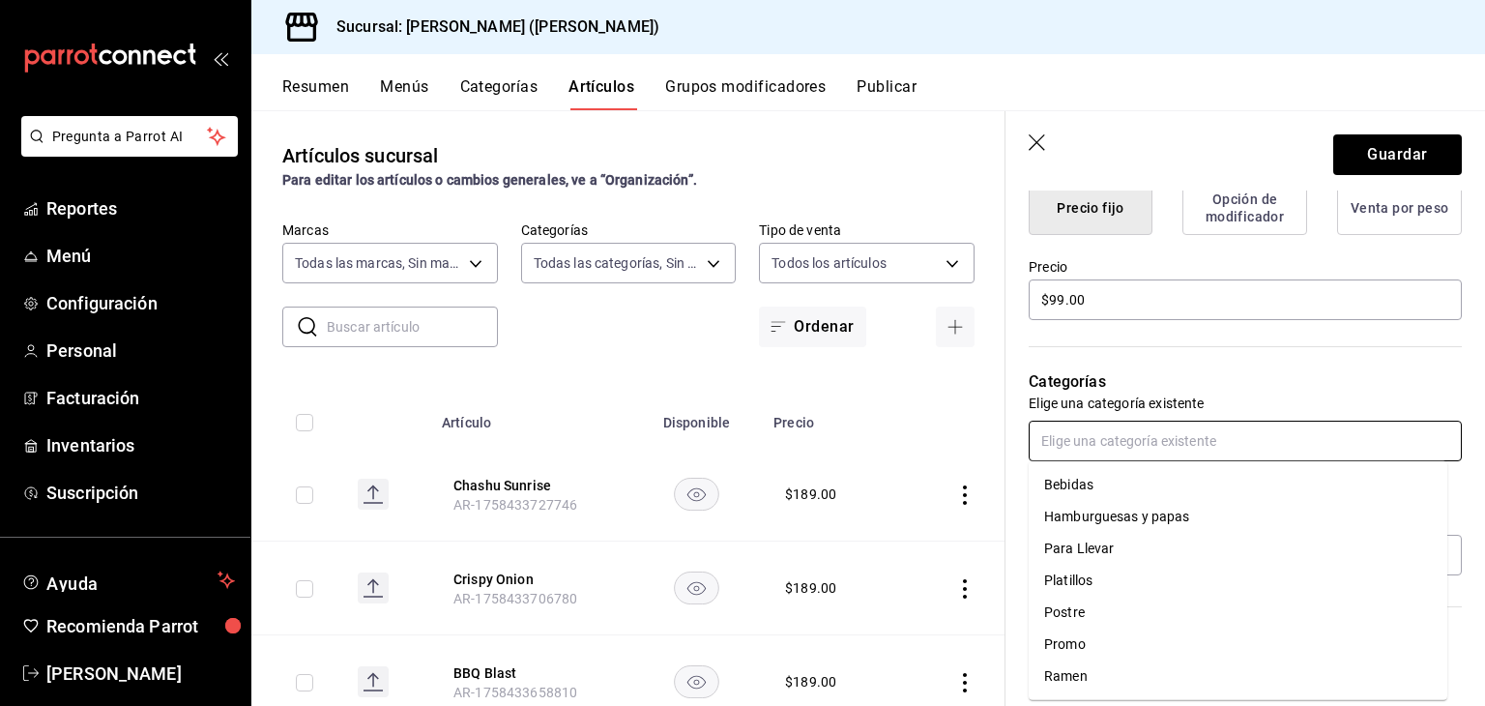
click at [1232, 444] on input "text" at bounding box center [1244, 440] width 433 height 41
click at [1182, 519] on li "Hamburguesas y papas" at bounding box center [1237, 517] width 418 height 32
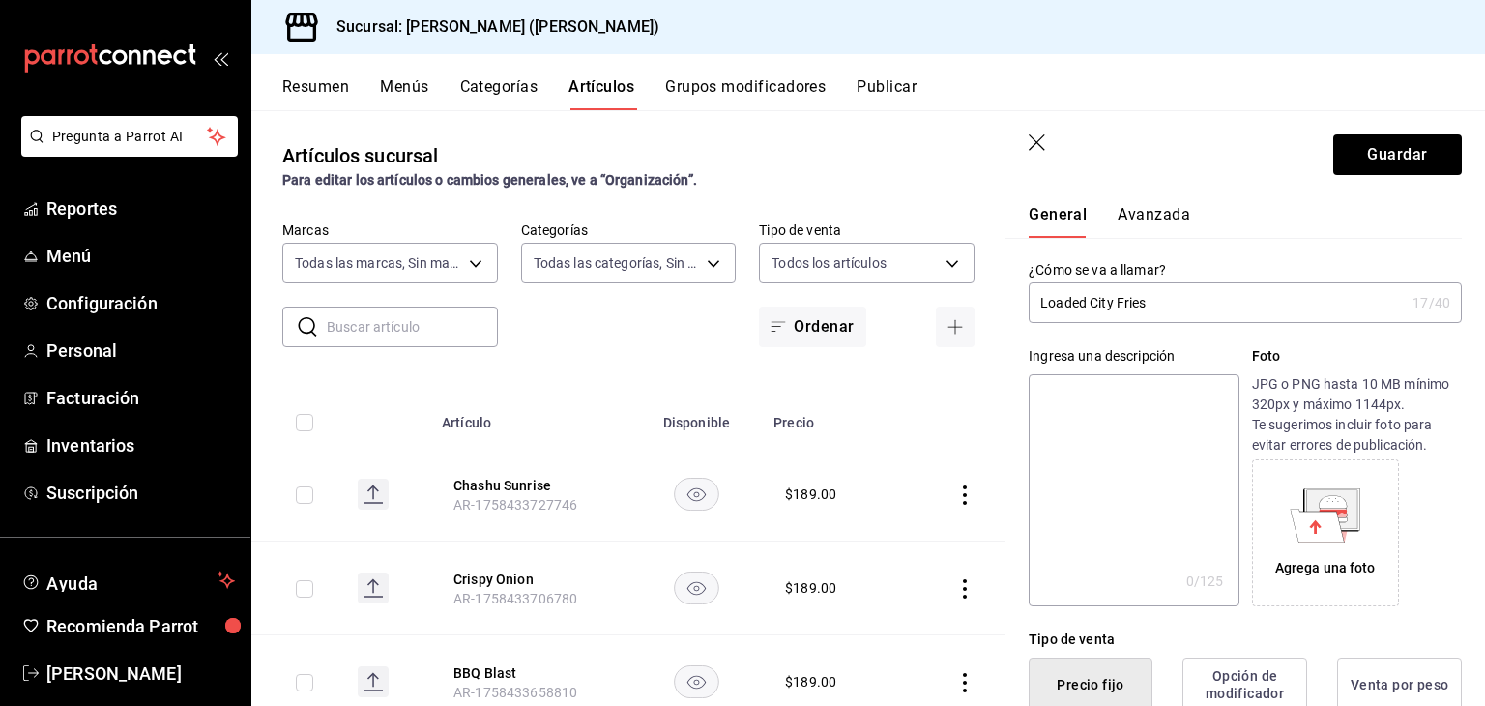
scroll to position [0, 0]
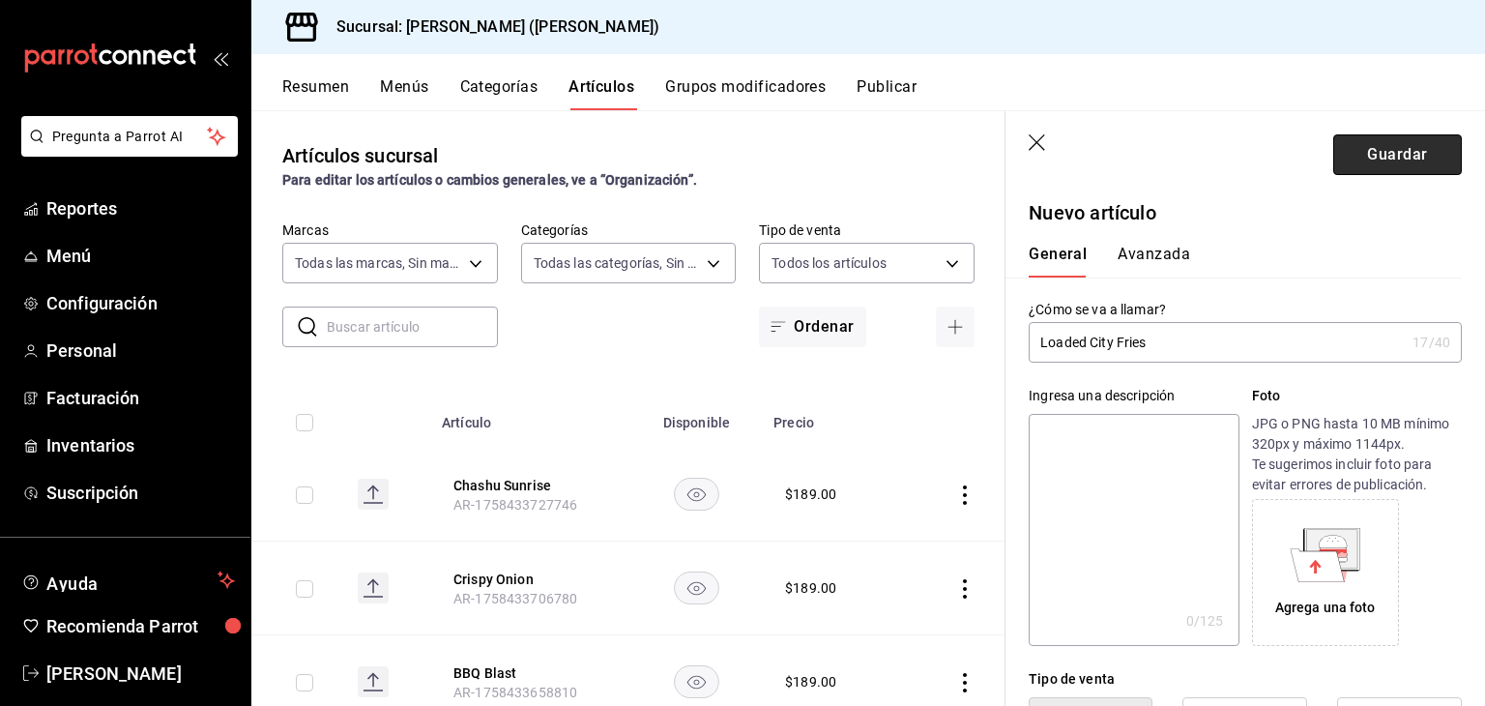
click at [1411, 160] on button "Guardar" at bounding box center [1397, 154] width 129 height 41
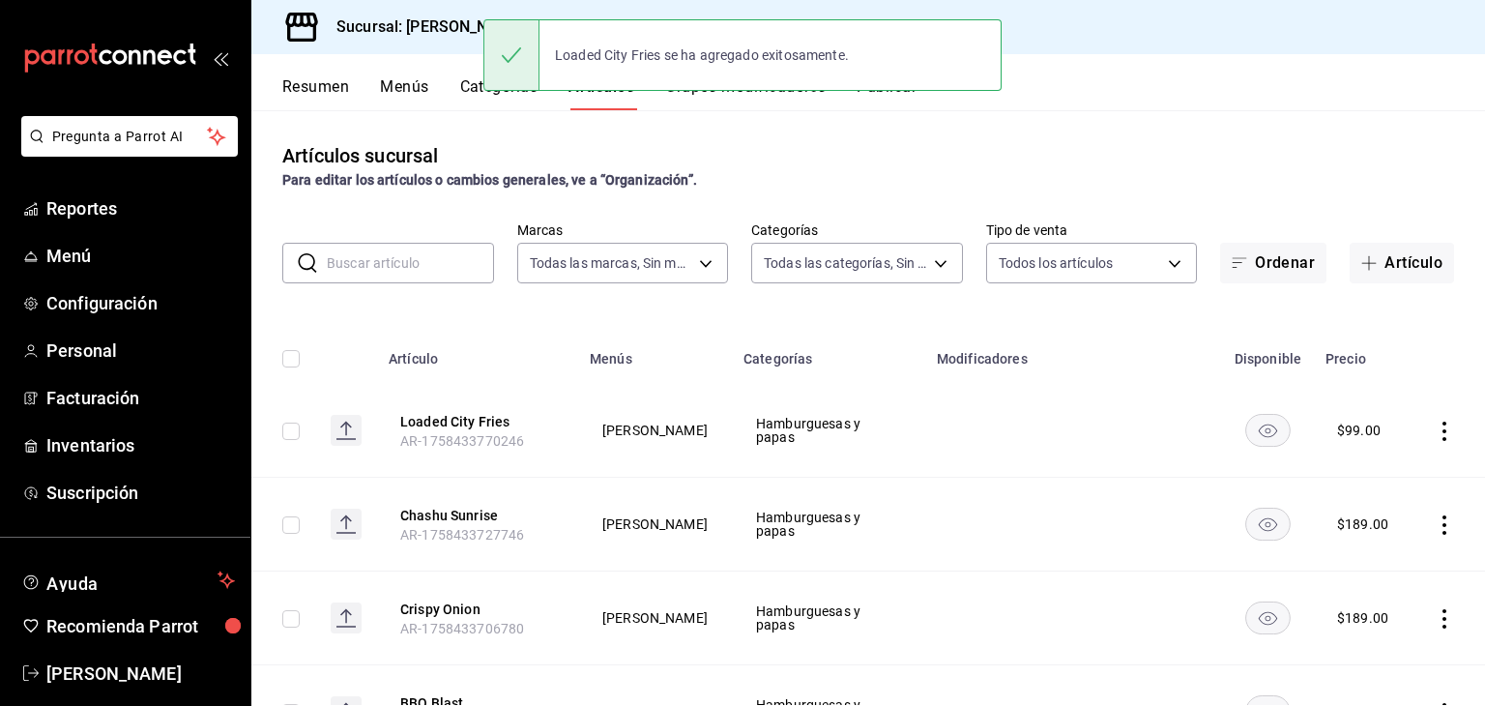
click at [1400, 283] on div "Artículos sucursal Para editar los artículos o cambios generales, ve a “Organiz…" at bounding box center [867, 407] width 1233 height 594
click at [1411, 262] on button "Artículo" at bounding box center [1401, 263] width 104 height 41
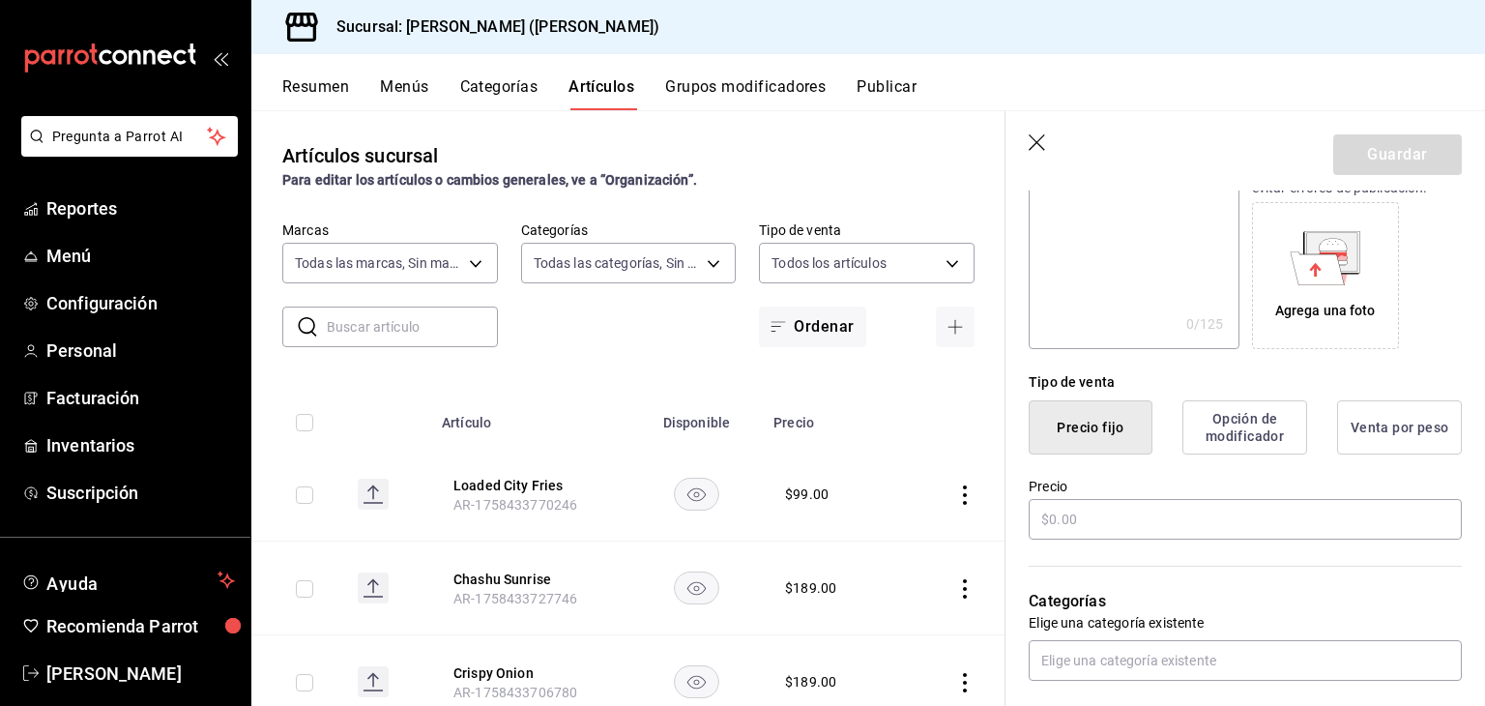
scroll to position [298, 0]
type input "Pancho Style Fries"
click at [1132, 520] on input "text" at bounding box center [1244, 518] width 433 height 41
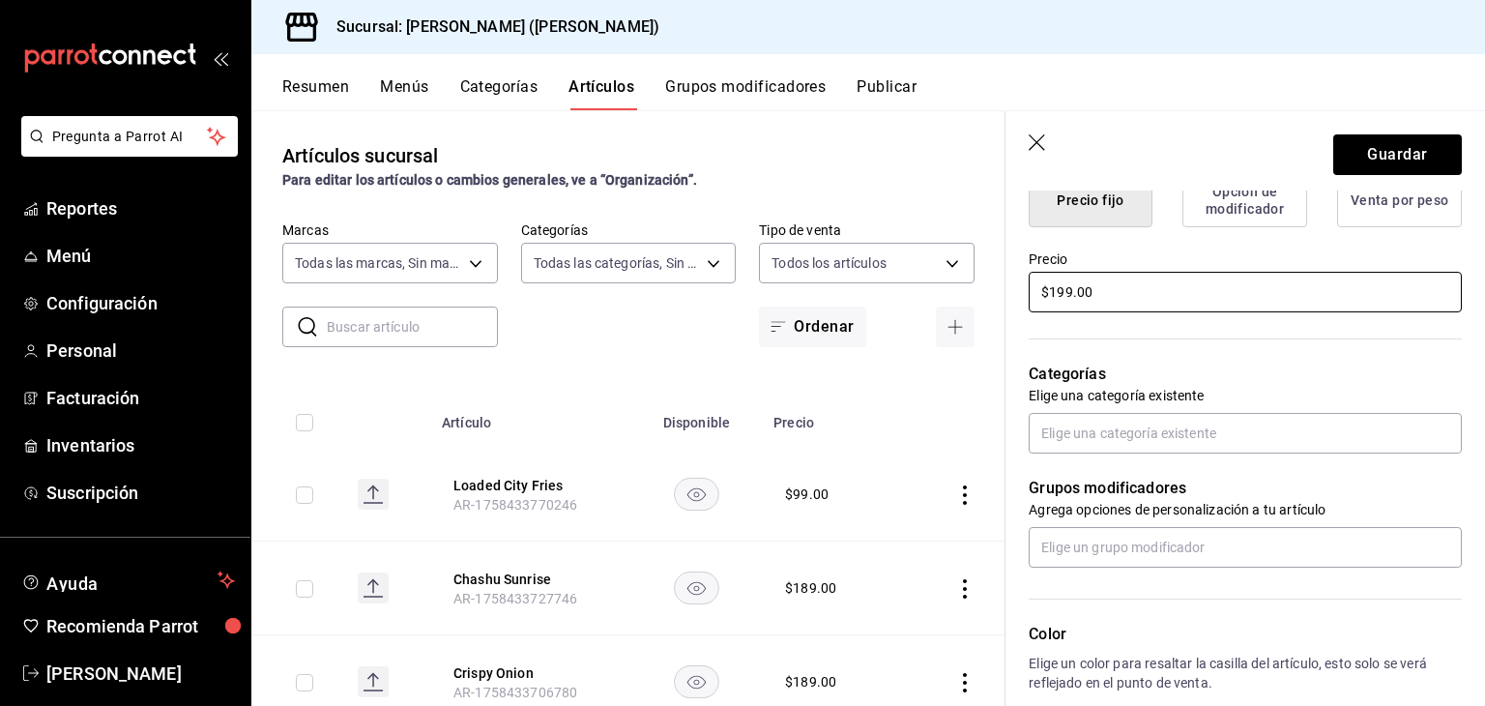
scroll to position [525, 0]
type input "$199.00"
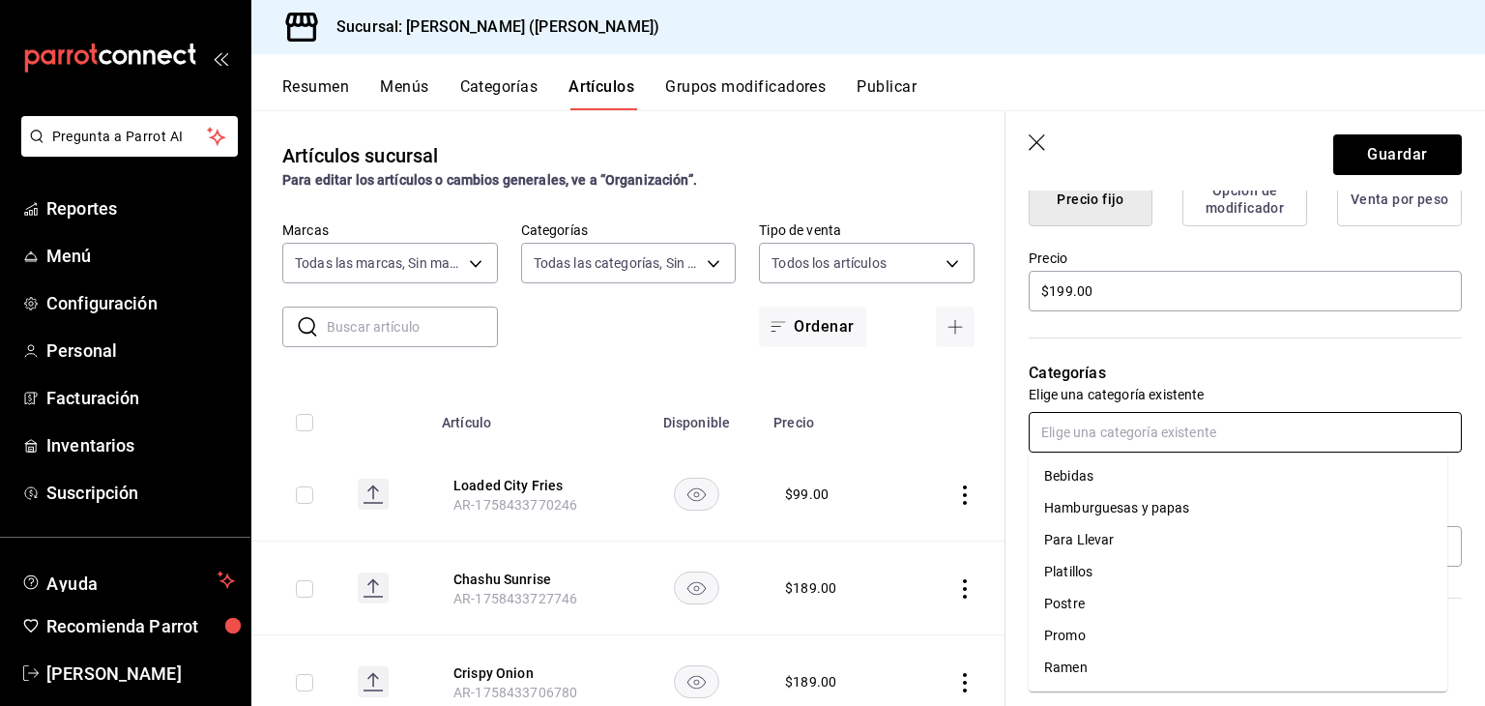
click at [1226, 418] on input "text" at bounding box center [1244, 432] width 433 height 41
click at [1183, 500] on li "Hamburguesas y papas" at bounding box center [1237, 508] width 418 height 32
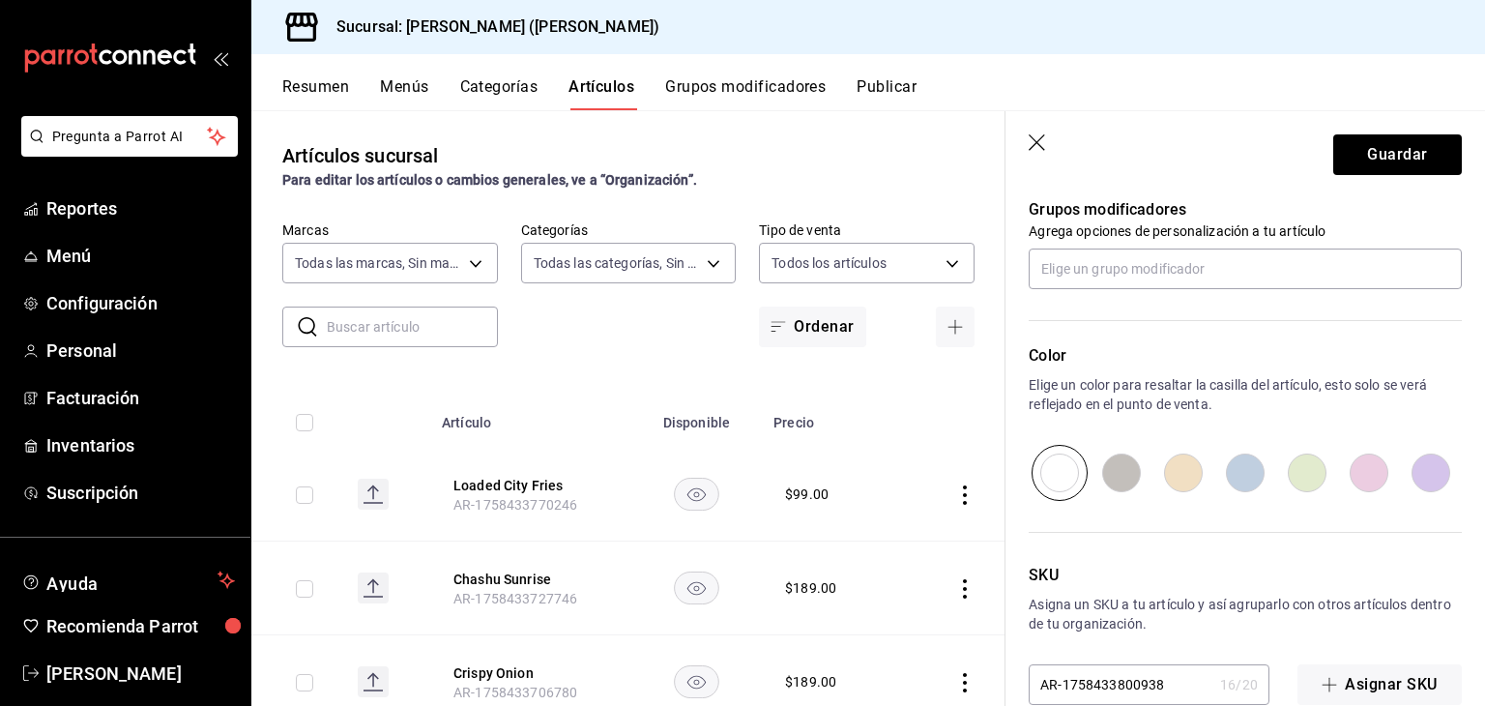
scroll to position [903, 0]
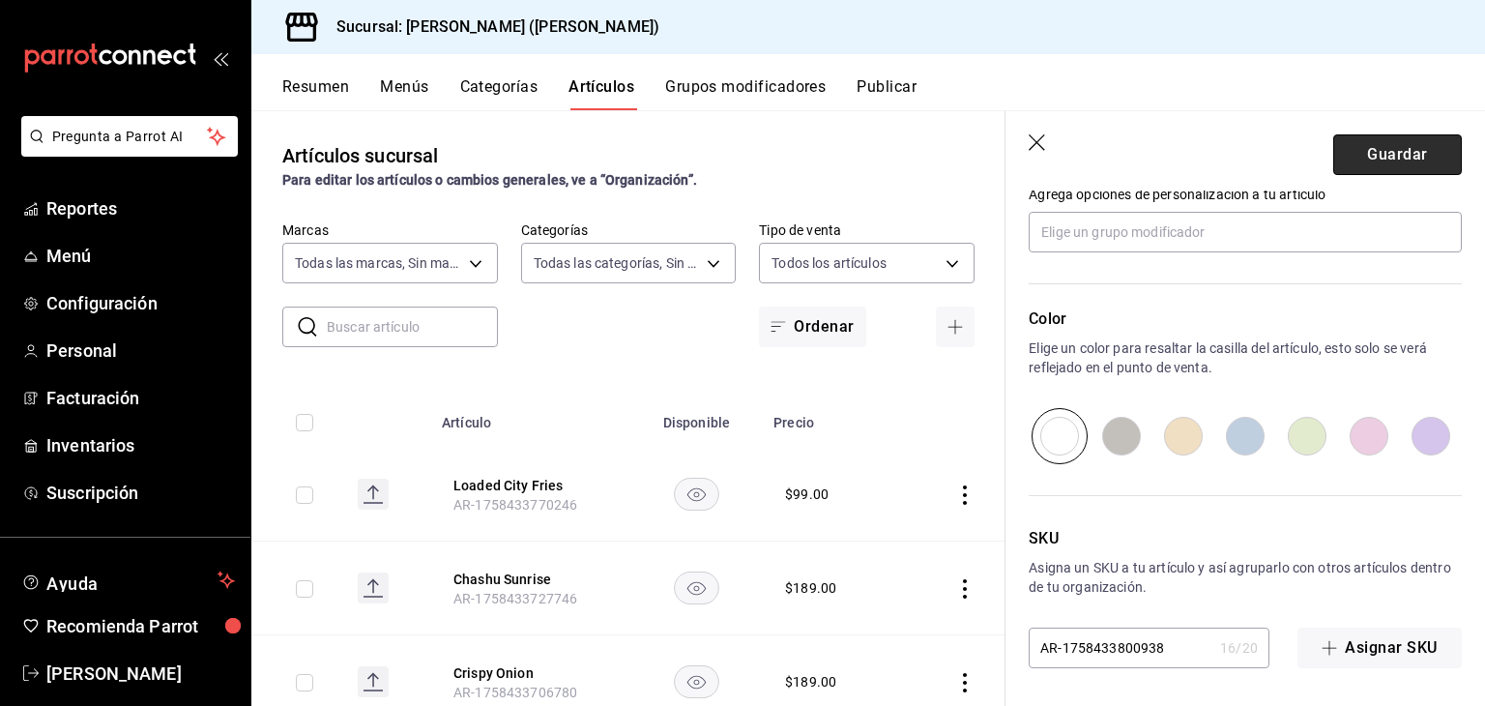
click at [1377, 153] on button "Guardar" at bounding box center [1397, 154] width 129 height 41
